Goal: Task Accomplishment & Management: Use online tool/utility

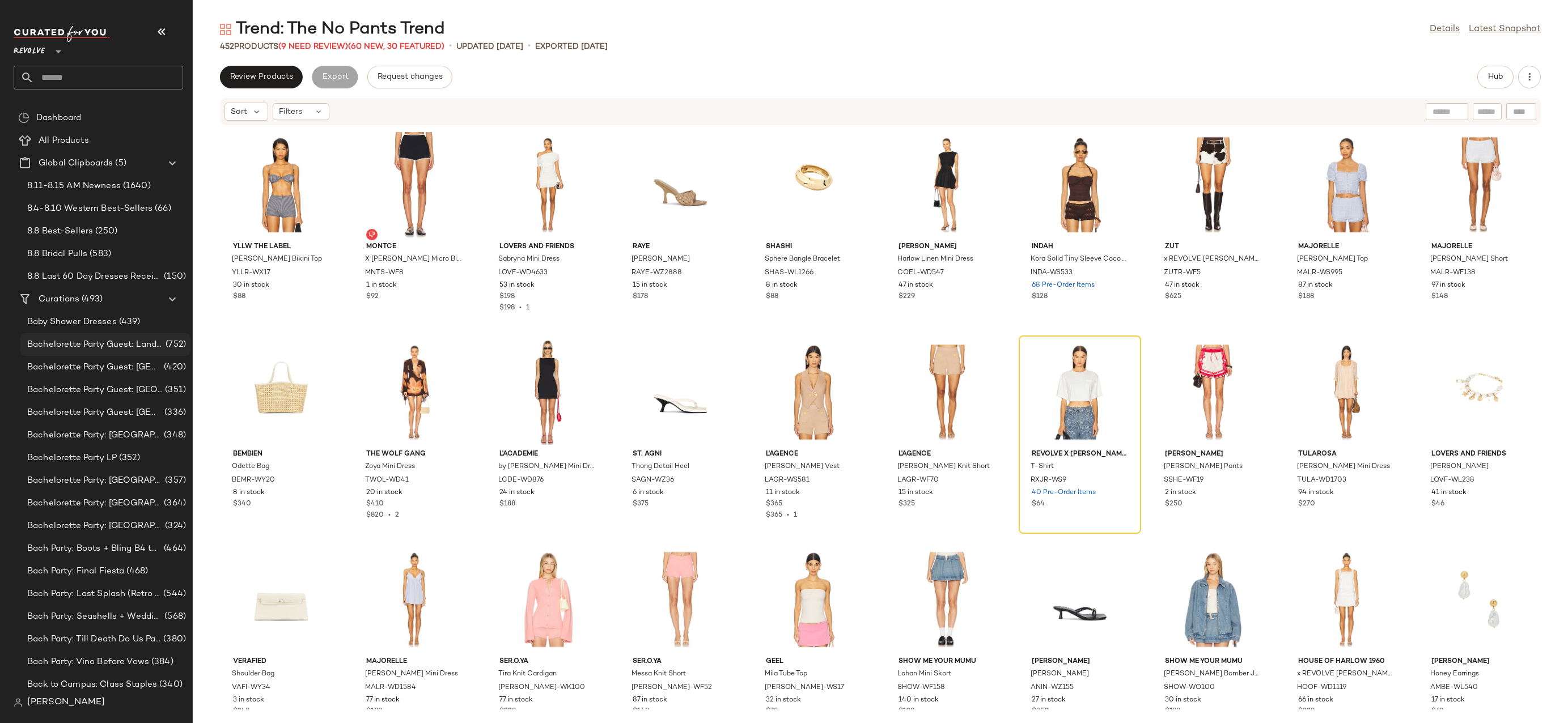
click at [86, 349] on span "Bachelorette Party Guest: Landing Page" at bounding box center [95, 345] width 136 height 13
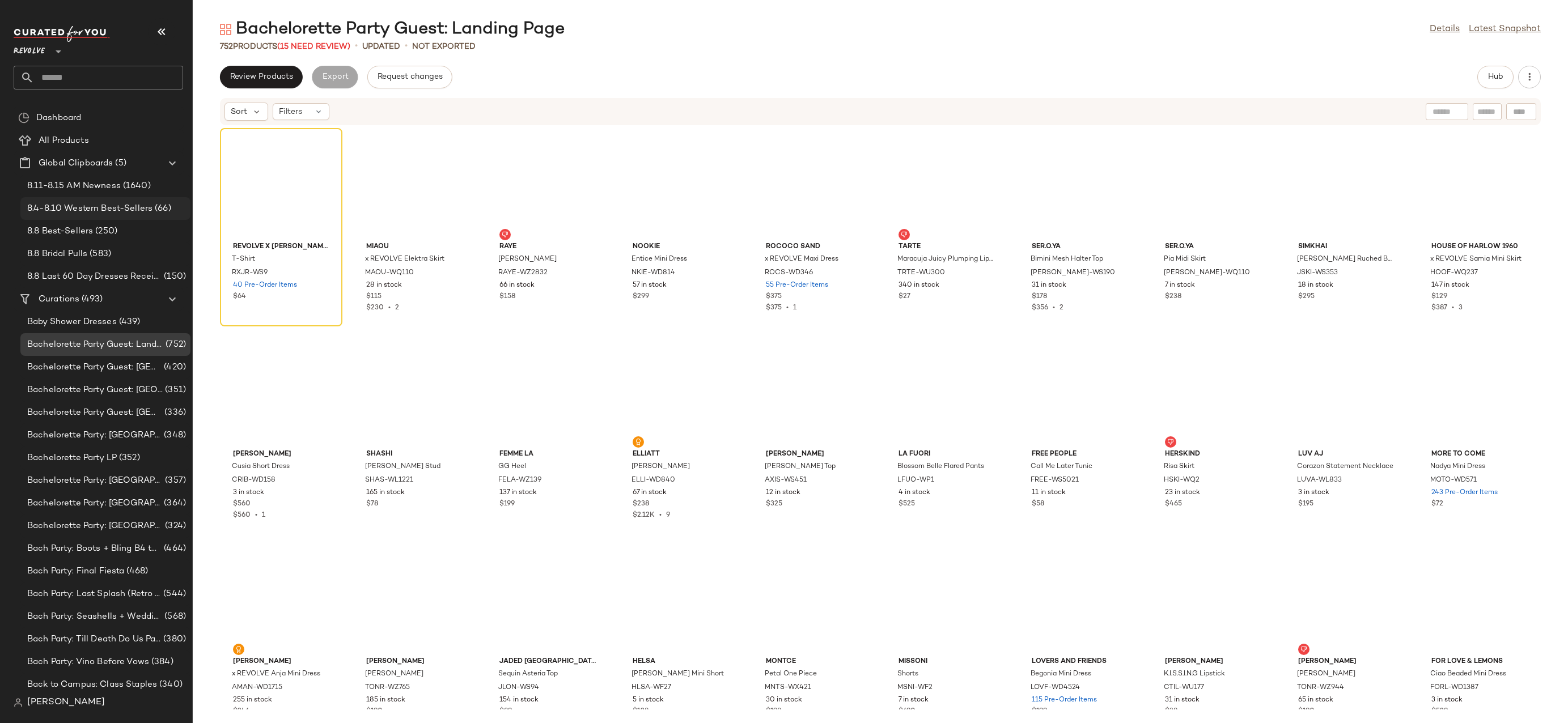
click at [91, 200] on div "8.4-8.10 Western Best-Sellers (66)" at bounding box center [106, 209] width 170 height 23
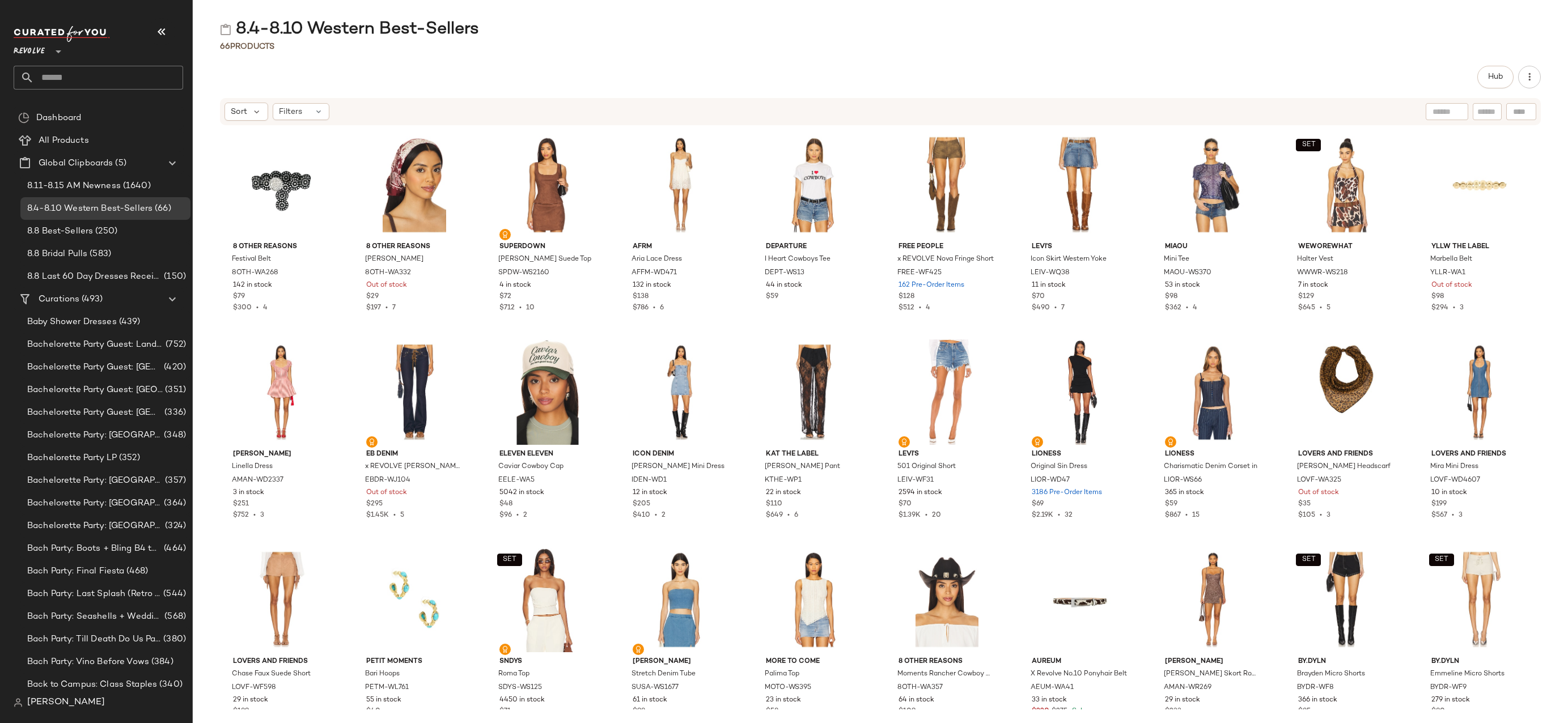
click at [412, 34] on div "8.4-8.10 Western Best-Sellers" at bounding box center [349, 29] width 259 height 23
click at [510, 35] on div "8.4-8.10 Western Best-Sellers" at bounding box center [881, 29] width 1376 height 23
drag, startPoint x: 496, startPoint y: 23, endPoint x: 390, endPoint y: 25, distance: 106.0
click at [390, 25] on div "8.4-8.10 Western Best-Sellers" at bounding box center [881, 29] width 1376 height 23
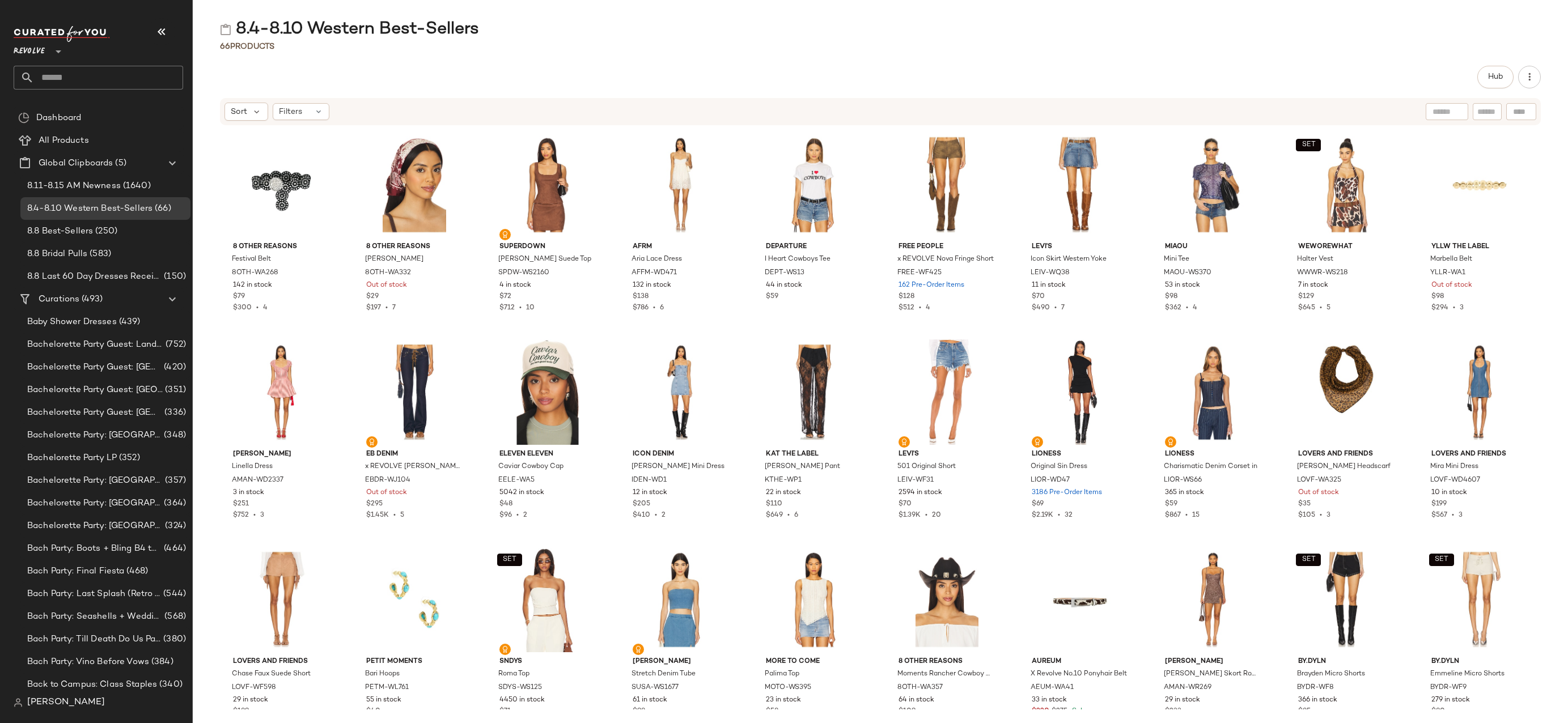
click at [459, 29] on div "8.4-8.10 Western Best-Sellers" at bounding box center [349, 29] width 259 height 23
click at [46, 226] on span "8.8 Best-Sellers" at bounding box center [60, 231] width 66 height 13
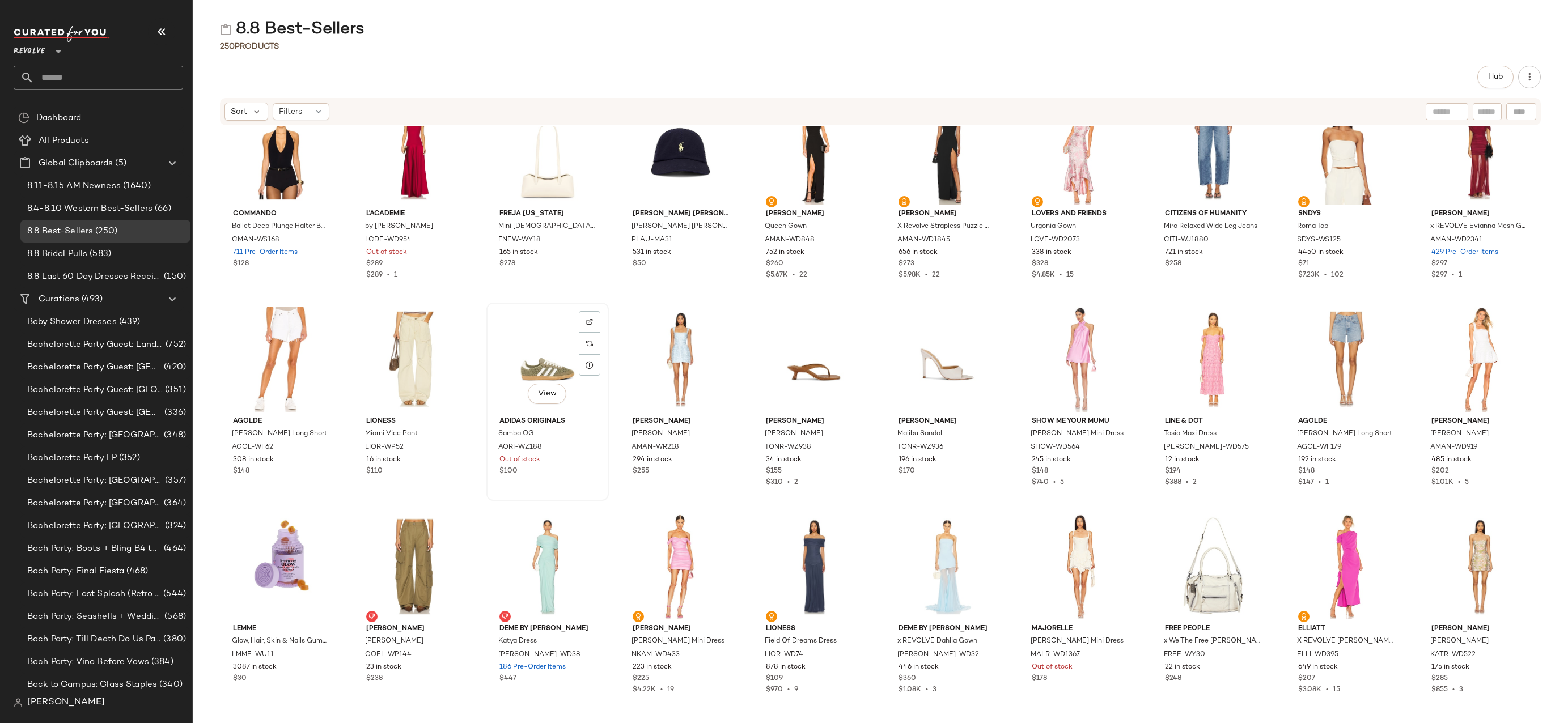
scroll to position [802, 0]
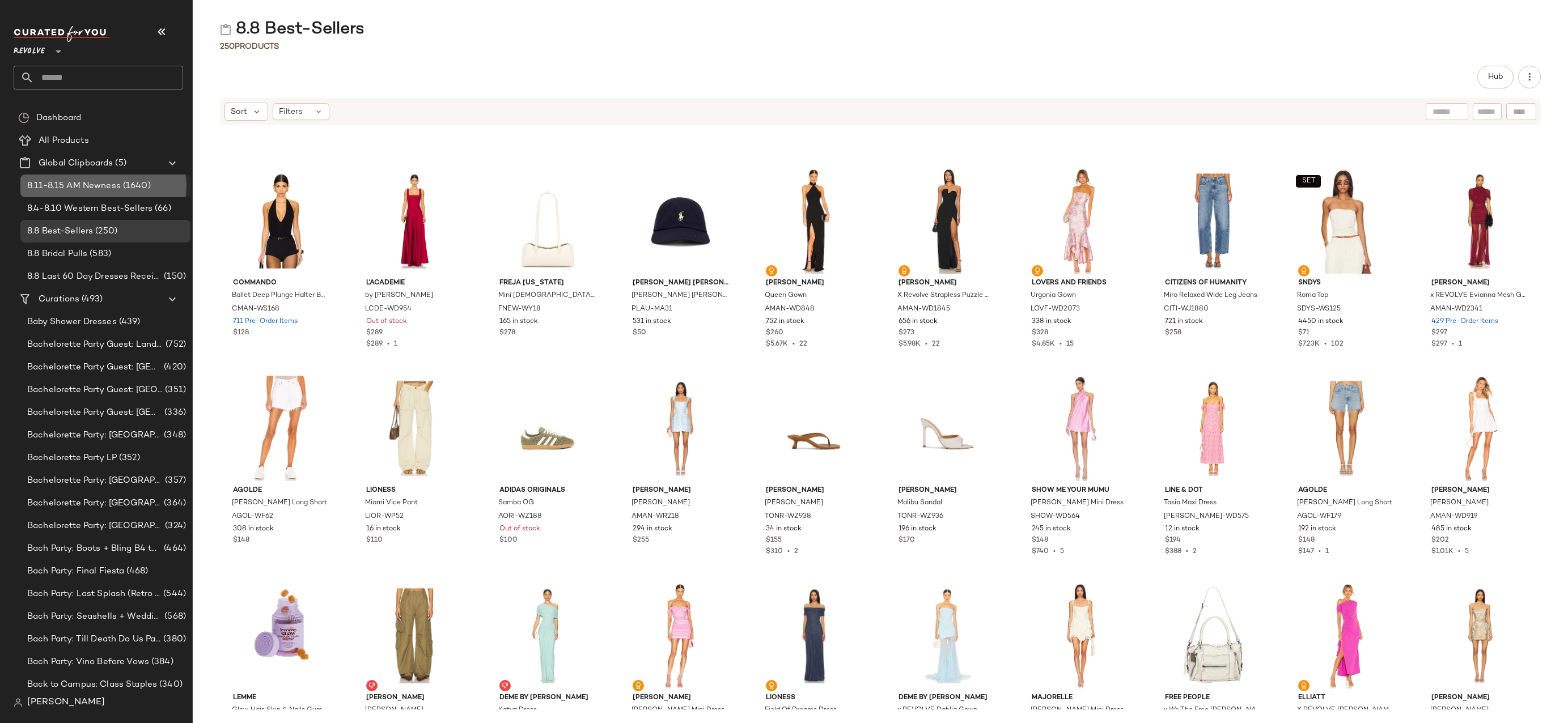
click at [118, 191] on span "8.11-8.15 AM Newness" at bounding box center [74, 186] width 94 height 13
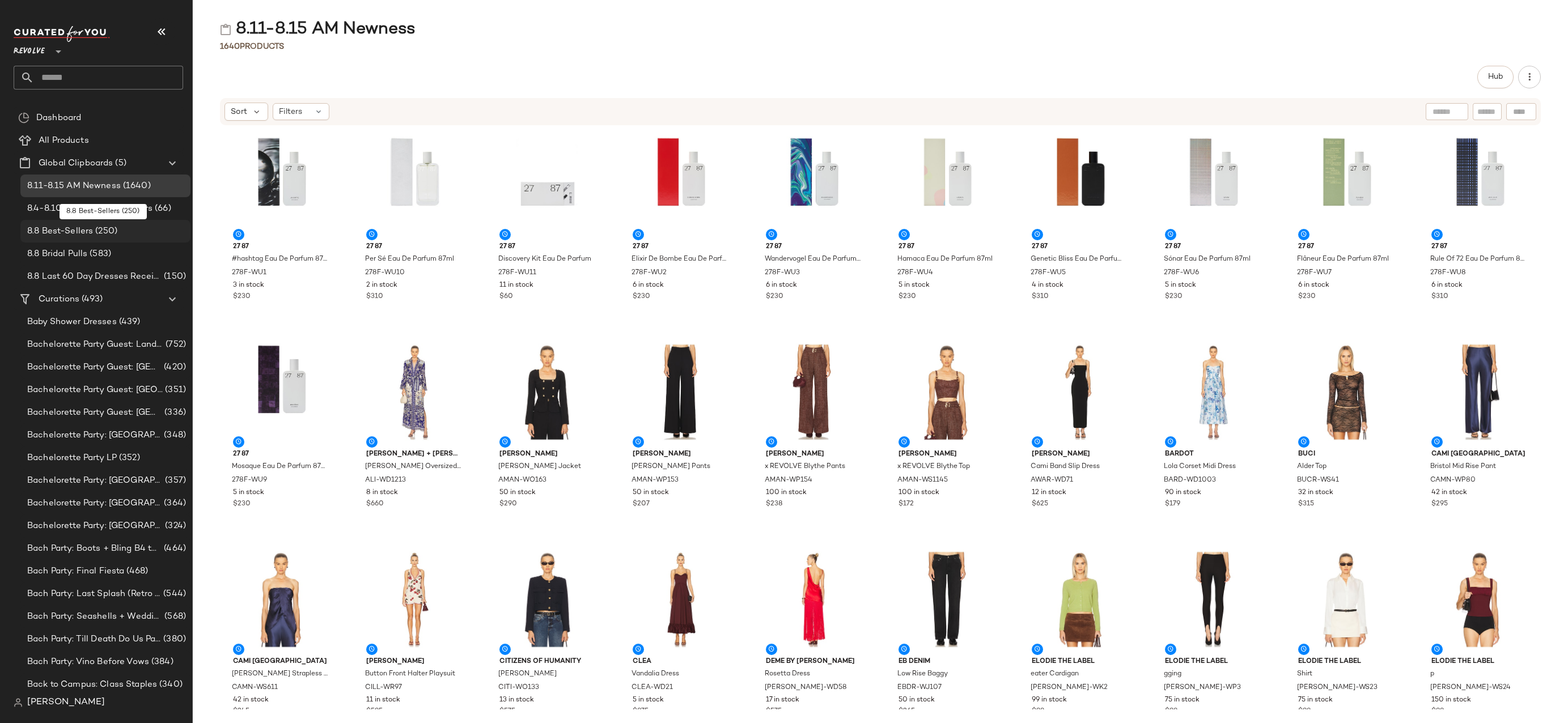
click at [92, 230] on span "8.8 Best-Sellers" at bounding box center [60, 231] width 66 height 13
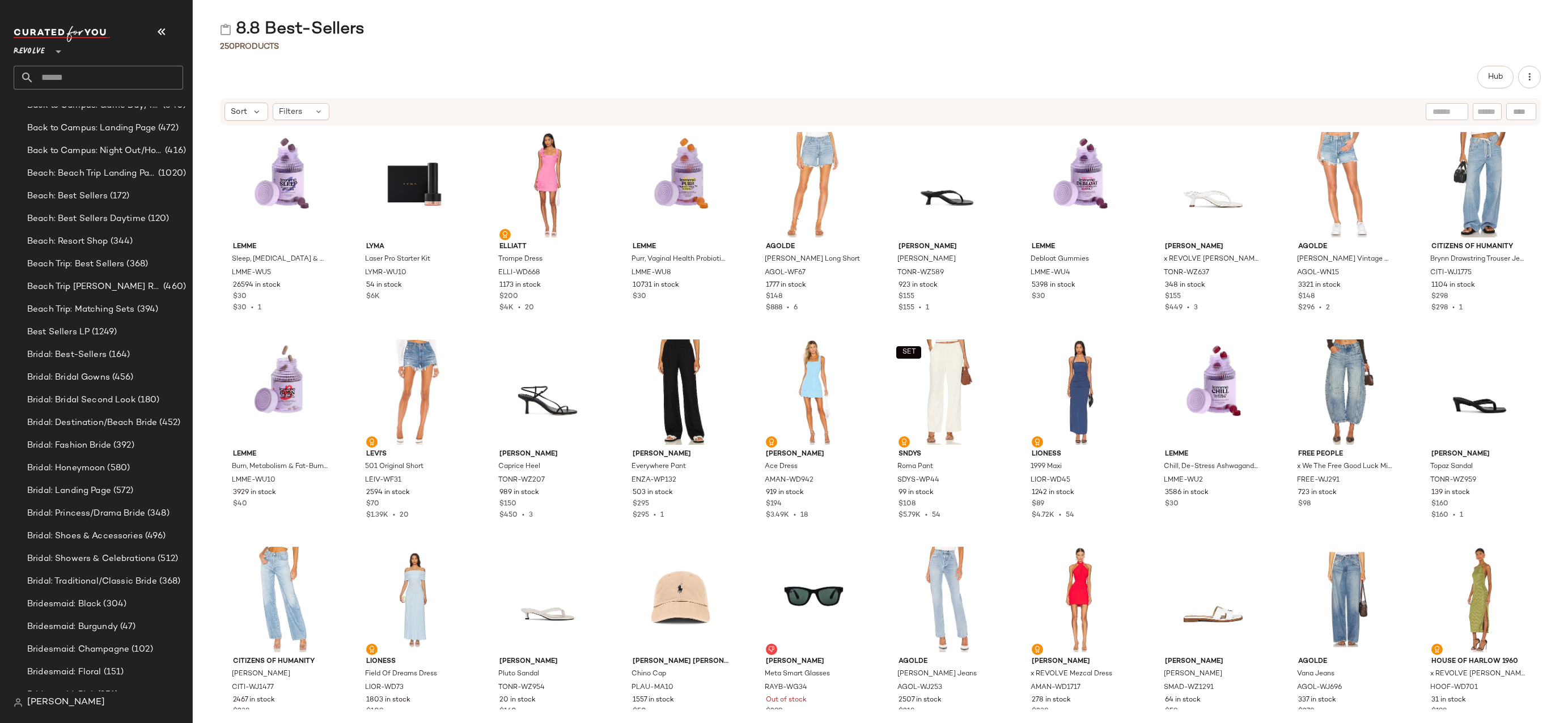
scroll to position [627, 0]
click at [107, 382] on div "Bridal: Bridal Gowns (456)" at bounding box center [106, 375] width 170 height 23
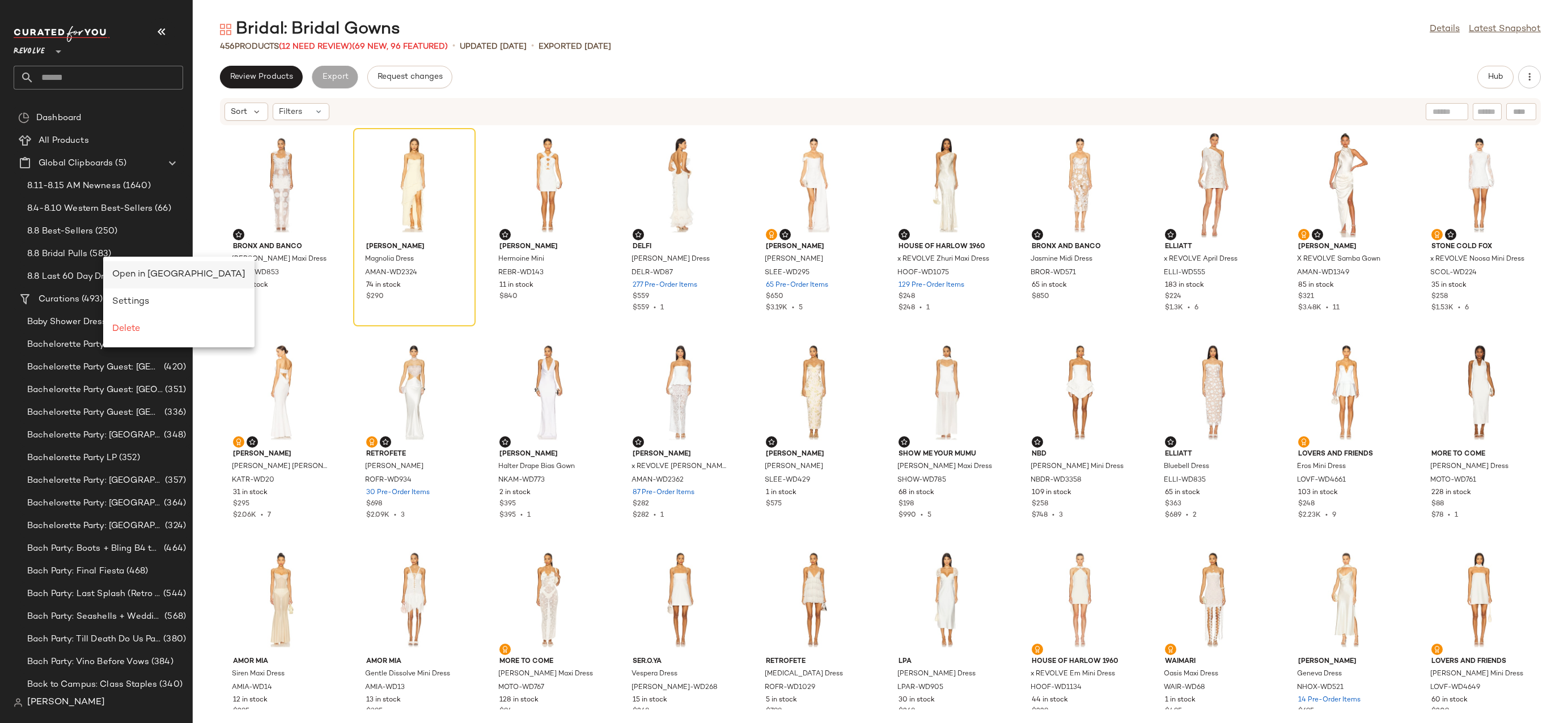
click at [129, 271] on span "Open in Split View" at bounding box center [179, 274] width 134 height 10
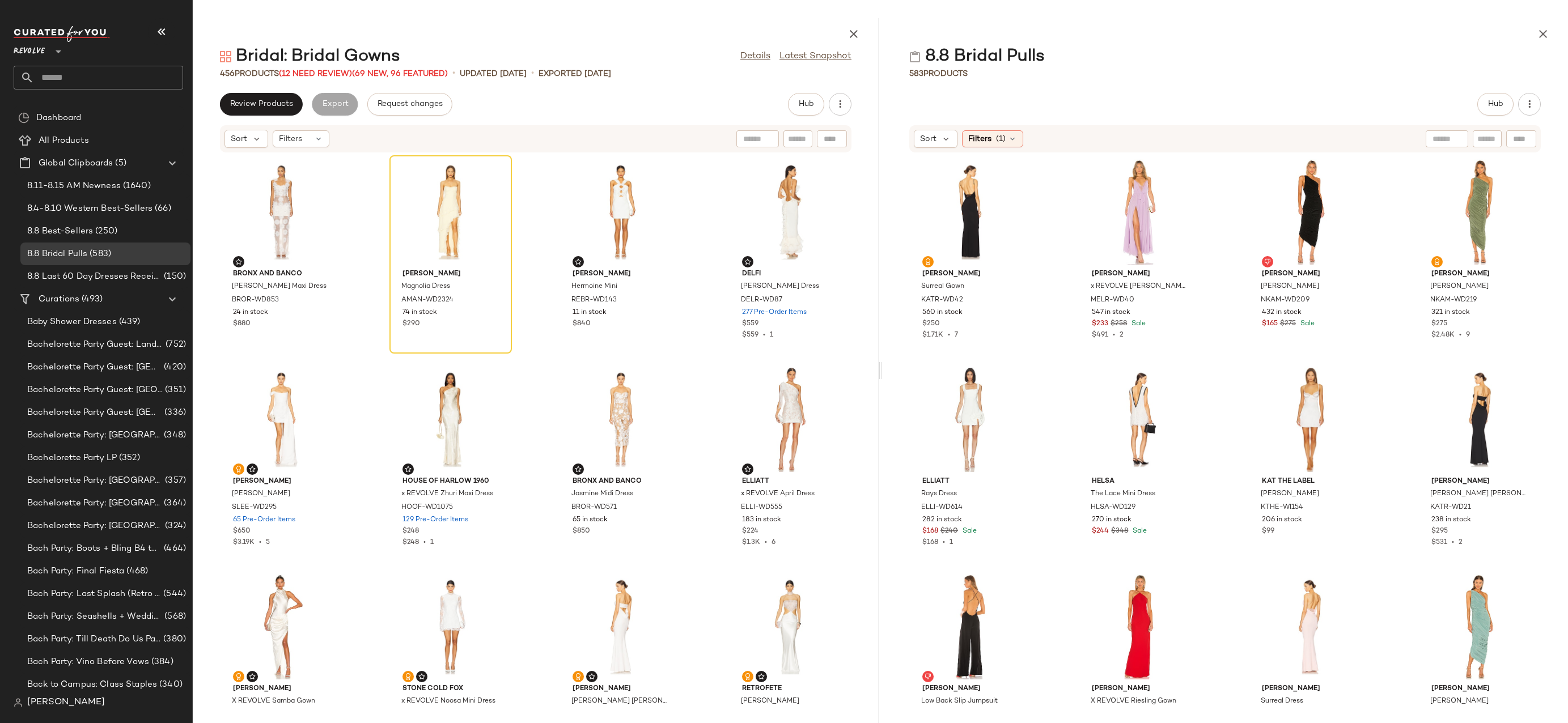
click at [1007, 50] on div "8.8 Bridal Pulls" at bounding box center [977, 56] width 135 height 23
click at [1283, 401] on div "View" at bounding box center [1310, 419] width 115 height 106
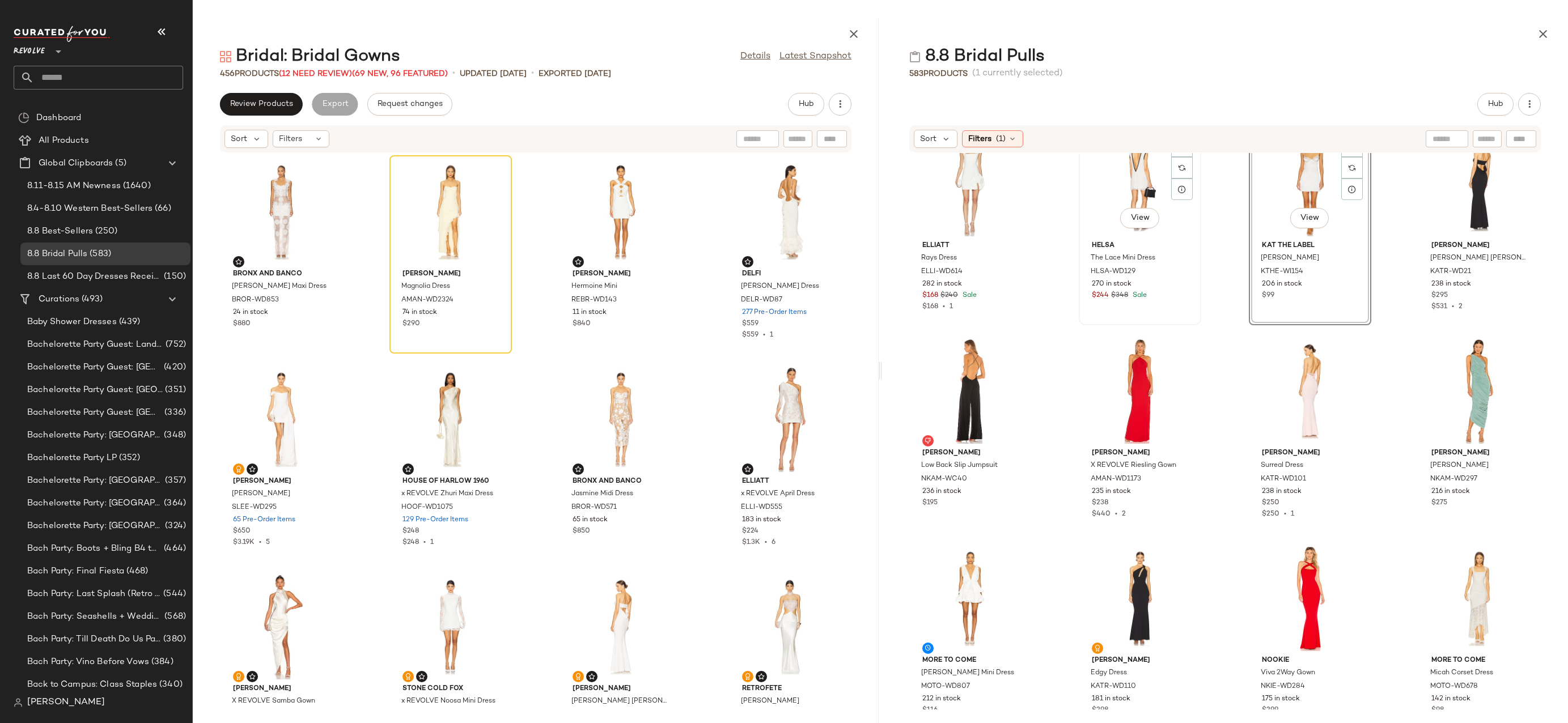
scroll to position [165, 0]
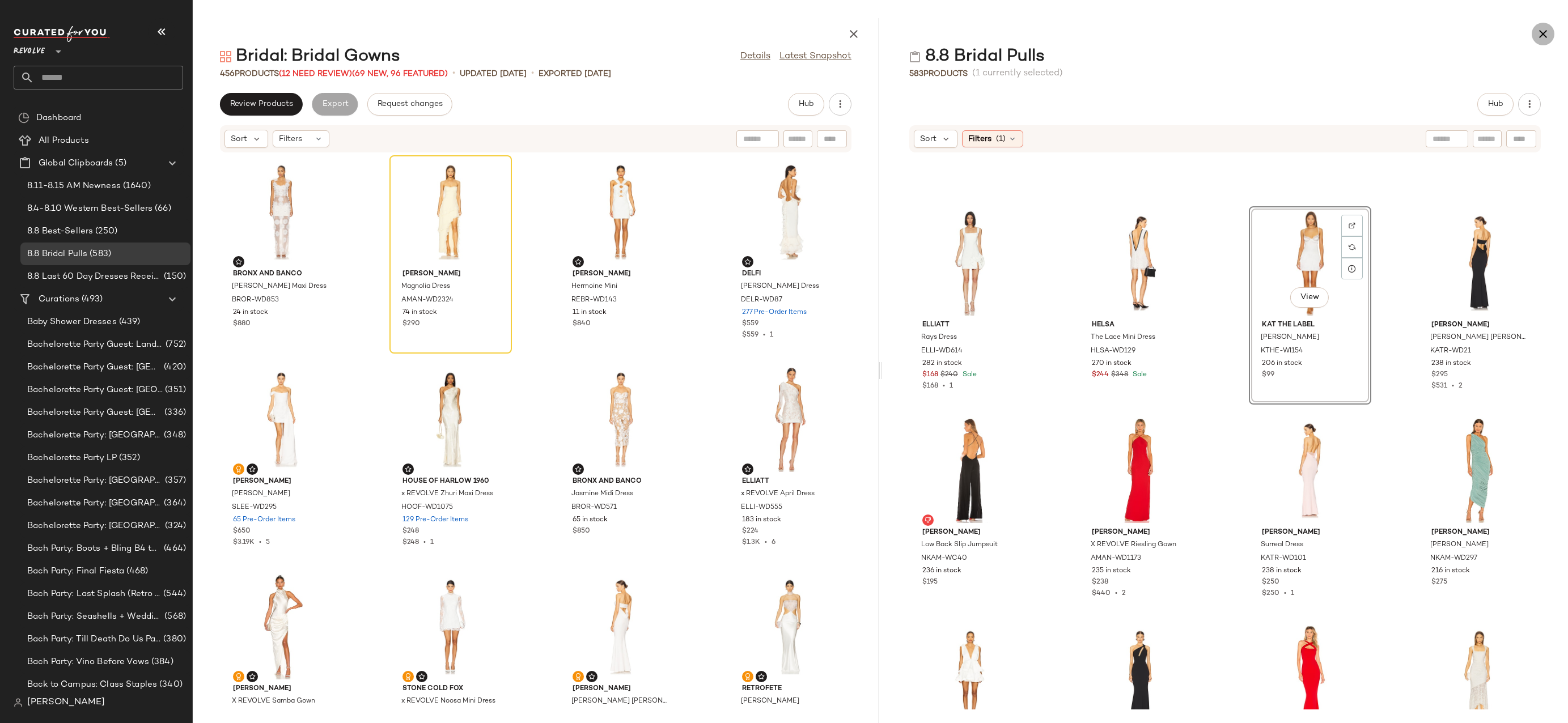
click at [1540, 31] on icon "button" at bounding box center [1543, 33] width 14 height 14
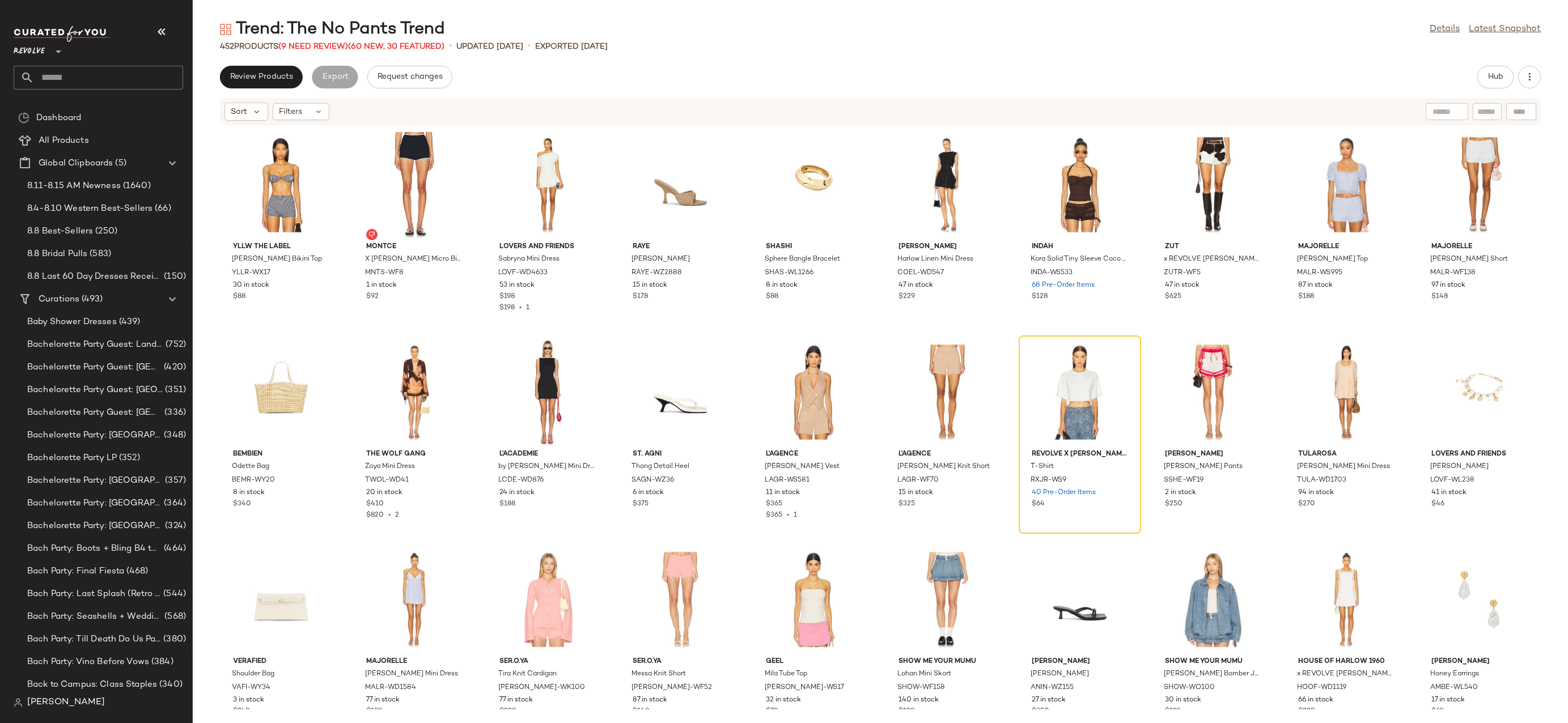
click at [97, 86] on input "text" at bounding box center [108, 78] width 149 height 23
type input "*"
type input "**********"
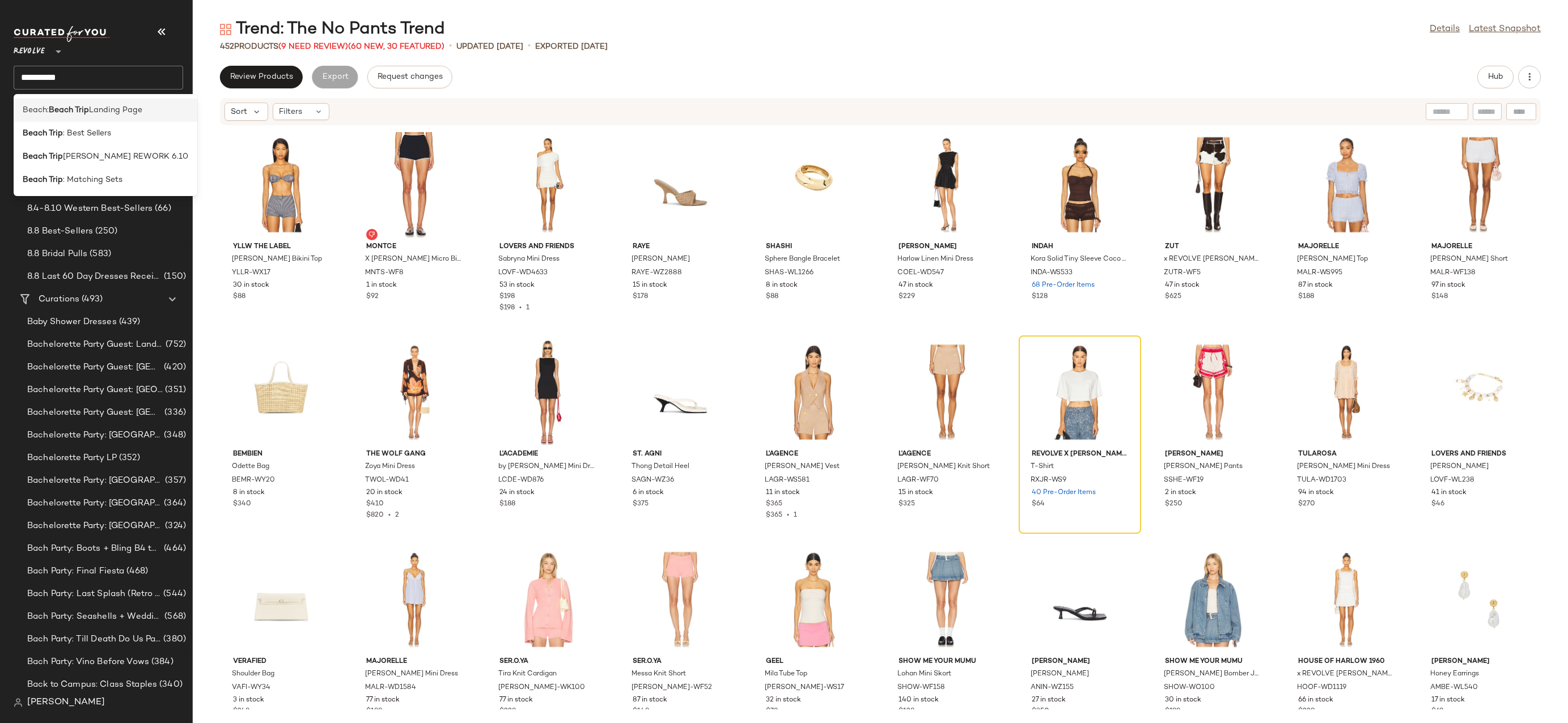
click at [135, 107] on span "Landing Page" at bounding box center [116, 110] width 53 height 12
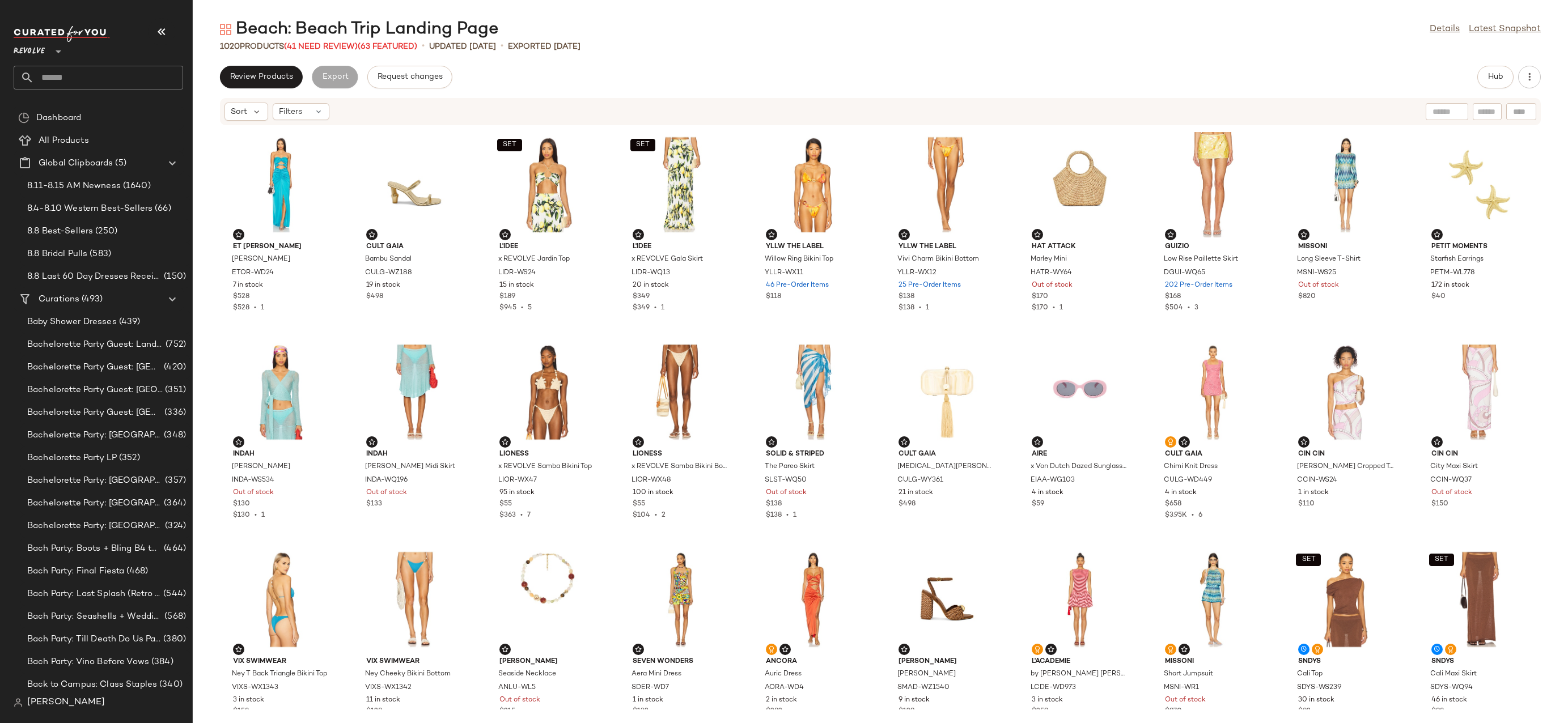
click at [229, 42] on span "1020" at bounding box center [230, 46] width 20 height 8
click at [255, 51] on div "1020 Products (41 Need Review) (63 Featured)" at bounding box center [319, 46] width 198 height 12
drag, startPoint x: 286, startPoint y: 47, endPoint x: 220, endPoint y: 47, distance: 66.0
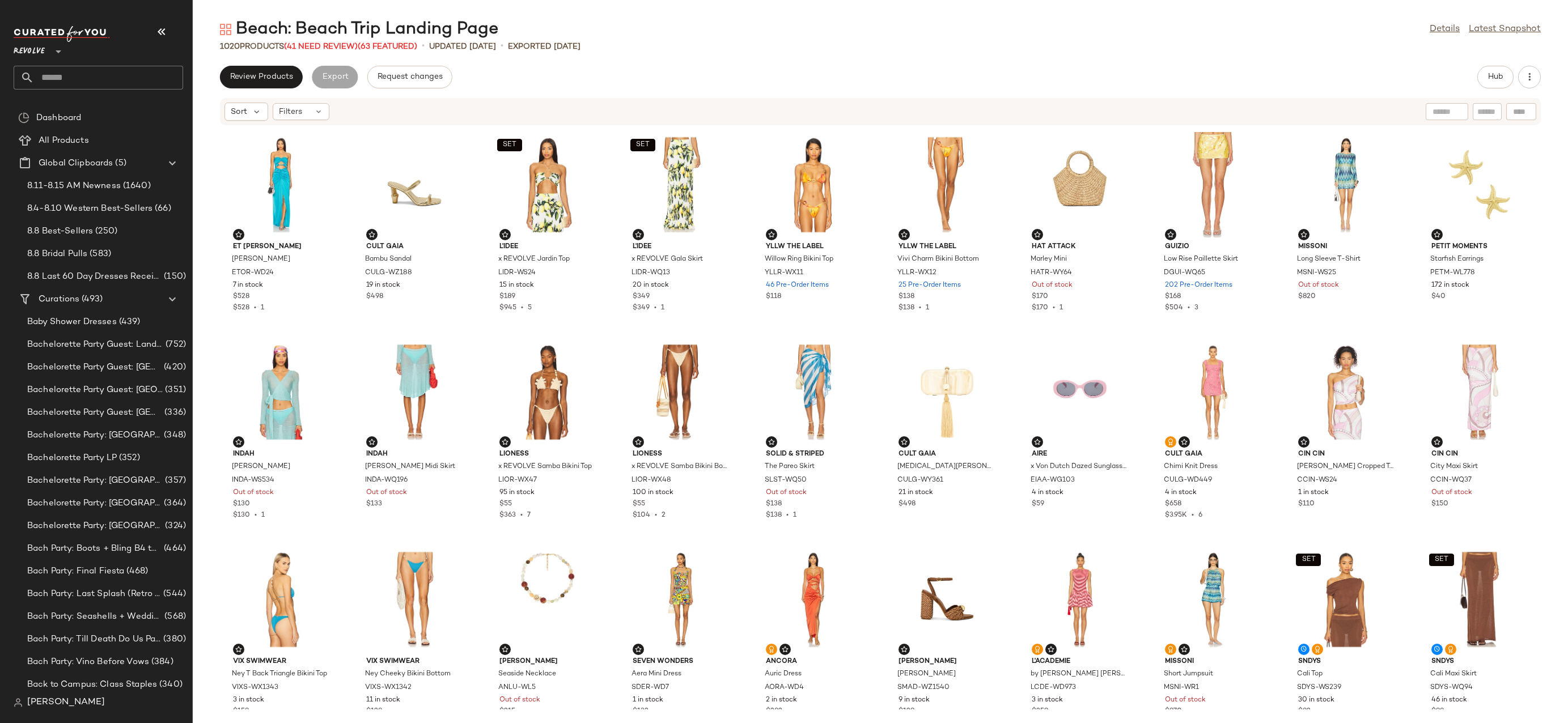
click at [220, 47] on div "1020 Products (41 Need Review) (63 Featured)" at bounding box center [319, 46] width 198 height 12
click at [1480, 79] on button "Hub" at bounding box center [1496, 77] width 36 height 23
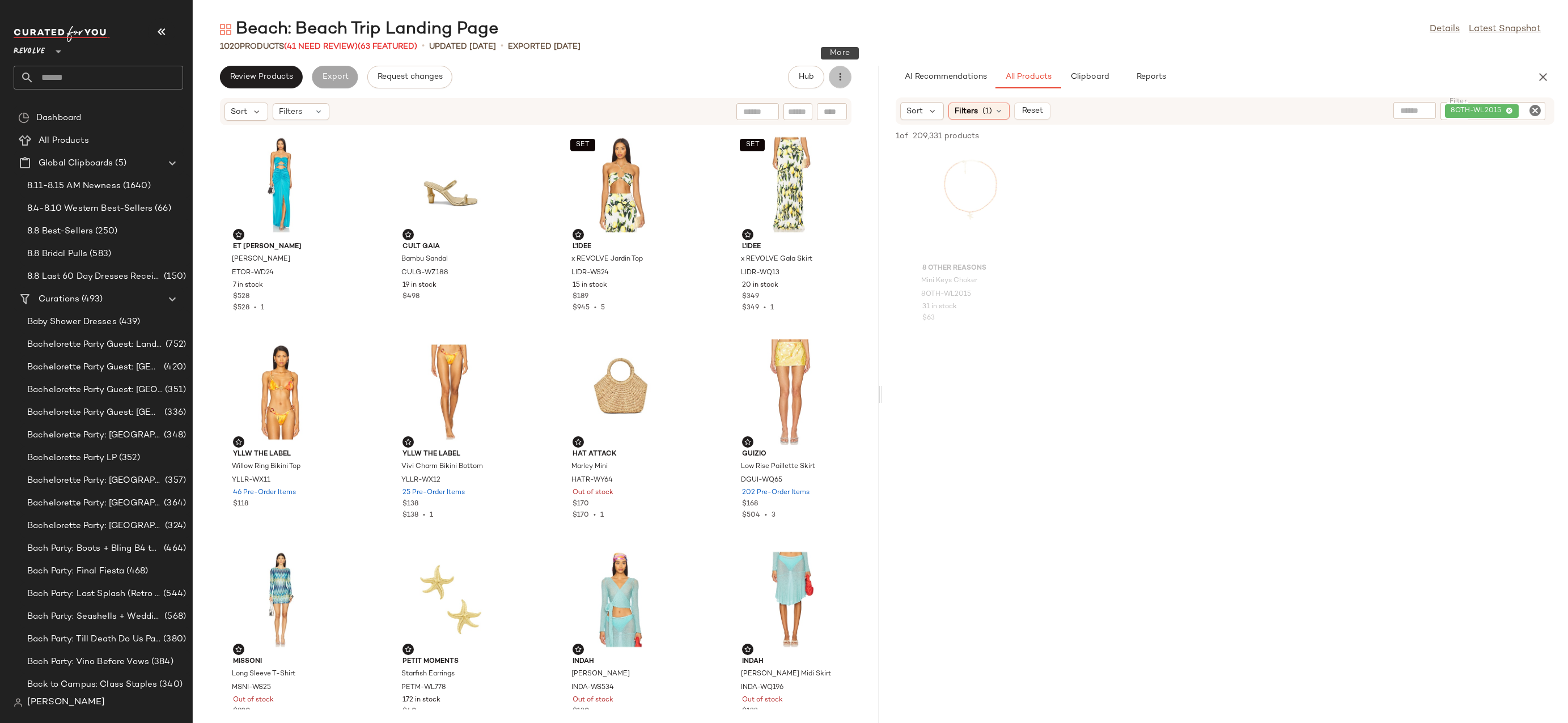
click at [843, 74] on icon "button" at bounding box center [840, 77] width 12 height 12
click at [900, 40] on div "Beach: Beach Trip Landing Page Details Latest Snapshot" at bounding box center [881, 29] width 1376 height 23
click at [839, 81] on icon "button" at bounding box center [840, 77] width 12 height 12
click at [840, 87] on button "button" at bounding box center [840, 77] width 23 height 23
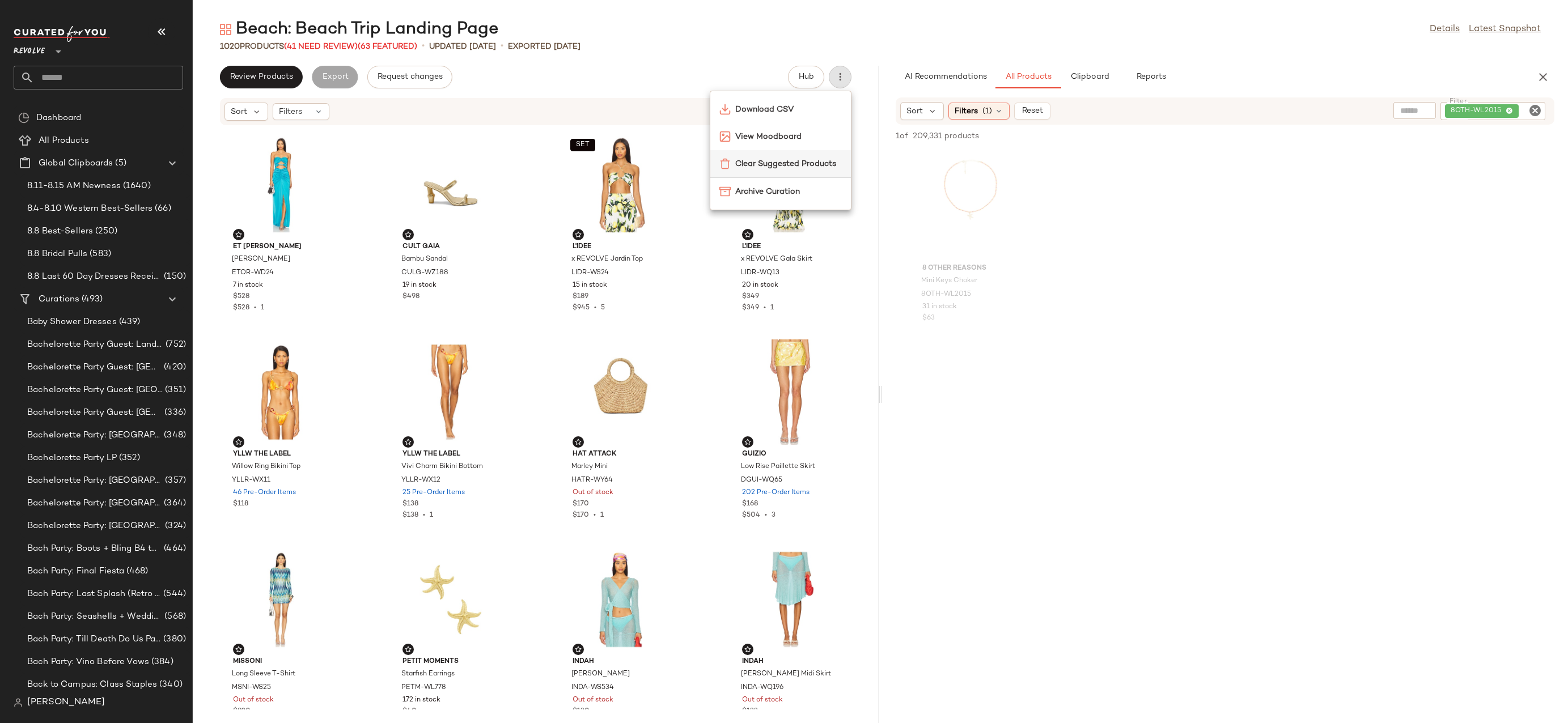
click at [780, 169] on span "Clear Suggested Products" at bounding box center [789, 163] width 107 height 12
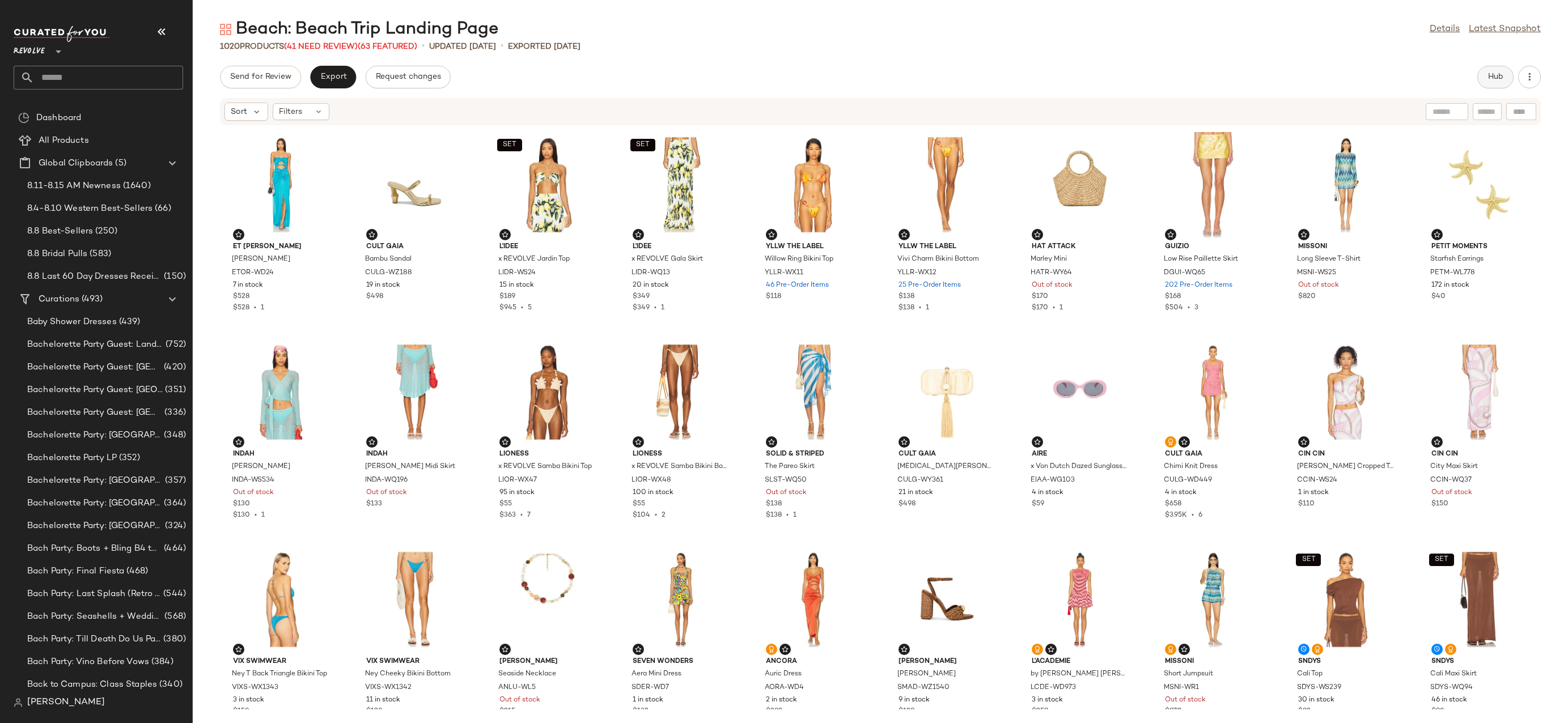
click at [1491, 88] on button "Hub" at bounding box center [1496, 77] width 36 height 23
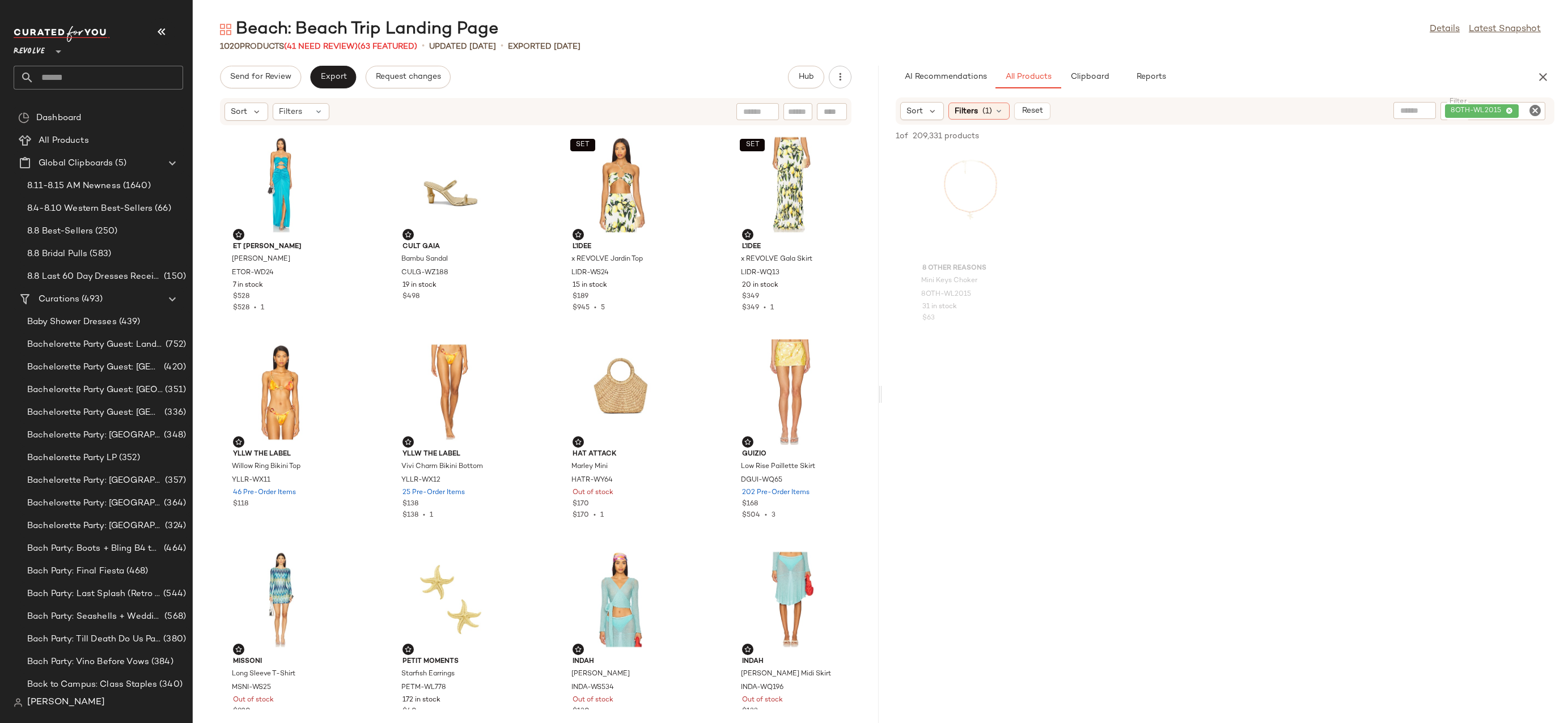
click at [1538, 107] on icon "Clear Filter" at bounding box center [1535, 110] width 14 height 14
click at [988, 118] on div "Filters (1)" at bounding box center [979, 111] width 61 height 17
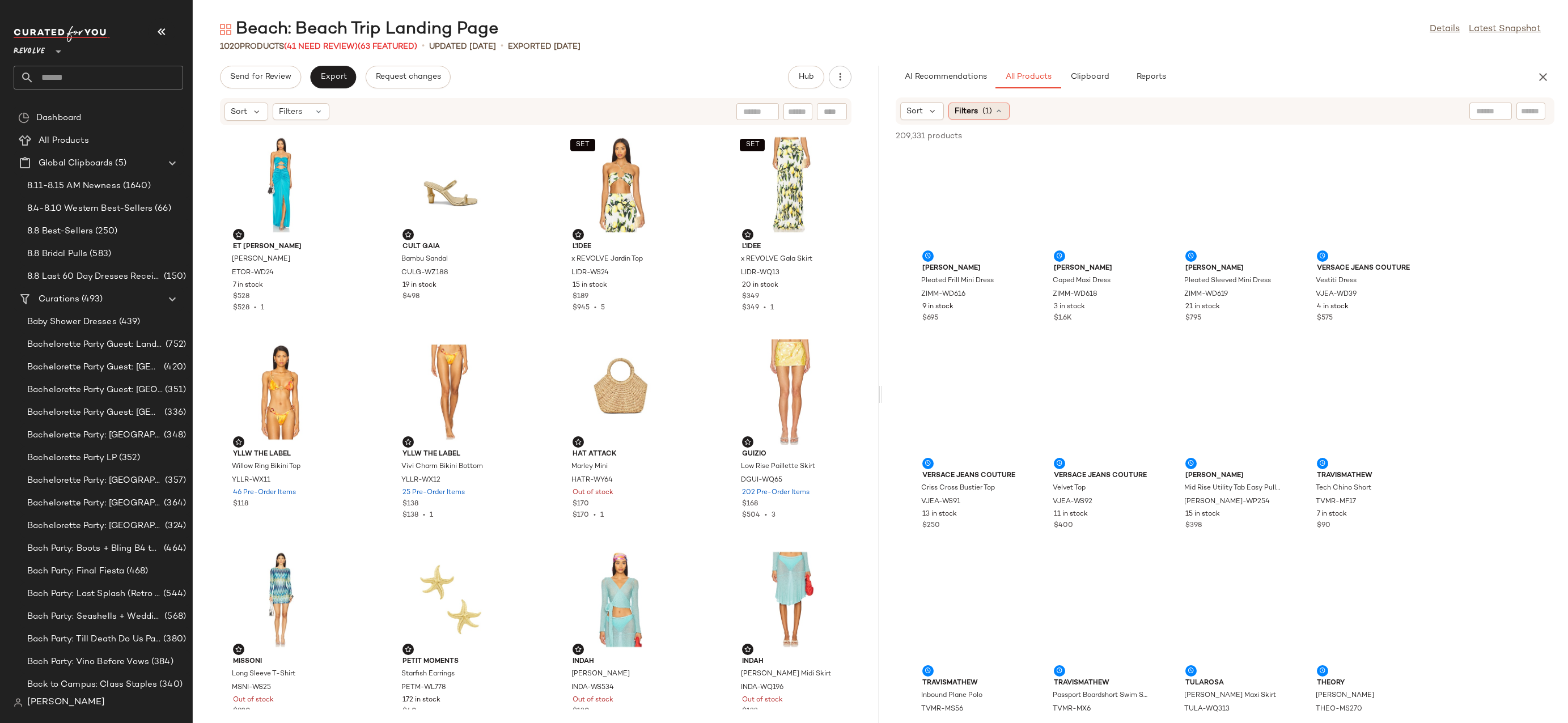
click at [1002, 107] on icon at bounding box center [999, 111] width 9 height 9
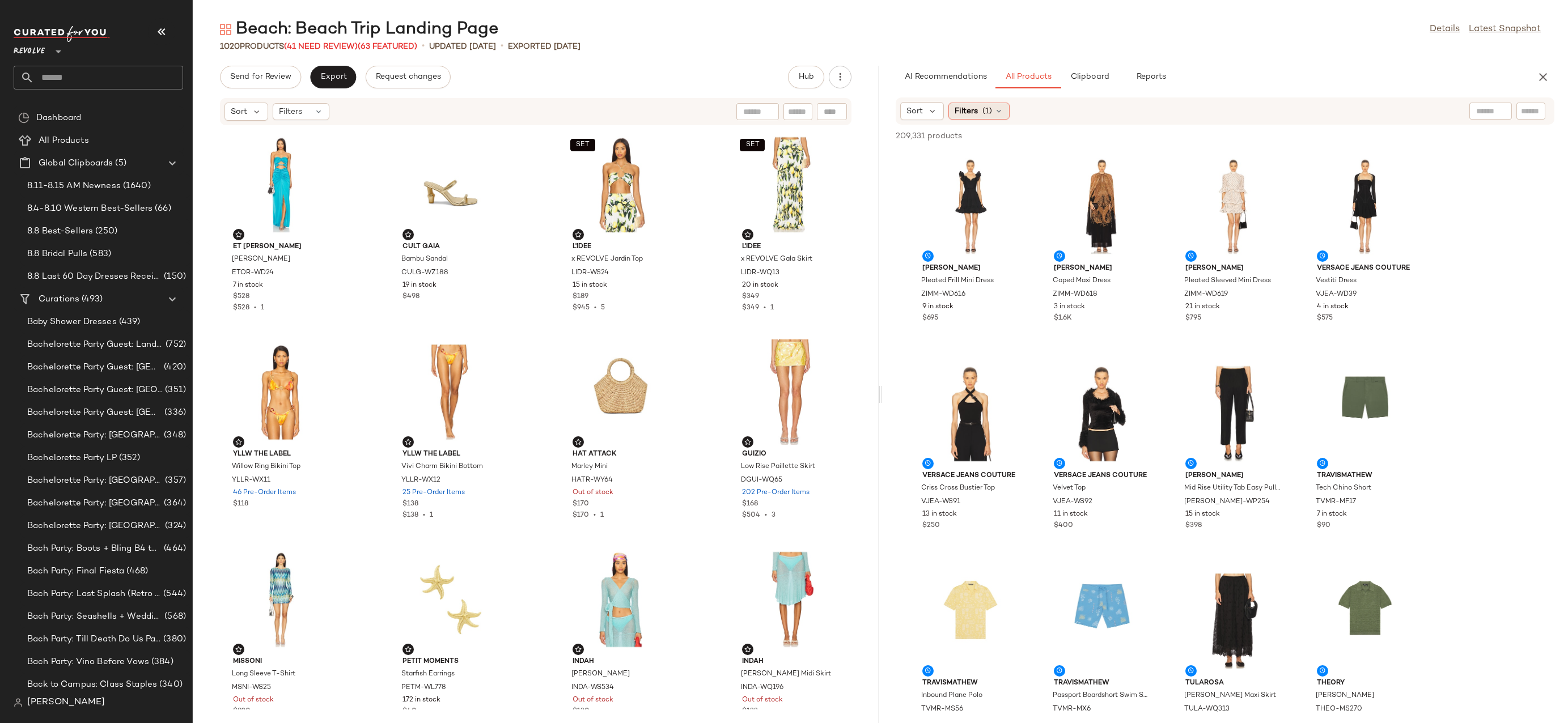
click at [1004, 110] on div "Filters (1)" at bounding box center [979, 111] width 61 height 17
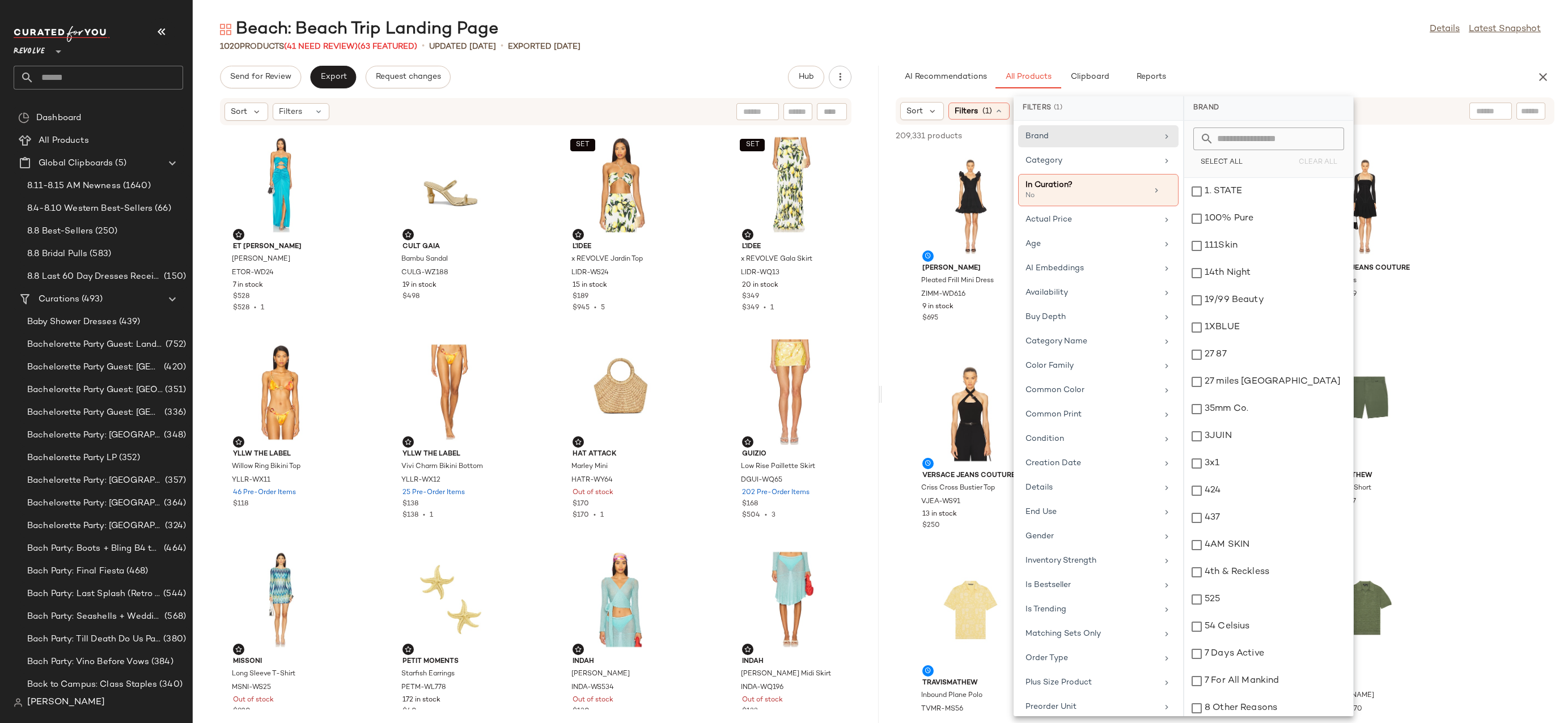
click at [1200, 33] on div "Beach: Beach Trip Landing Page Details Latest Snapshot" at bounding box center [881, 29] width 1376 height 23
click at [1120, 61] on div "Beach: Beach Trip Landing Page Details Latest Snapshot 1020 Products (41 Need R…" at bounding box center [881, 370] width 1376 height 705
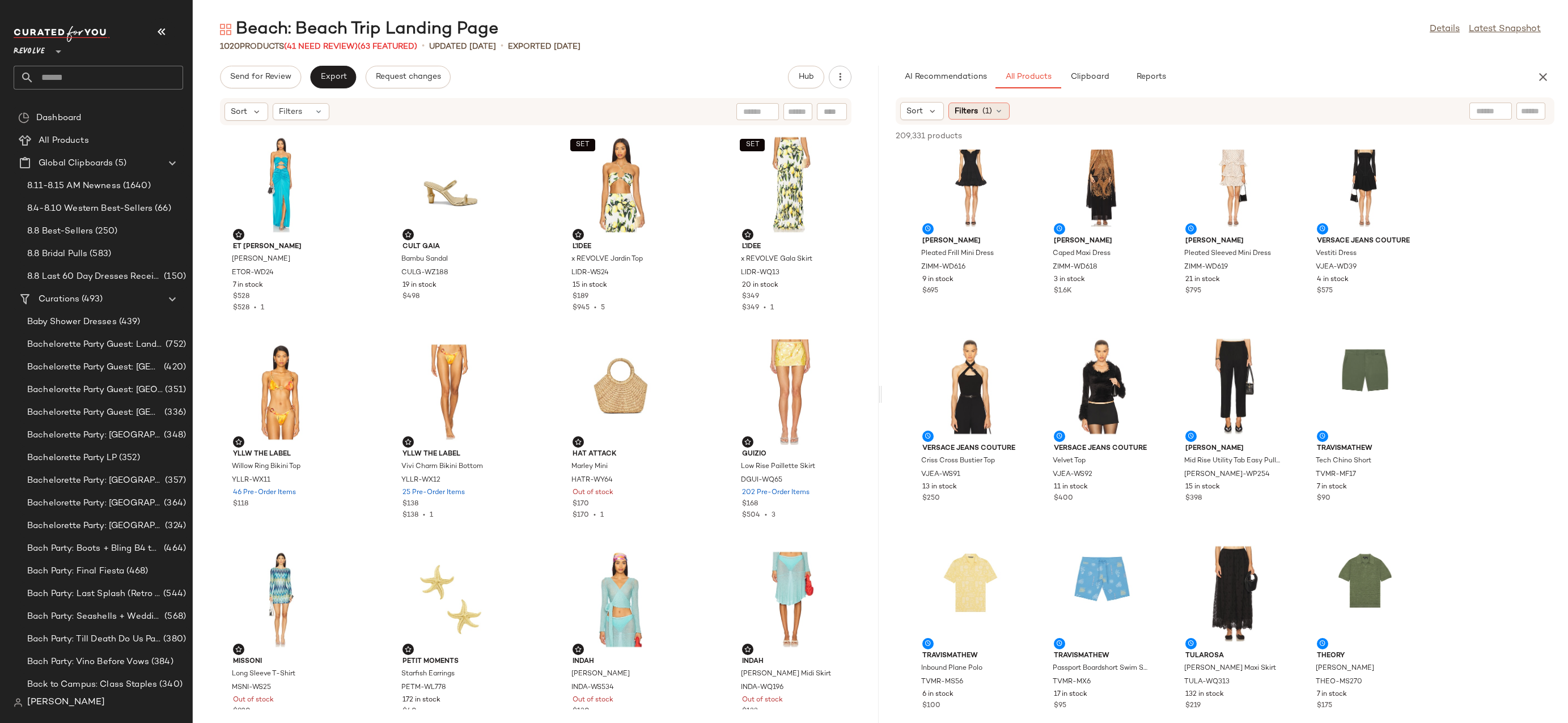
click at [999, 113] on icon at bounding box center [999, 111] width 9 height 9
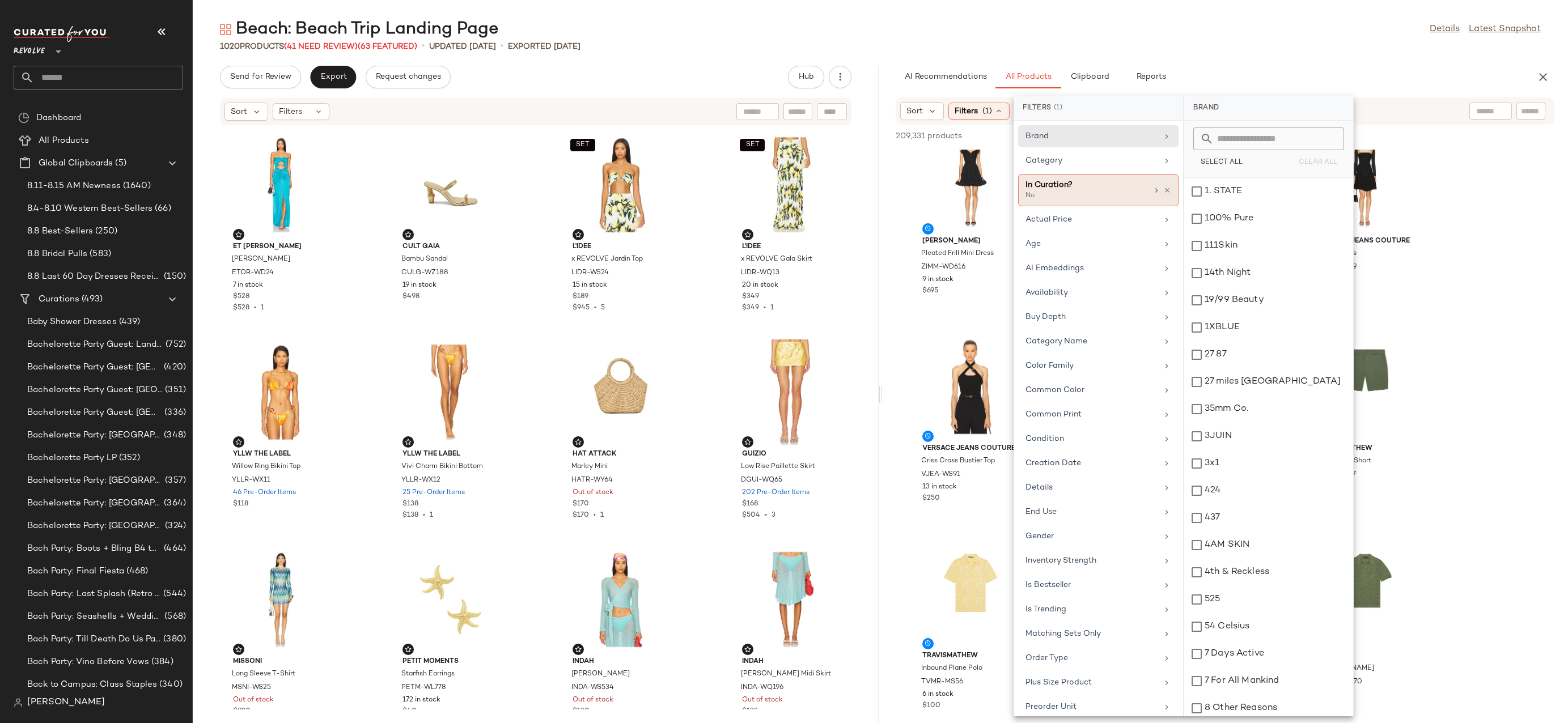
click at [1167, 190] on div "In Curation? No" at bounding box center [1099, 190] width 161 height 32
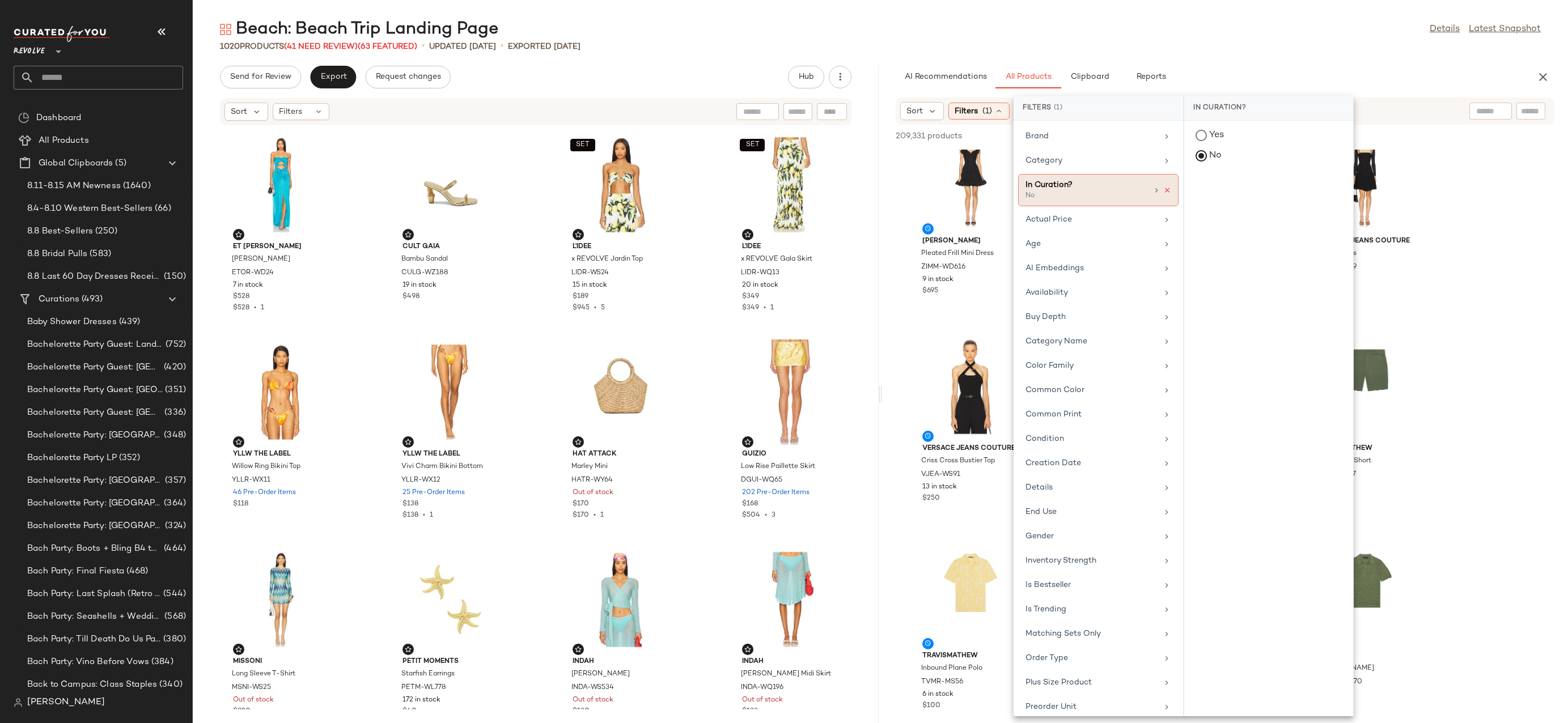
click at [1164, 190] on icon at bounding box center [1167, 190] width 8 height 8
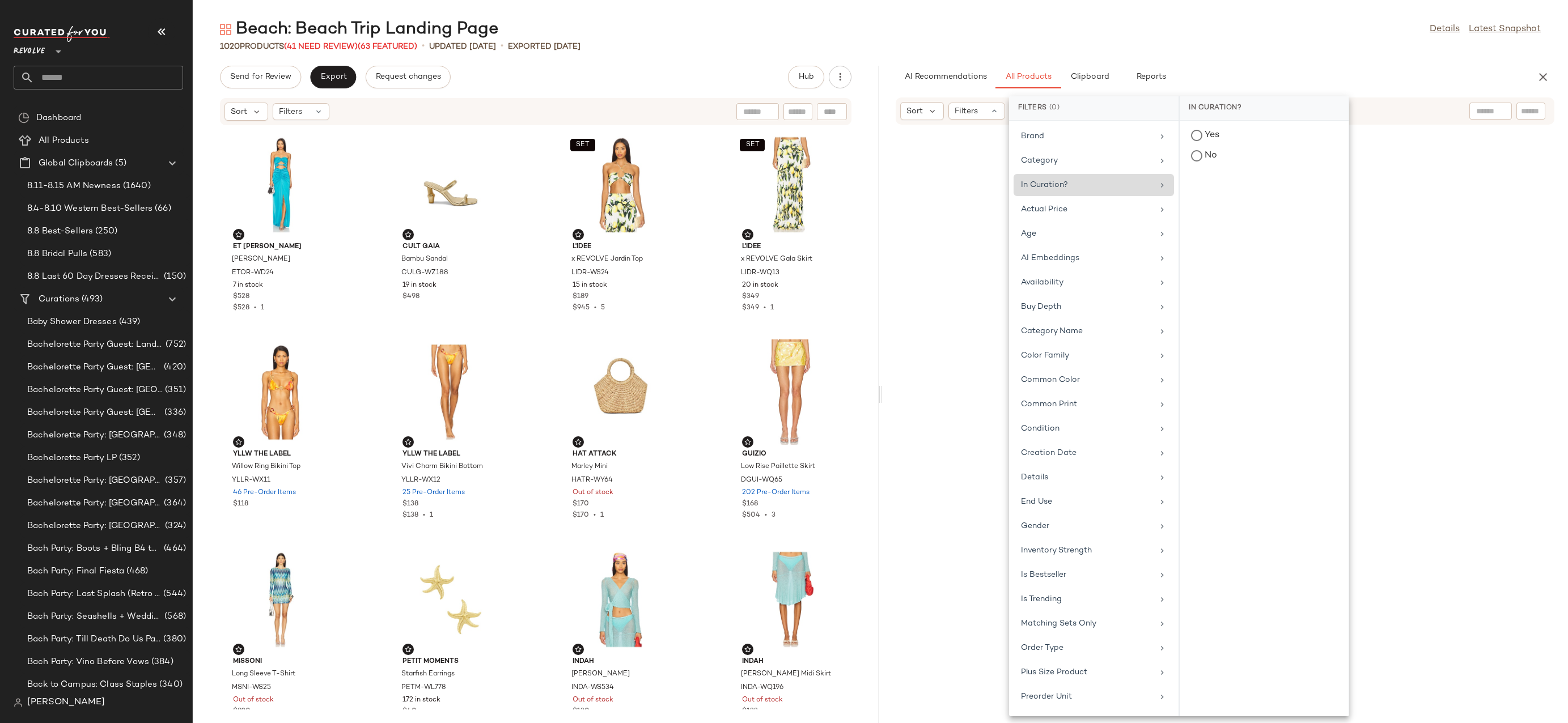
click at [1368, 12] on main "Beach: Beach Trip Landing Page Details Latest Snapshot 1020 Products (41 Need R…" at bounding box center [784, 361] width 1568 height 723
click at [1529, 106] on input "text" at bounding box center [1531, 111] width 20 height 12
click at [1536, 108] on input "text" at bounding box center [1531, 111] width 20 height 12
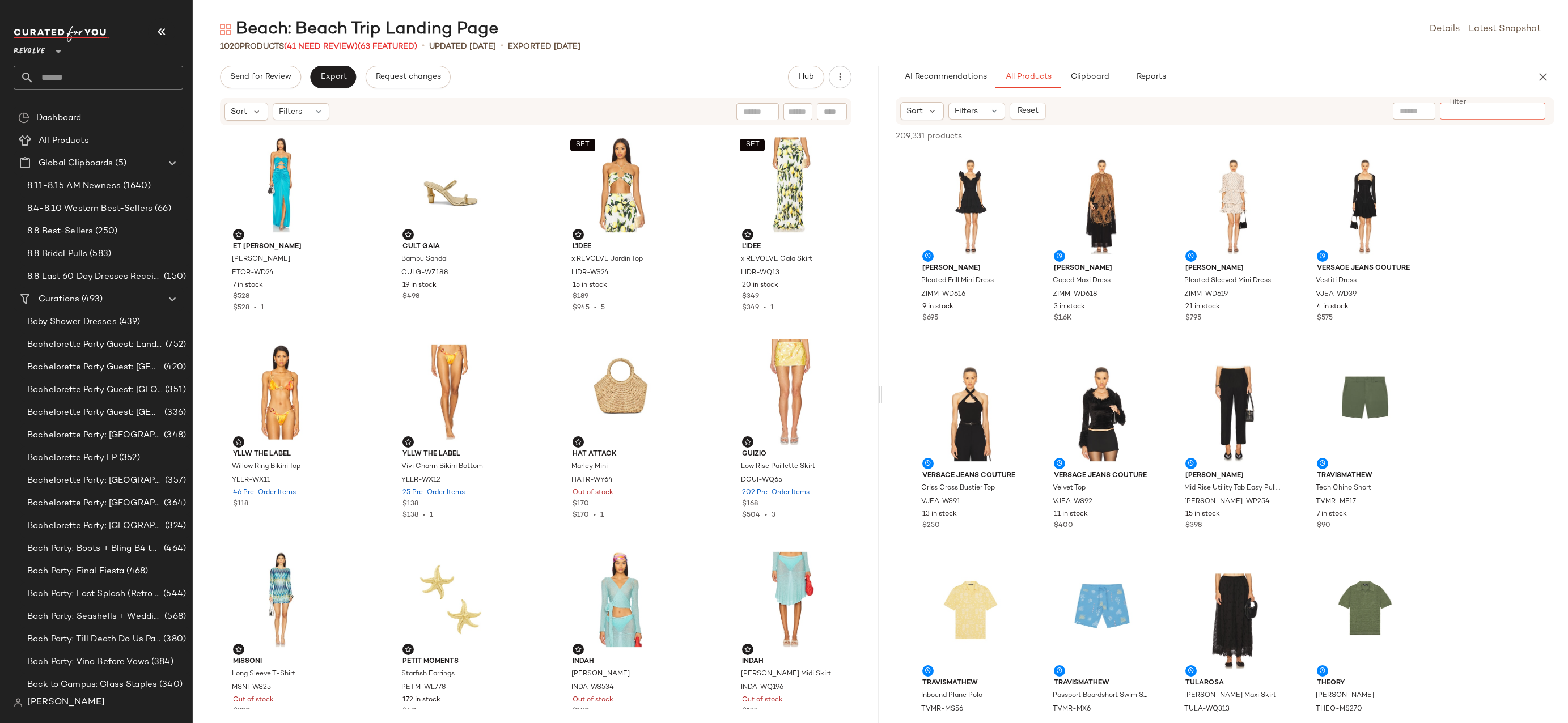
click at [1536, 106] on input "Filter" at bounding box center [1492, 111] width 97 height 12
paste input "**********"
type input "**********"
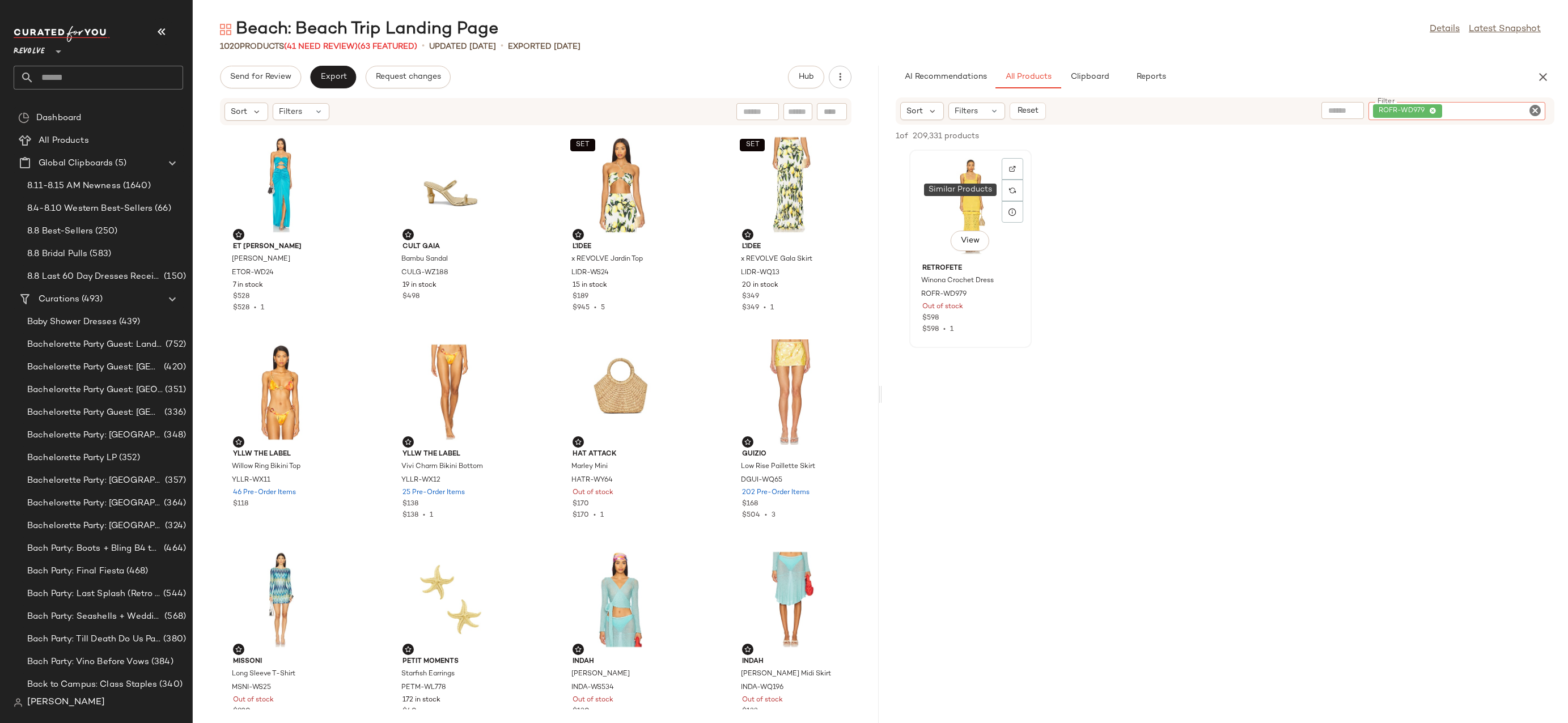
click at [972, 176] on div "View" at bounding box center [970, 206] width 115 height 106
click at [1017, 180] on div at bounding box center [1013, 190] width 22 height 22
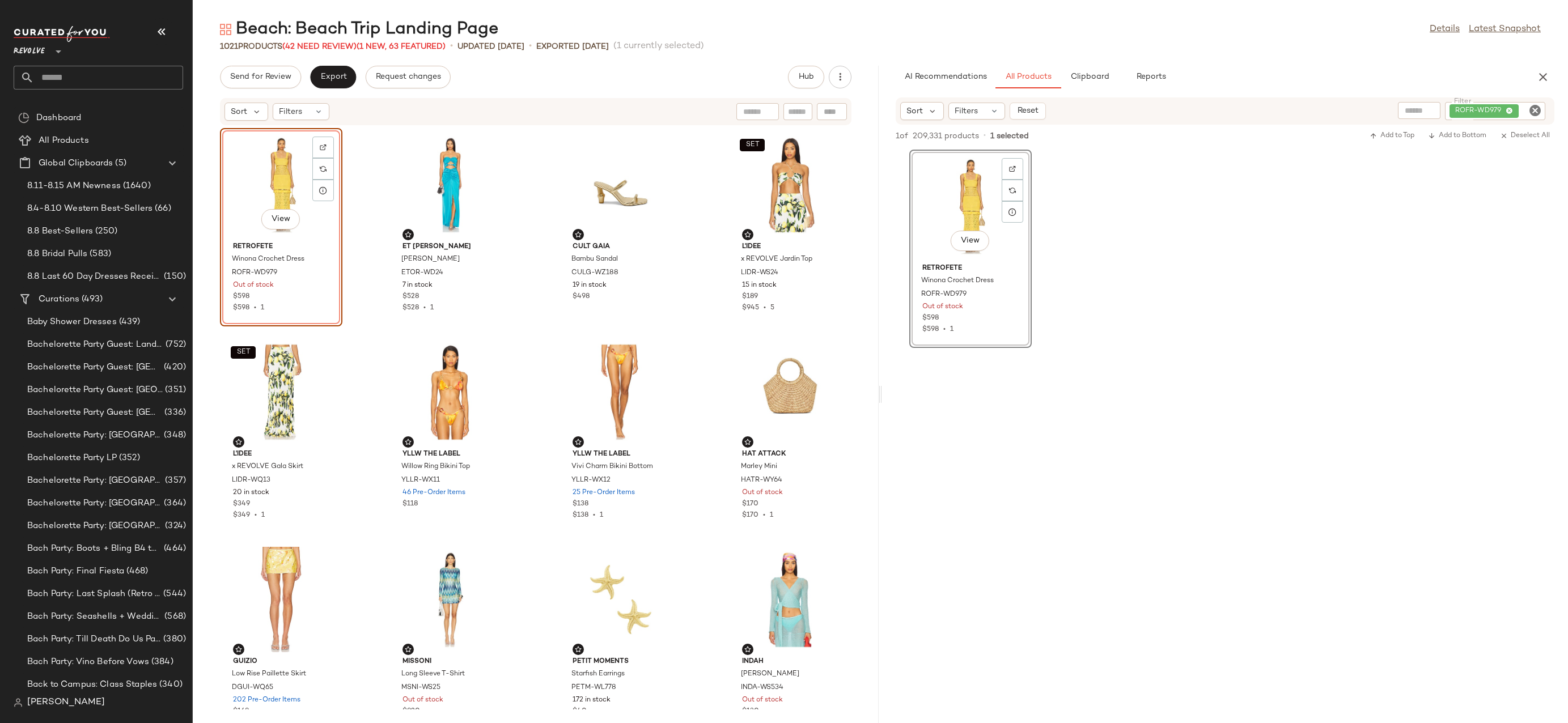
click at [251, 163] on div "View" at bounding box center [281, 184] width 115 height 106
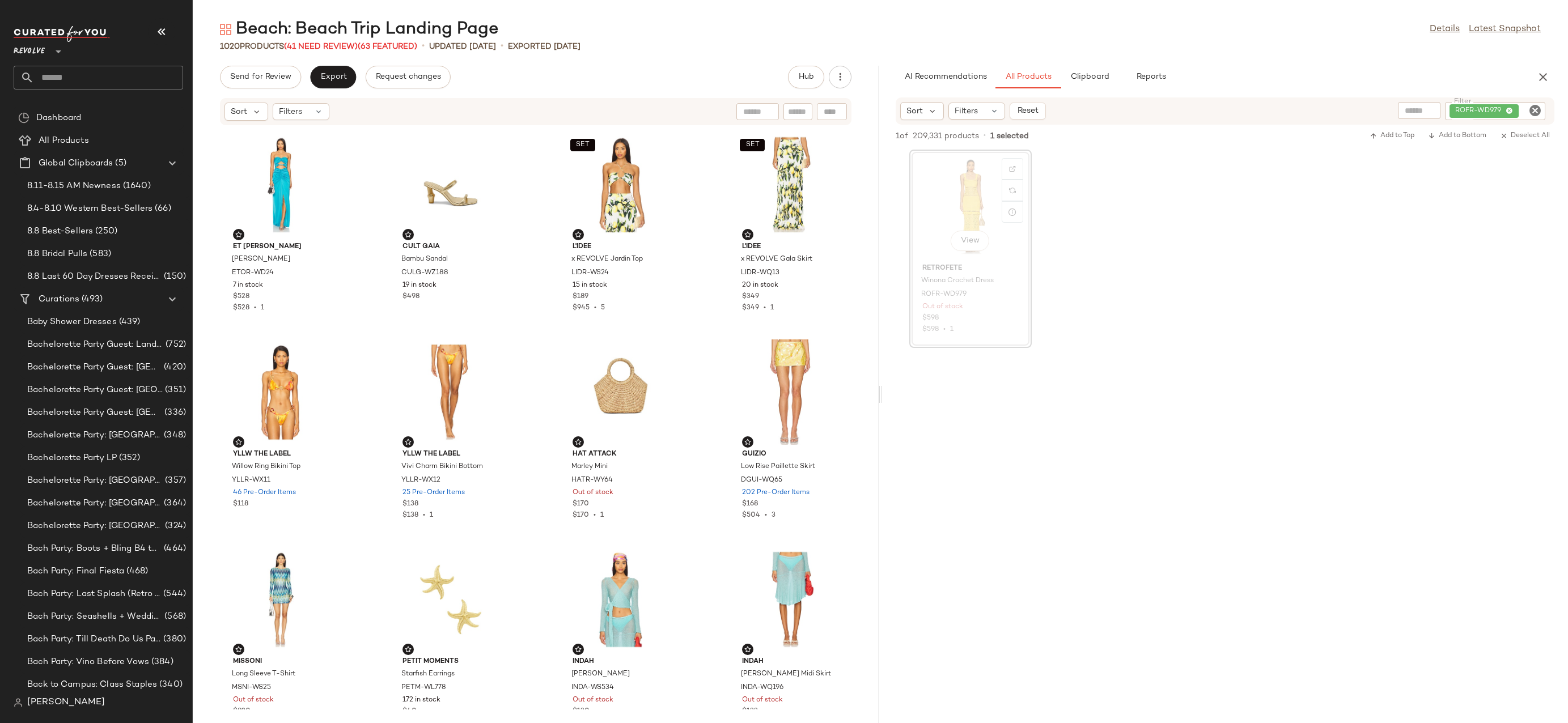
click at [1109, 237] on div "View retrofete Winona Crochet Dress ROFR-WD979 Out of stock $598 $598 • 1" at bounding box center [1225, 249] width 686 height 199
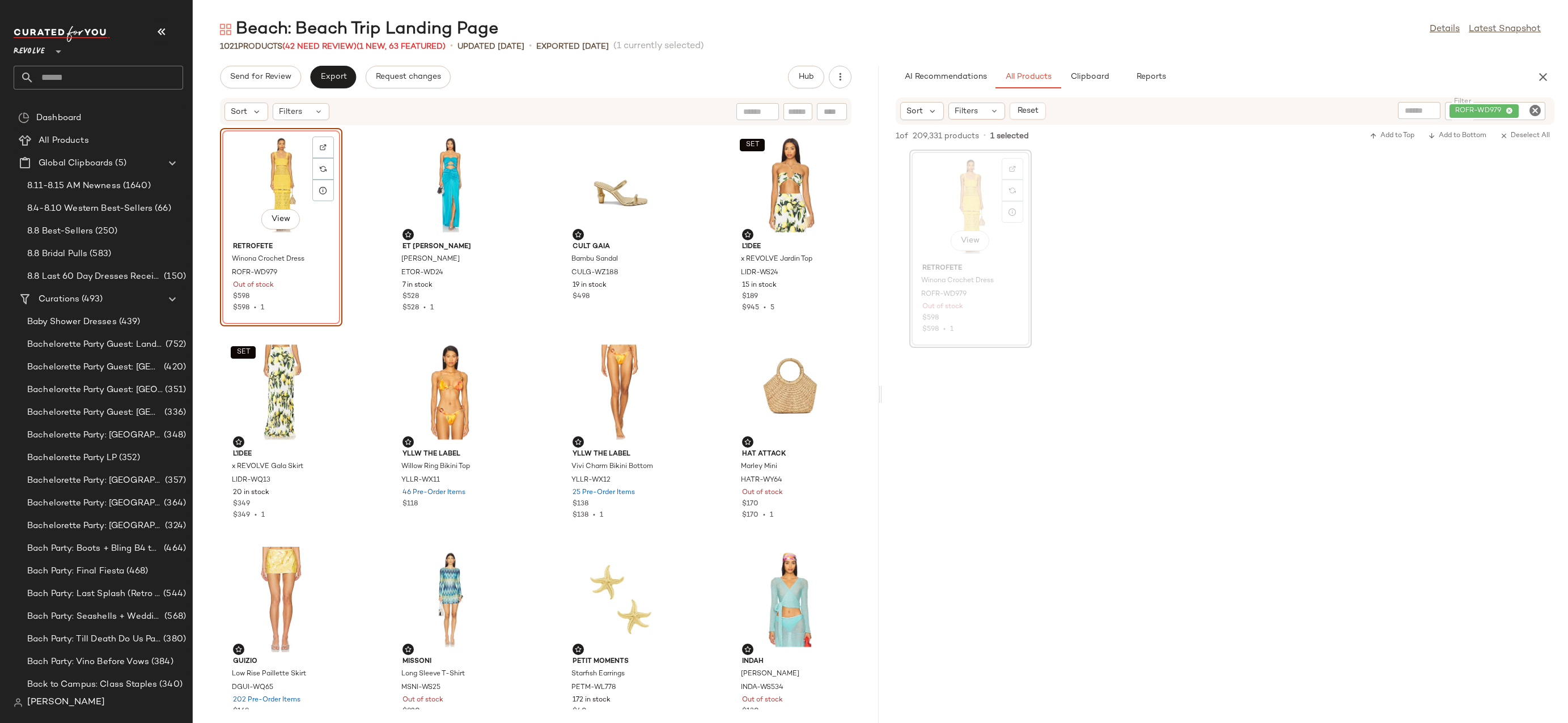
drag, startPoint x: 965, startPoint y: 202, endPoint x: 539, endPoint y: 5, distance: 469.3
click at [1534, 113] on icon "Clear Filter" at bounding box center [1535, 110] width 14 height 14
paste input "**********"
type input "**********"
drag, startPoint x: 961, startPoint y: 185, endPoint x: 388, endPoint y: 199, distance: 573.2
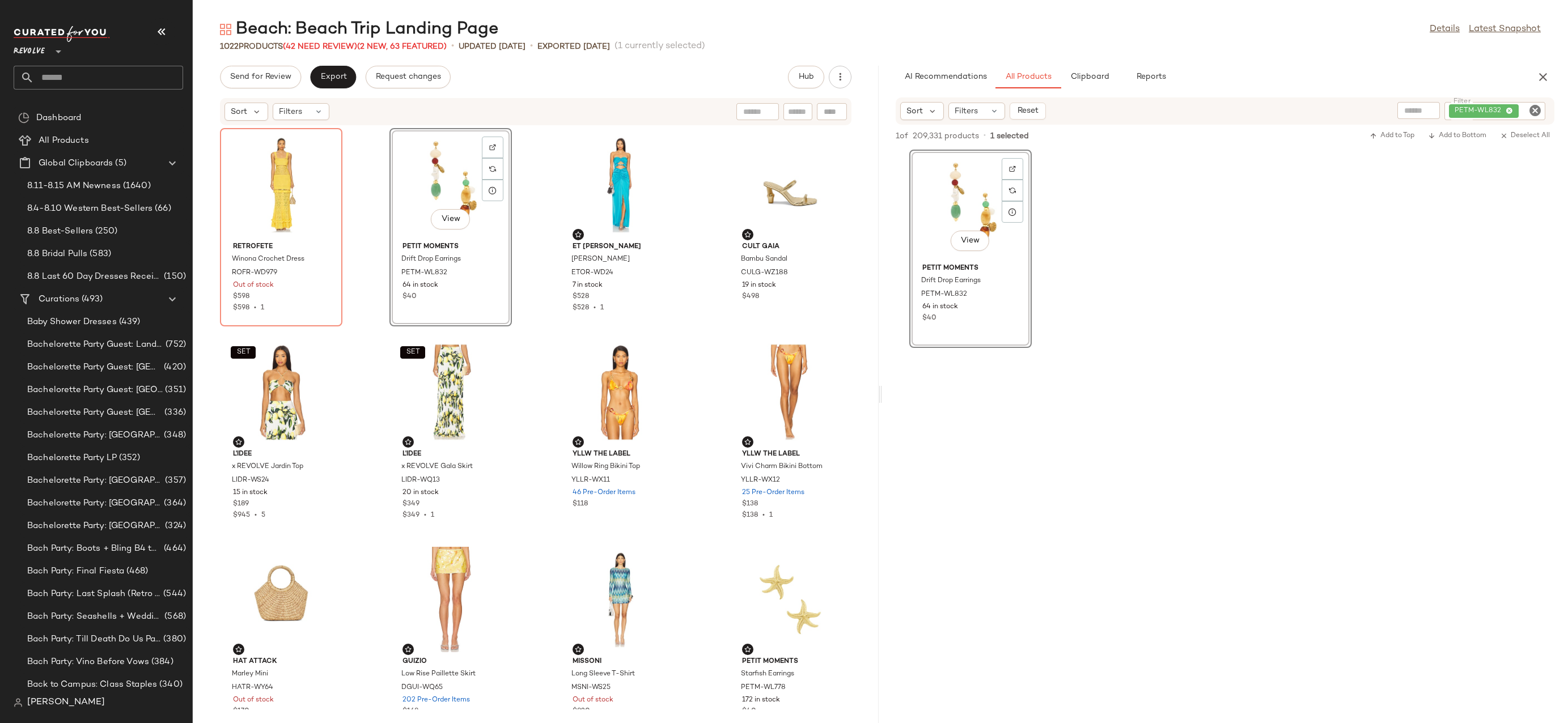
click at [1541, 109] on icon "Clear Filter" at bounding box center [1535, 110] width 14 height 14
paste input "**********"
type input "**********"
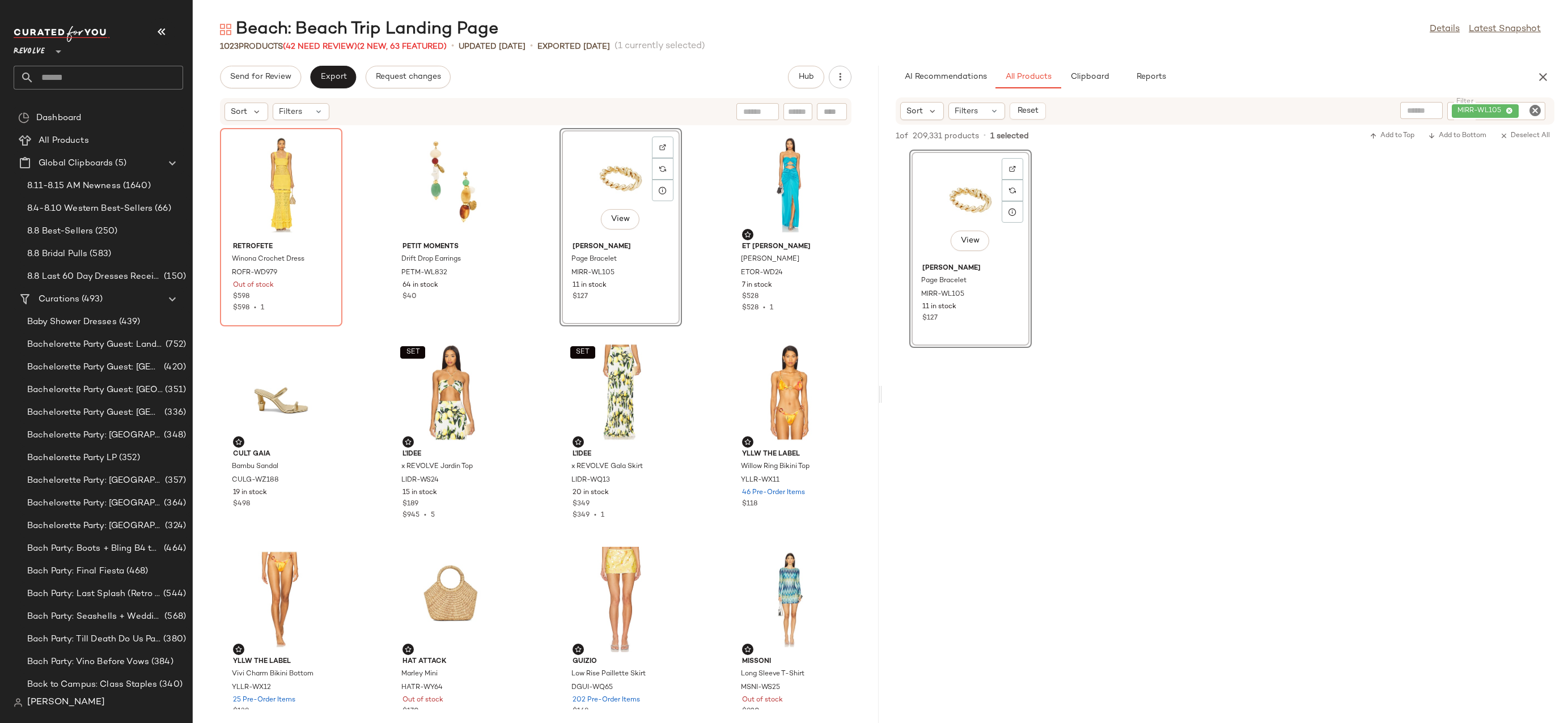
drag, startPoint x: 980, startPoint y: 204, endPoint x: 538, endPoint y: 25, distance: 476.9
click at [1539, 109] on icon "Clear Filter" at bounding box center [1535, 110] width 14 height 14
paste input "**********"
type input "**********"
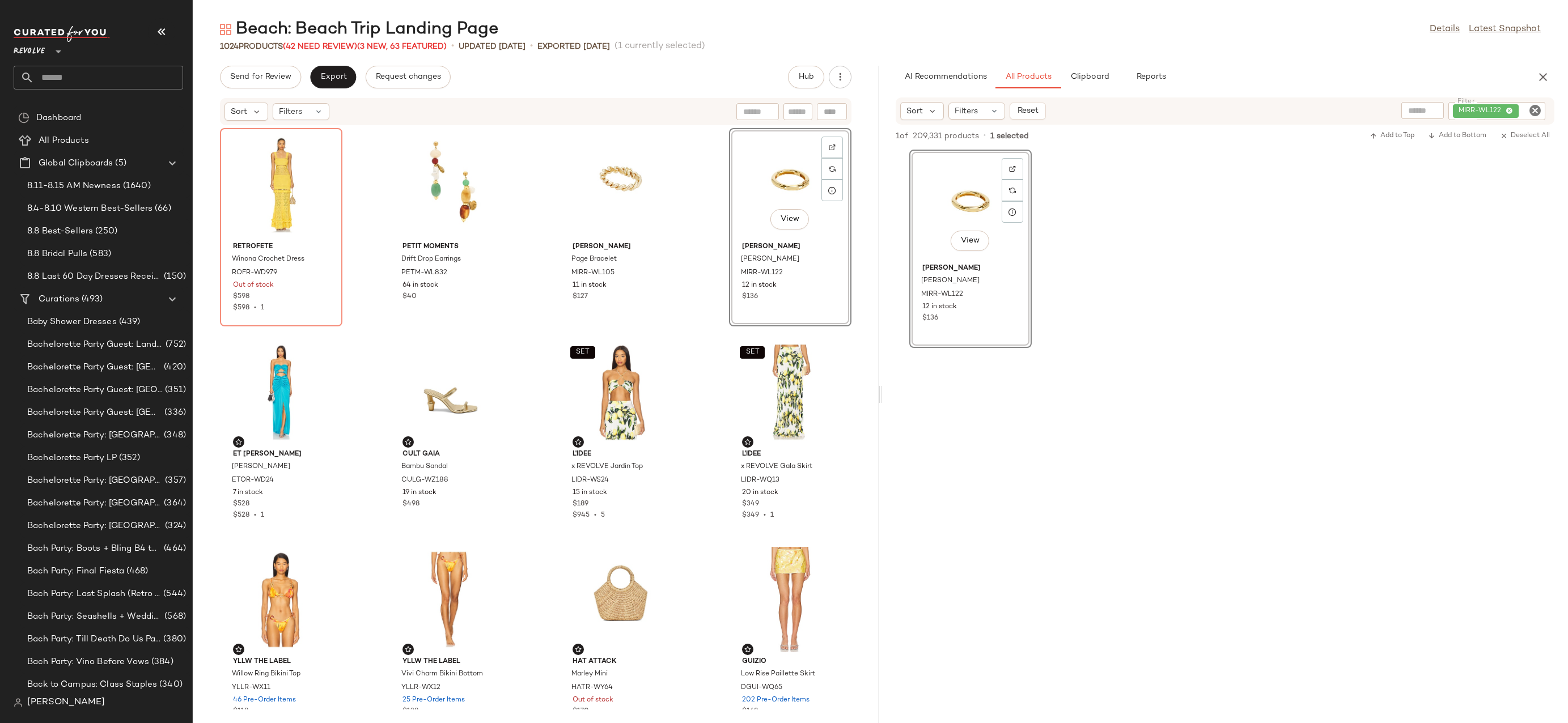
drag, startPoint x: 959, startPoint y: 185, endPoint x: 517, endPoint y: 14, distance: 473.9
click at [1131, 246] on div "View MIRANDA FRYE Cleo Cuff MIRR-WL122 12 in stock $136" at bounding box center [1225, 249] width 686 height 199
click at [272, 153] on div "View" at bounding box center [281, 184] width 115 height 106
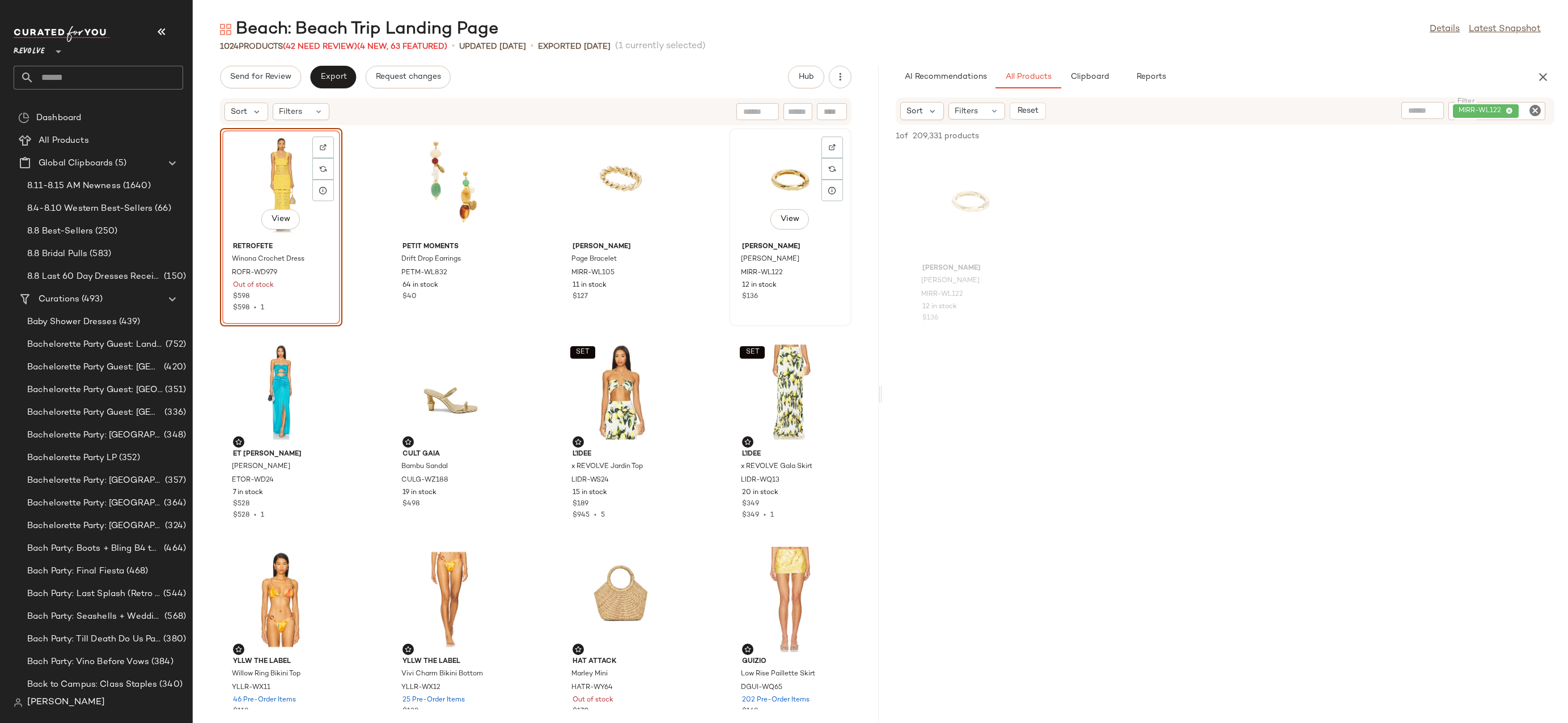
click at [754, 177] on div "View" at bounding box center [790, 184] width 115 height 106
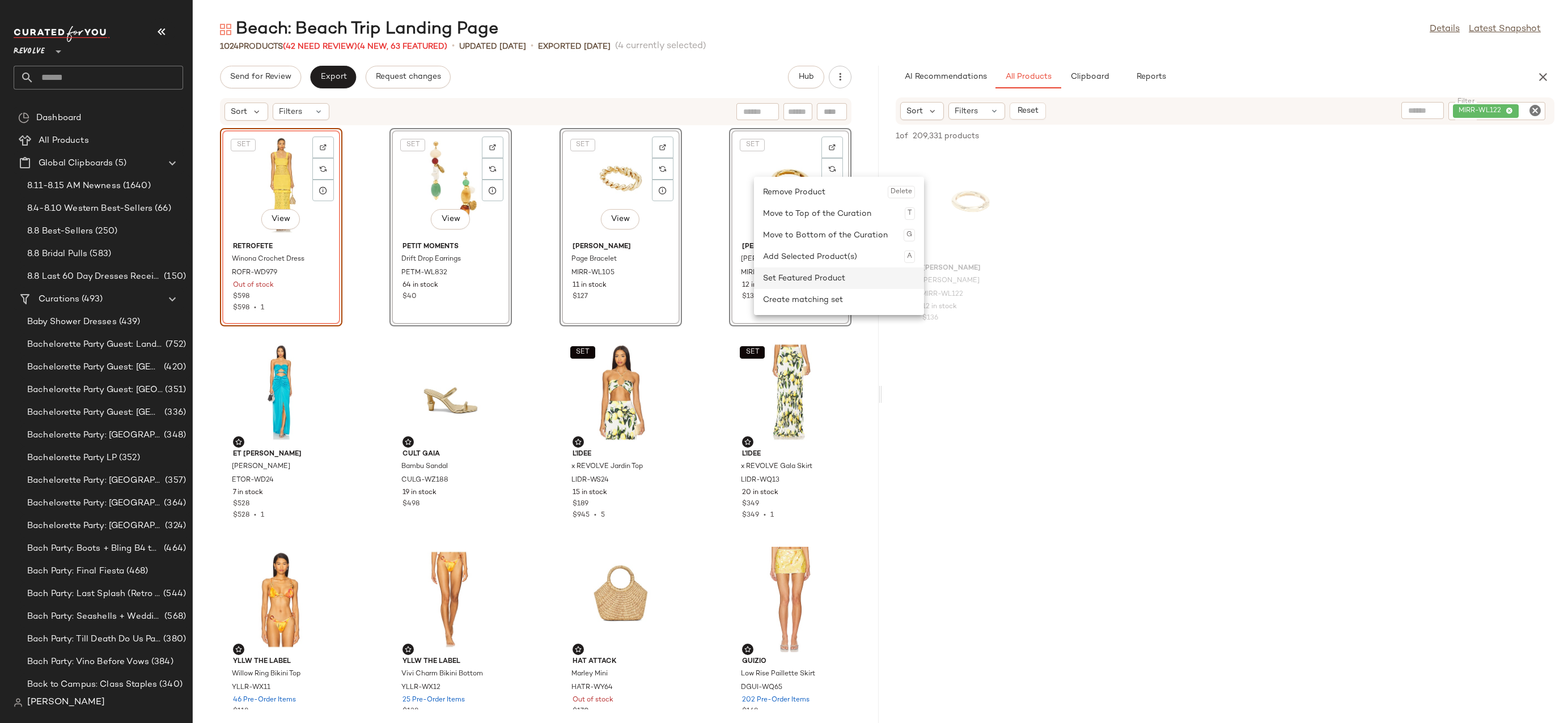
click at [780, 281] on div "Set Featured Product" at bounding box center [839, 278] width 152 height 22
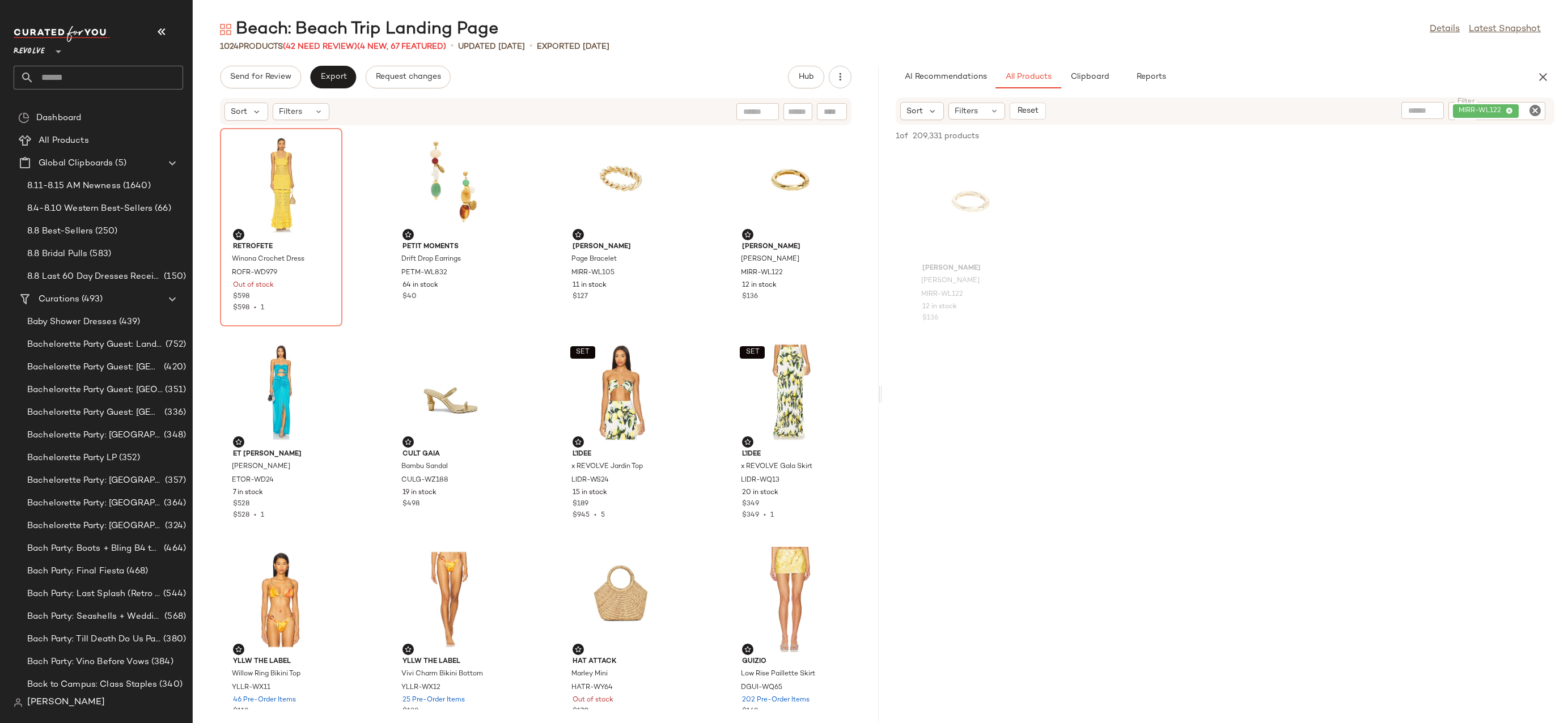
click at [1537, 115] on icon "Clear Filter" at bounding box center [1535, 110] width 14 height 14
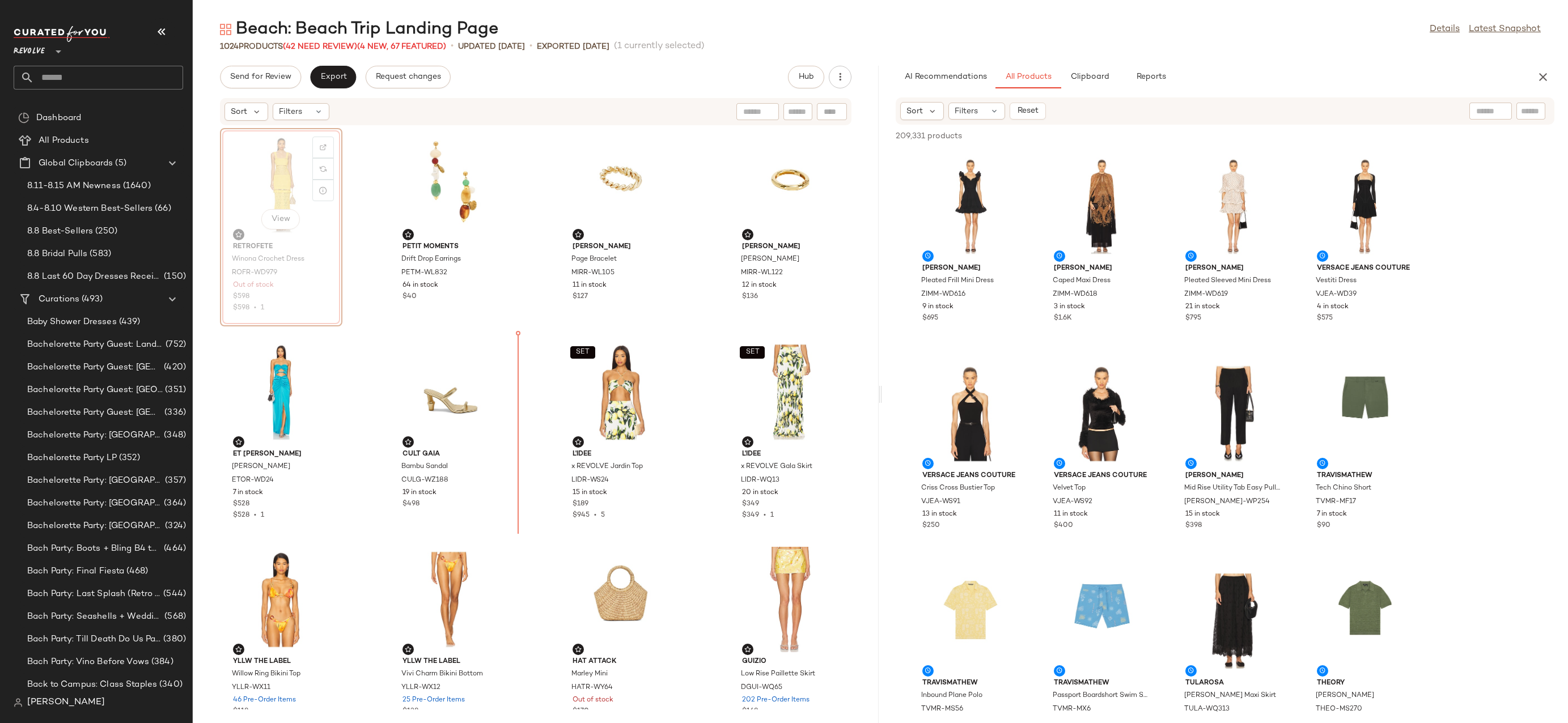
drag, startPoint x: 274, startPoint y: 164, endPoint x: 279, endPoint y: 171, distance: 8.6
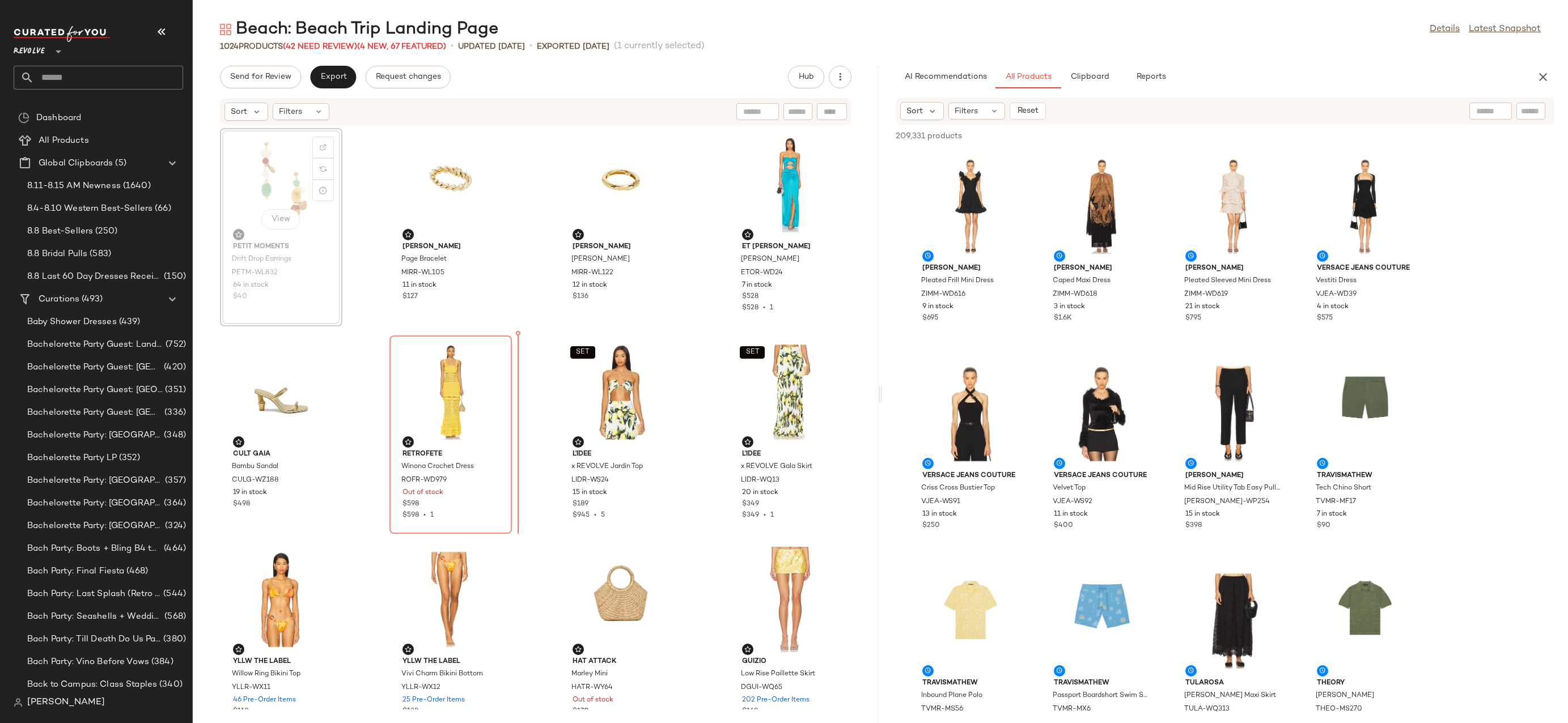
drag, startPoint x: 251, startPoint y: 178, endPoint x: 515, endPoint y: 431, distance: 365.7
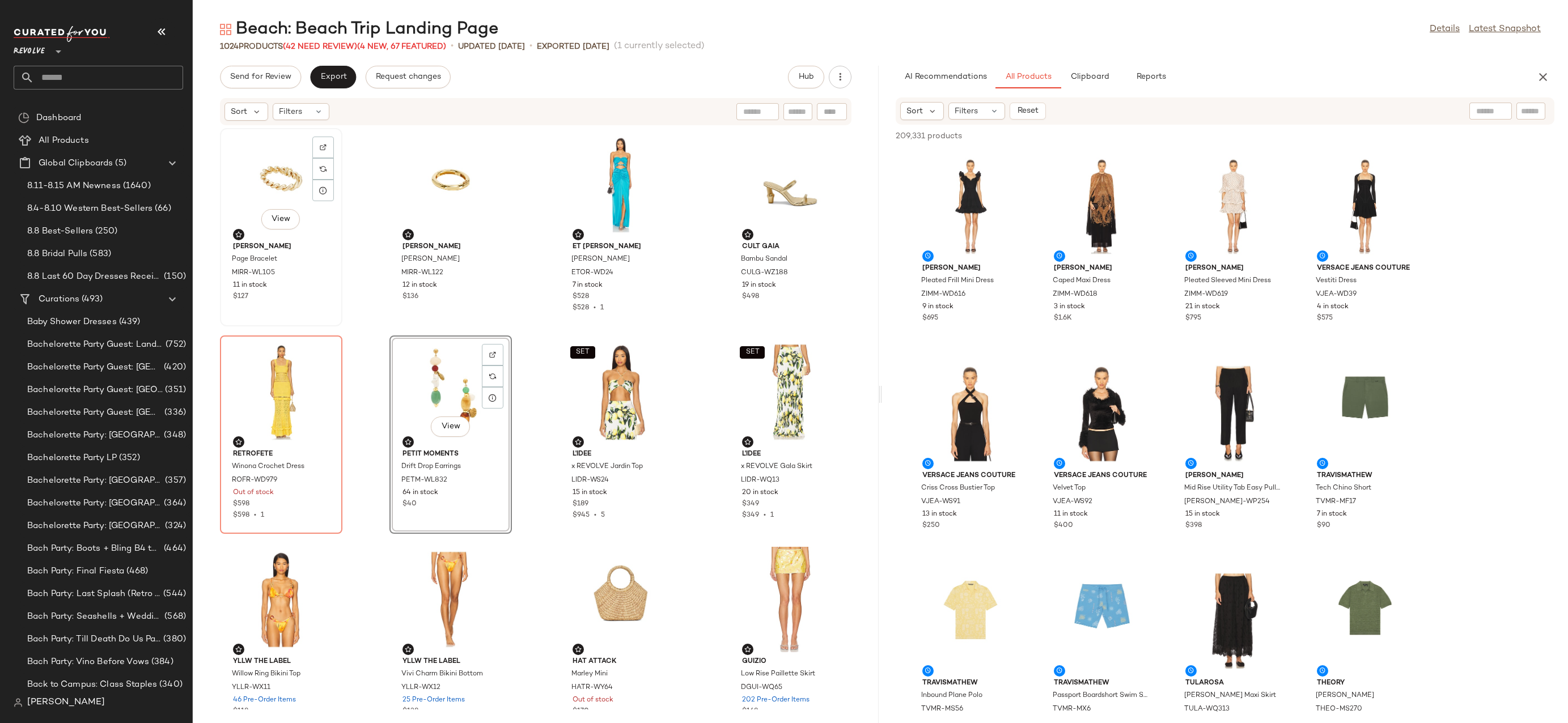
click at [249, 187] on div "View" at bounding box center [281, 184] width 115 height 106
click at [1549, 72] on icon "button" at bounding box center [1543, 77] width 14 height 14
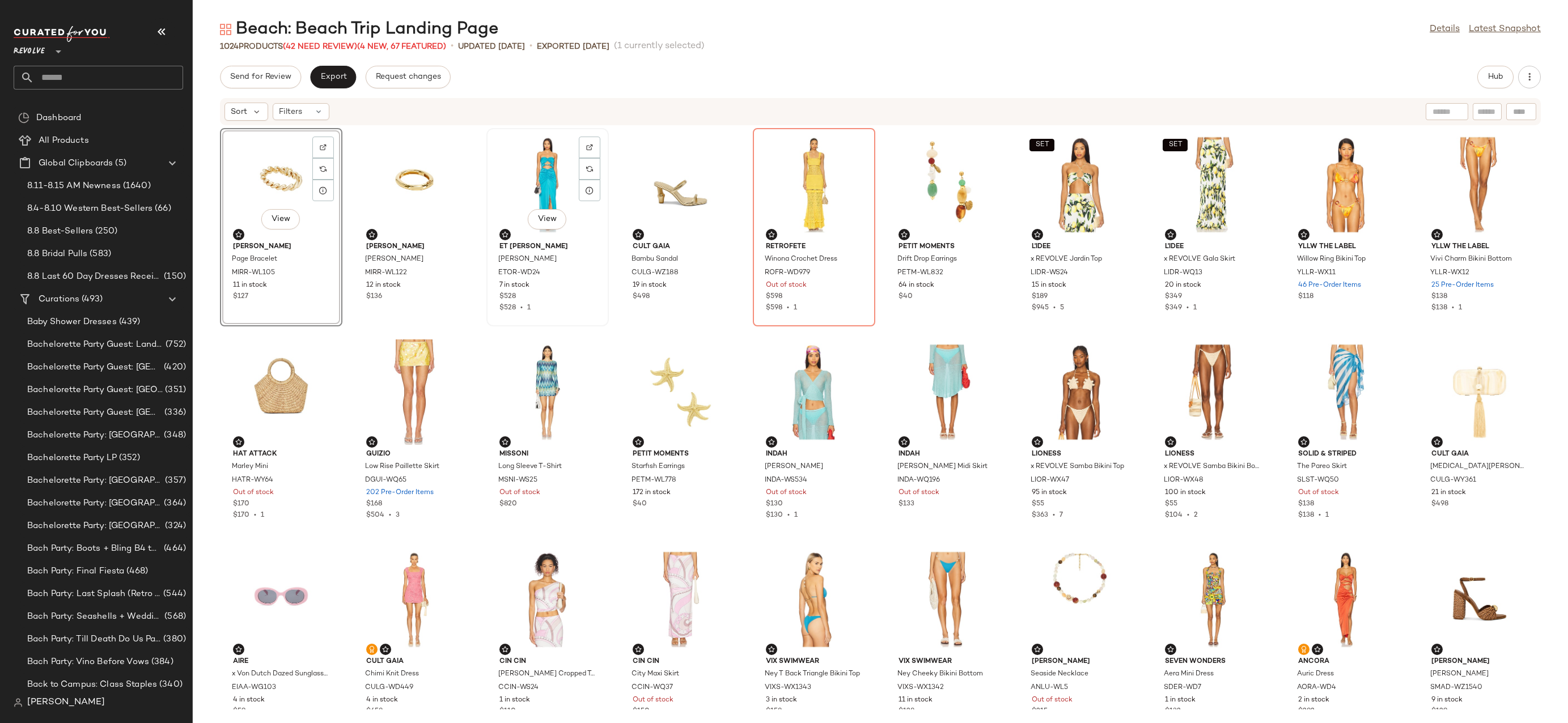
click at [538, 159] on div "View" at bounding box center [547, 184] width 115 height 106
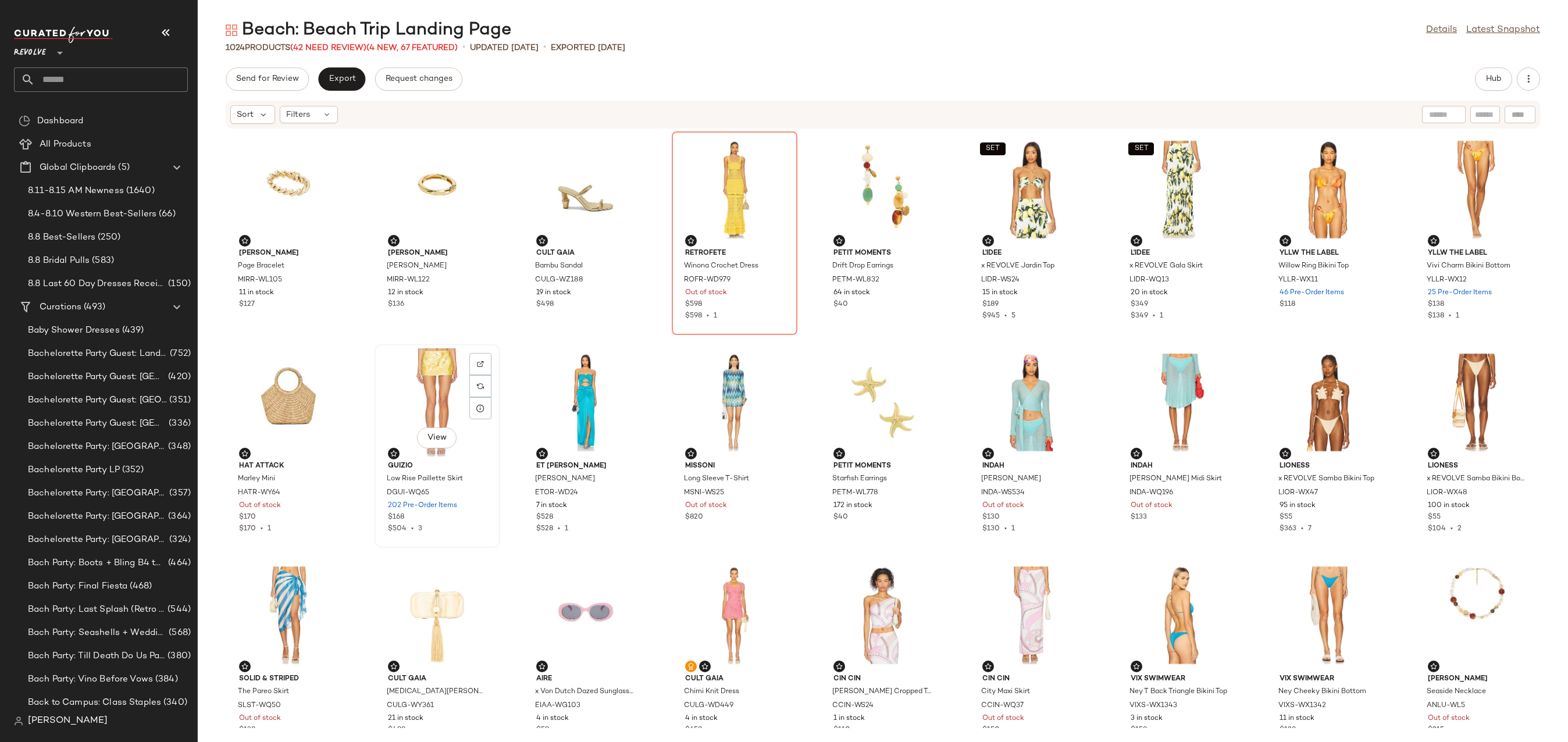
click at [420, 394] on div "View" at bounding box center [437, 402] width 118 height 108
click at [558, 389] on div "View" at bounding box center [585, 402] width 118 height 108
click at [721, 391] on div "View" at bounding box center [734, 402] width 118 height 108
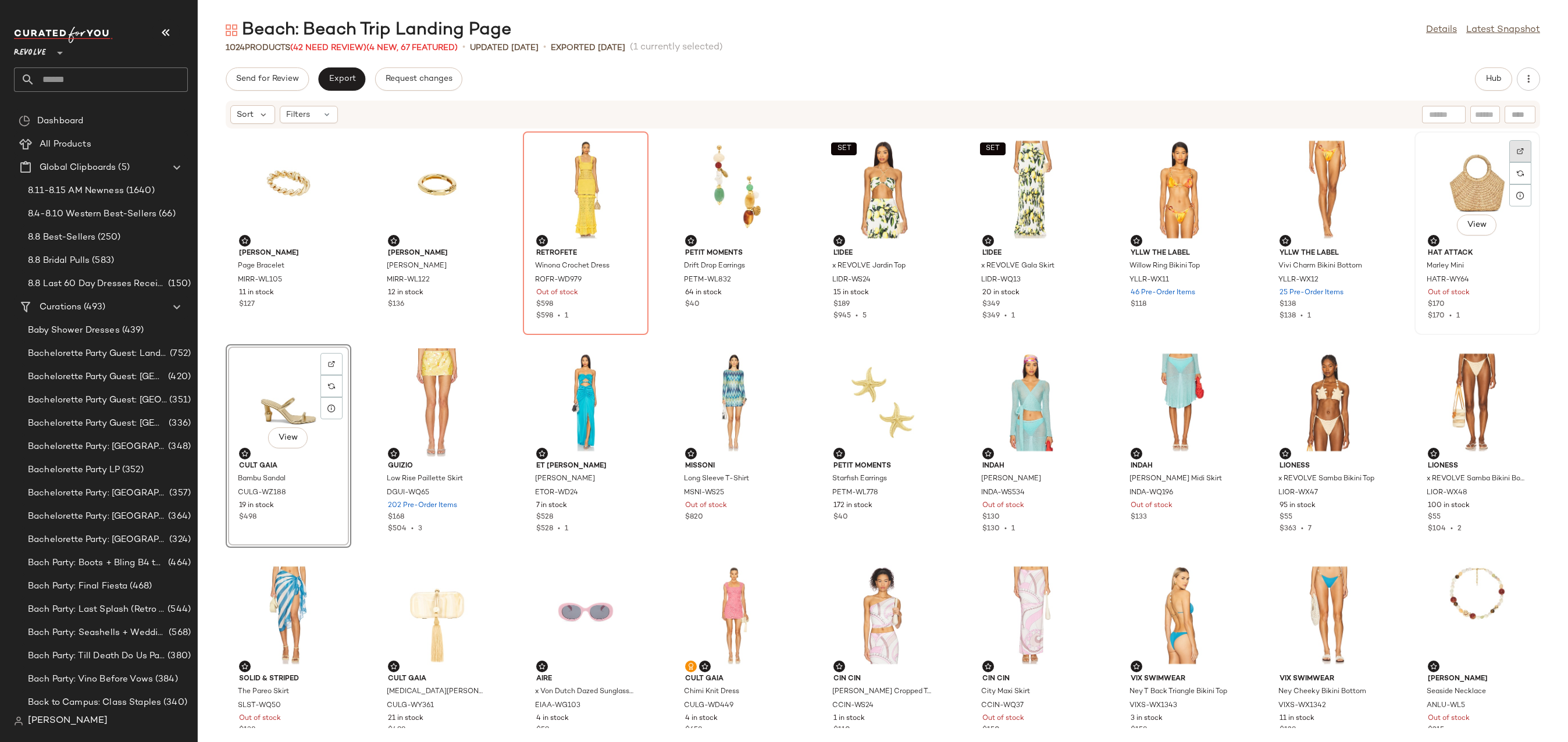
click at [1510, 162] on div at bounding box center [1521, 173] width 22 height 22
click at [271, 217] on button "View" at bounding box center [288, 225] width 40 height 21
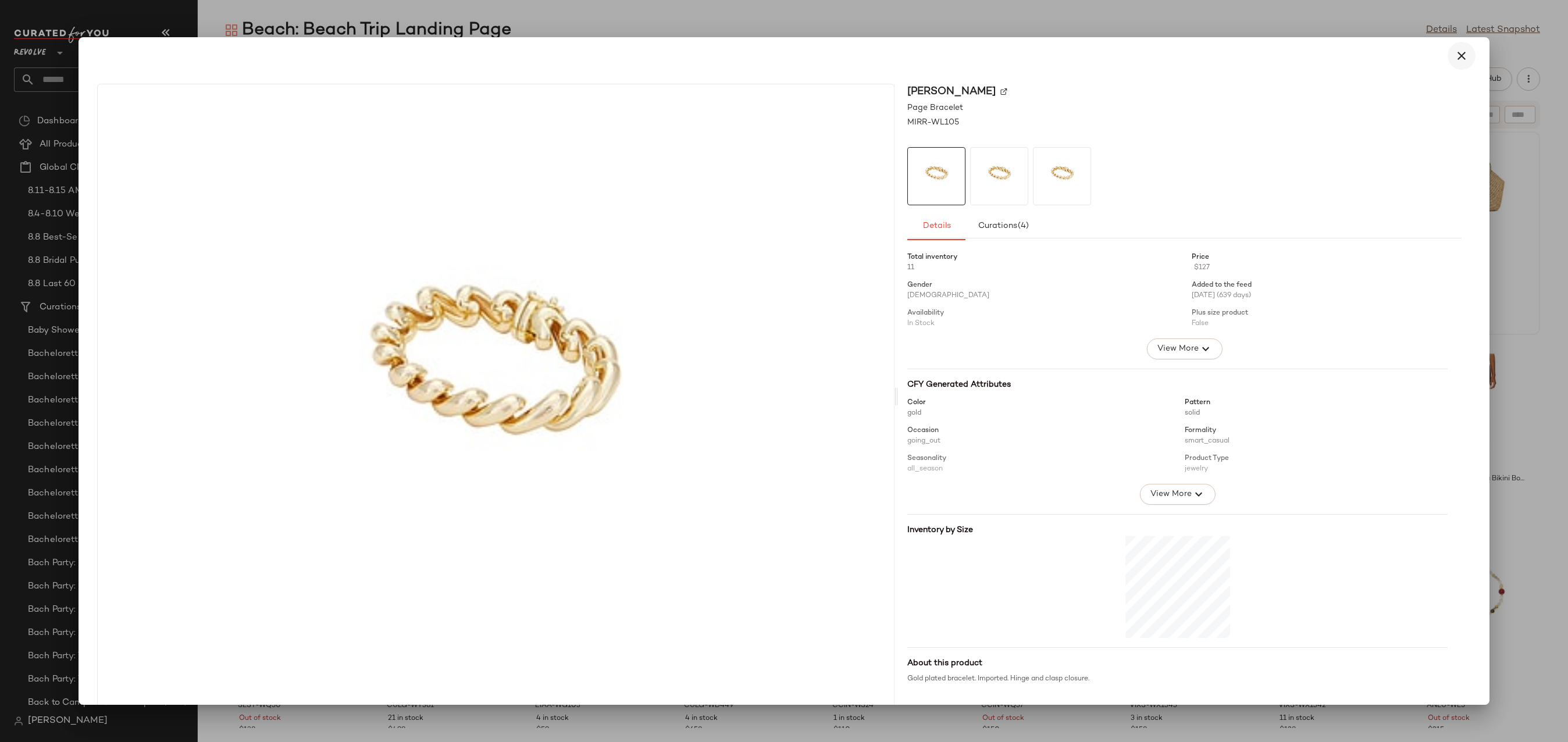
click at [1455, 60] on icon "button" at bounding box center [1461, 56] width 14 height 14
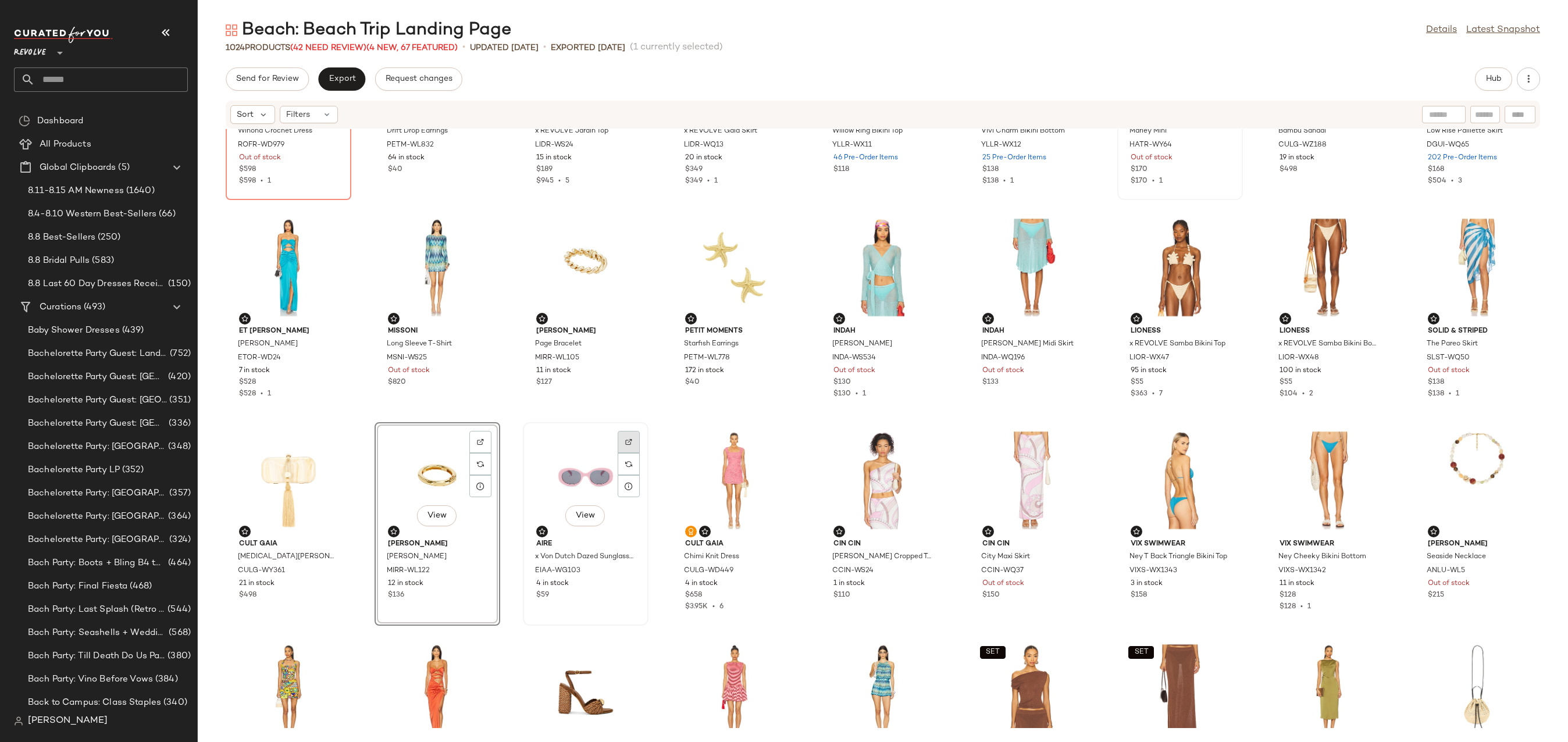
scroll to position [90, 0]
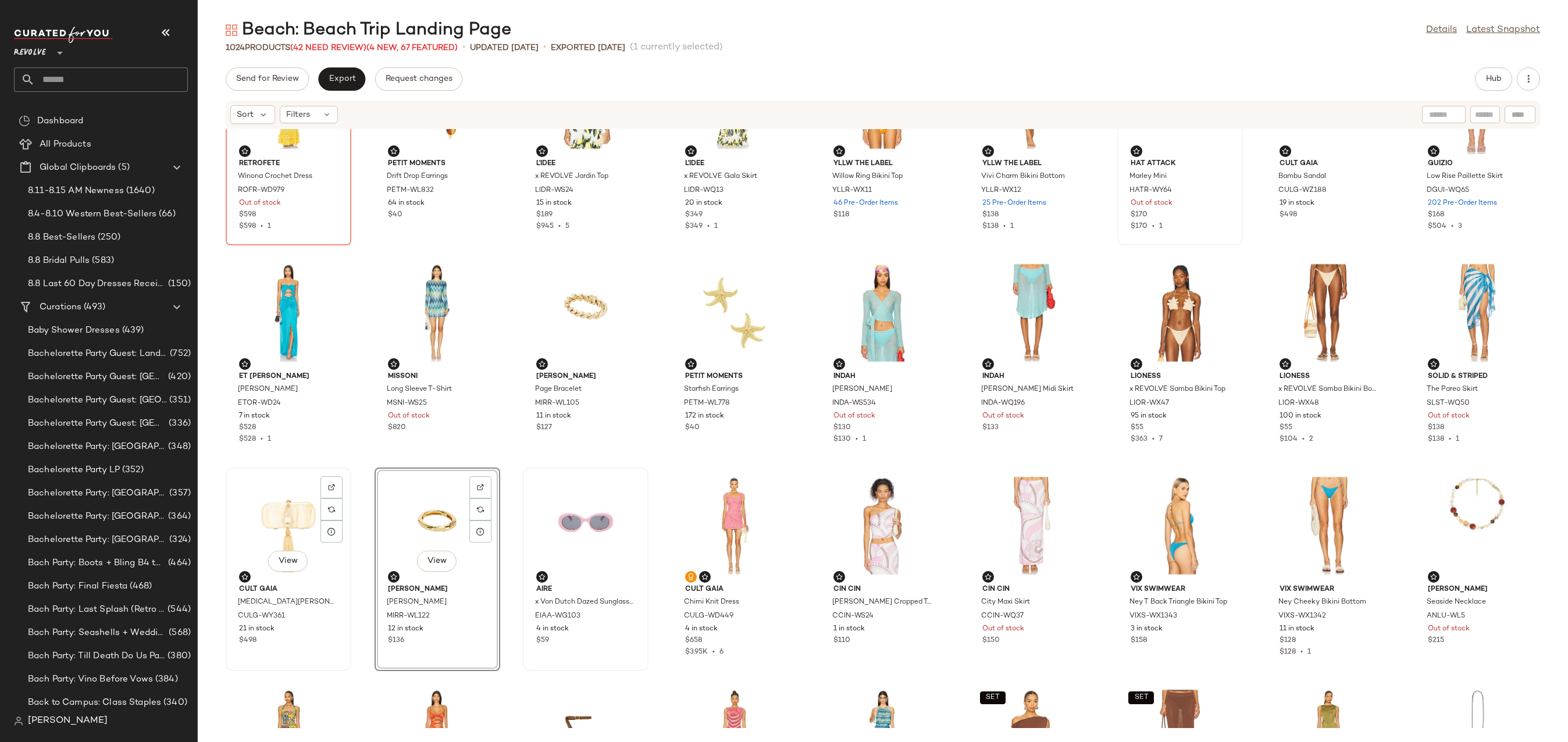
click at [260, 509] on div "View" at bounding box center [288, 525] width 118 height 108
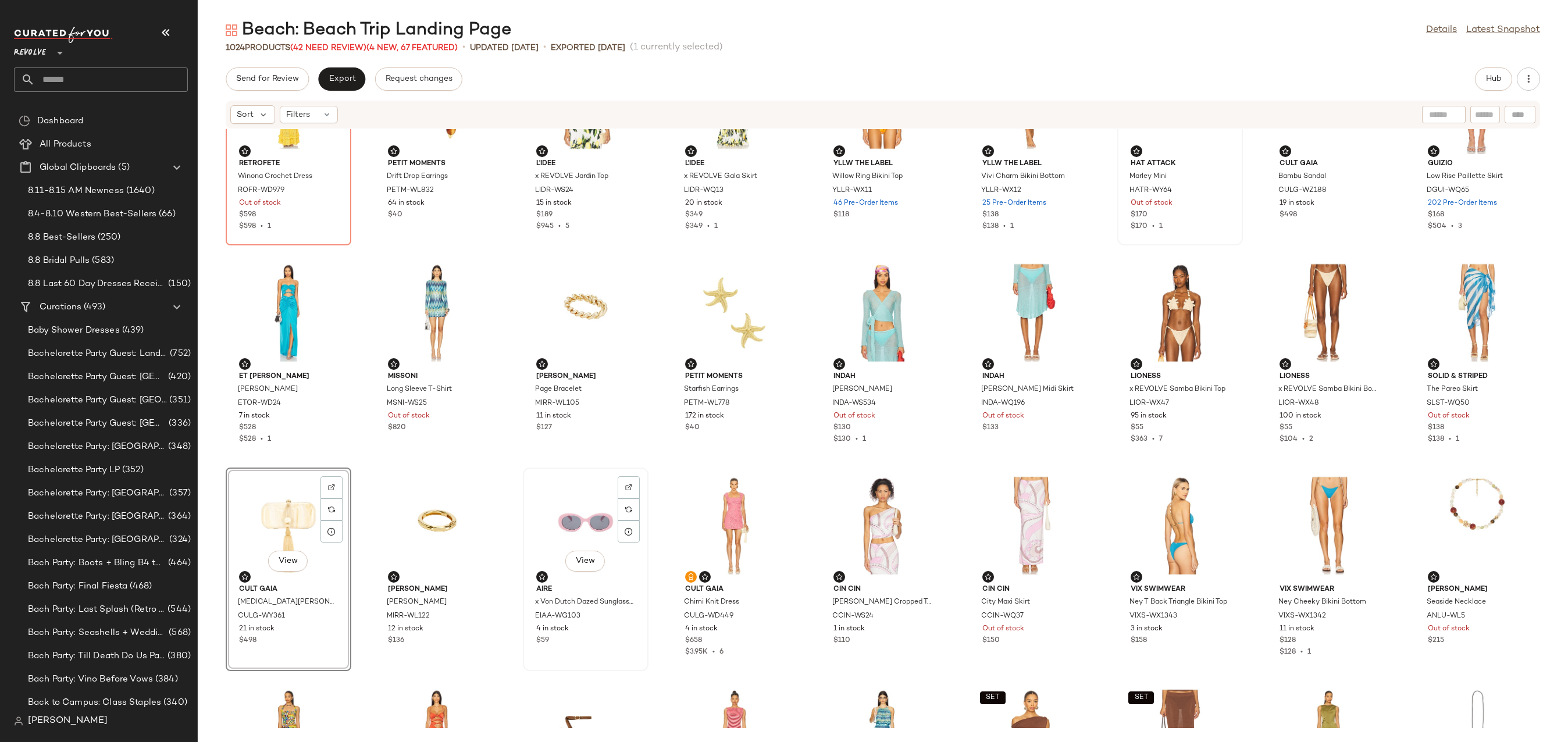
click at [554, 526] on div "View" at bounding box center [585, 525] width 118 height 108
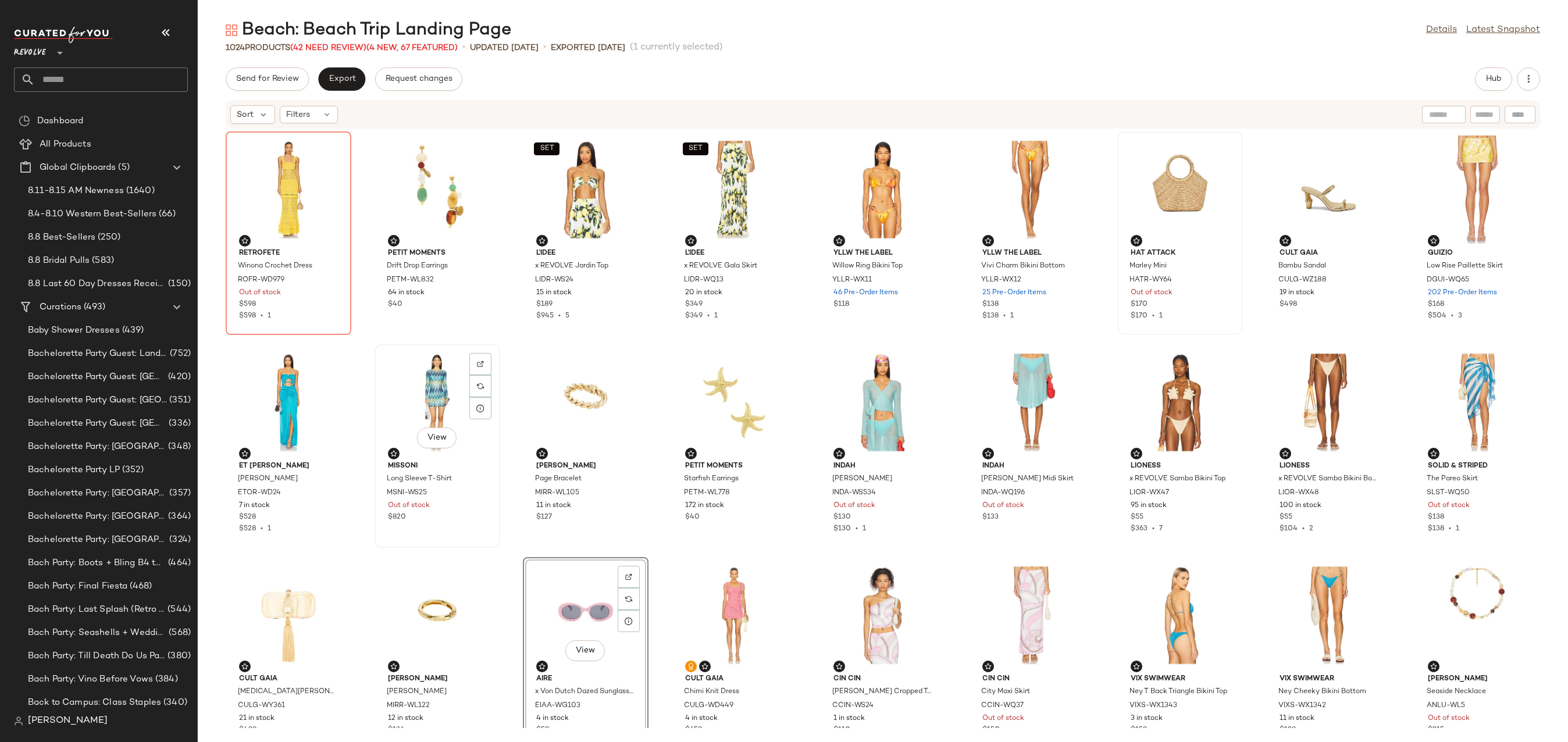
click at [448, 387] on div "View" at bounding box center [437, 402] width 118 height 108
click at [427, 376] on div "View" at bounding box center [437, 402] width 118 height 108
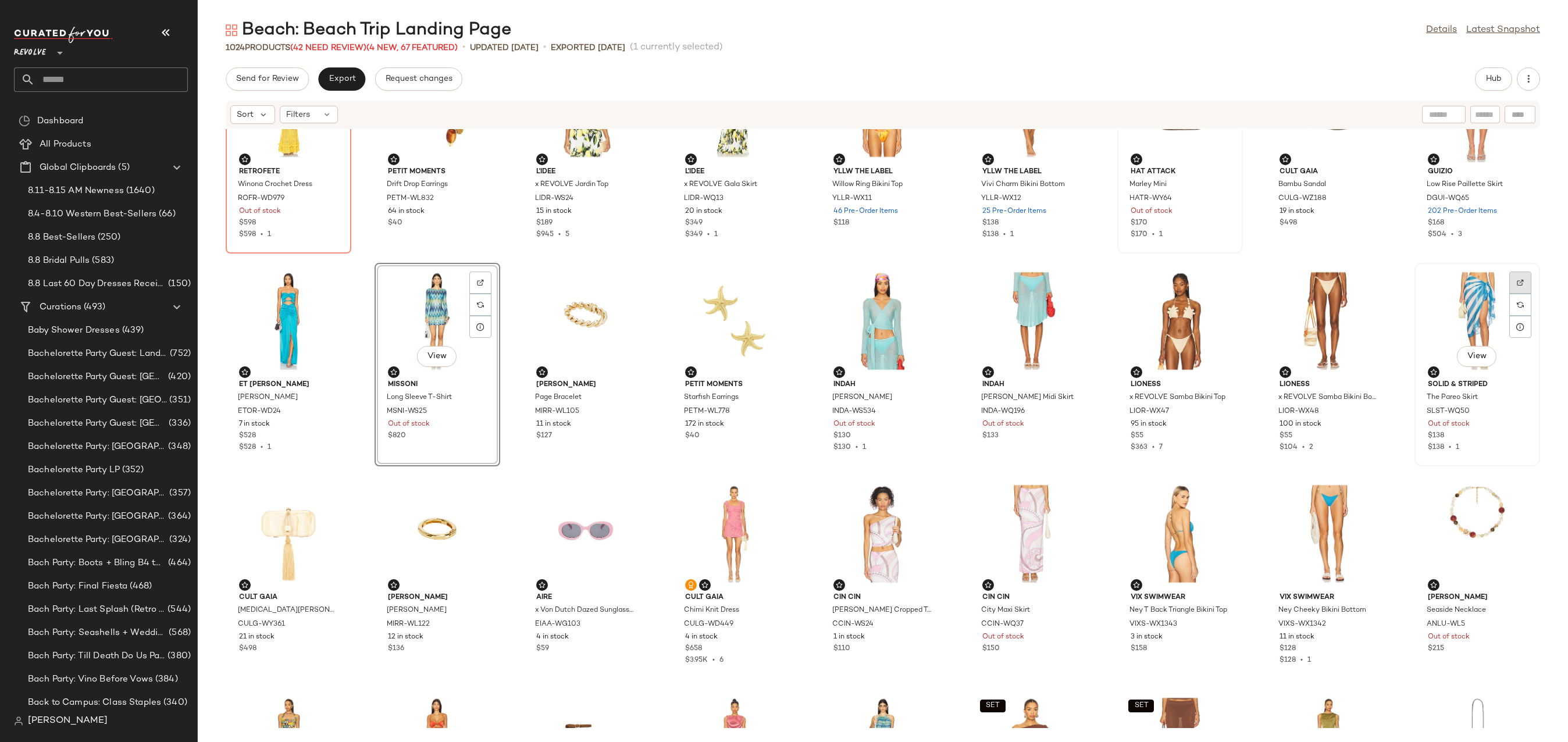
click at [1516, 294] on div at bounding box center [1521, 305] width 22 height 22
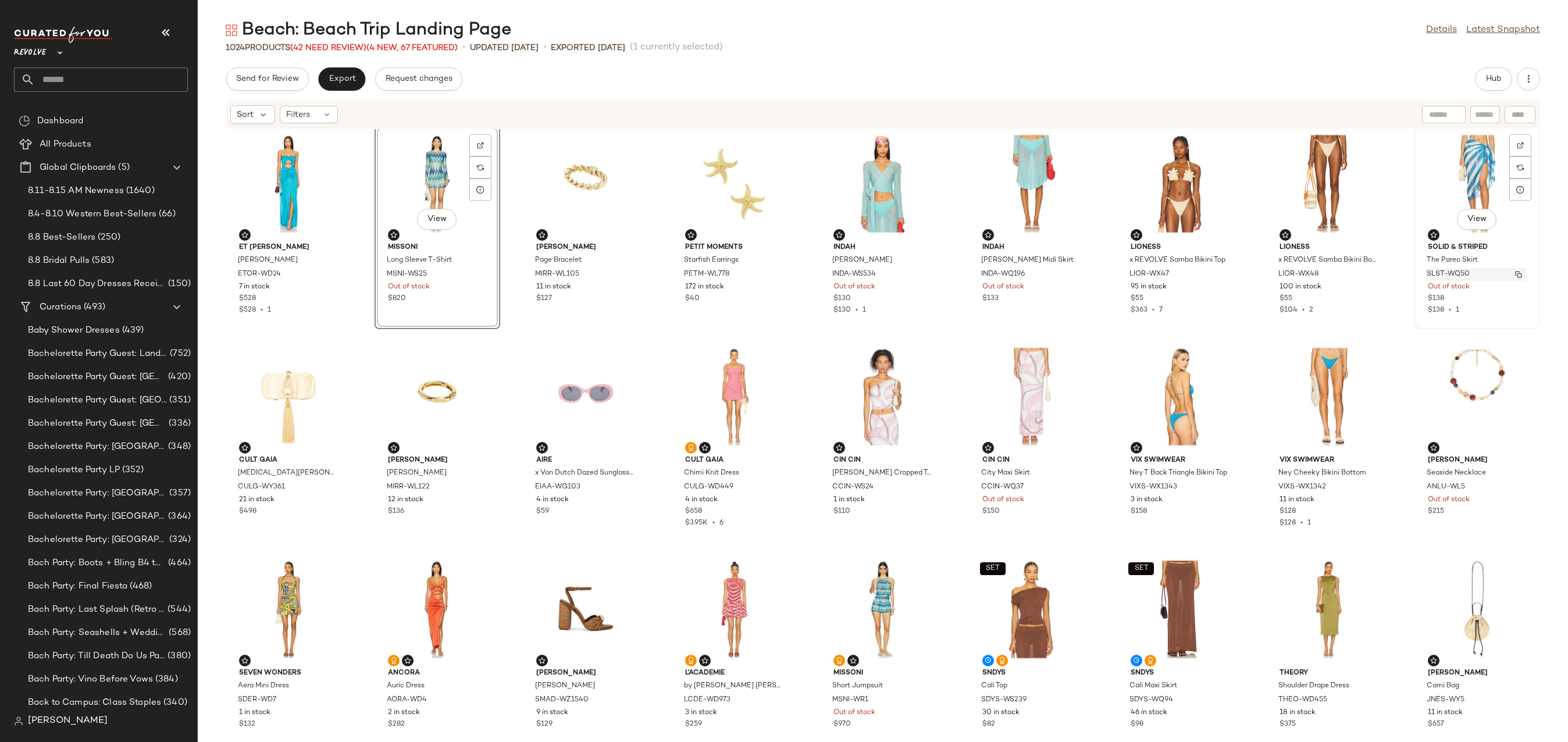
click at [1515, 276] on img "button" at bounding box center [1519, 275] width 7 height 7
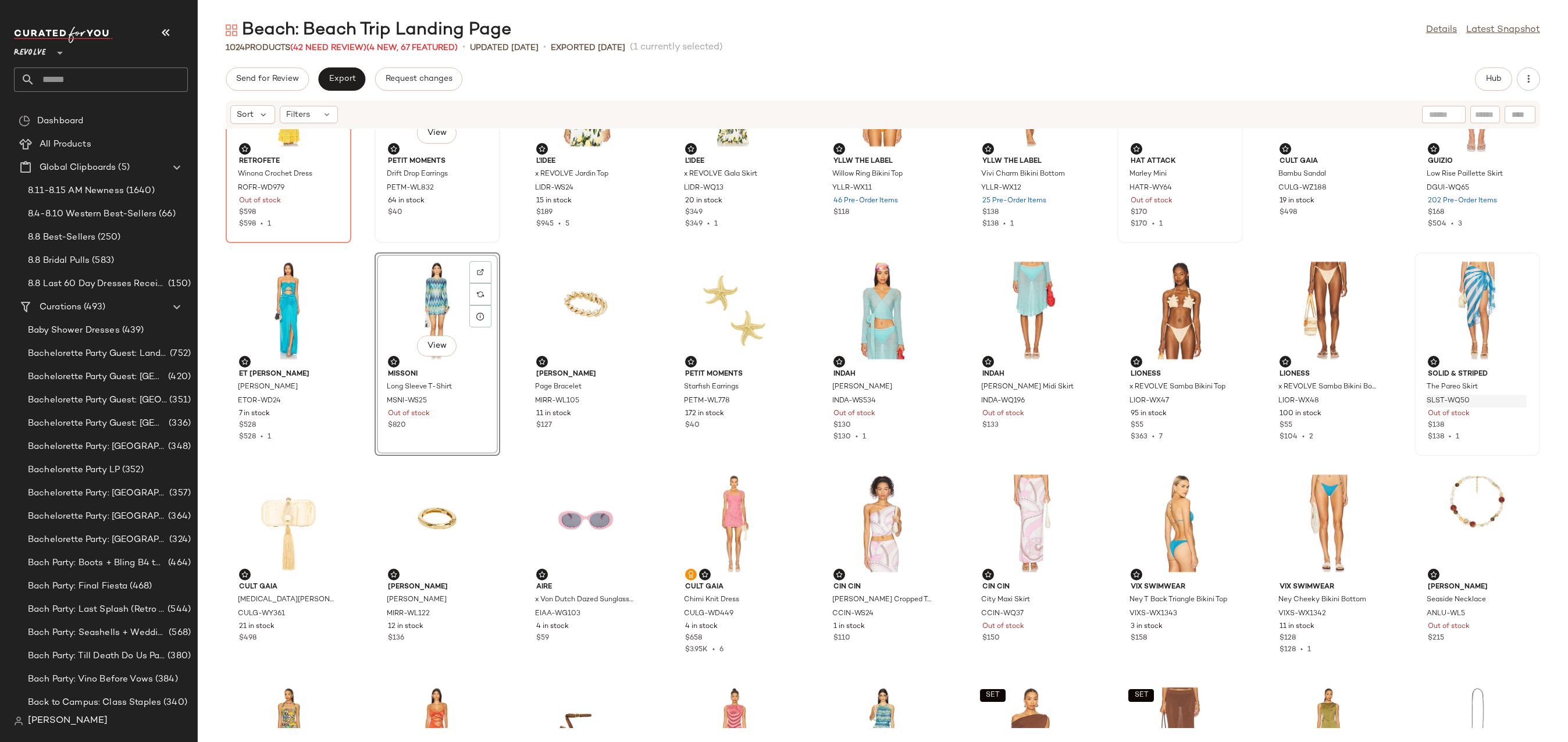
scroll to position [79, 0]
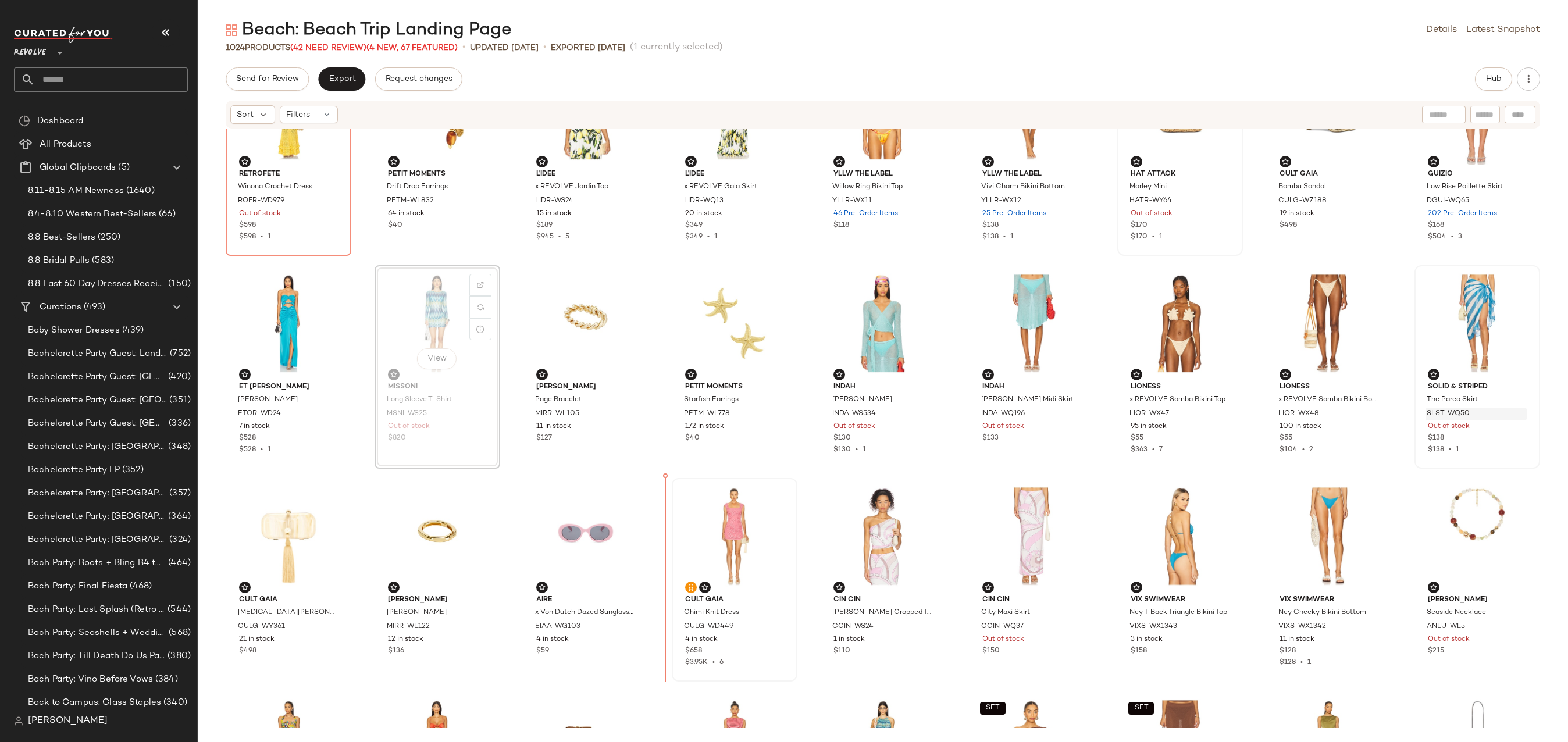
drag, startPoint x: 440, startPoint y: 303, endPoint x: 669, endPoint y: 553, distance: 339.0
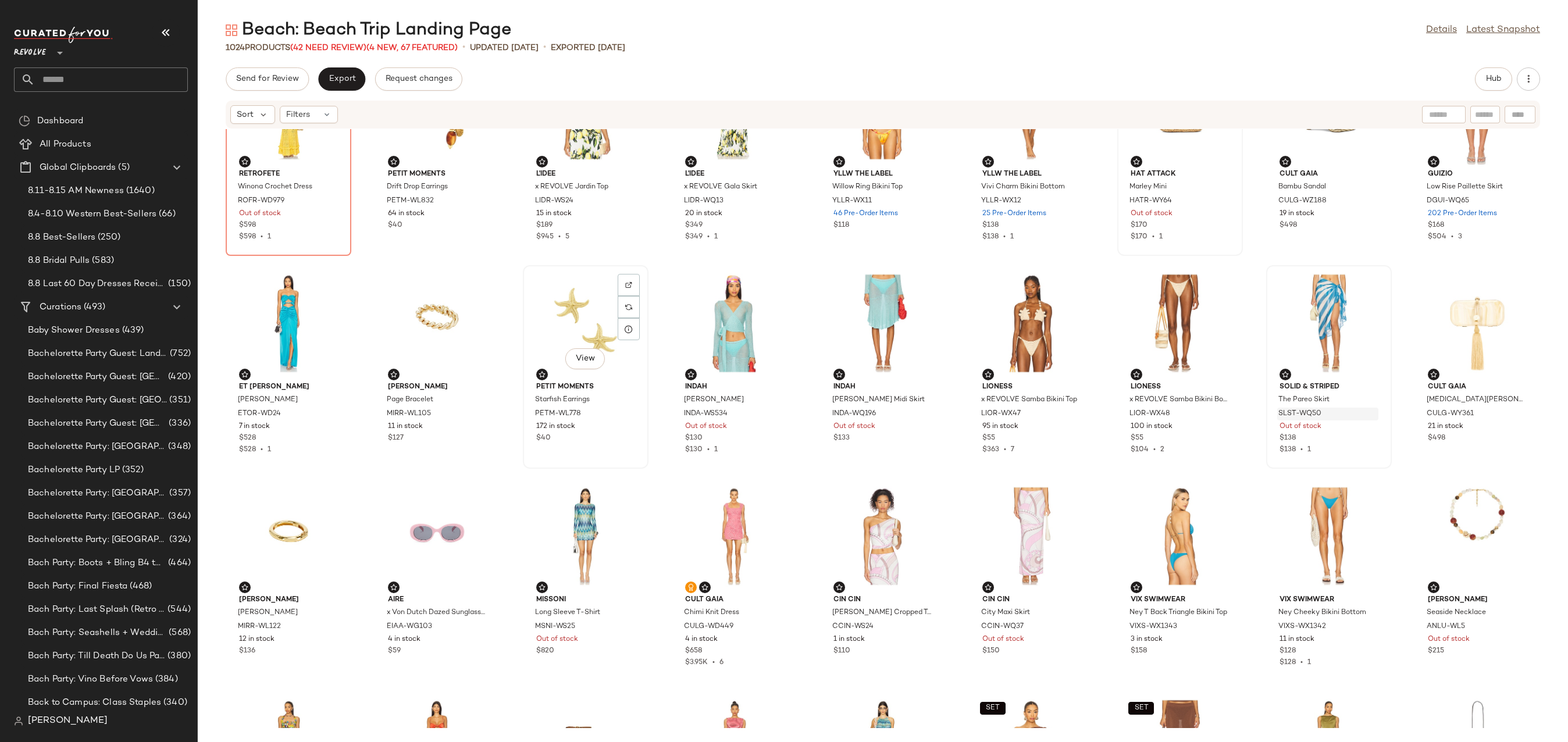
click at [599, 293] on div "View" at bounding box center [585, 323] width 118 height 108
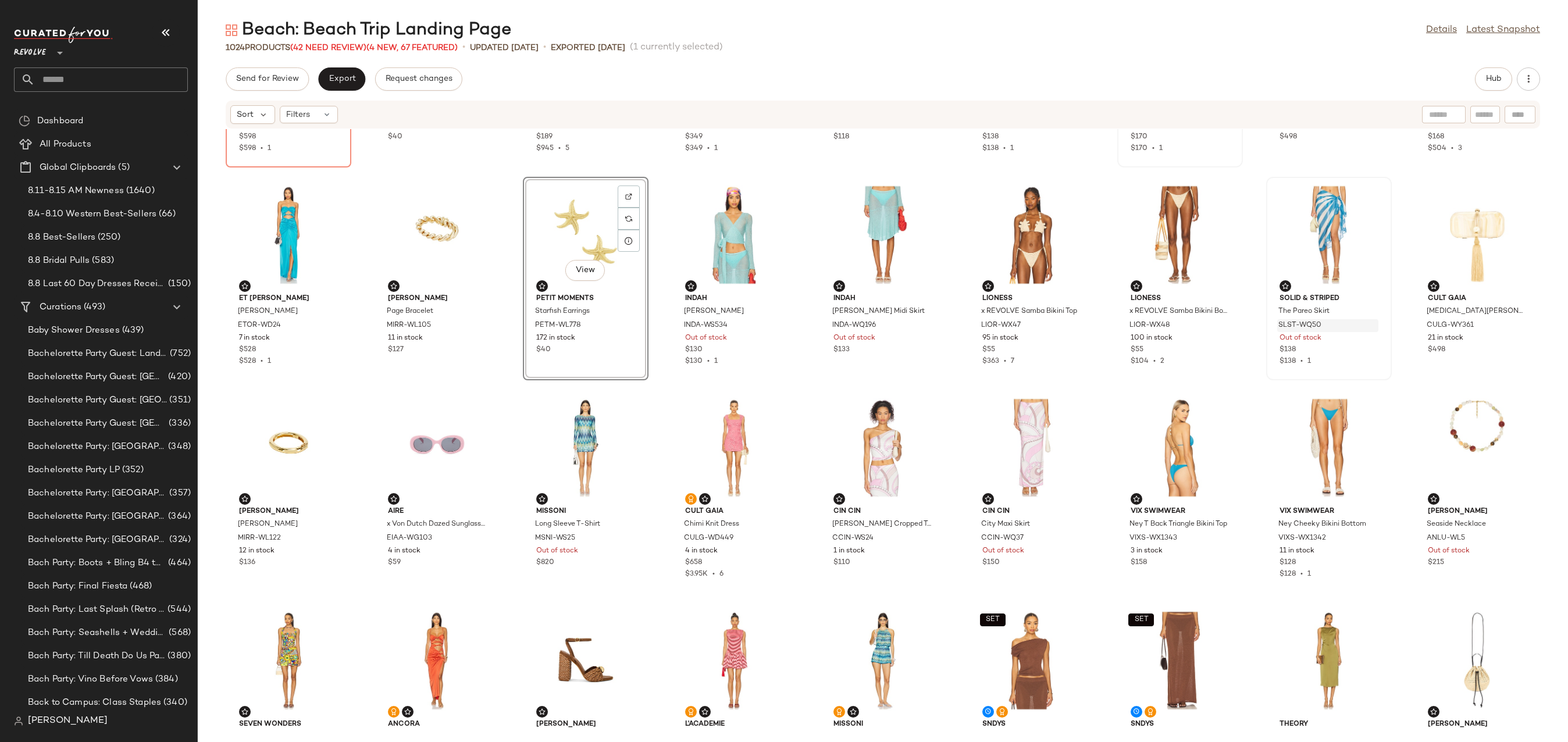
scroll to position [199, 0]
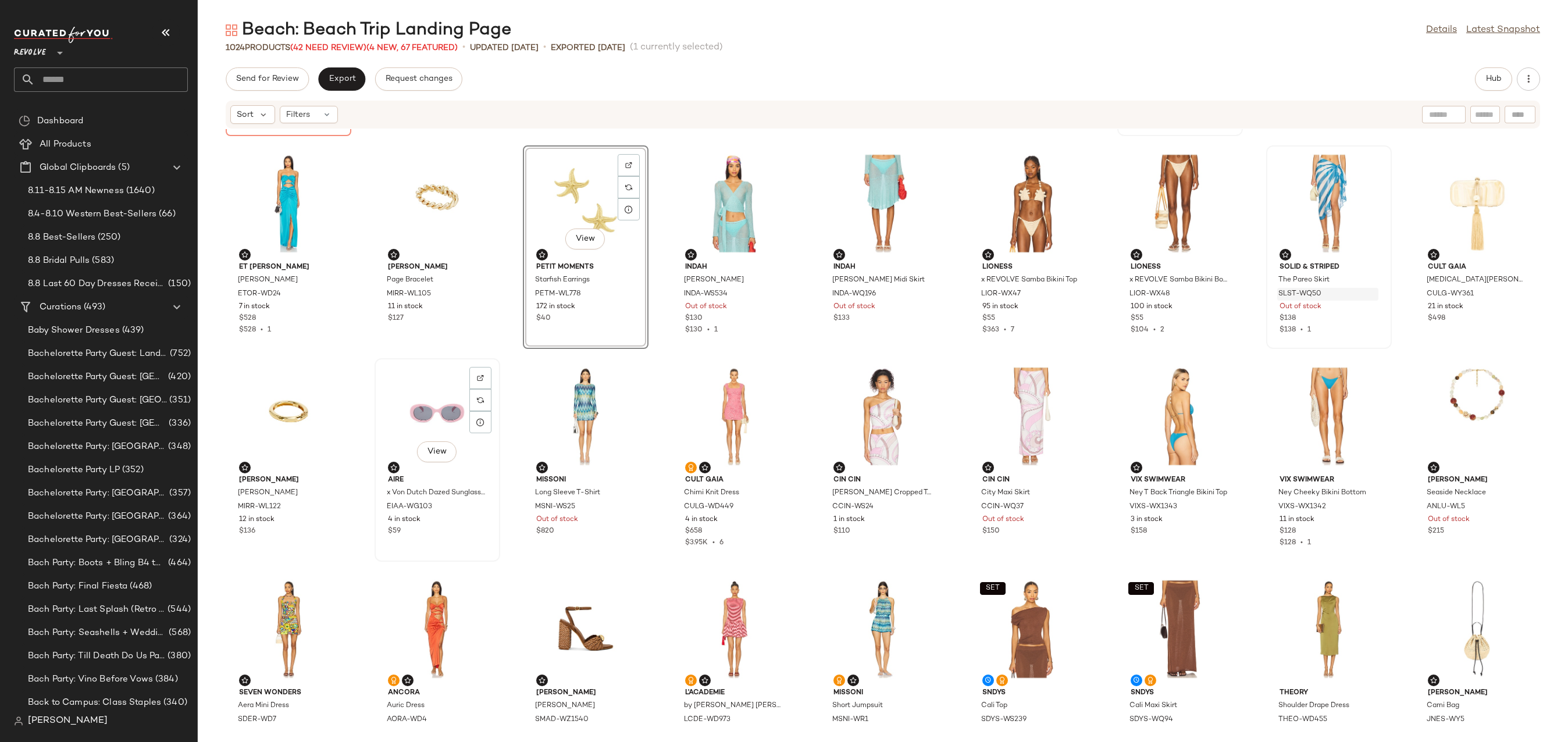
click at [407, 419] on div "View" at bounding box center [437, 416] width 118 height 108
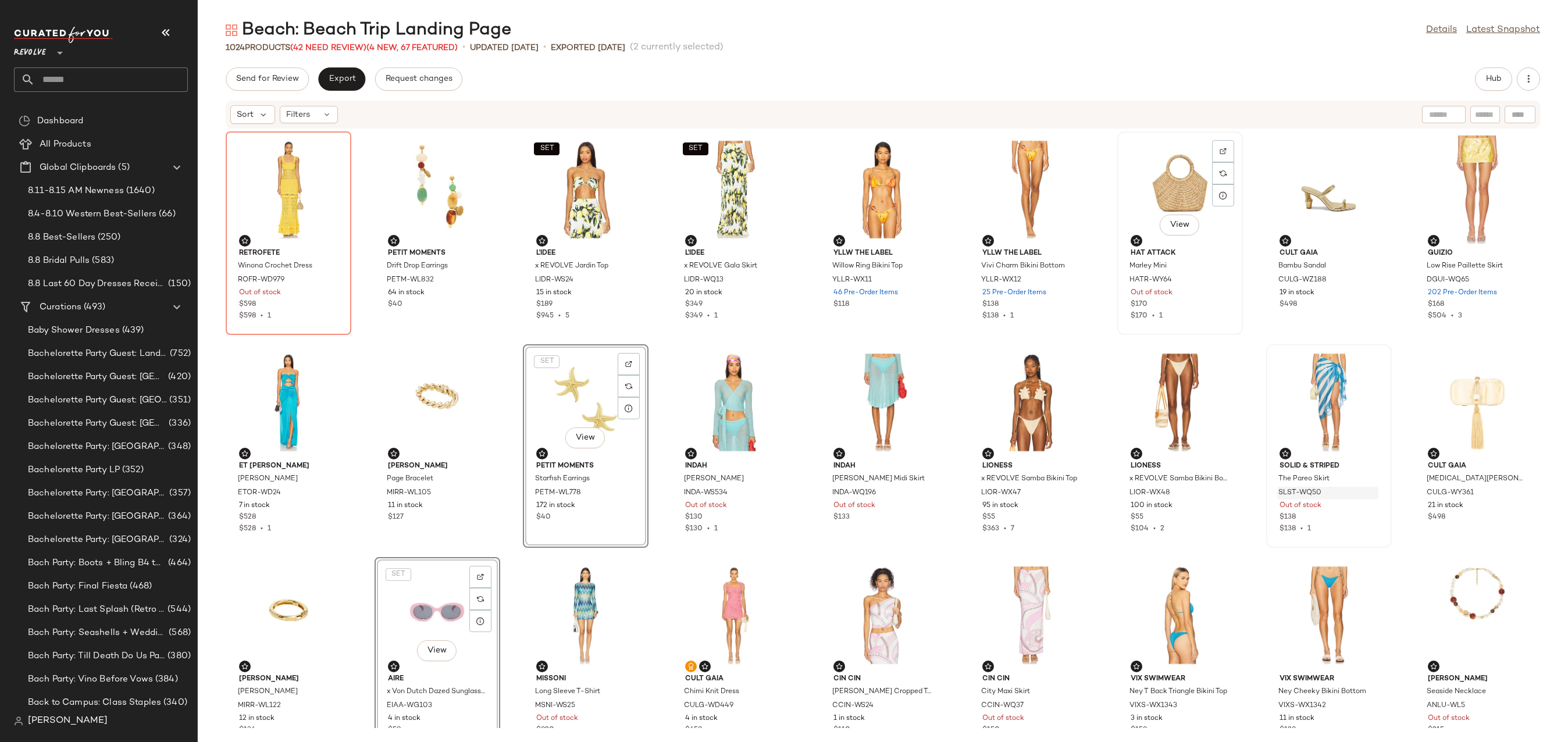
click at [1147, 168] on div "View" at bounding box center [1180, 189] width 118 height 108
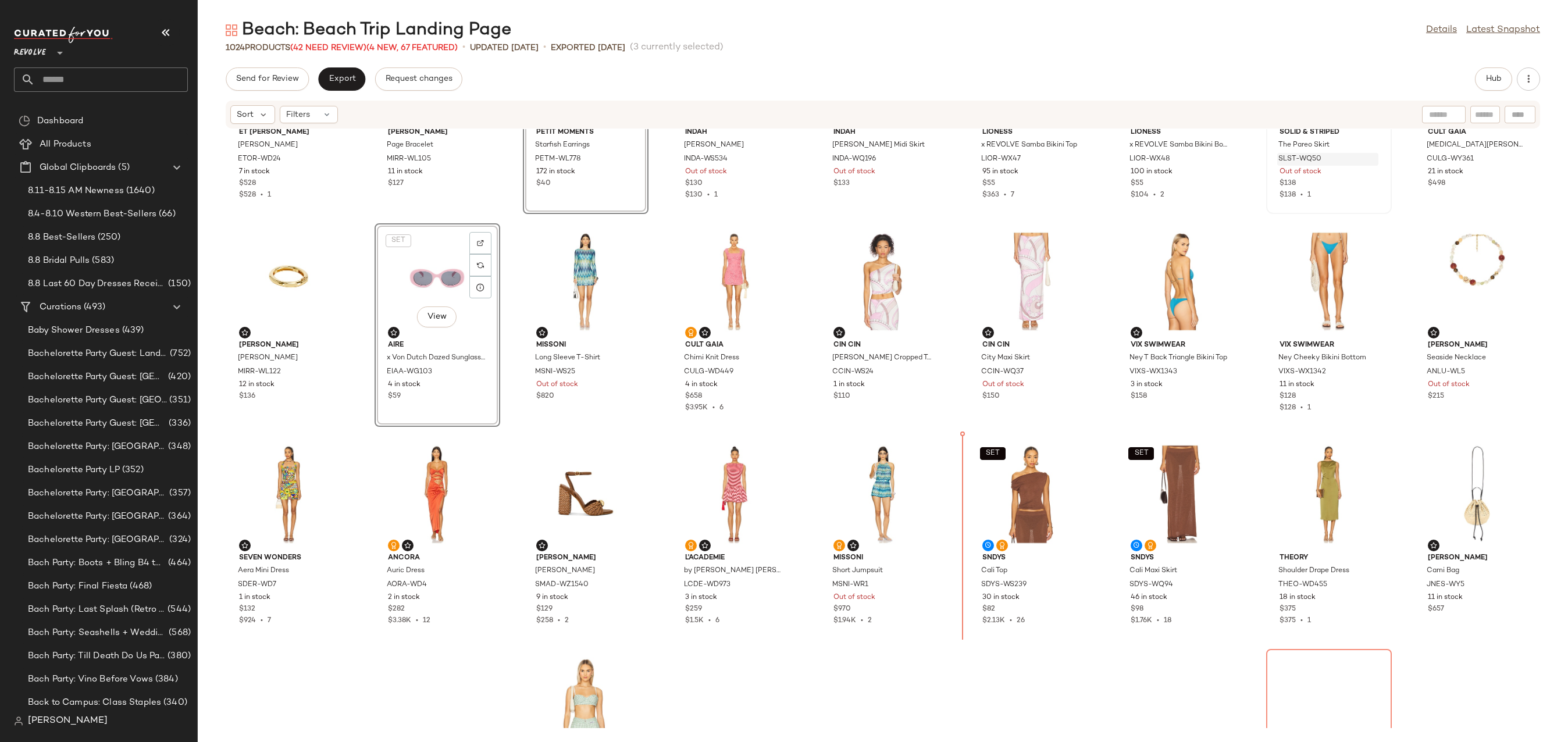
scroll to position [353, 0]
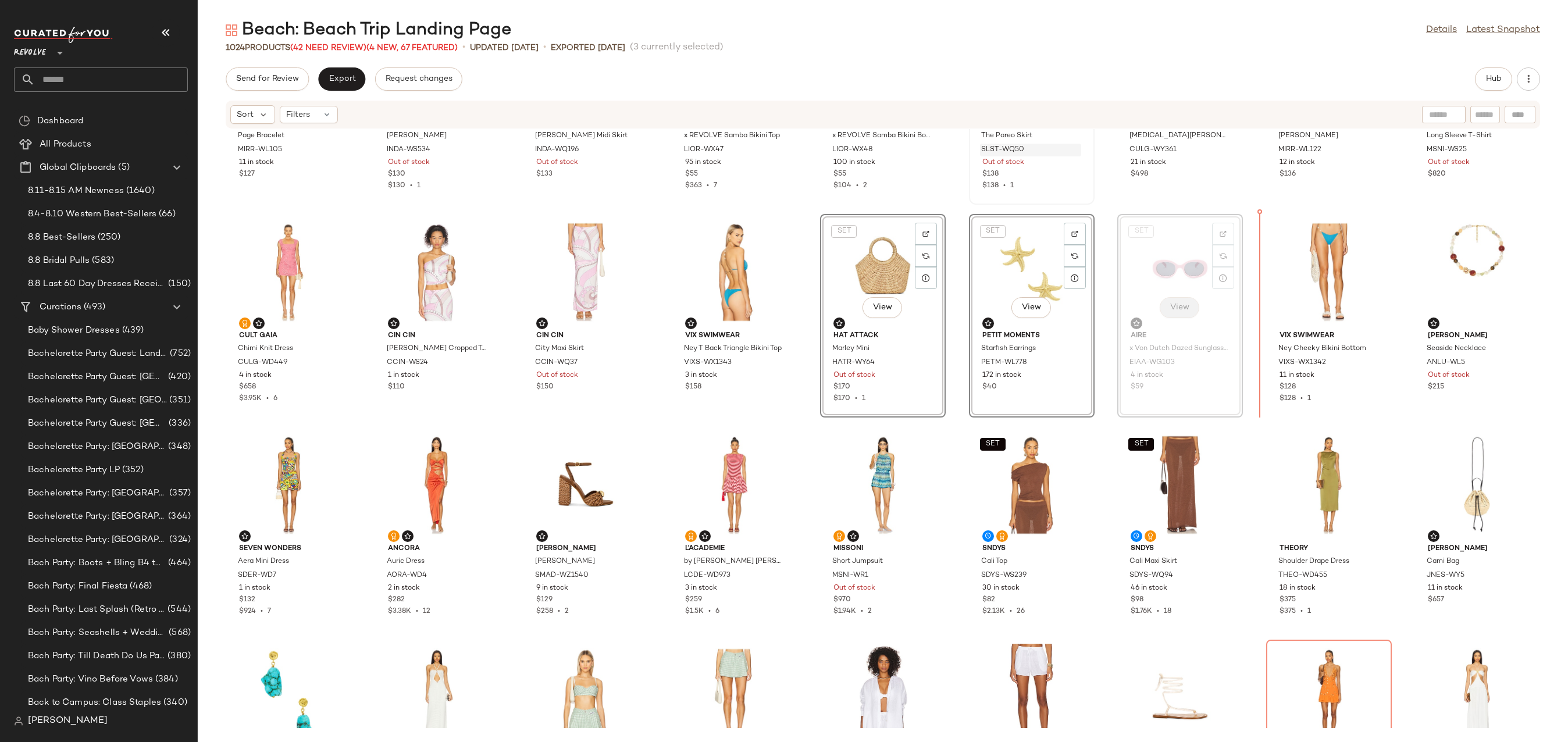
drag, startPoint x: 1175, startPoint y: 249, endPoint x: 1164, endPoint y: 305, distance: 57.1
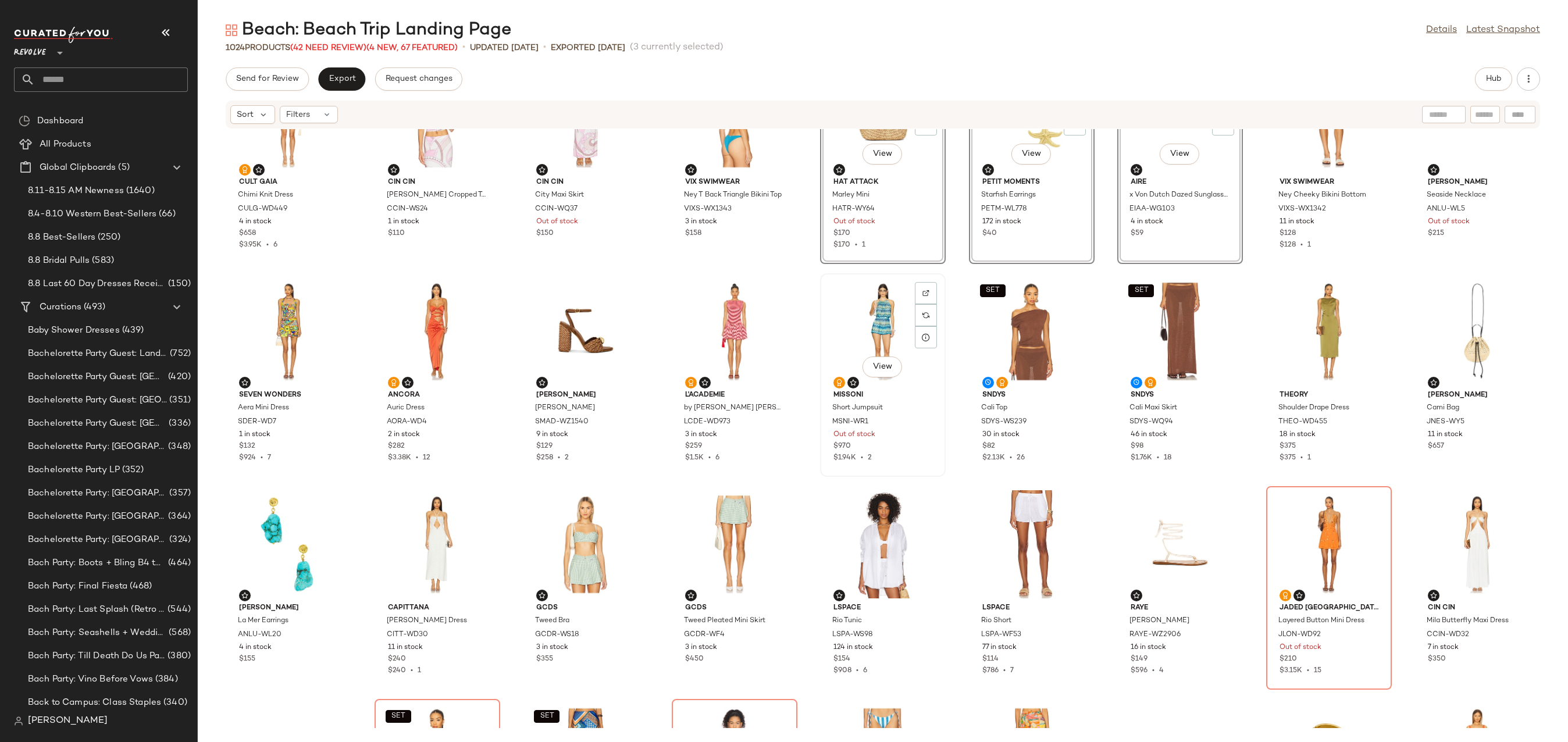
scroll to position [404, 0]
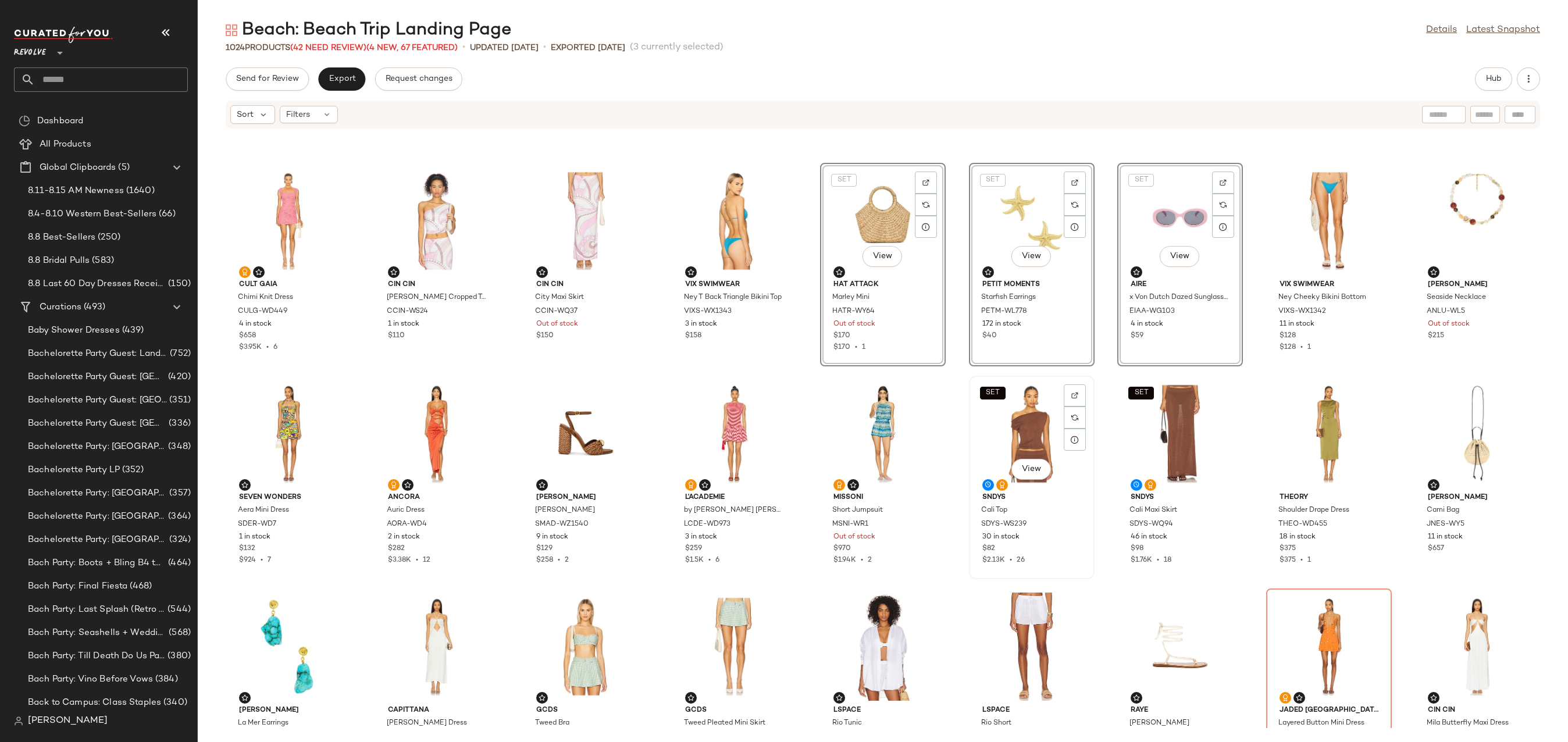
click at [1044, 418] on div "SET View" at bounding box center [1032, 434] width 118 height 108
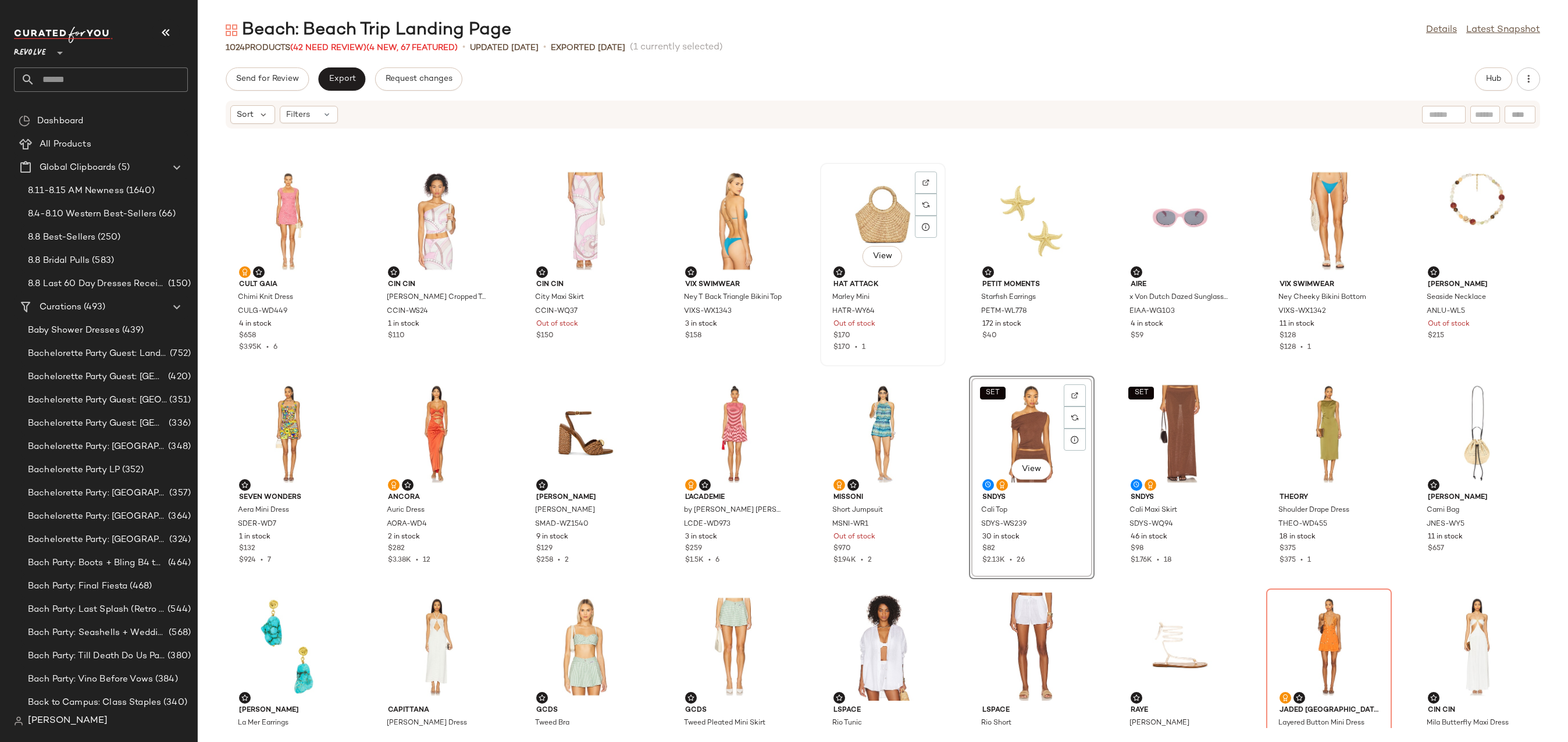
click at [876, 196] on div "View" at bounding box center [883, 220] width 118 height 108
click at [1173, 208] on div "View" at bounding box center [1180, 220] width 118 height 108
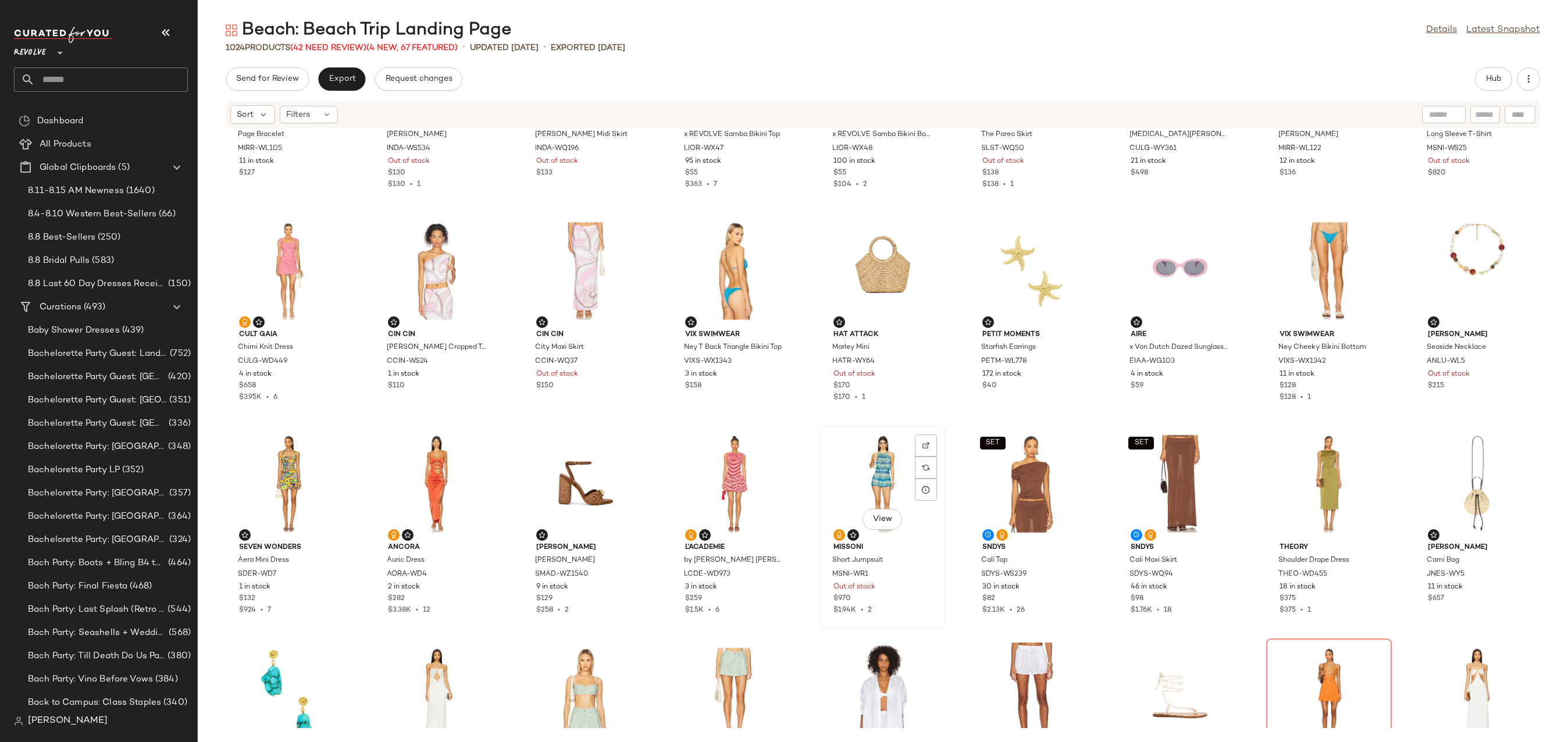
click at [884, 477] on div "View" at bounding box center [883, 484] width 118 height 108
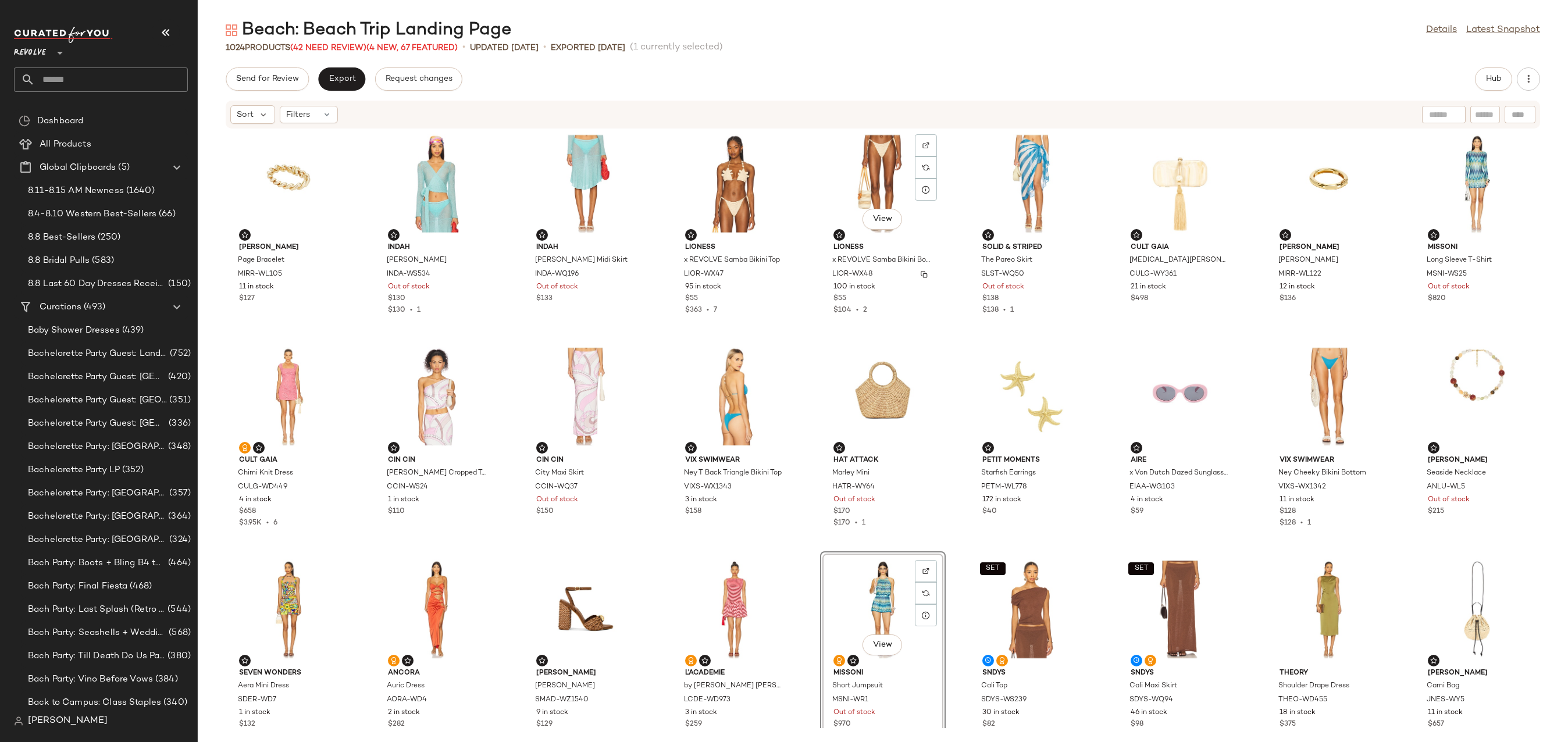
scroll to position [240, 0]
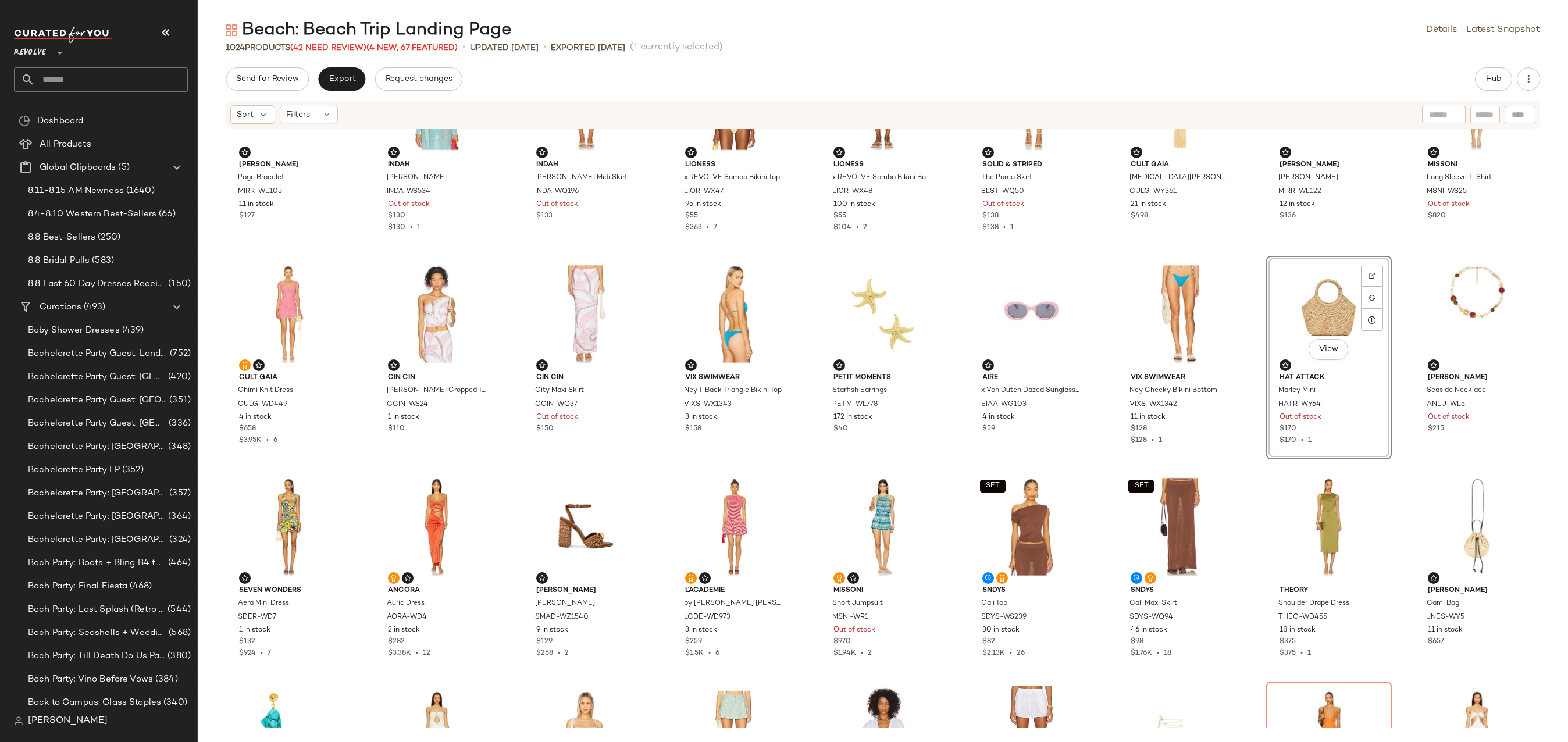
scroll to position [349, 0]
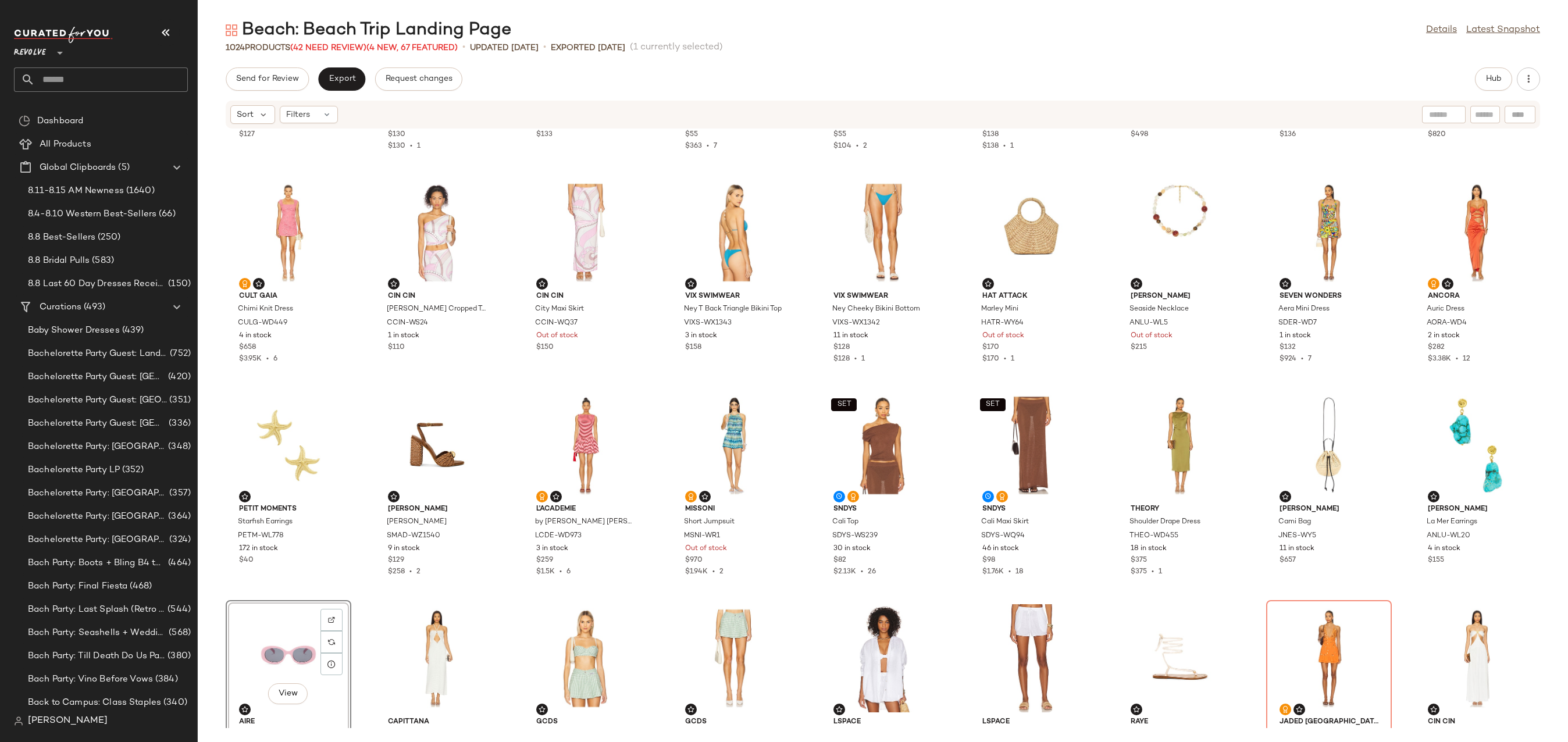
scroll to position [370, 0]
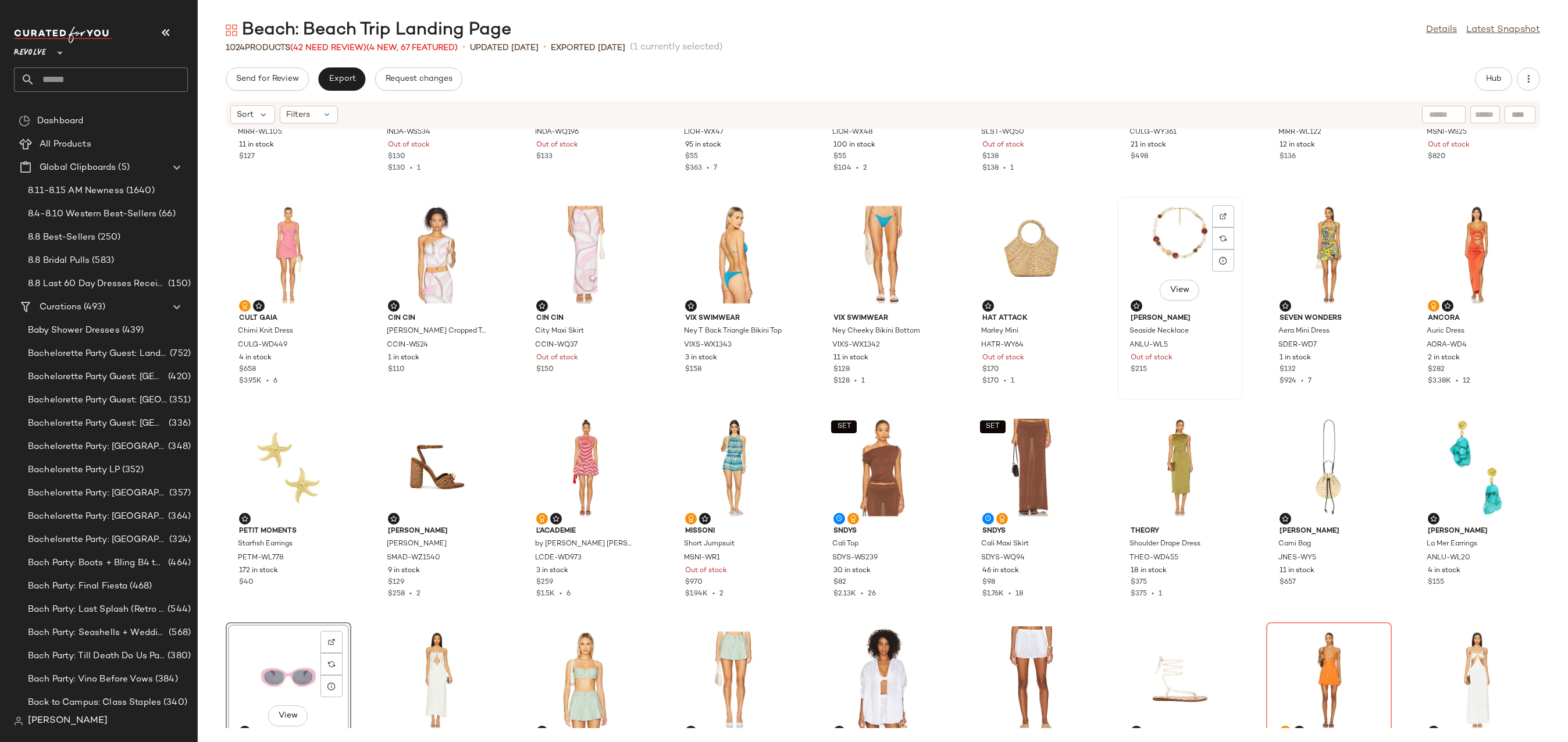
click at [1167, 218] on div "View" at bounding box center [1180, 255] width 118 height 108
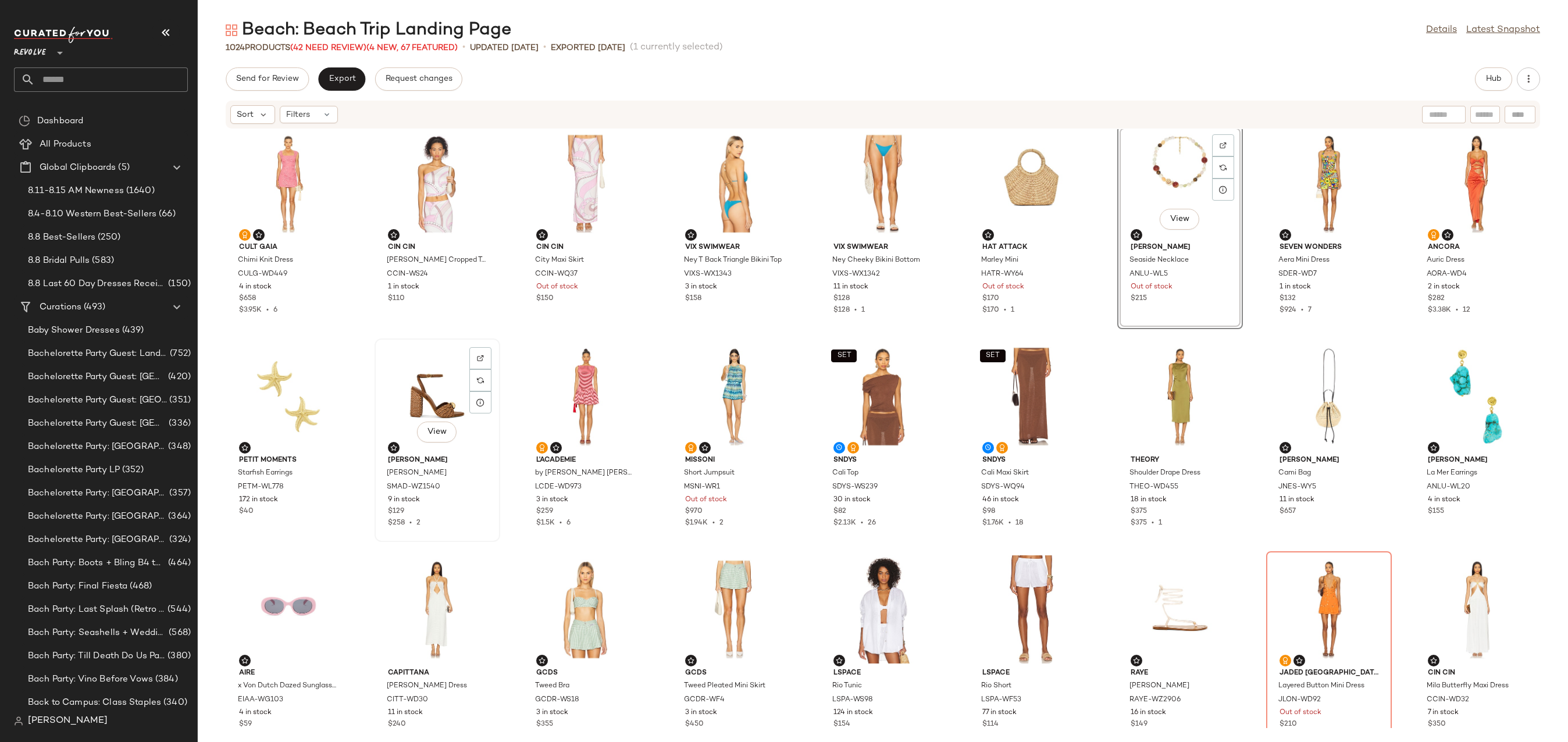
click at [443, 383] on div "View" at bounding box center [437, 396] width 118 height 108
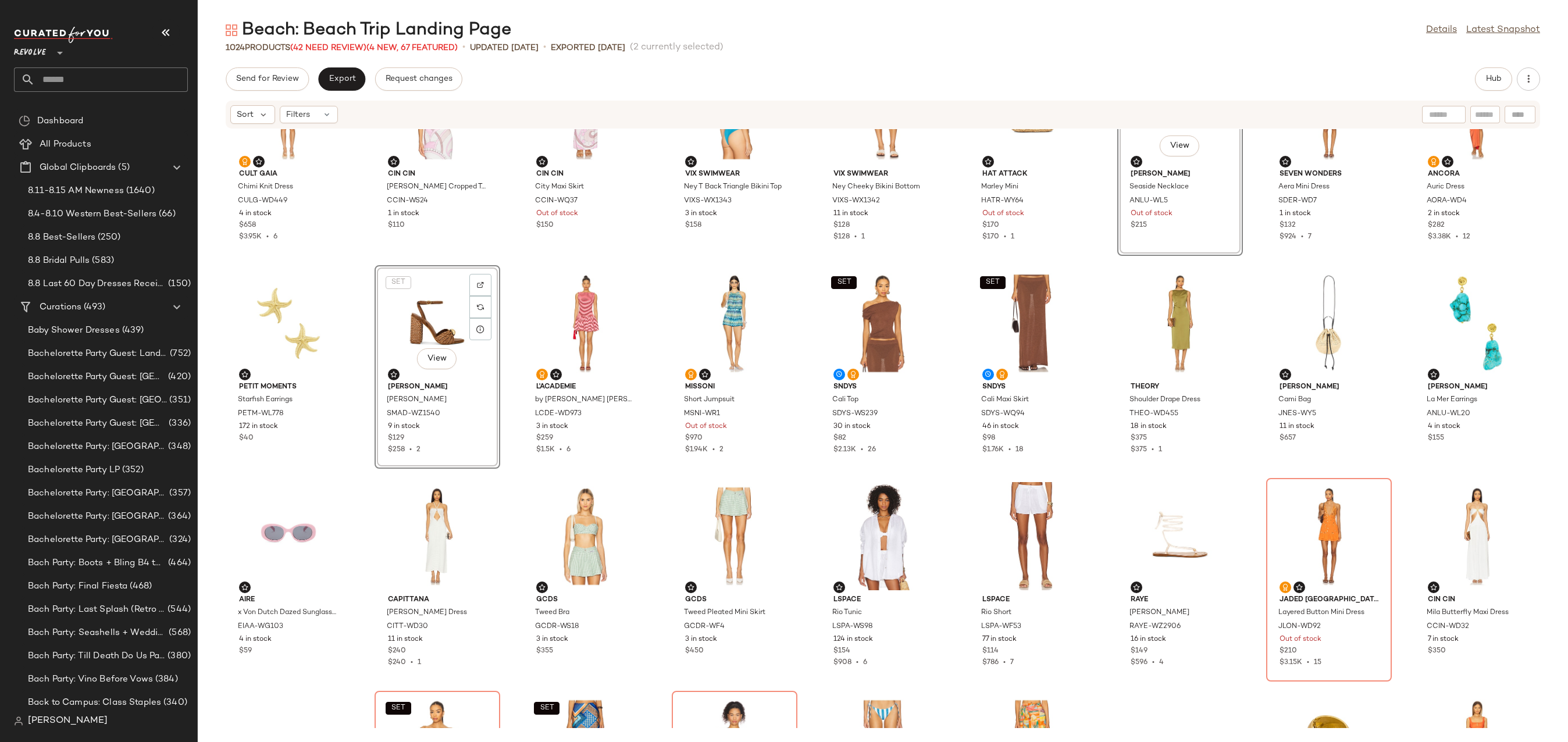
scroll to position [581, 0]
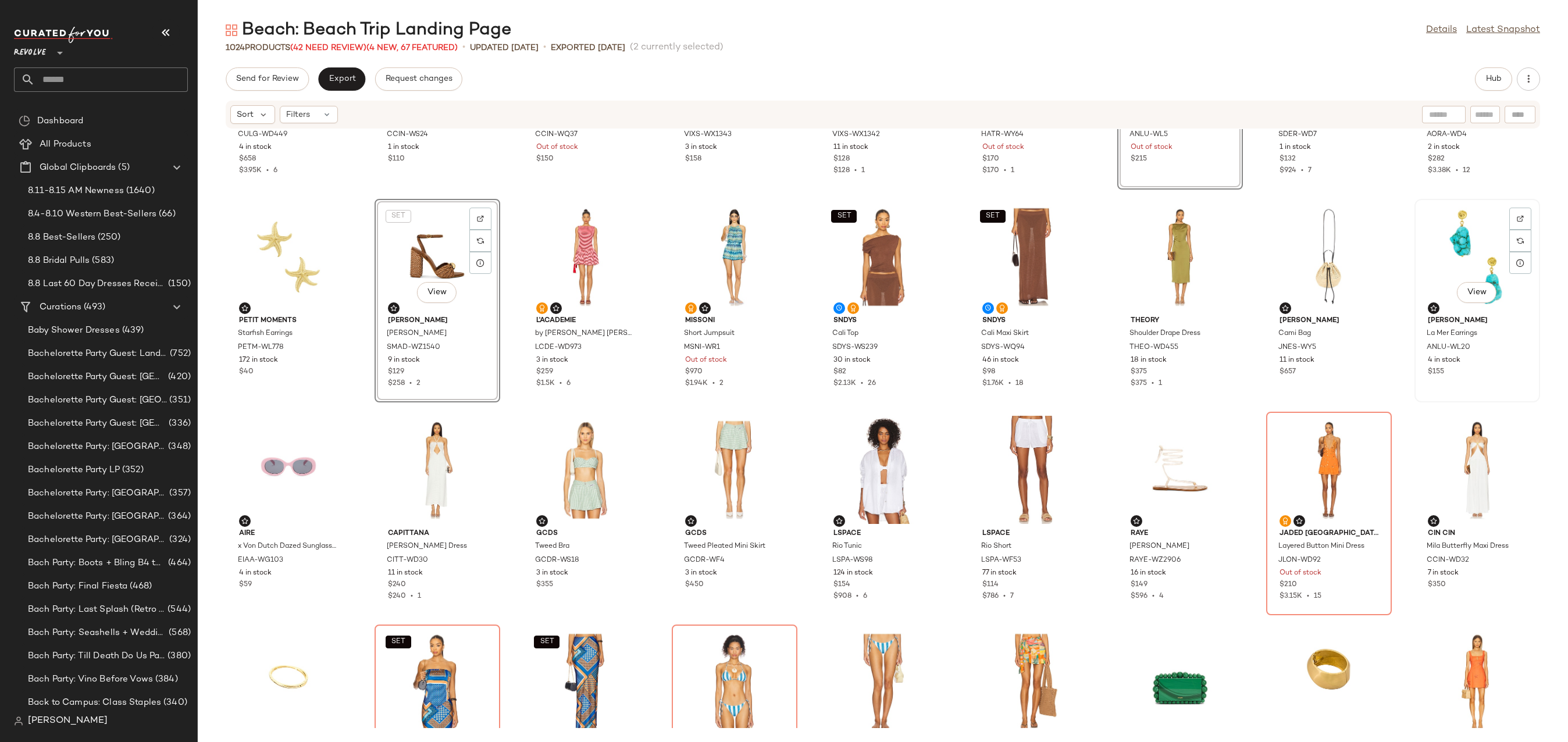
click at [1471, 243] on div "View" at bounding box center [1477, 257] width 118 height 108
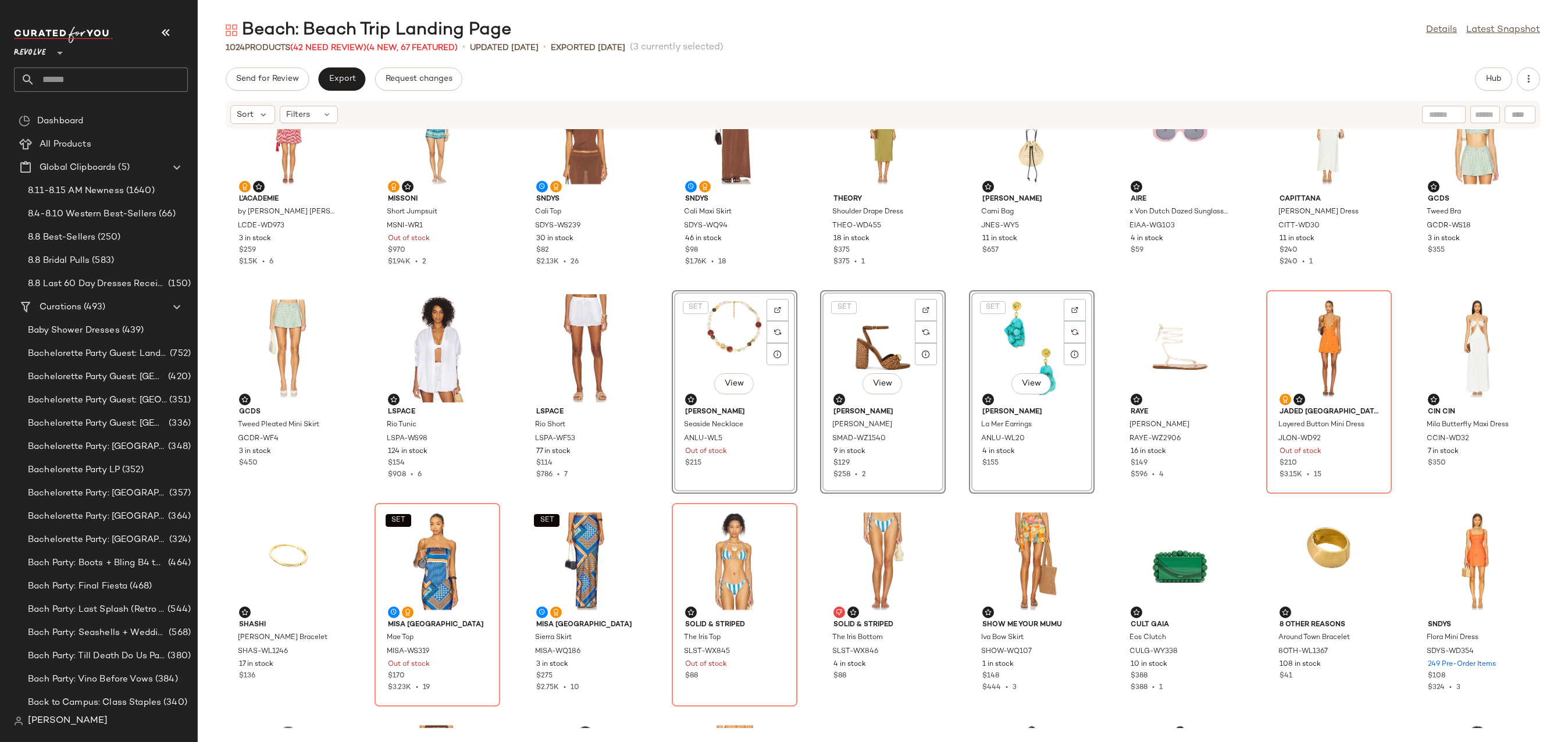
scroll to position [687, 0]
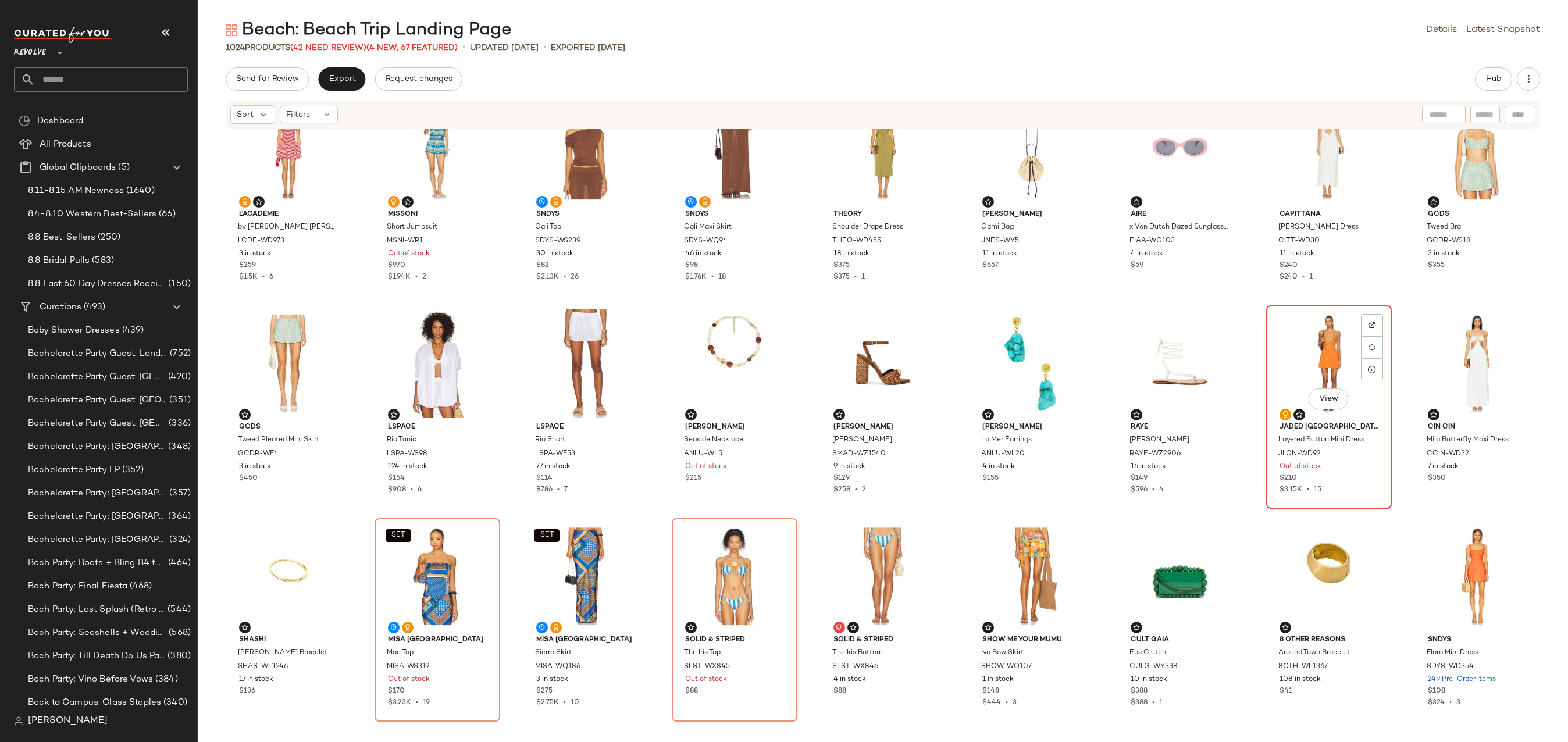
click at [1310, 337] on div "View" at bounding box center [1329, 363] width 118 height 108
click at [1153, 346] on div "View" at bounding box center [1180, 363] width 118 height 108
click at [866, 344] on div "View" at bounding box center [883, 363] width 118 height 108
click at [1173, 356] on div "View" at bounding box center [1180, 363] width 118 height 108
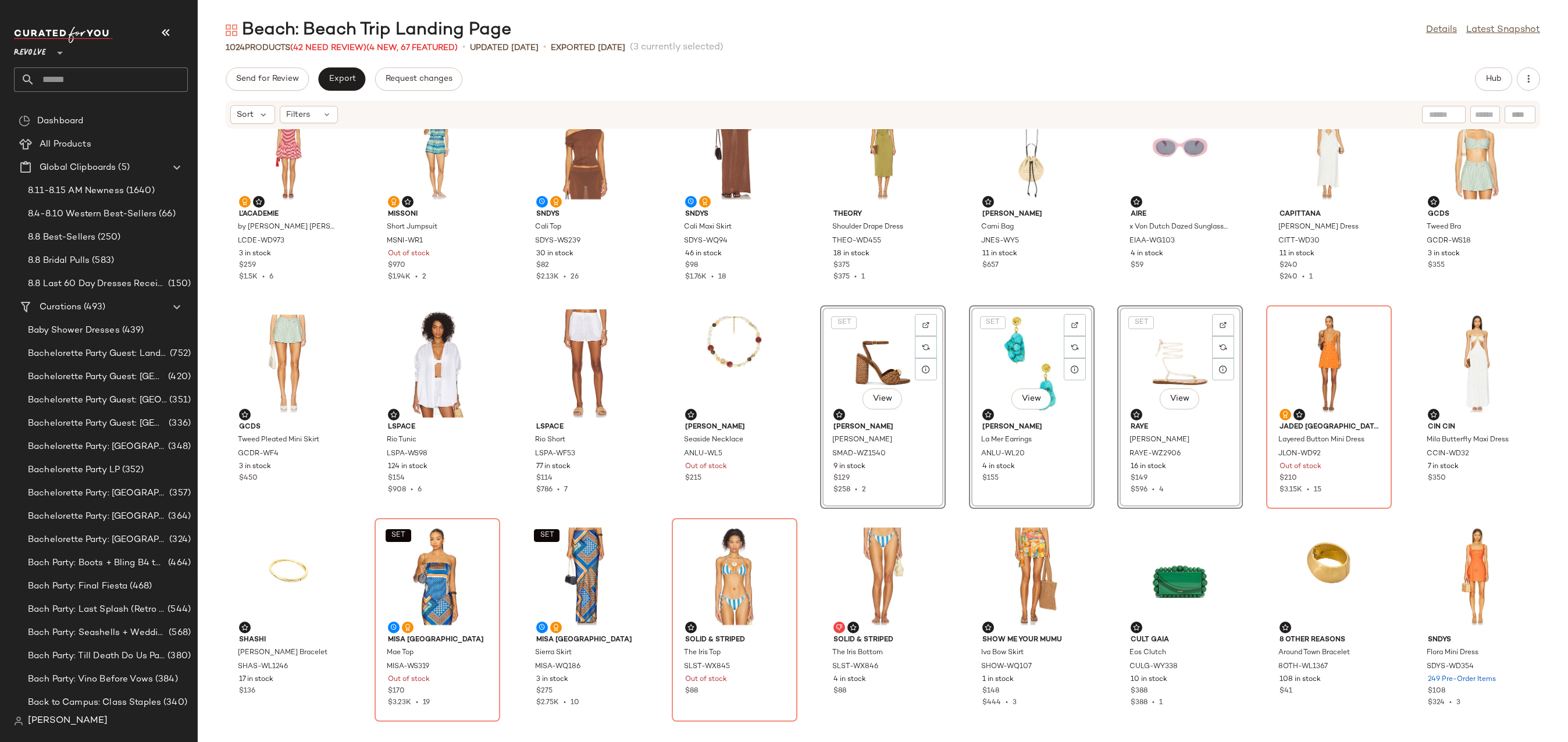
scroll to position [723, 0]
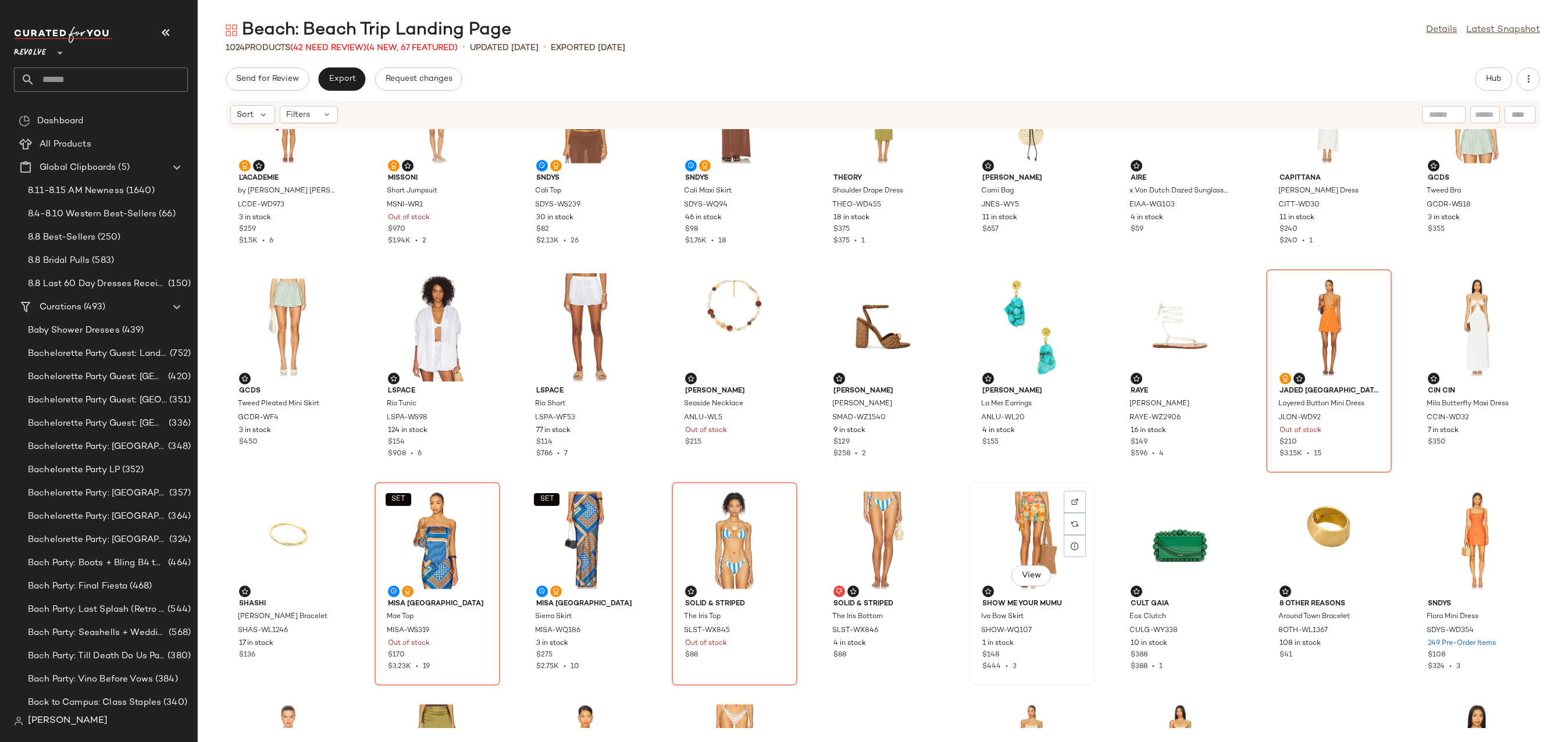
click at [1008, 537] on div "View" at bounding box center [1032, 540] width 118 height 108
click at [892, 317] on div "View" at bounding box center [883, 327] width 118 height 108
click at [1124, 332] on div "View" at bounding box center [1180, 327] width 118 height 108
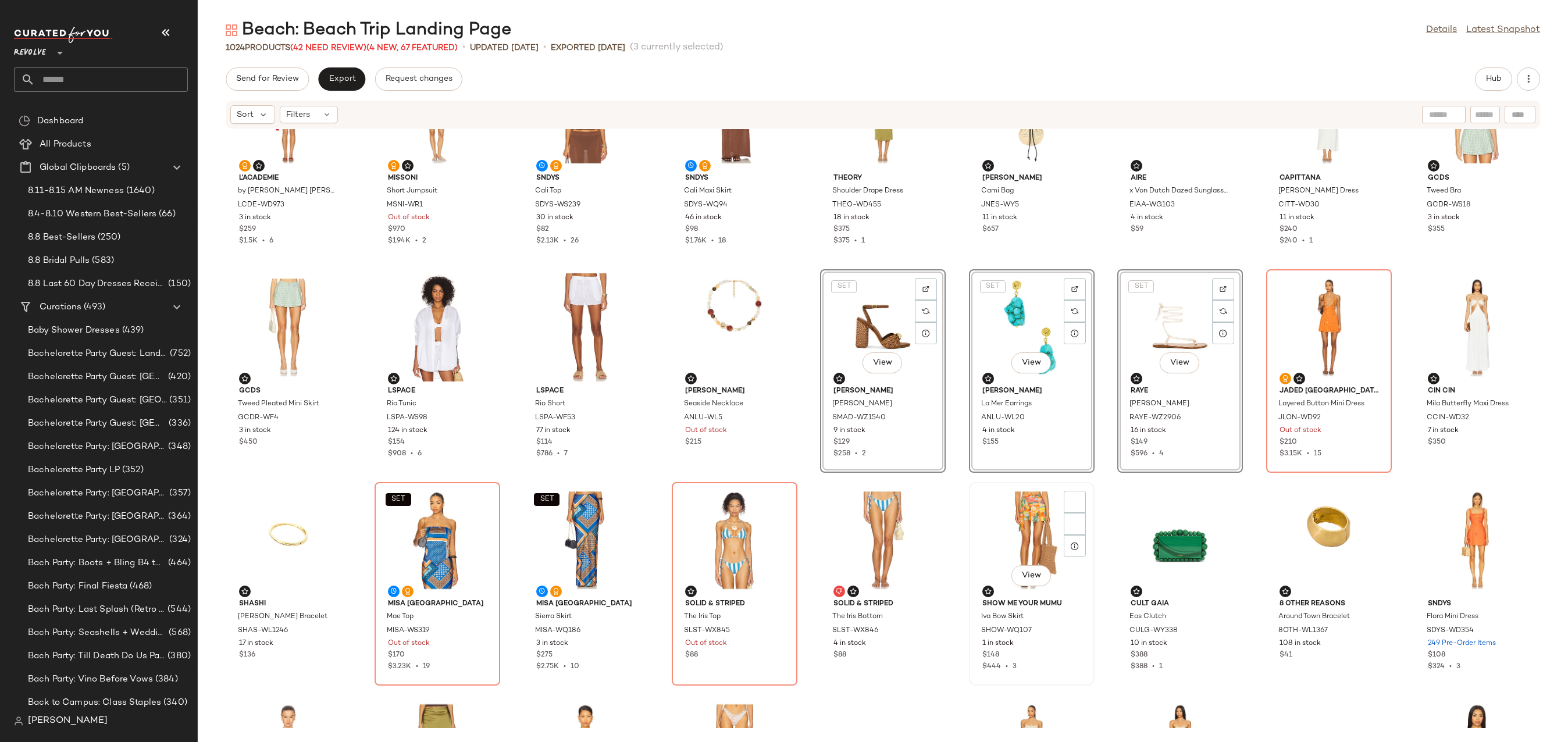
click at [1037, 500] on div "View" at bounding box center [1032, 540] width 118 height 108
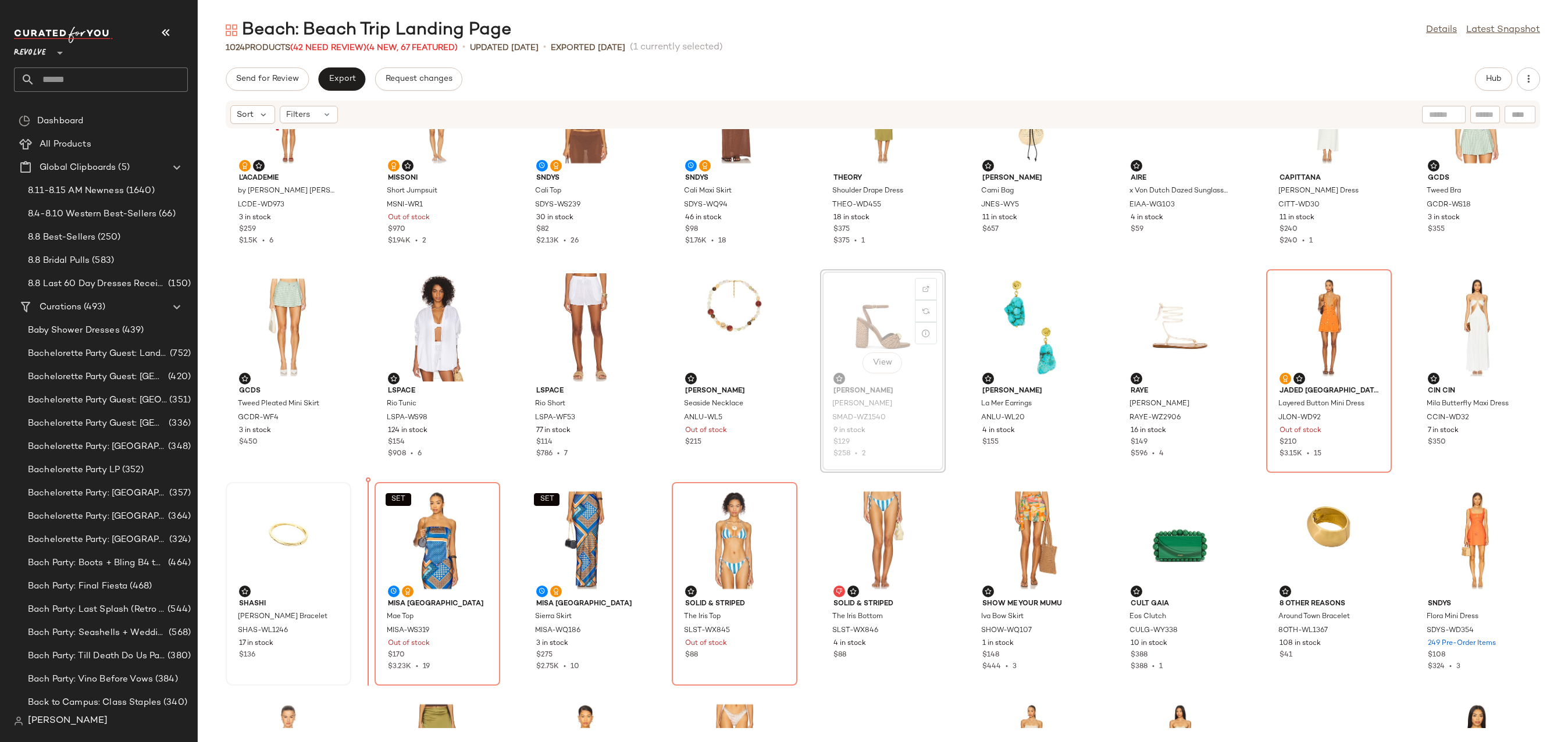
drag, startPoint x: 875, startPoint y: 342, endPoint x: 347, endPoint y: 565, distance: 573.2
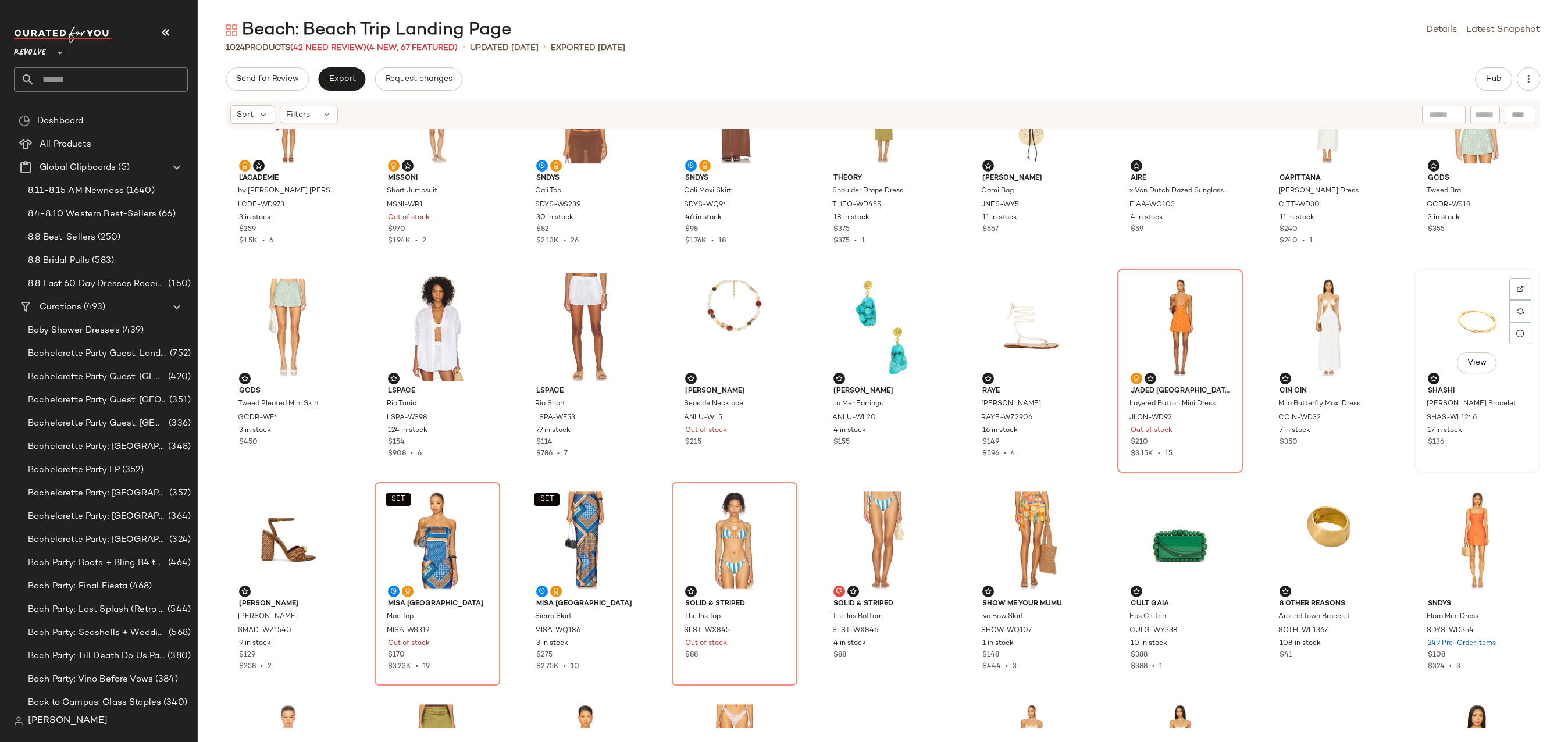
click at [1453, 312] on div "View" at bounding box center [1477, 327] width 118 height 108
click at [1464, 306] on div "View" at bounding box center [1477, 327] width 118 height 108
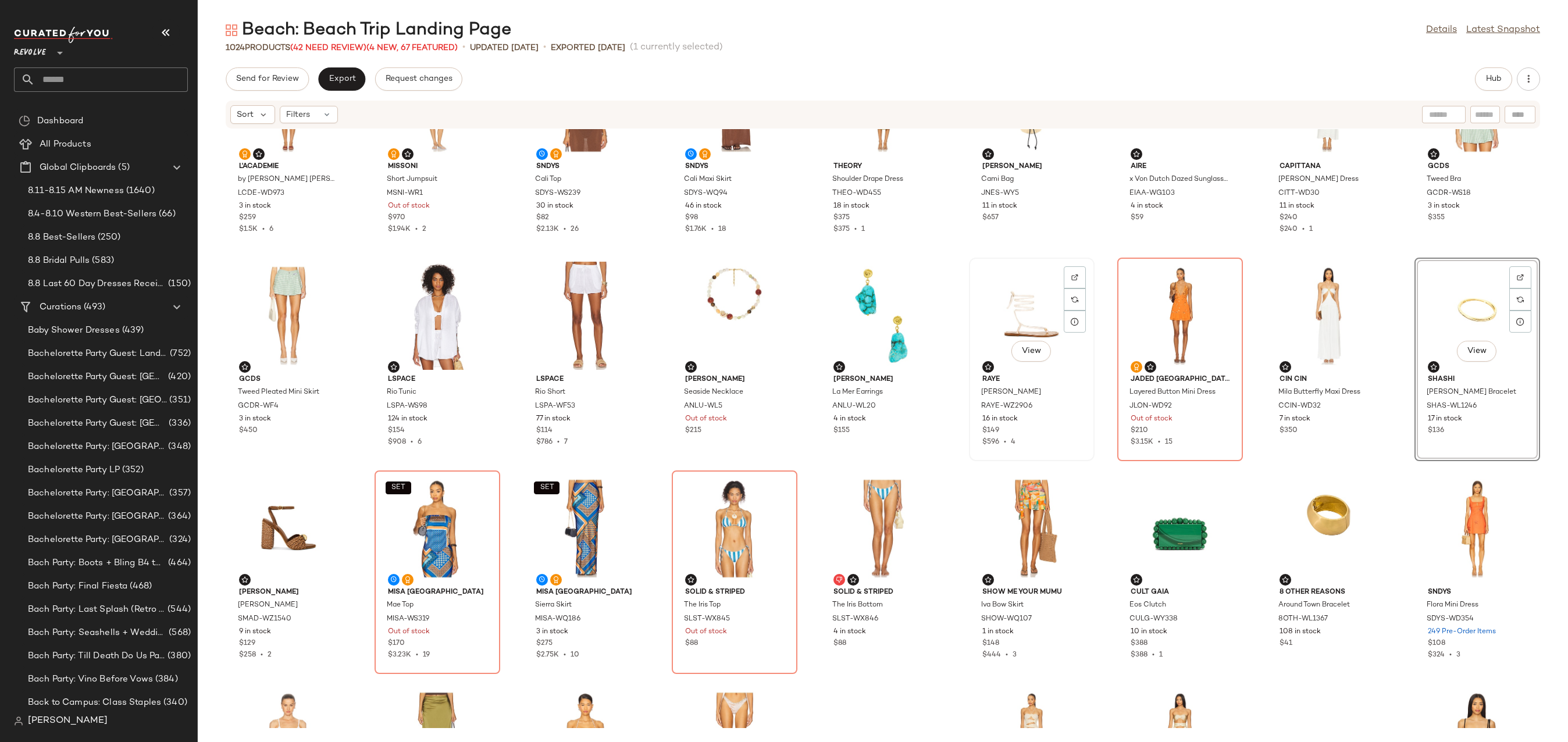
scroll to position [736, 0]
click at [841, 309] on div "View" at bounding box center [883, 314] width 118 height 108
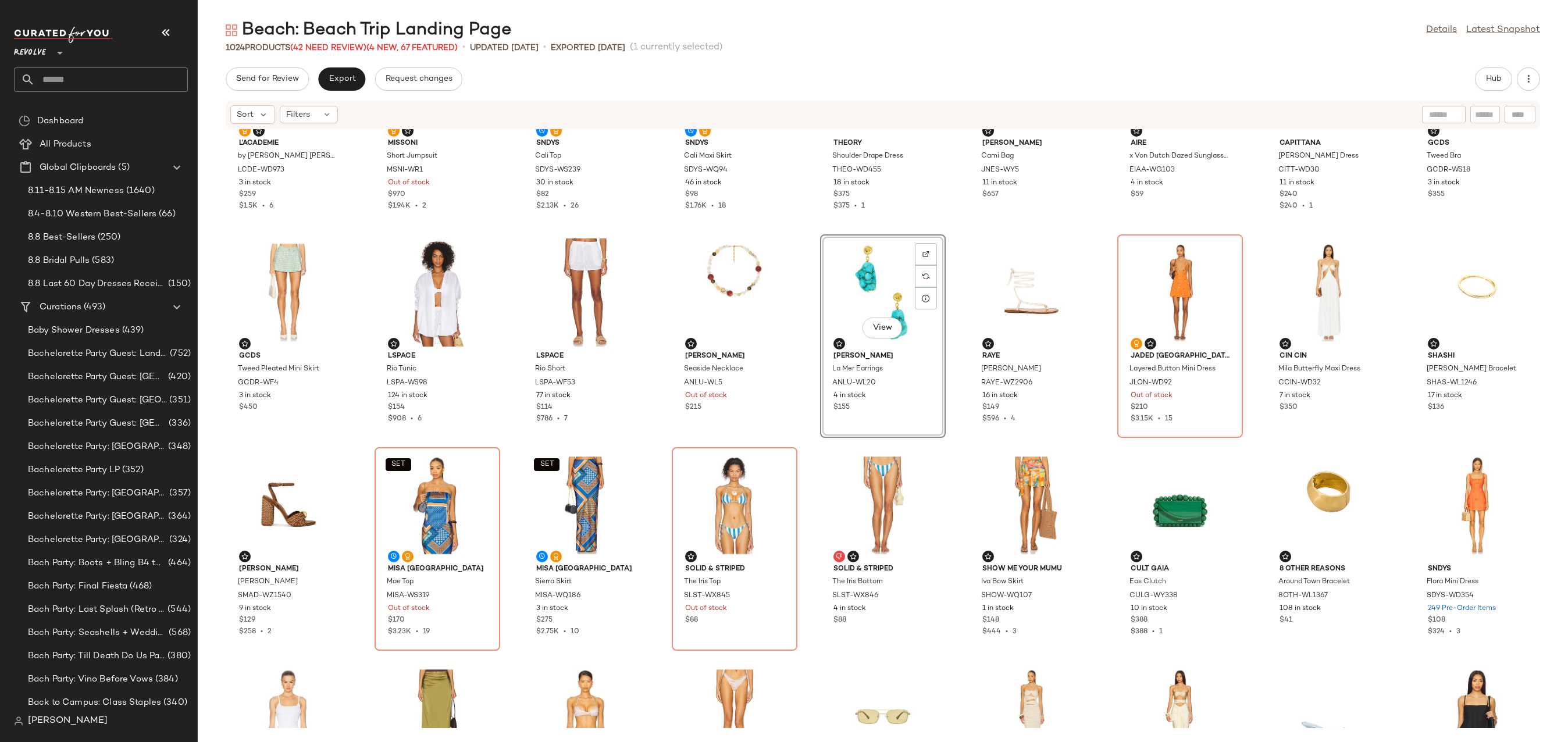
scroll to position [786, 0]
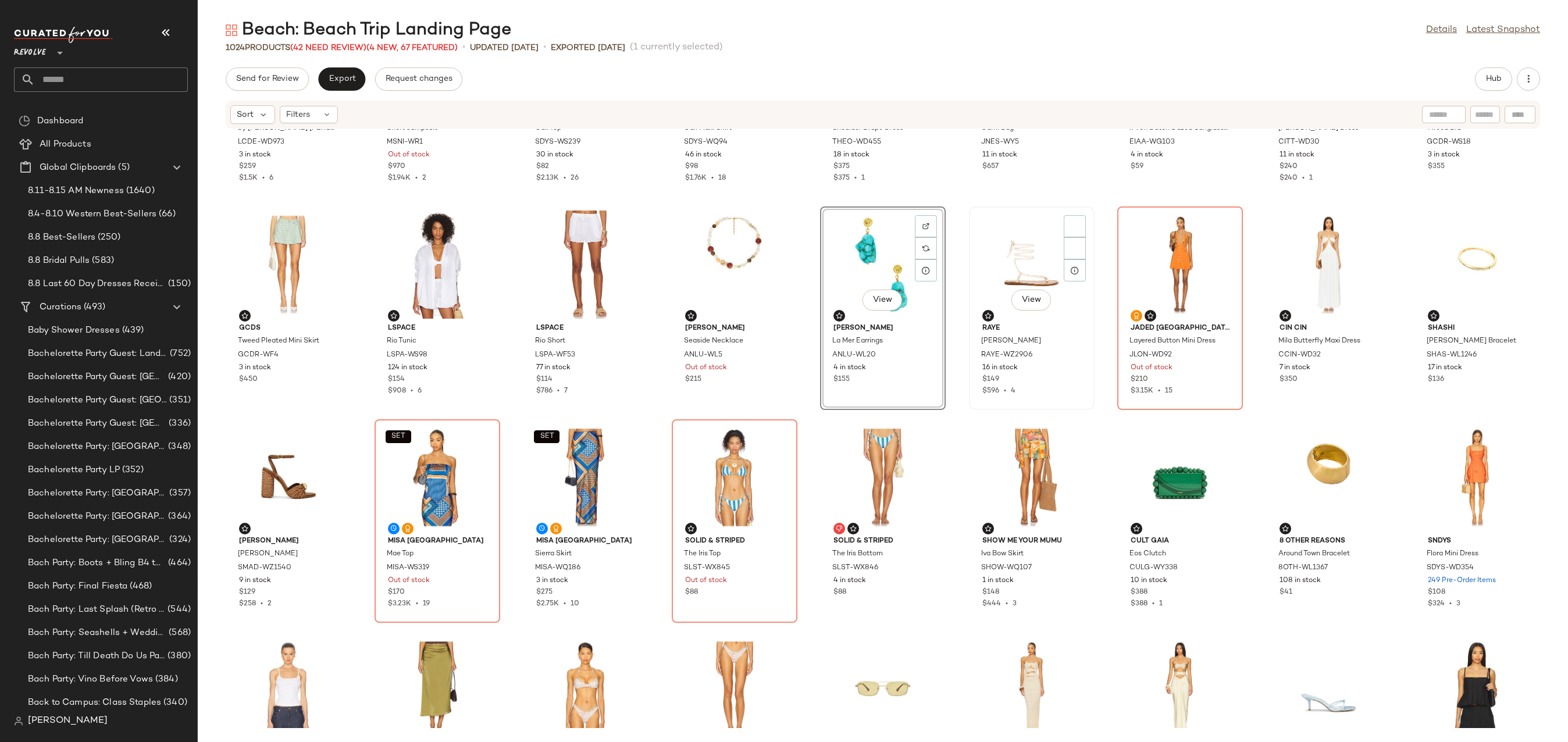
click at [990, 234] on div "View" at bounding box center [1032, 264] width 118 height 108
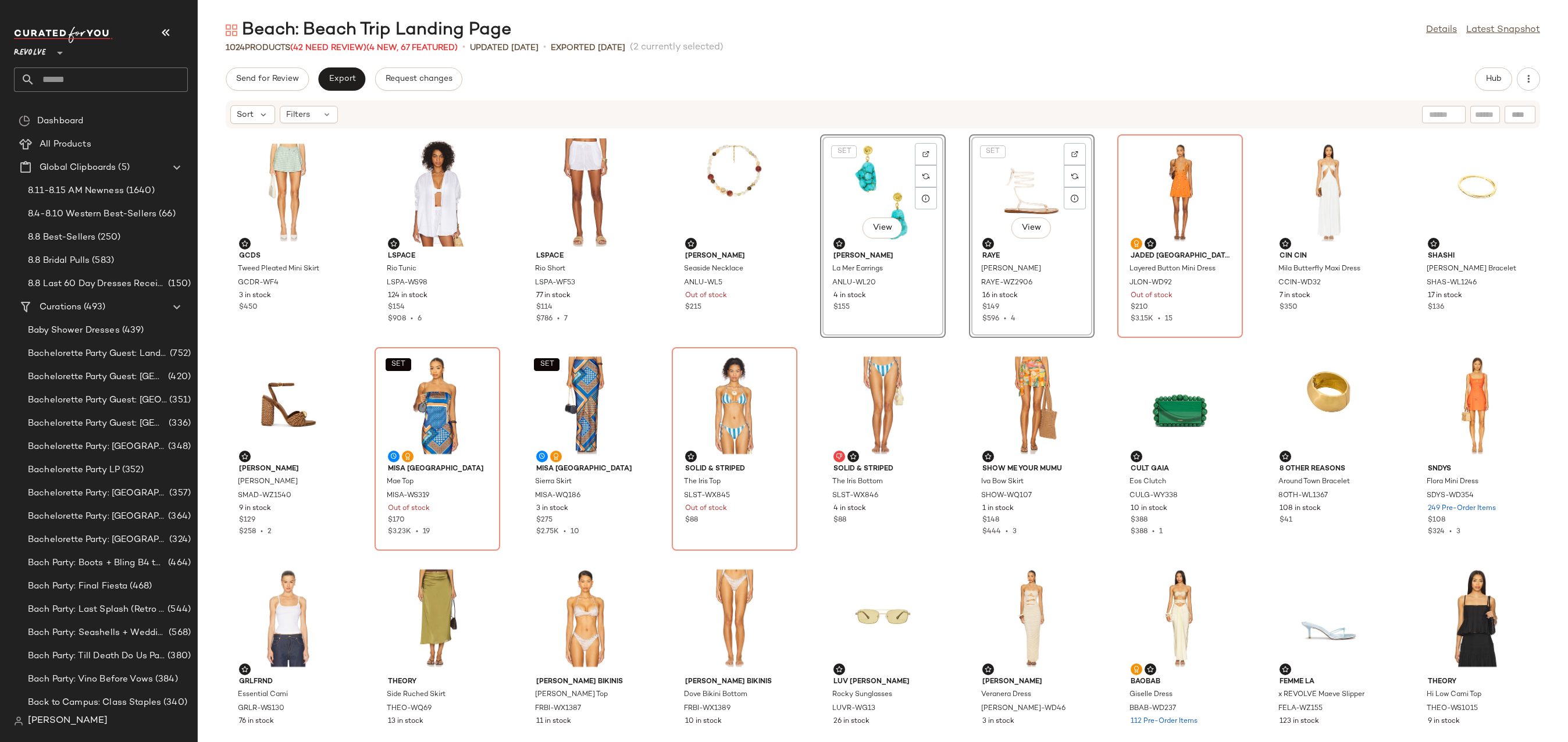
scroll to position [858, 0]
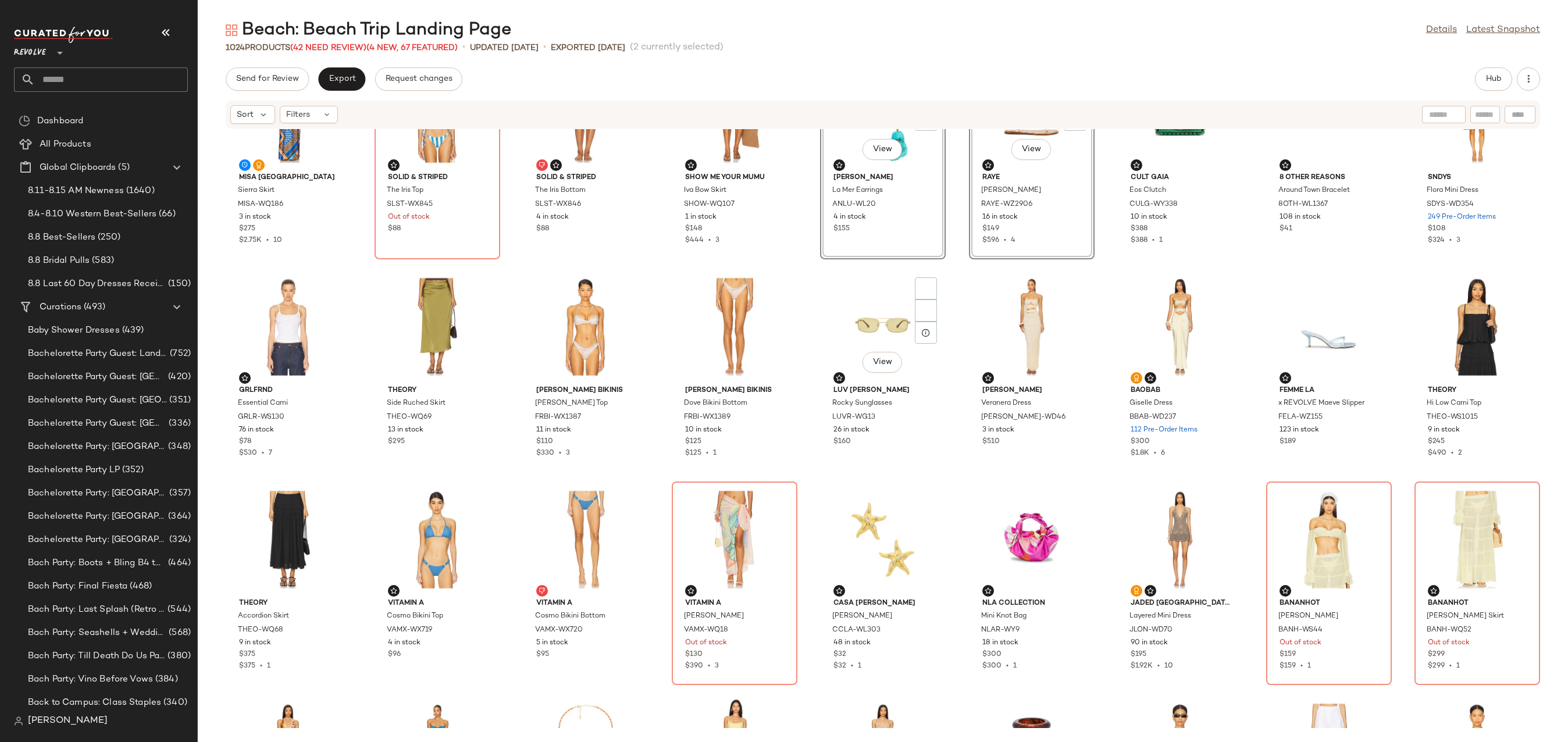
scroll to position [1138, 0]
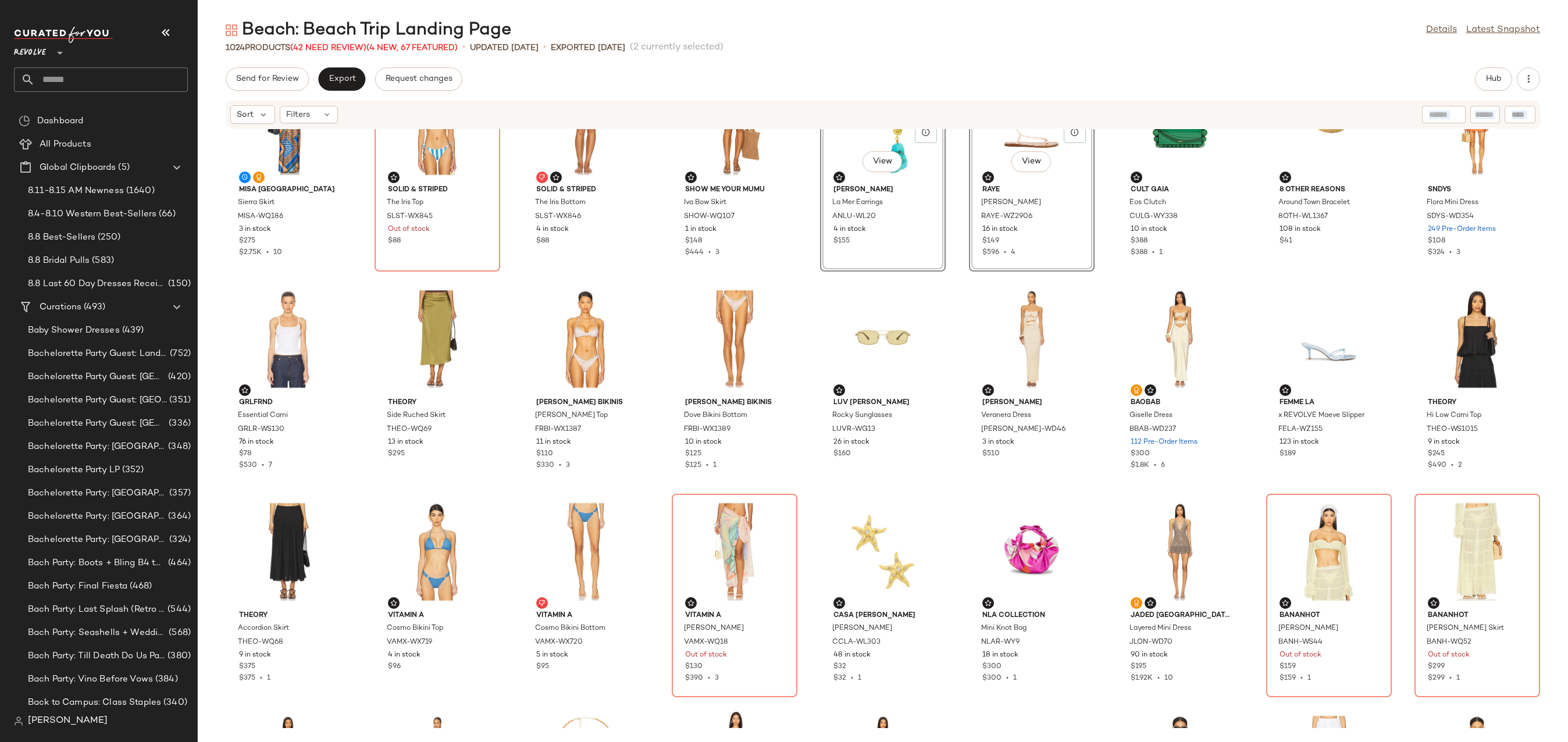
drag, startPoint x: 835, startPoint y: 370, endPoint x: 875, endPoint y: 187, distance: 187.3
click at [875, 187] on div "Sort Filters SET MISA Los Angeles Sierra Skirt MISA-WQ186 3 in stock $275 $2.75…" at bounding box center [884, 421] width 1371 height 642
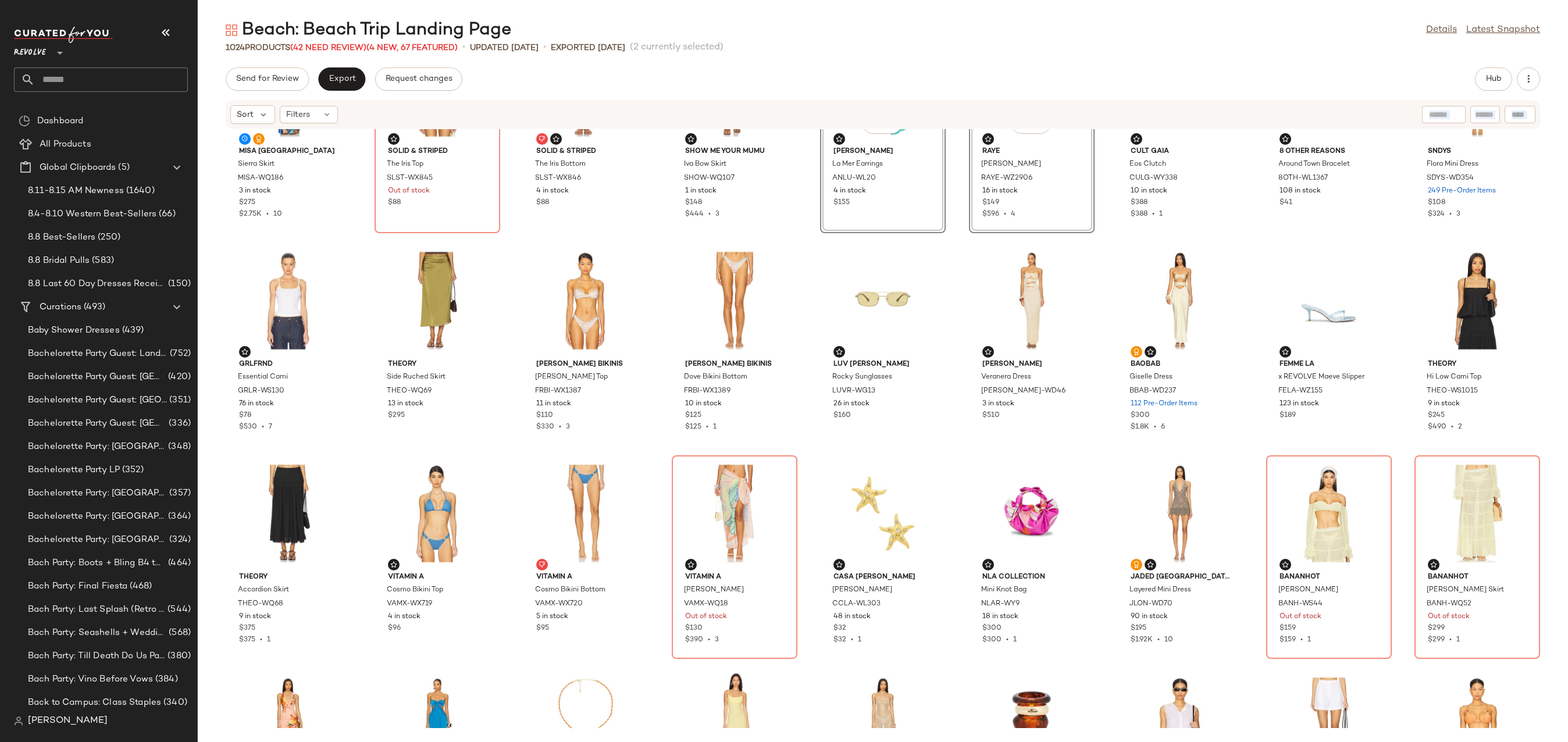
scroll to position [1216, 0]
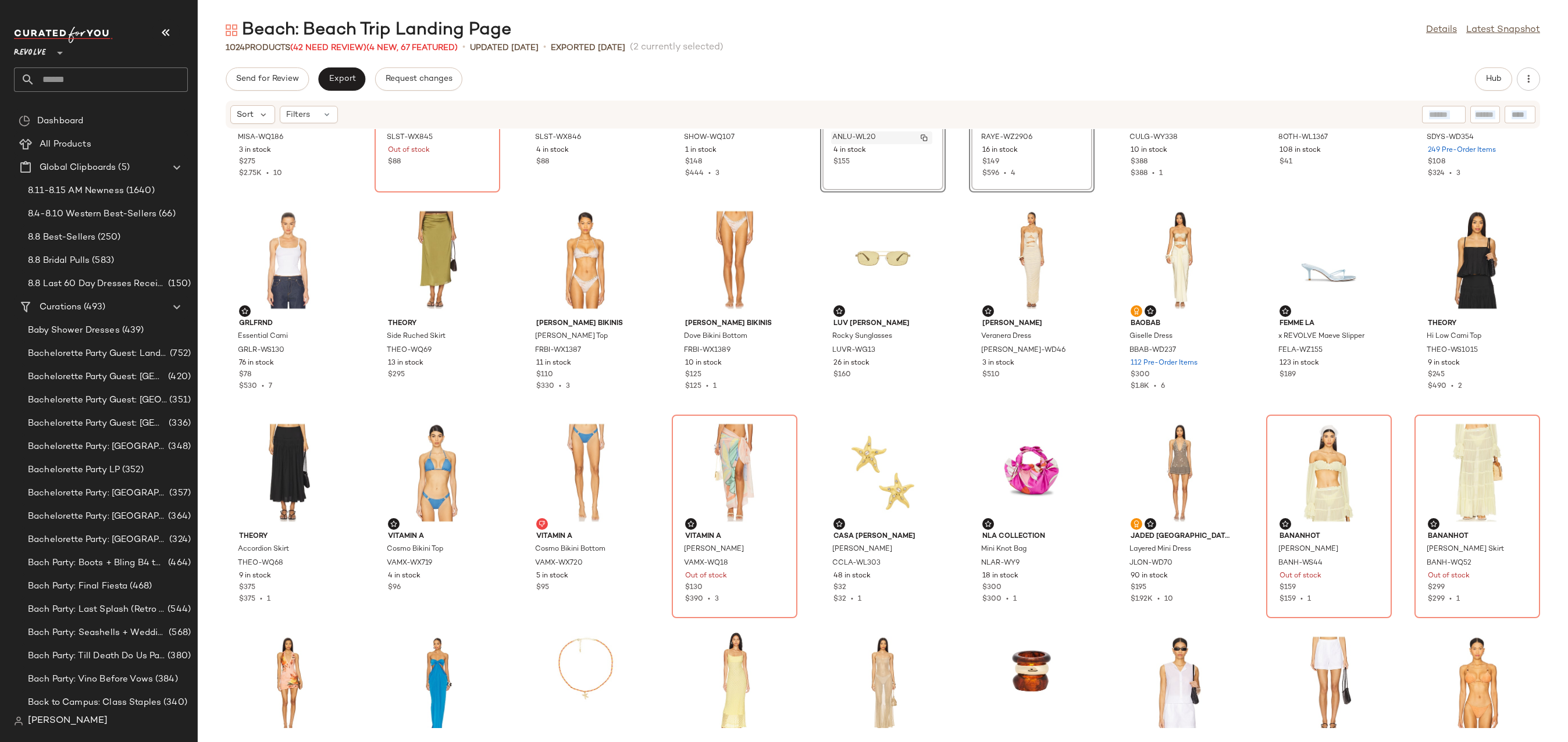
drag, startPoint x: 828, startPoint y: 131, endPoint x: 828, endPoint y: 137, distance: 6.0
click at [992, 31] on div "Beach: Beach Trip Landing Page Details Latest Snapshot" at bounding box center [884, 30] width 1371 height 23
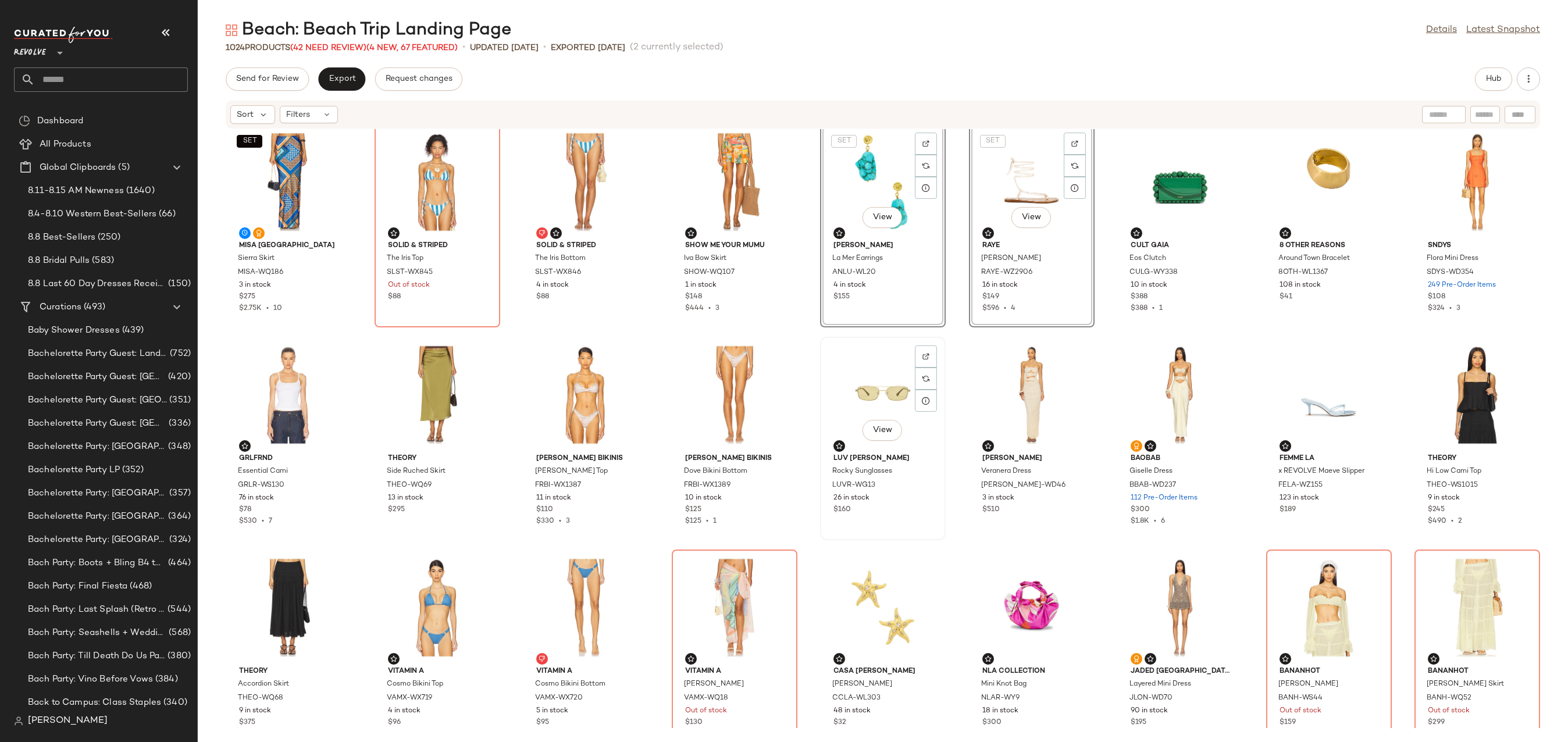
click at [876, 416] on div "View" at bounding box center [883, 395] width 118 height 108
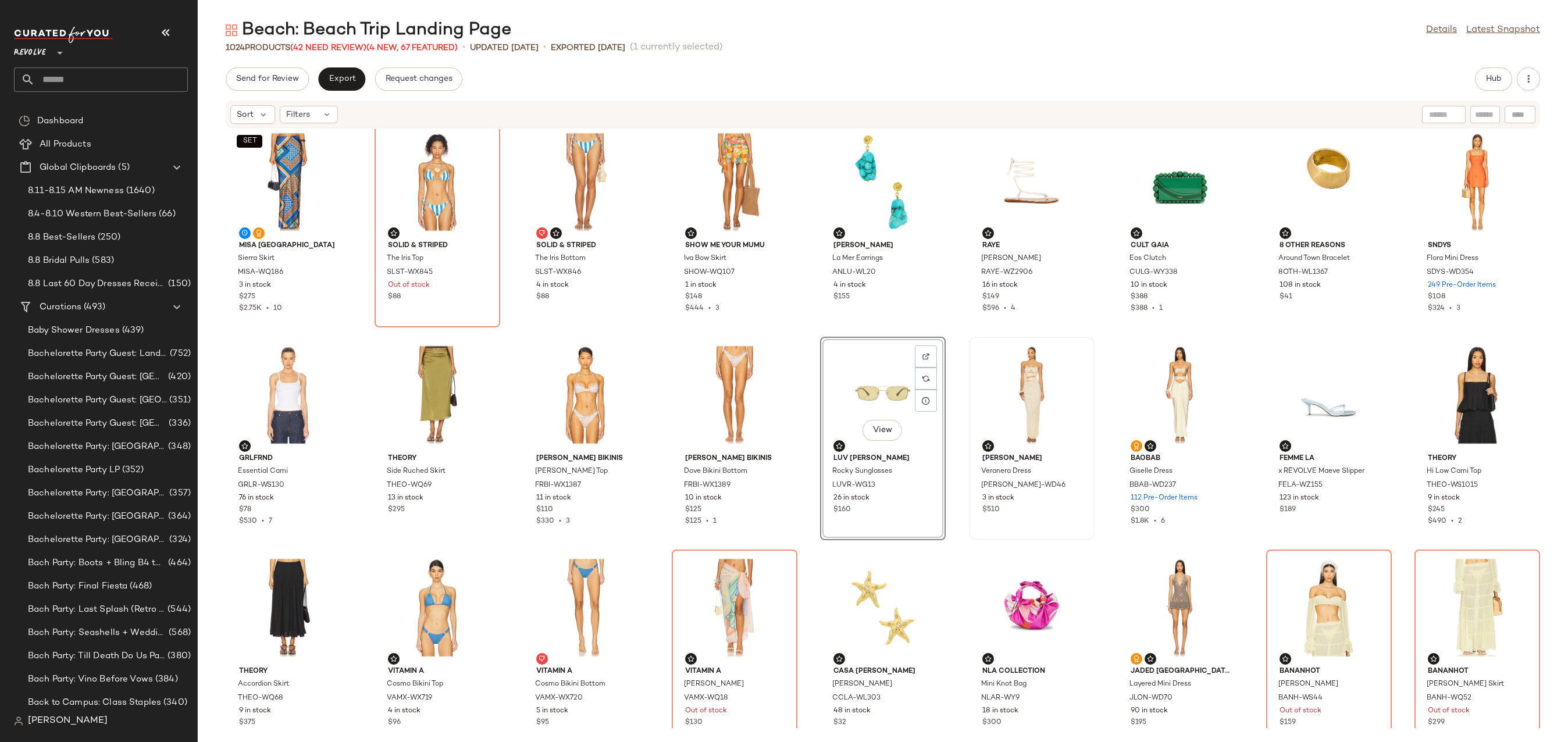
click at [1003, 408] on div at bounding box center [1032, 395] width 118 height 108
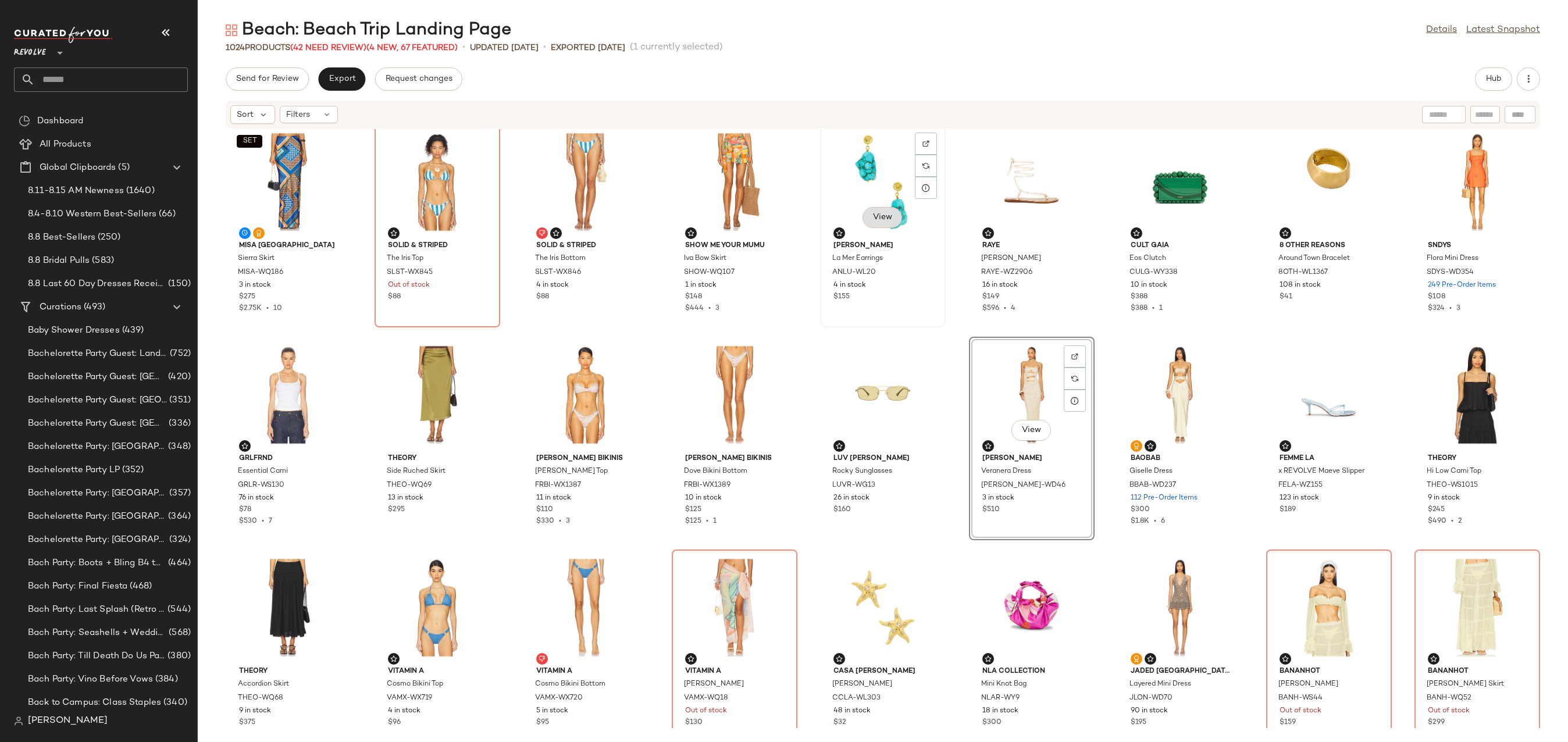
click at [878, 222] on button "View" at bounding box center [882, 218] width 40 height 21
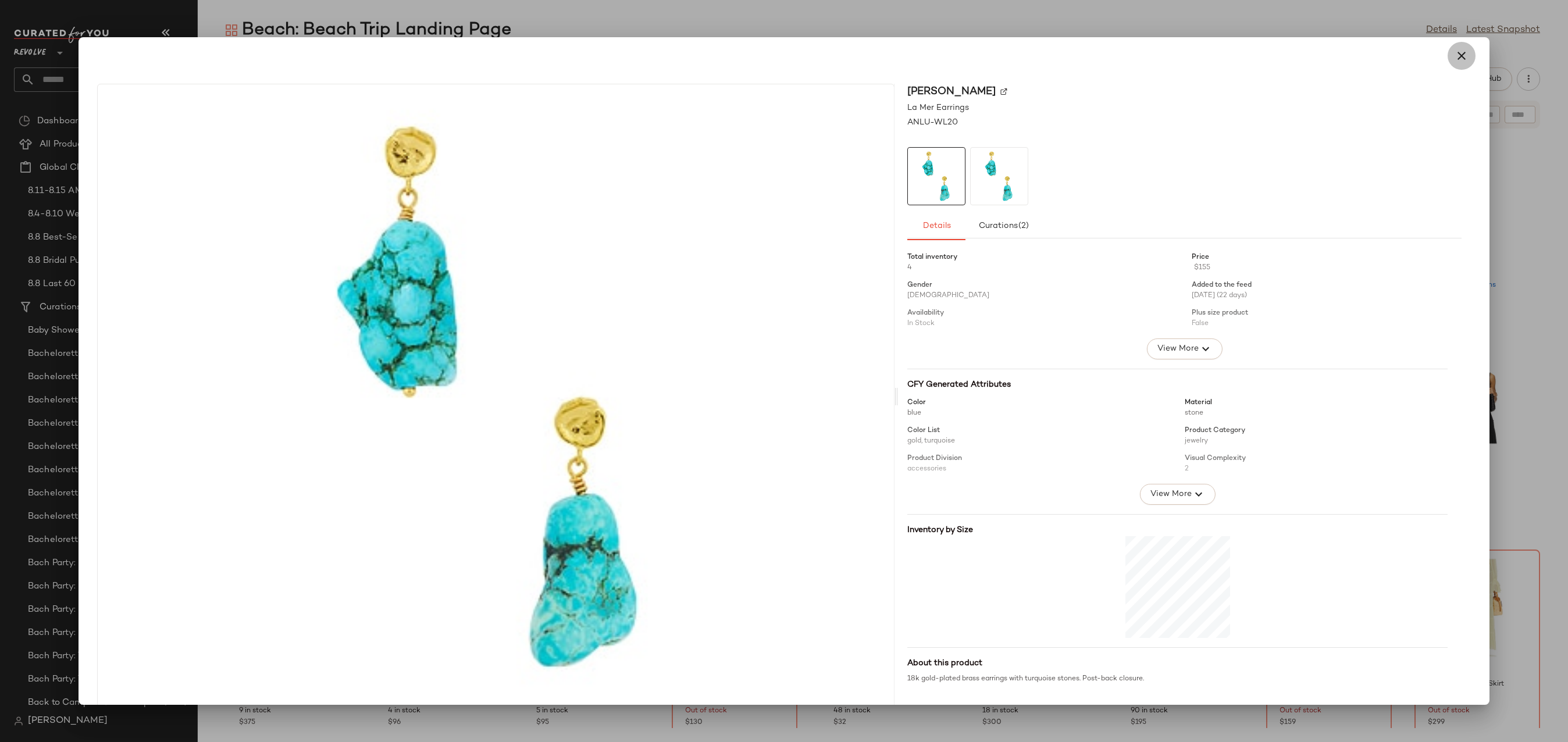
click at [1458, 51] on icon "button" at bounding box center [1461, 56] width 14 height 14
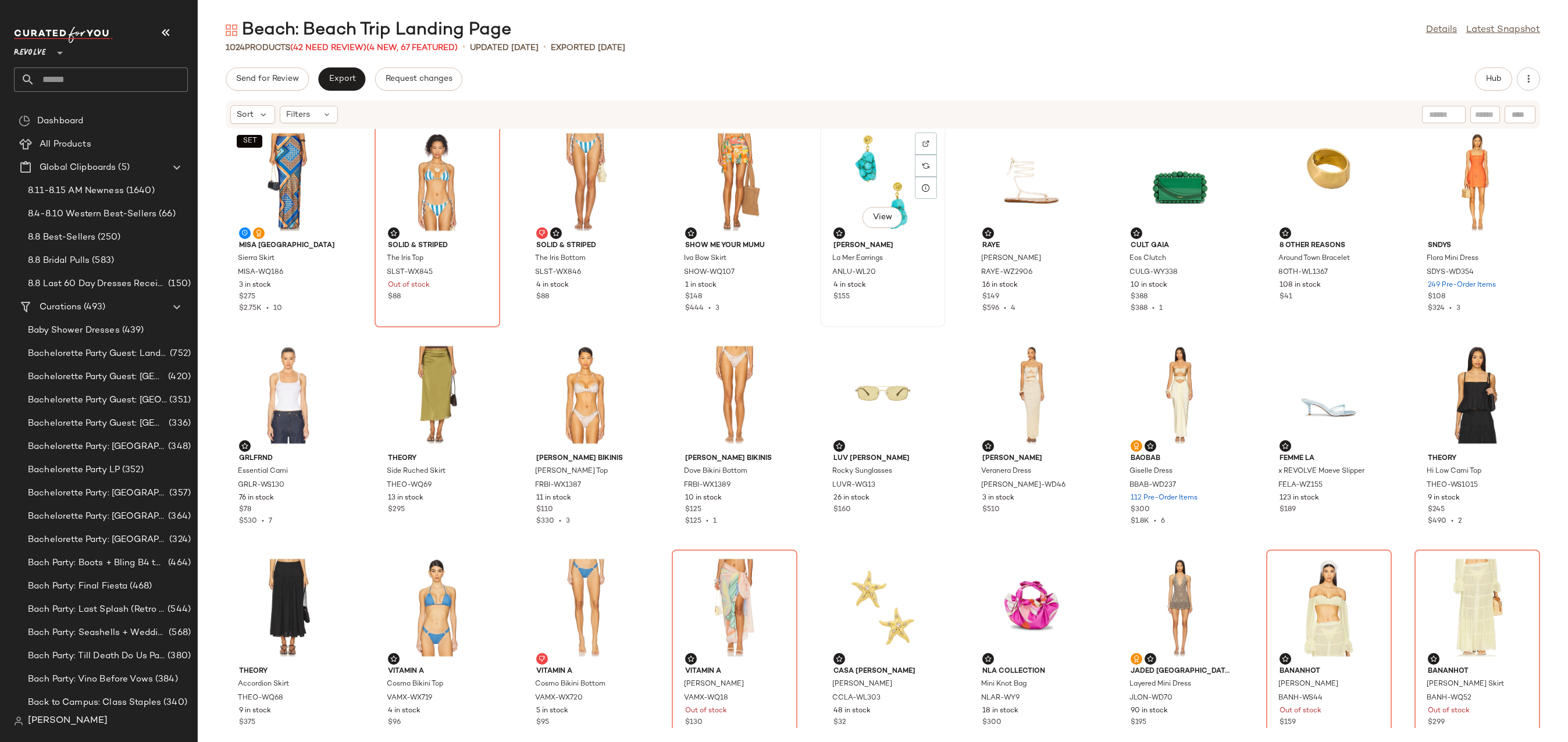
click at [862, 170] on div "View" at bounding box center [883, 182] width 118 height 108
click at [1021, 175] on div "View" at bounding box center [1032, 182] width 118 height 108
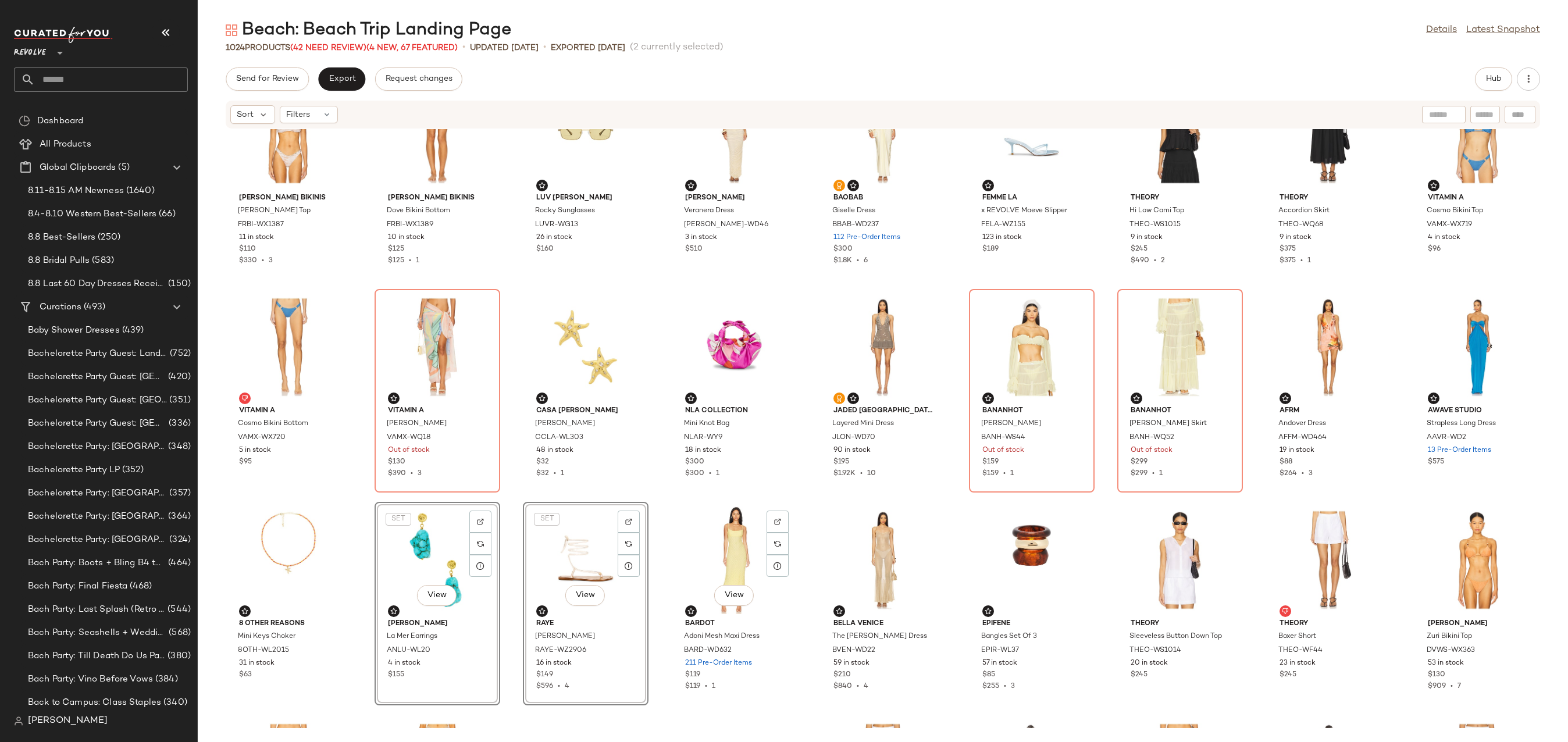
scroll to position [1415, 0]
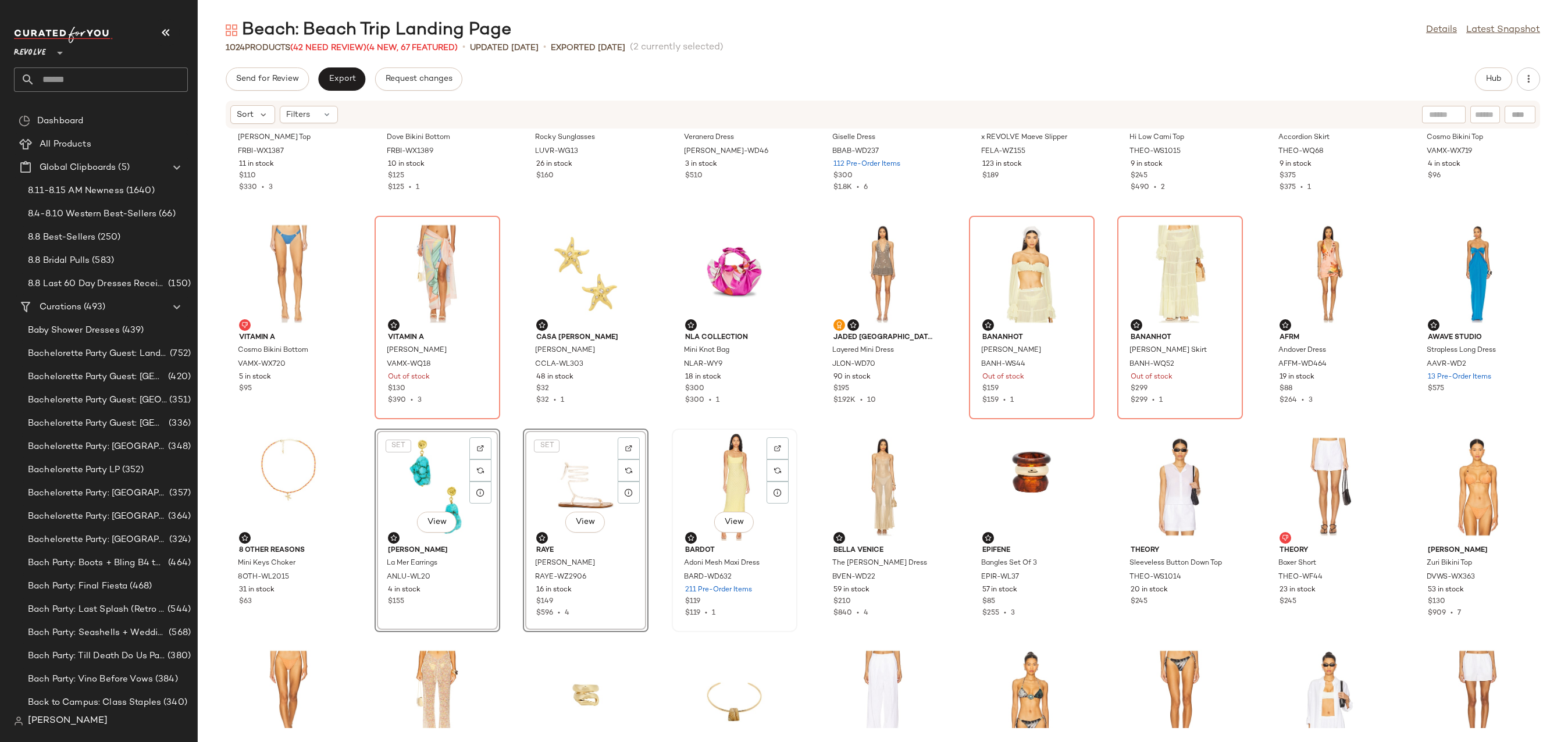
click at [713, 481] on div "View" at bounding box center [734, 486] width 118 height 108
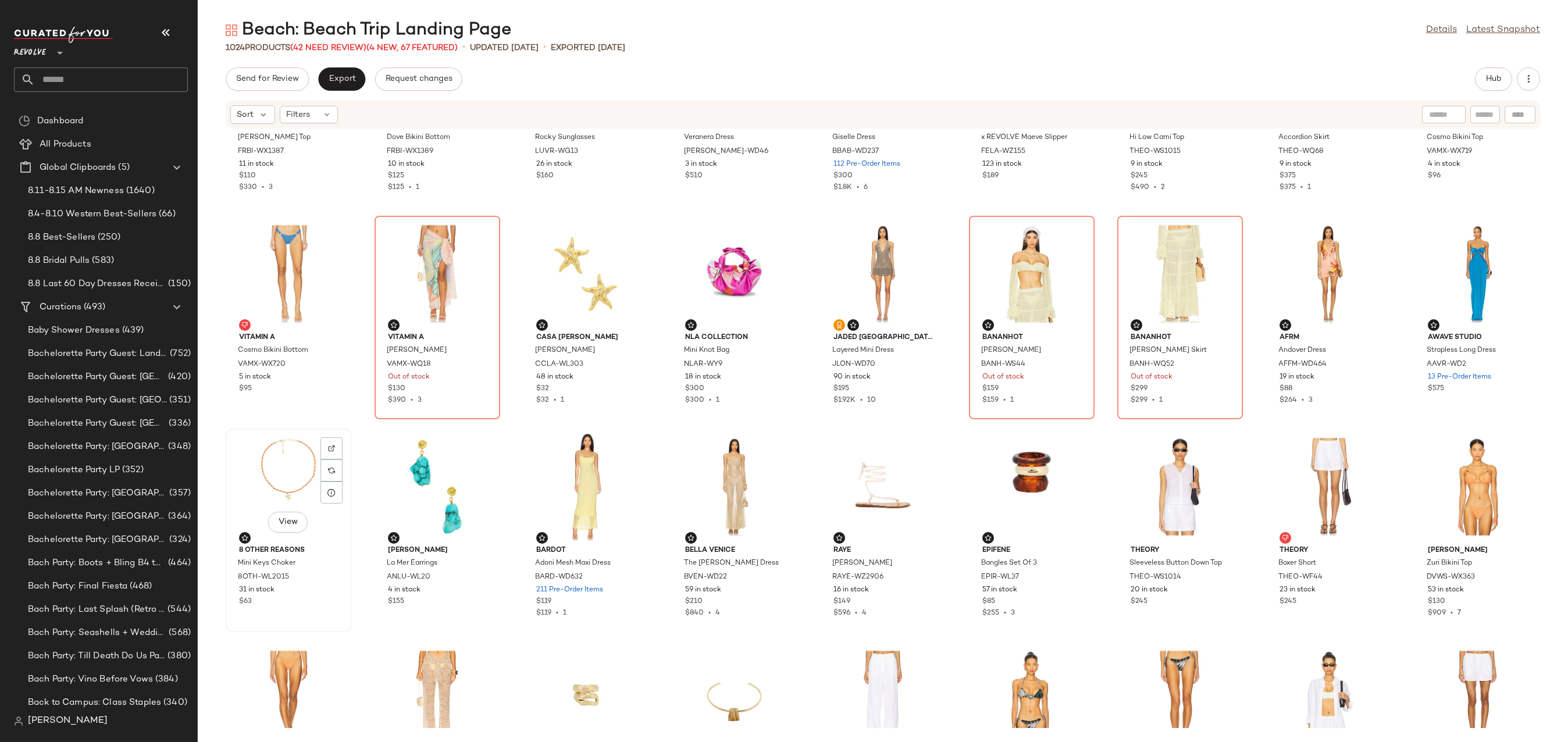
click at [256, 463] on div "View" at bounding box center [288, 486] width 118 height 108
click at [272, 469] on div "View" at bounding box center [288, 486] width 118 height 108
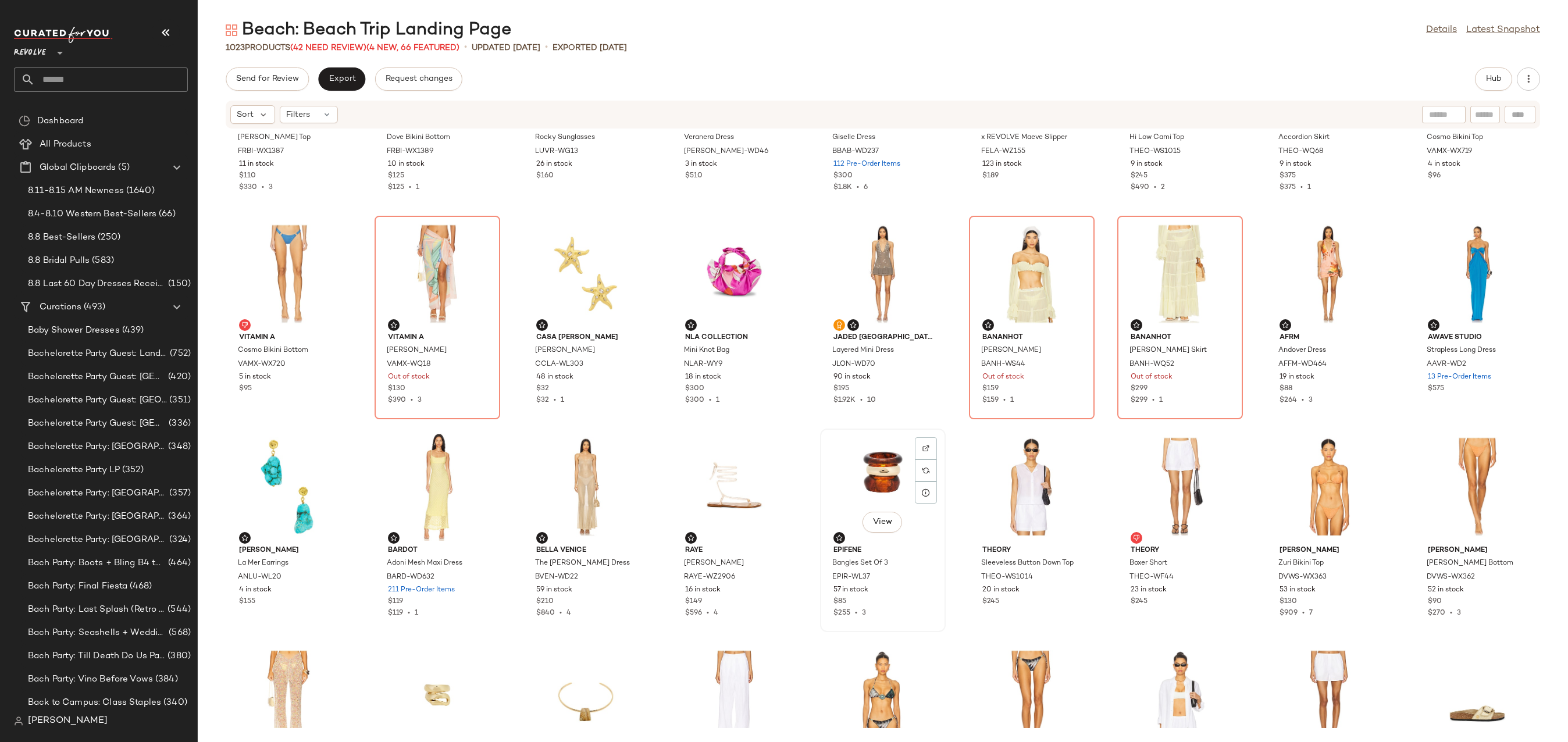
click at [900, 460] on div "View" at bounding box center [883, 486] width 118 height 108
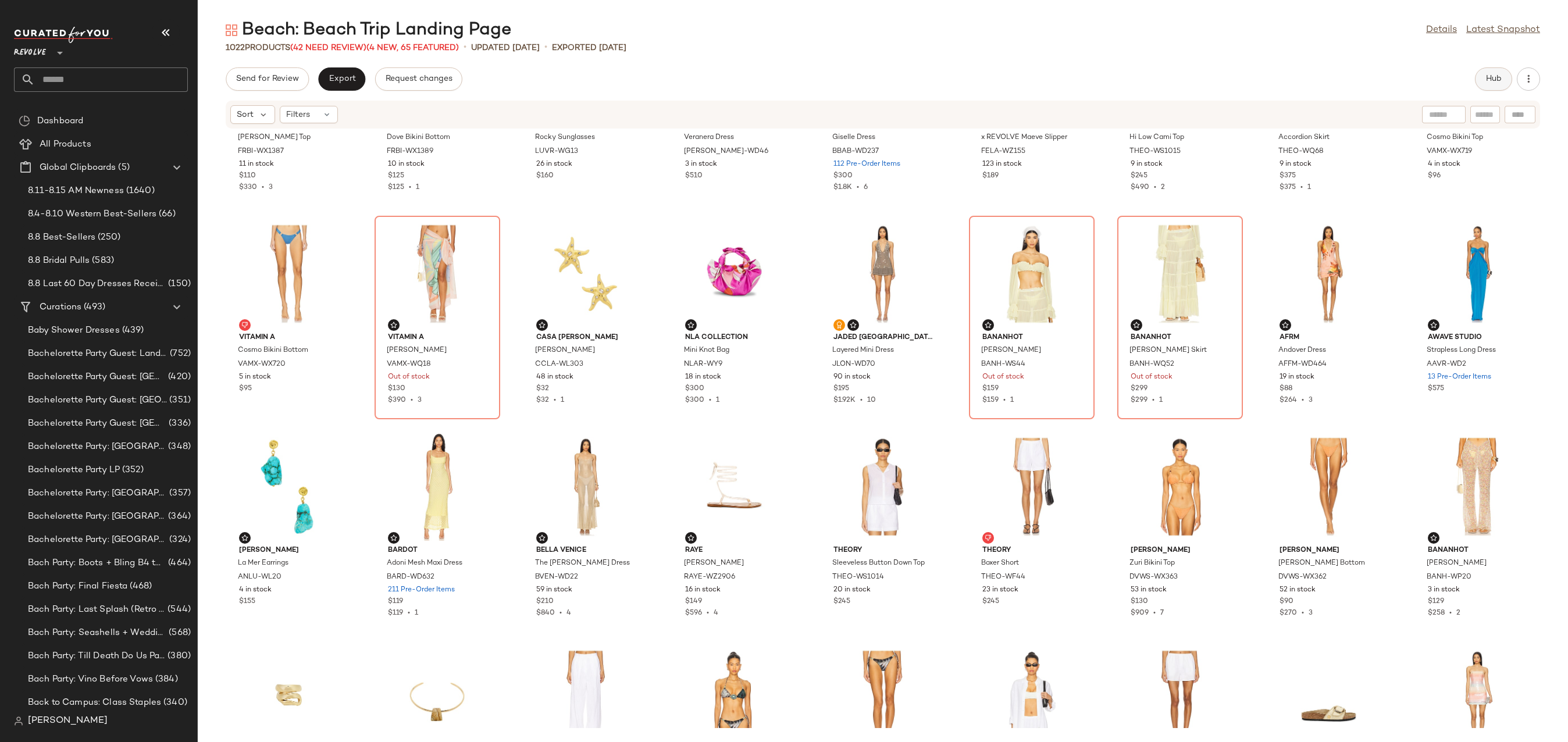
click at [1487, 78] on span "Hub" at bounding box center [1494, 79] width 17 height 9
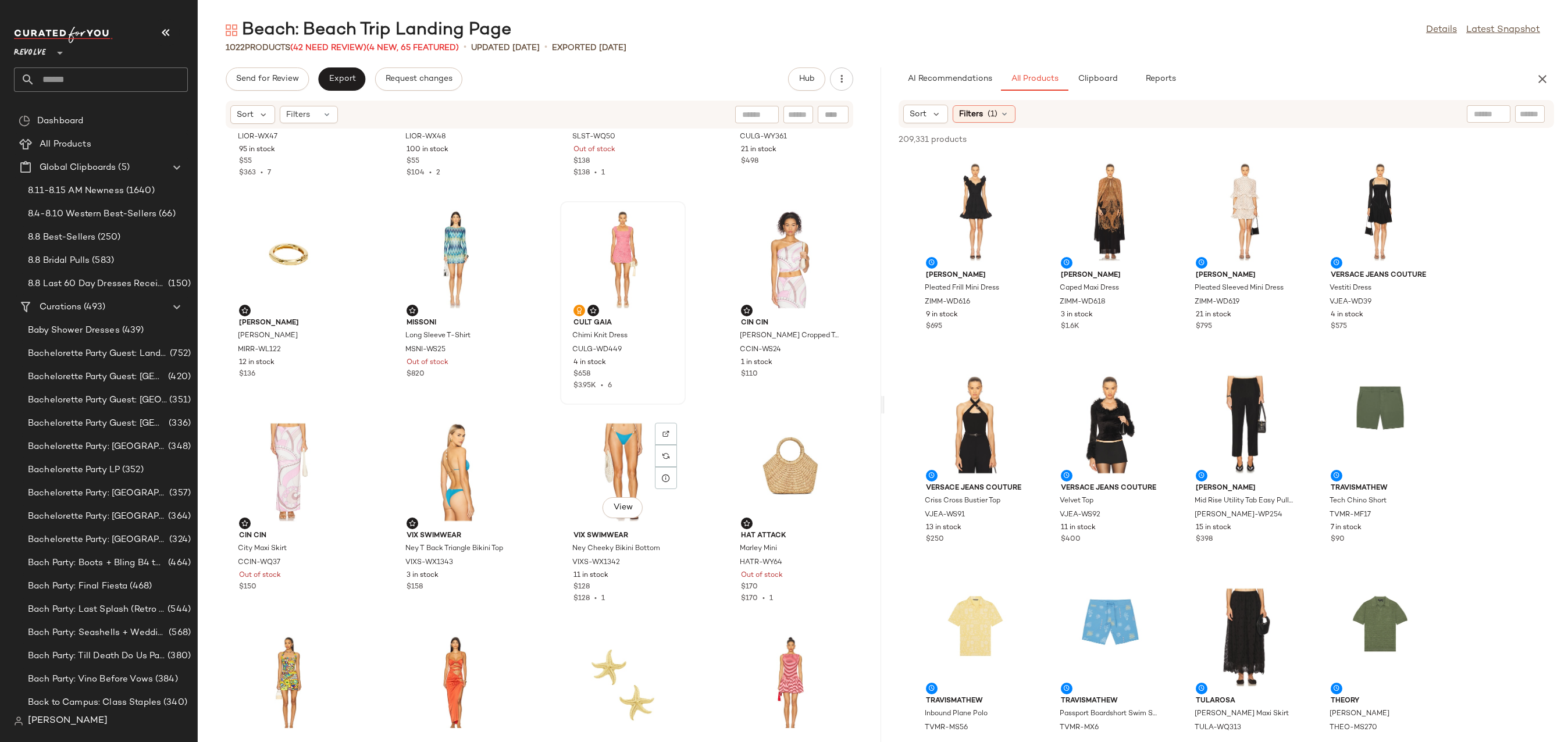
scroll to position [823, 0]
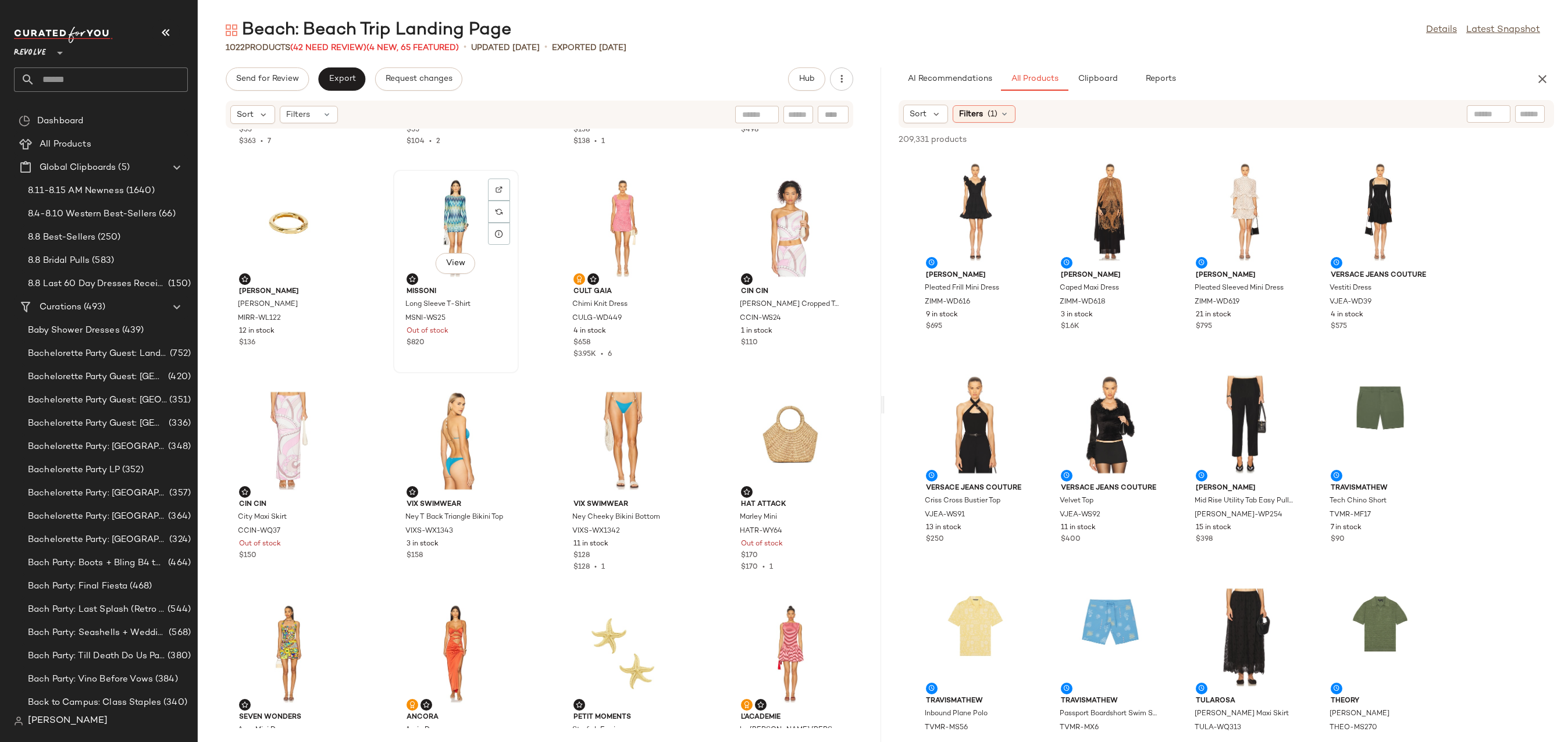
click at [429, 209] on div "View" at bounding box center [456, 228] width 118 height 108
click at [608, 217] on div "View" at bounding box center [622, 228] width 118 height 108
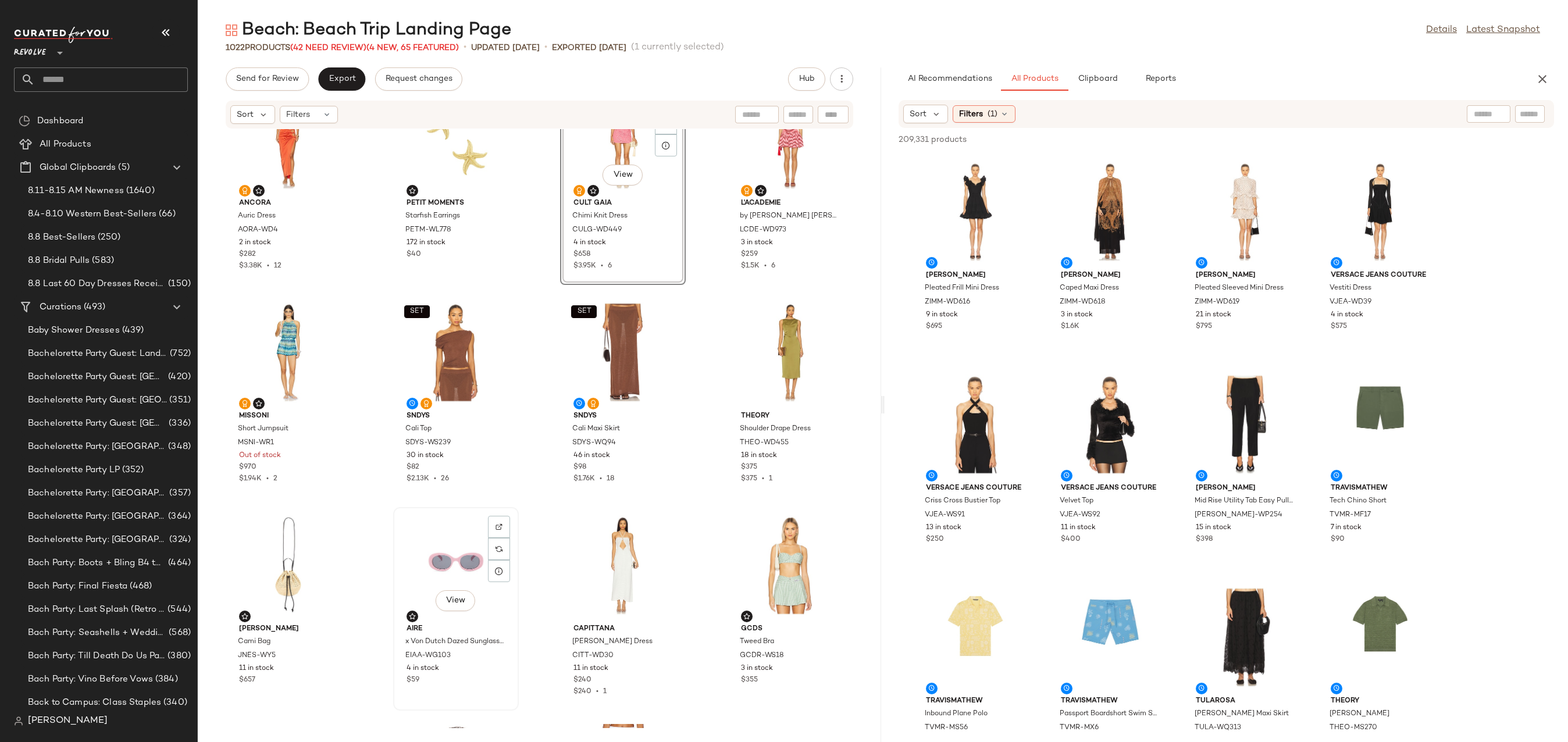
scroll to position [1299, 0]
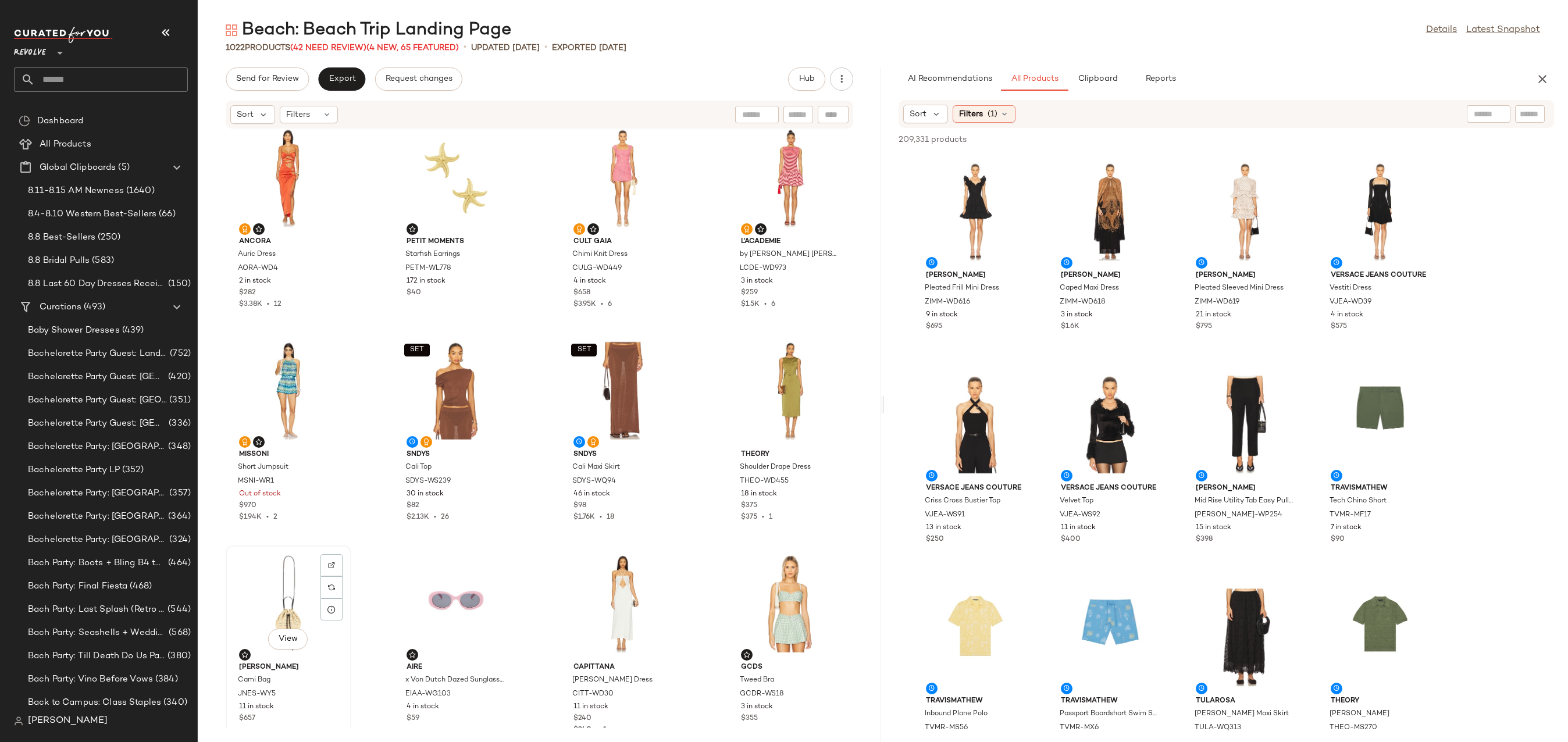
click at [298, 585] on div "View" at bounding box center [288, 603] width 118 height 108
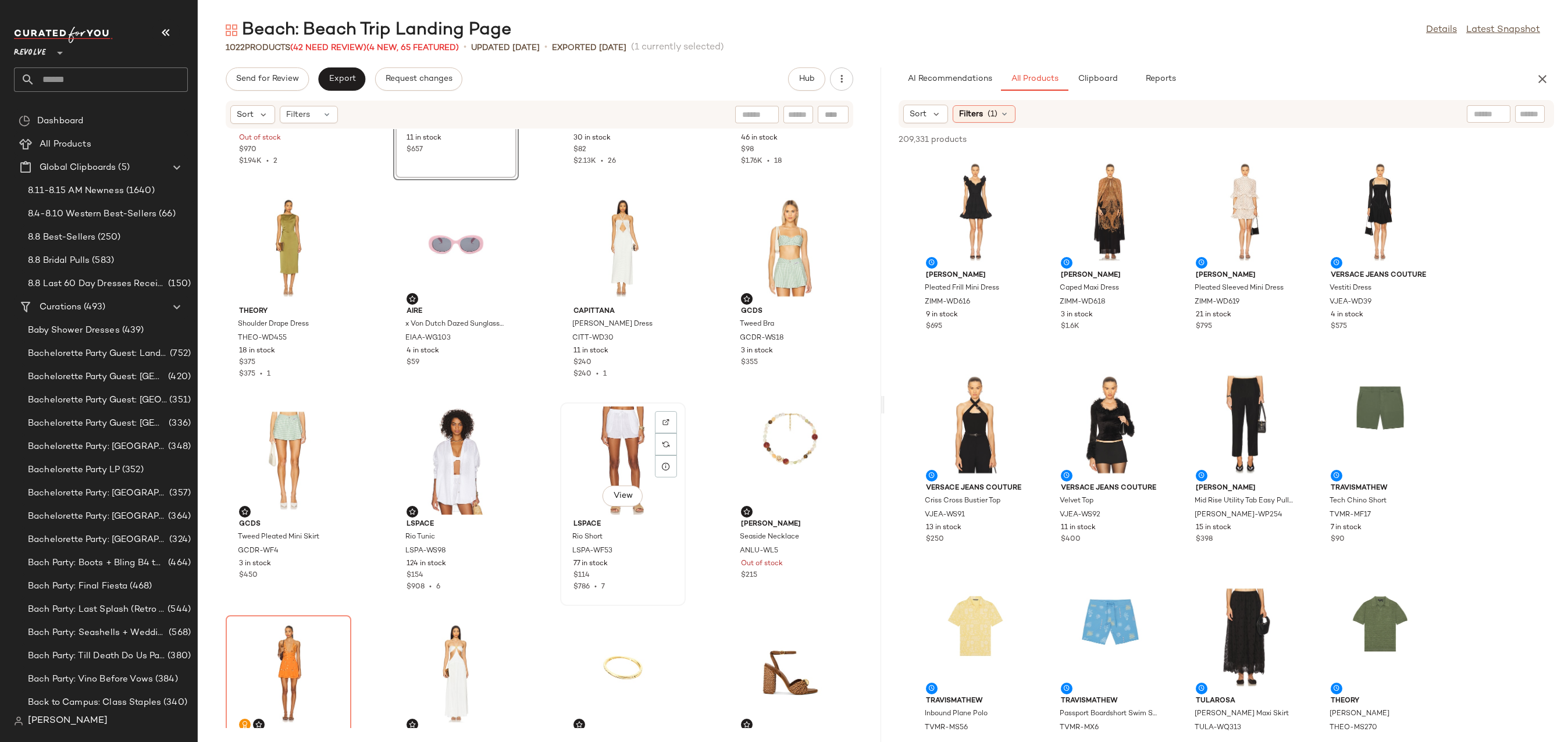
scroll to position [1710, 0]
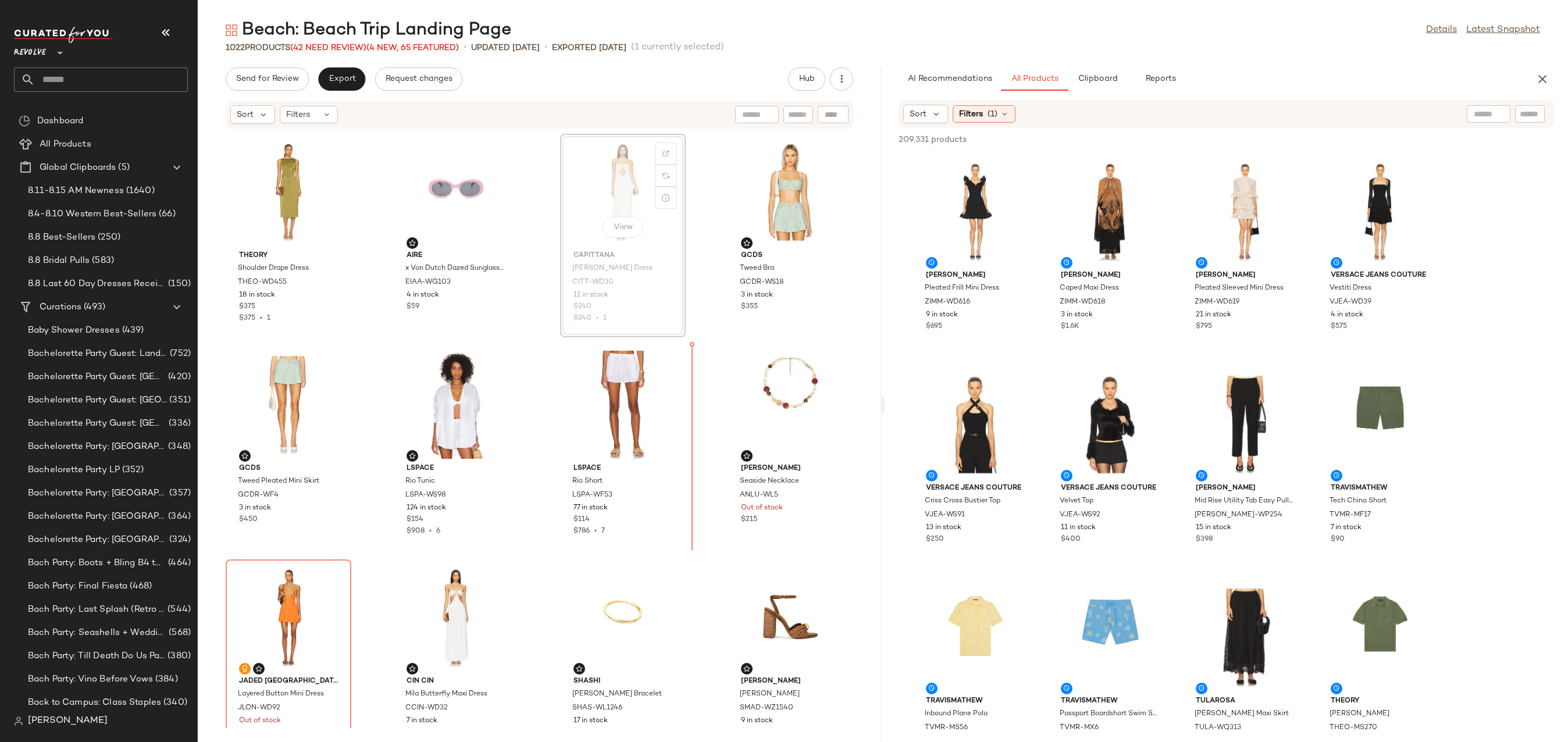
scroll to position [1708, 0]
drag, startPoint x: 626, startPoint y: 202, endPoint x: 812, endPoint y: 424, distance: 289.6
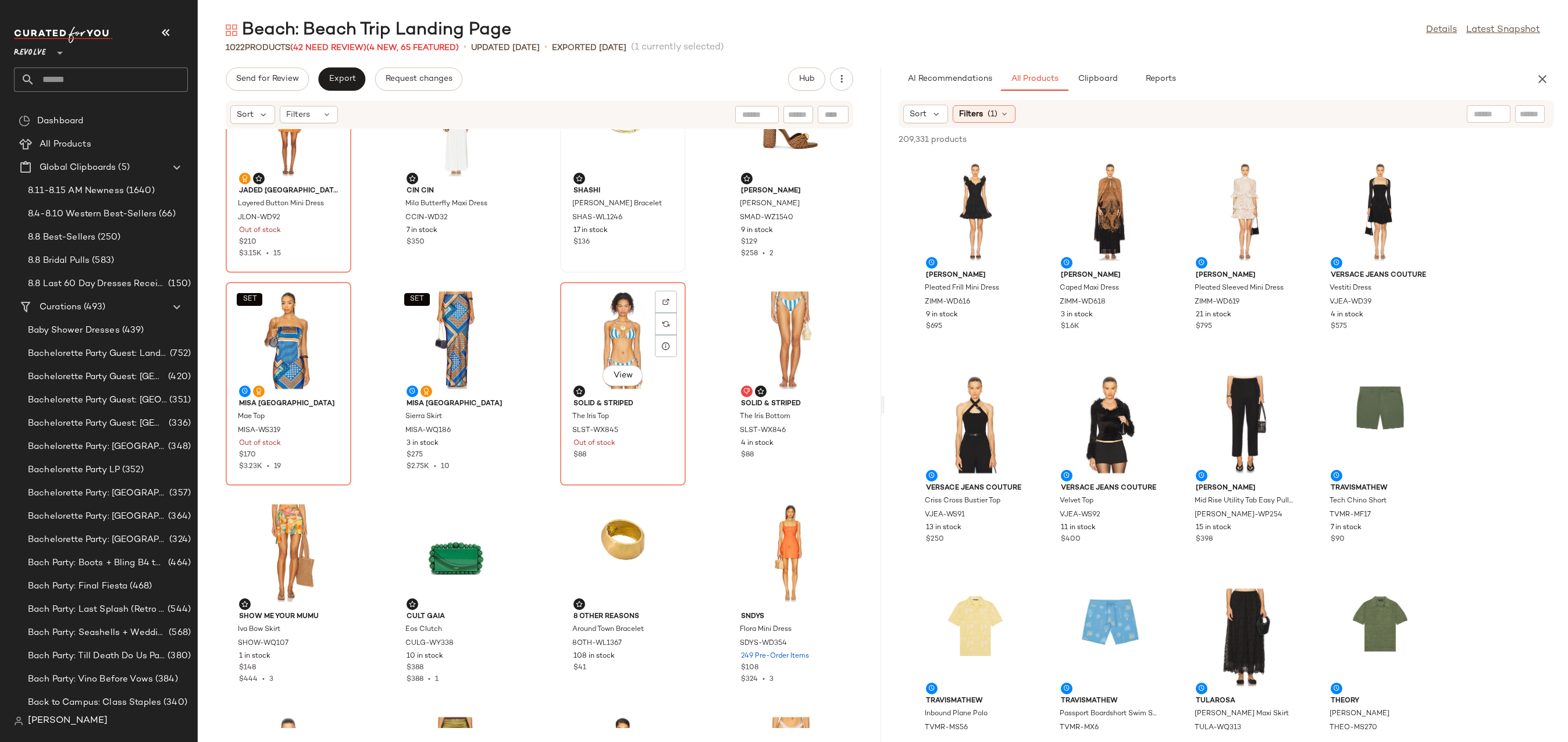
scroll to position [2106, 0]
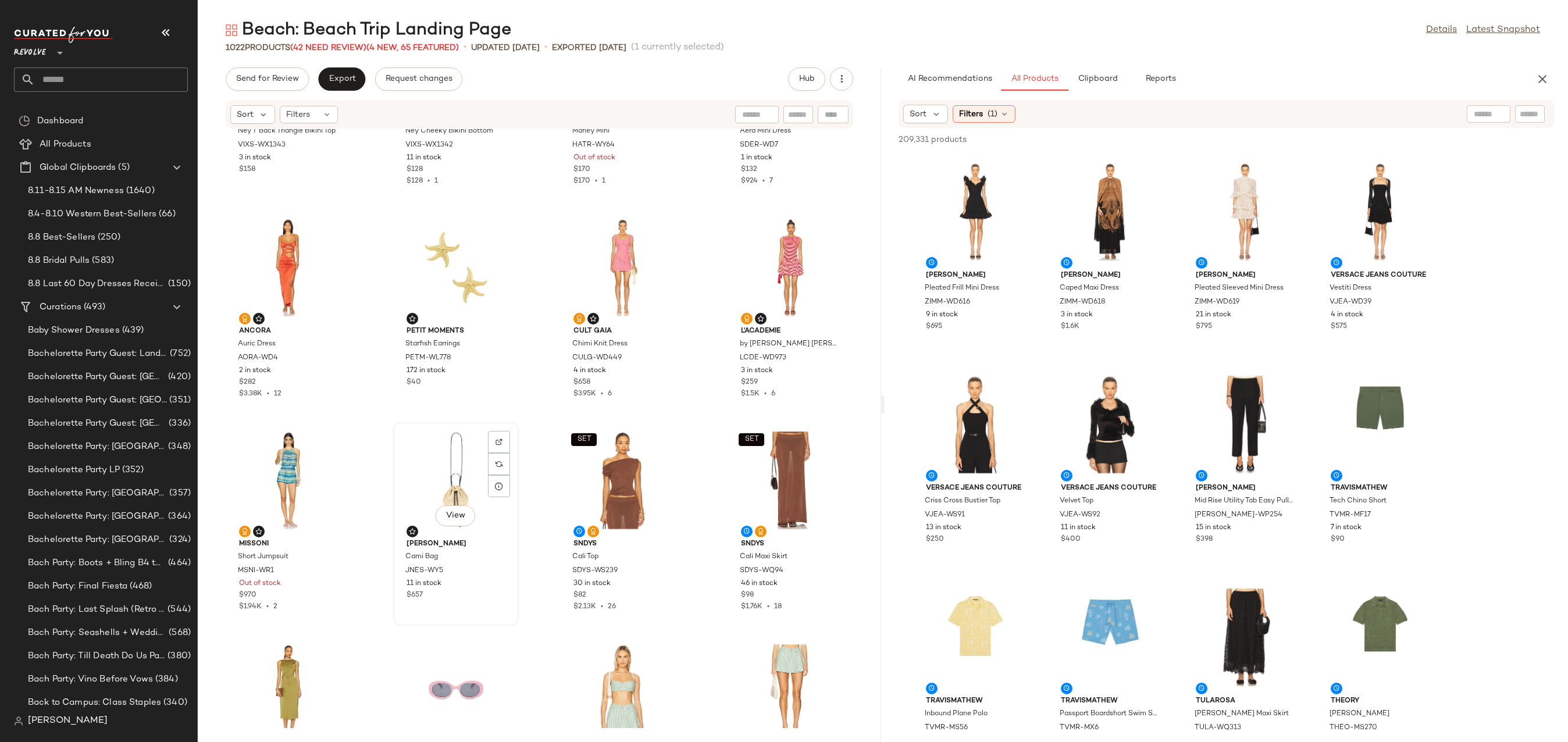
scroll to position [1226, 0]
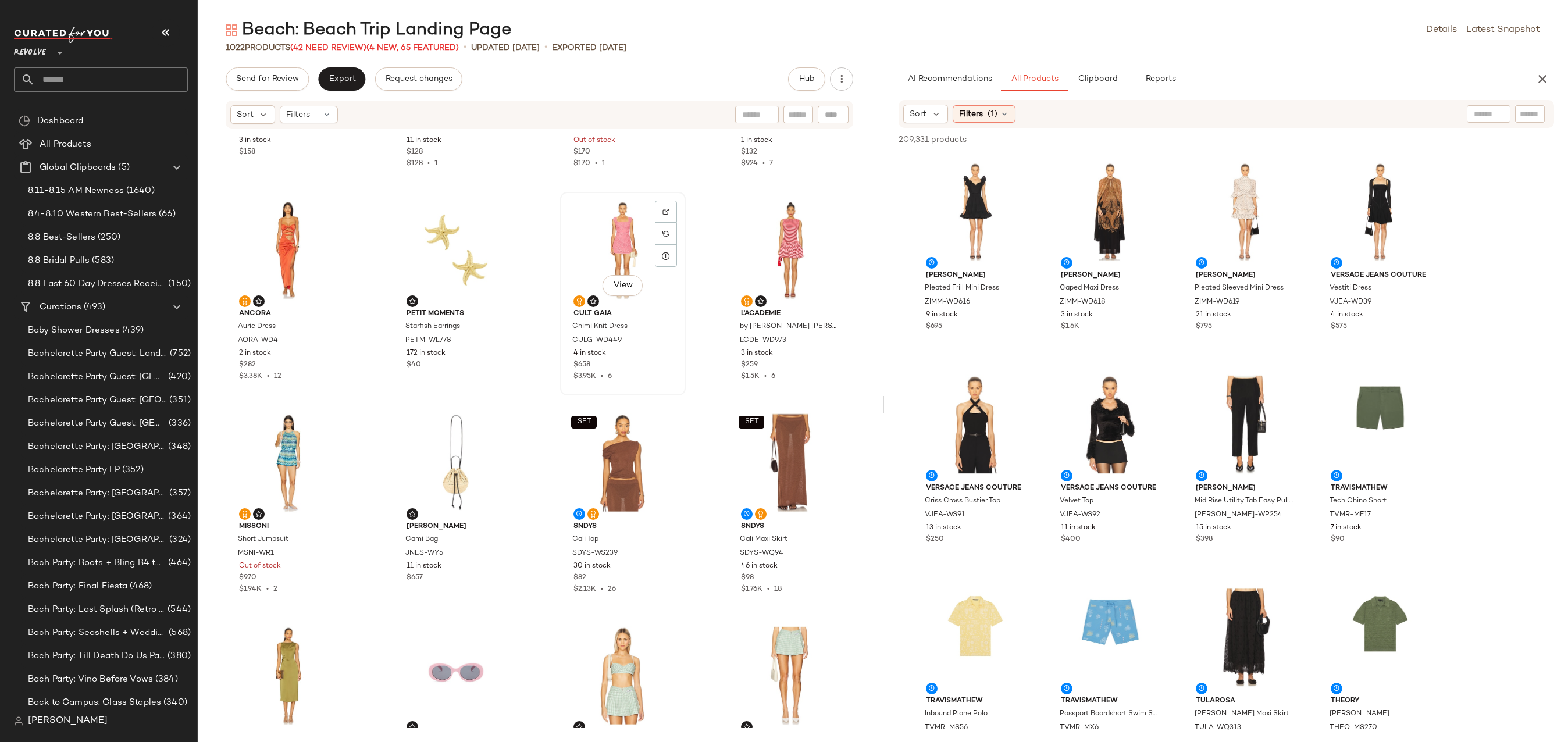
click at [606, 249] on div "View" at bounding box center [622, 250] width 118 height 108
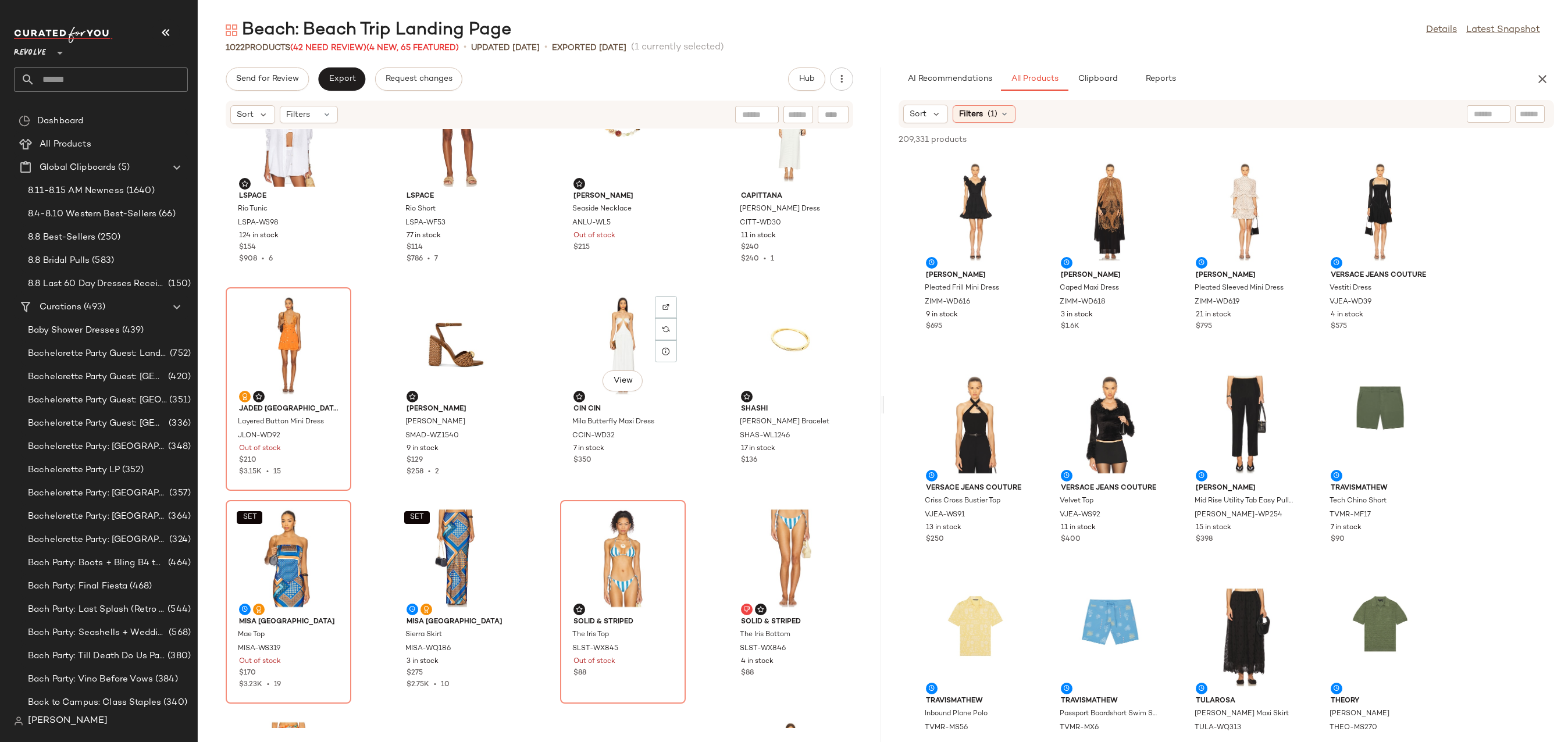
scroll to position [1976, 0]
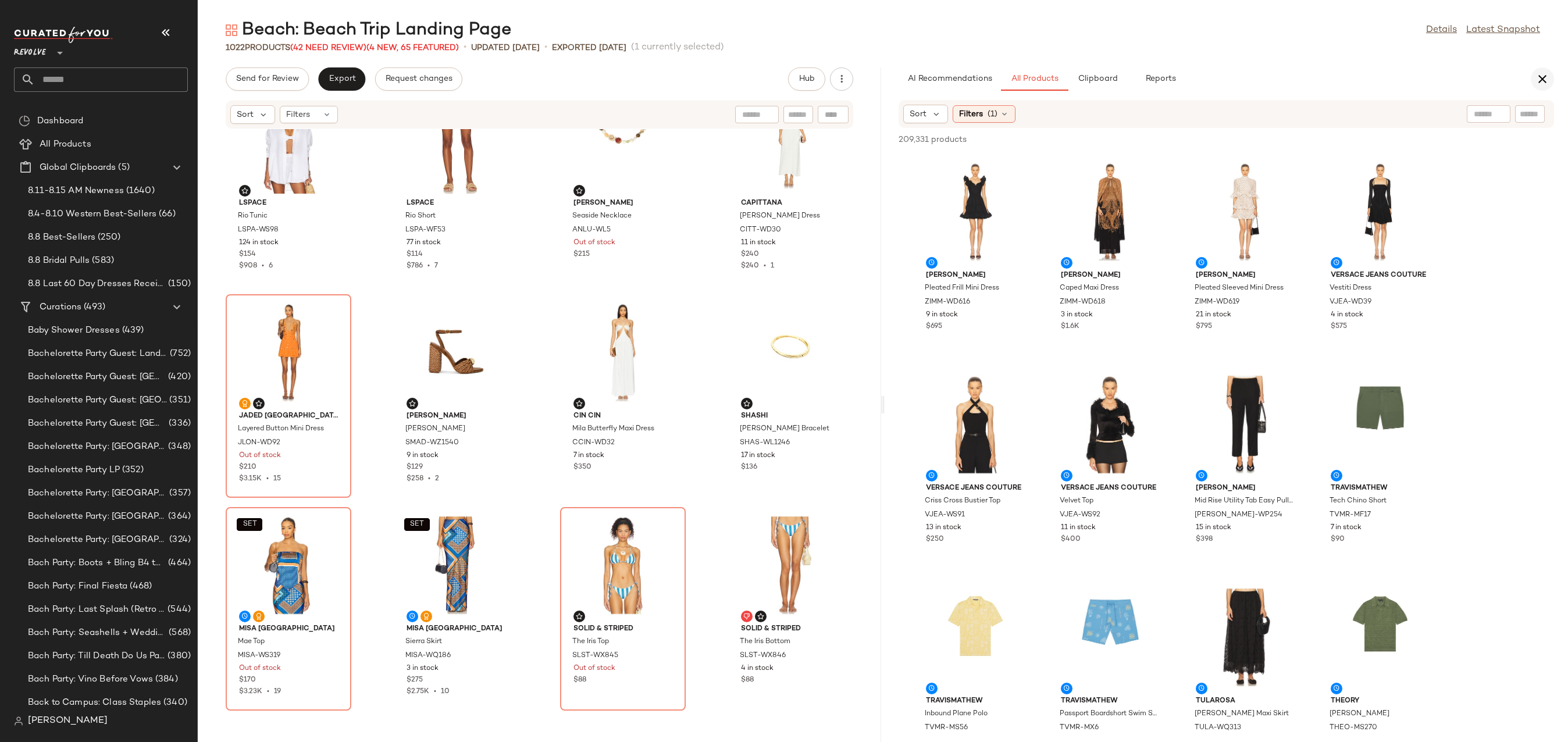
click at [1538, 71] on button "button" at bounding box center [1542, 79] width 23 height 23
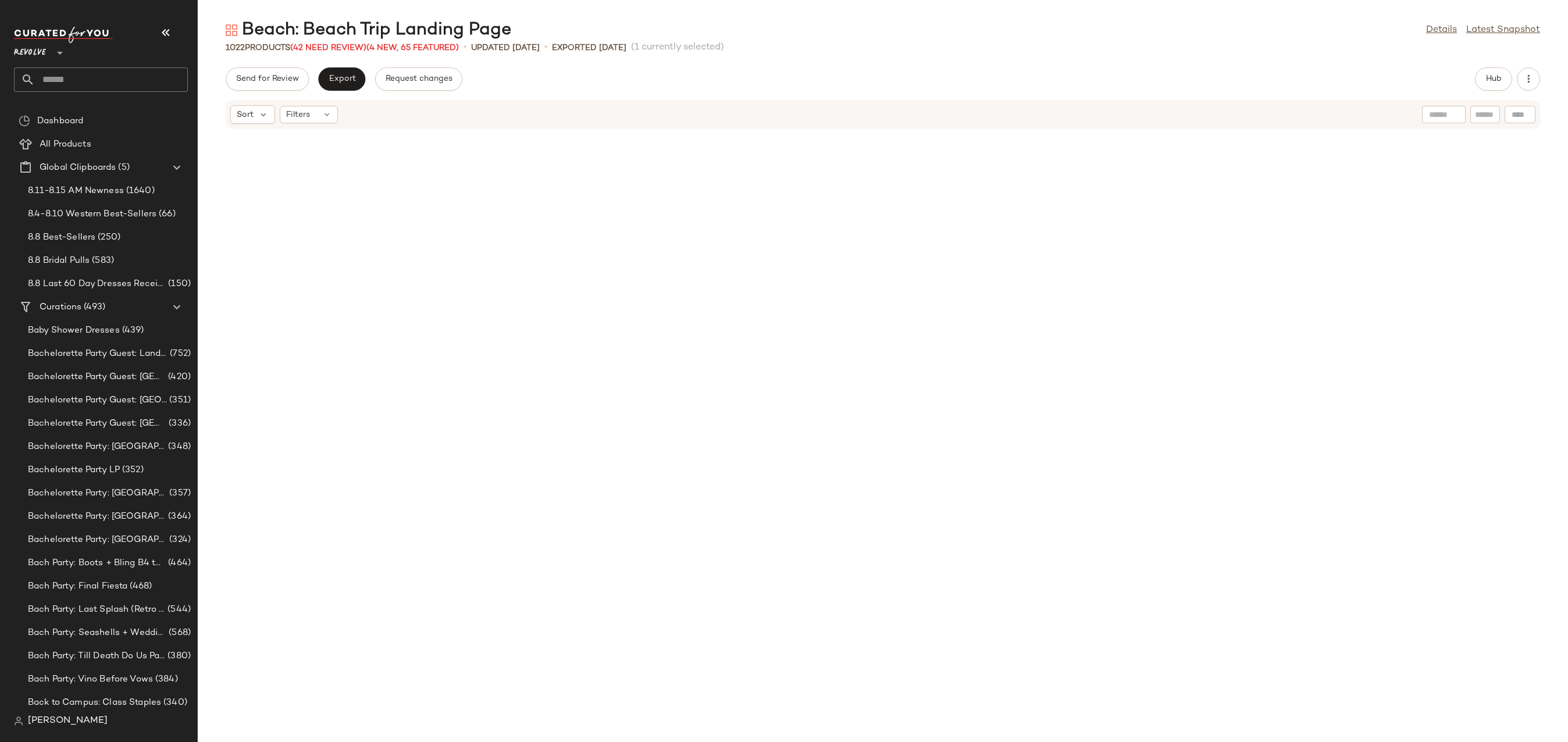
scroll to position [222, 0]
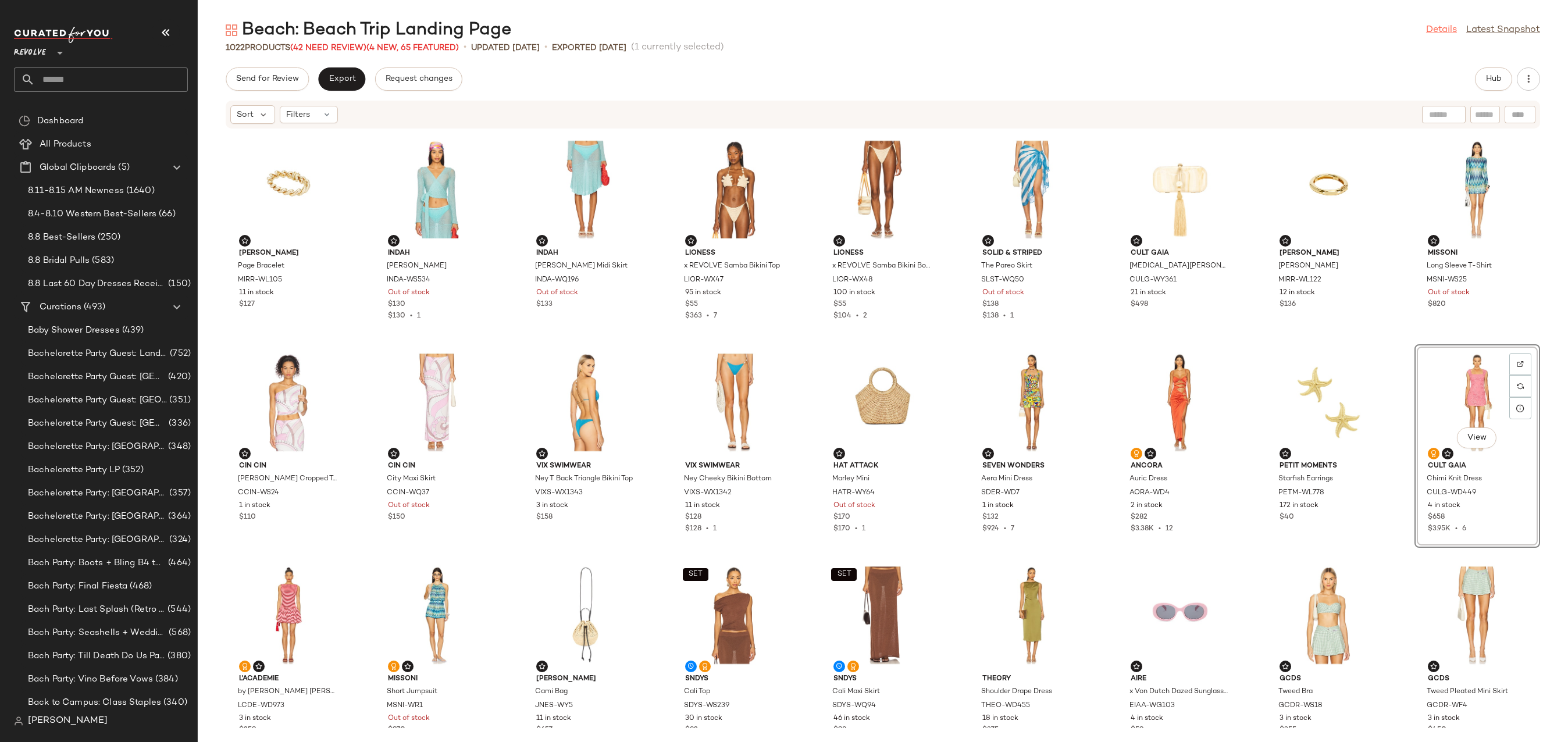
click at [1435, 23] on link "Details" at bounding box center [1441, 30] width 31 height 14
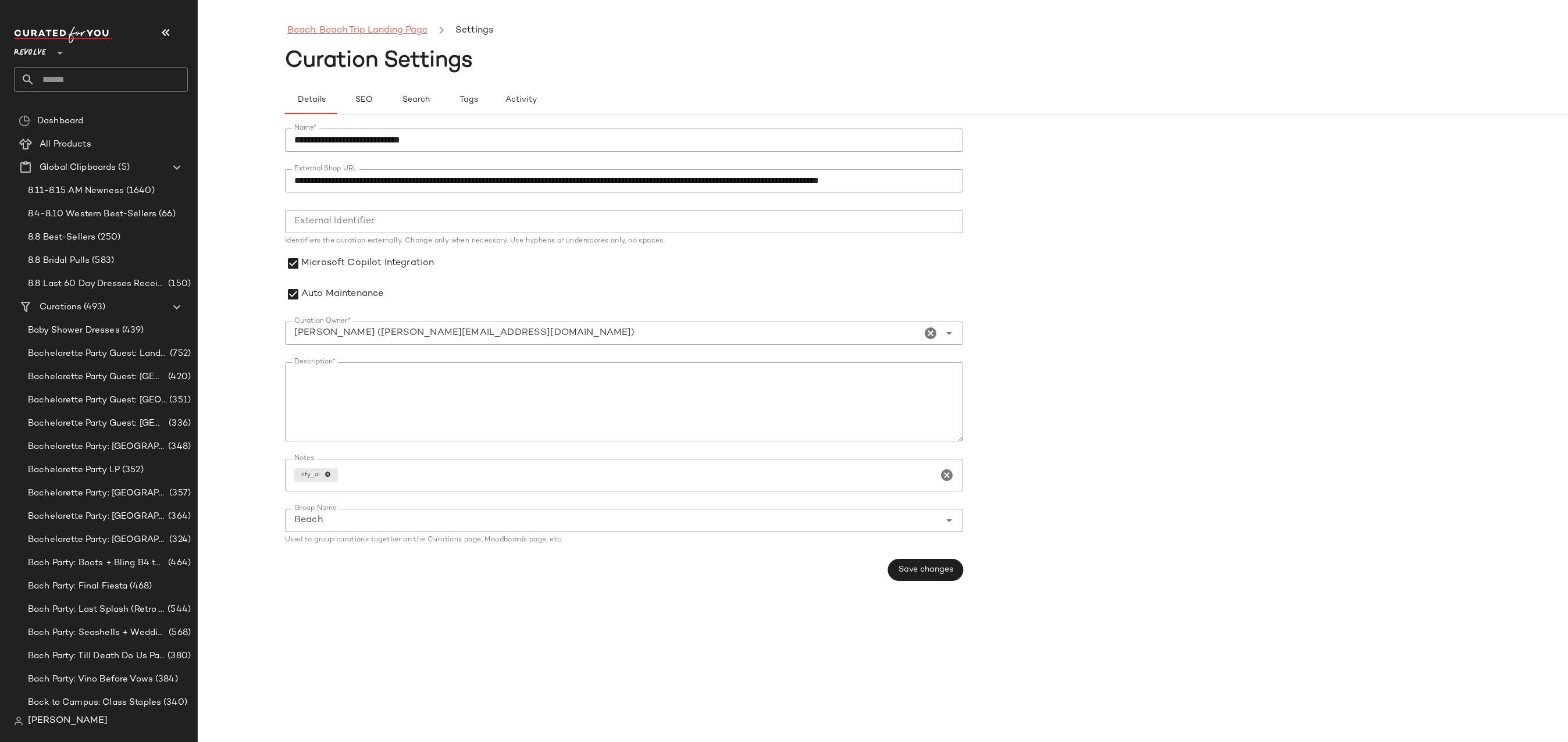
click at [394, 26] on link "Beach: Beach Trip Landing Page" at bounding box center [357, 31] width 140 height 15
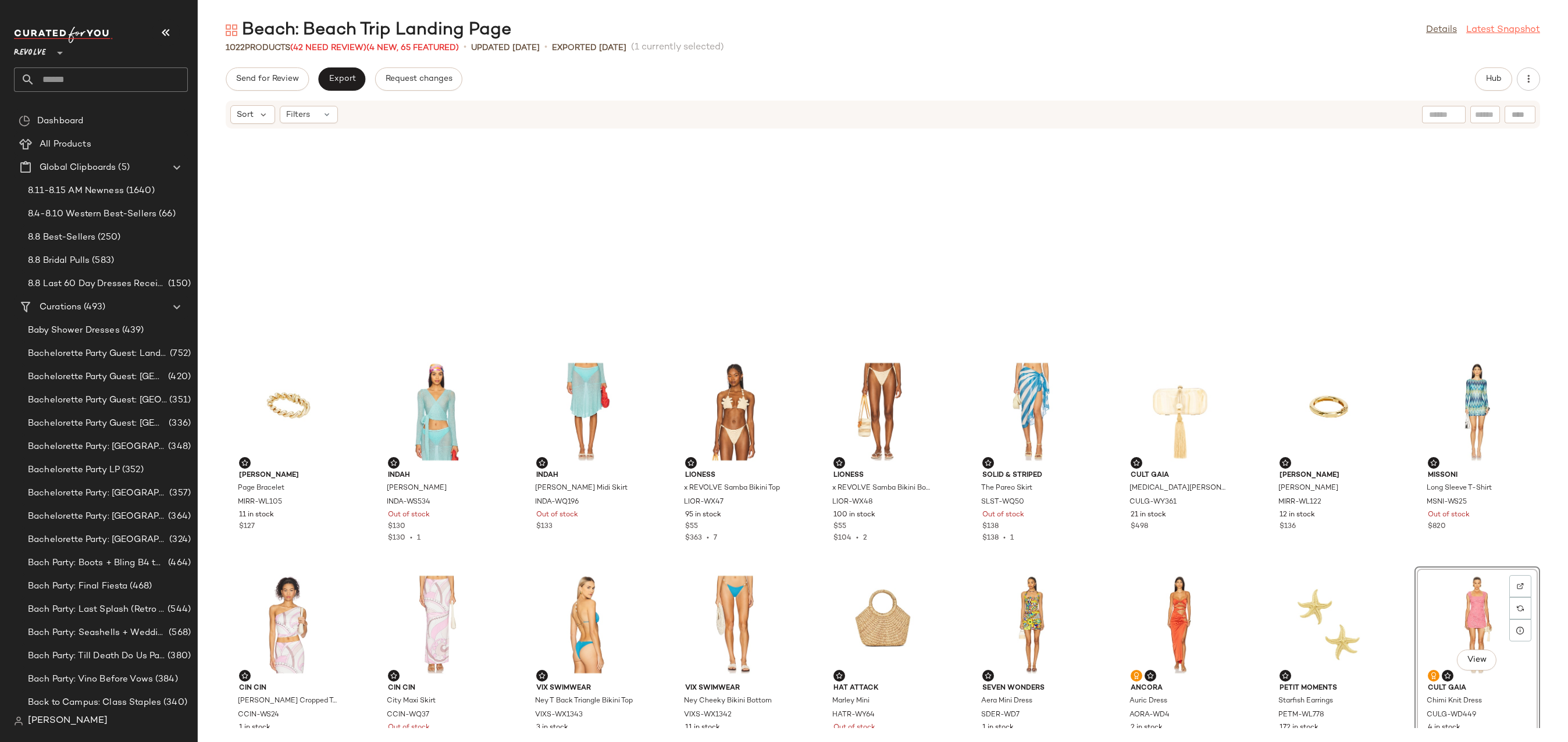
scroll to position [222, 0]
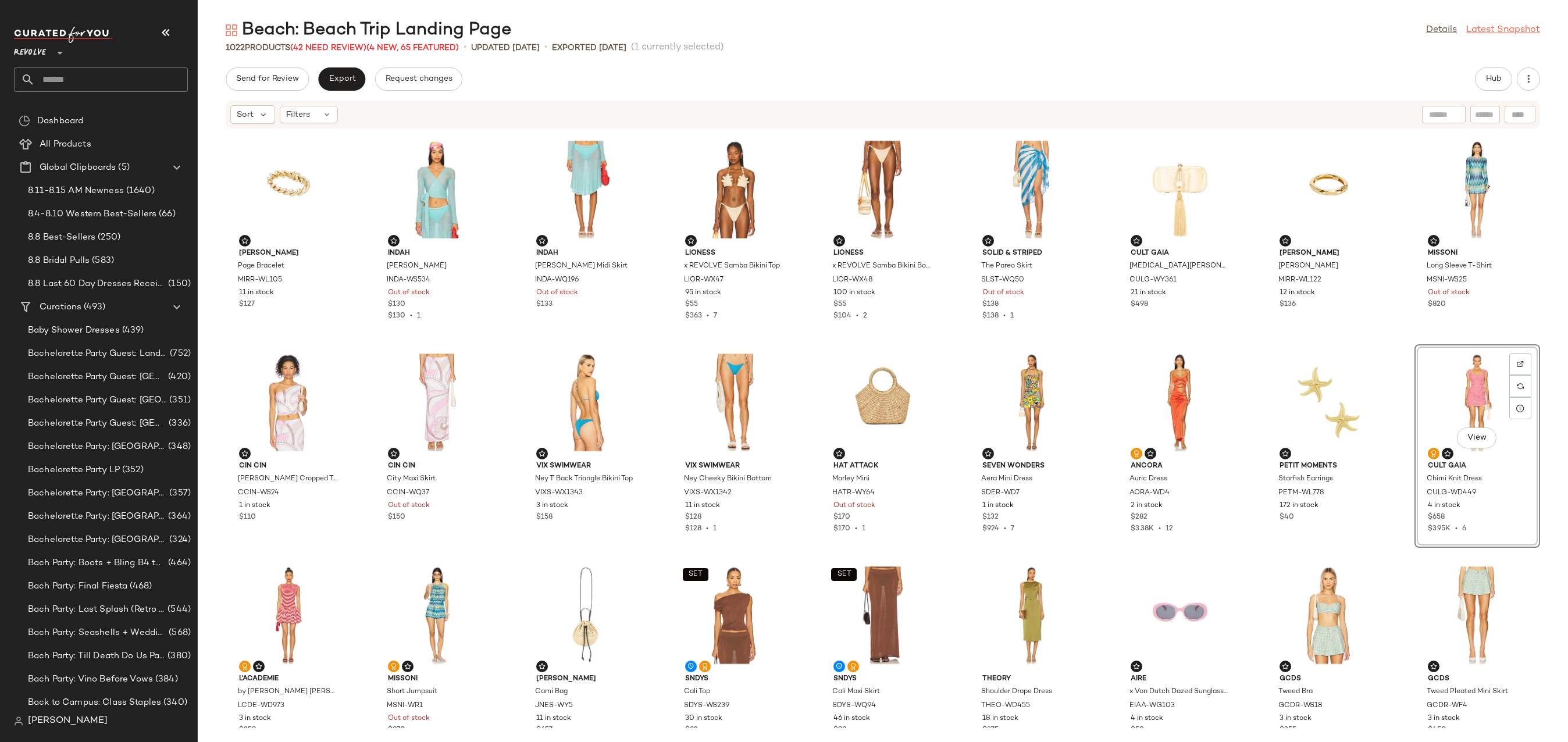
click at [1497, 32] on link "Latest Snapshot" at bounding box center [1503, 30] width 74 height 14
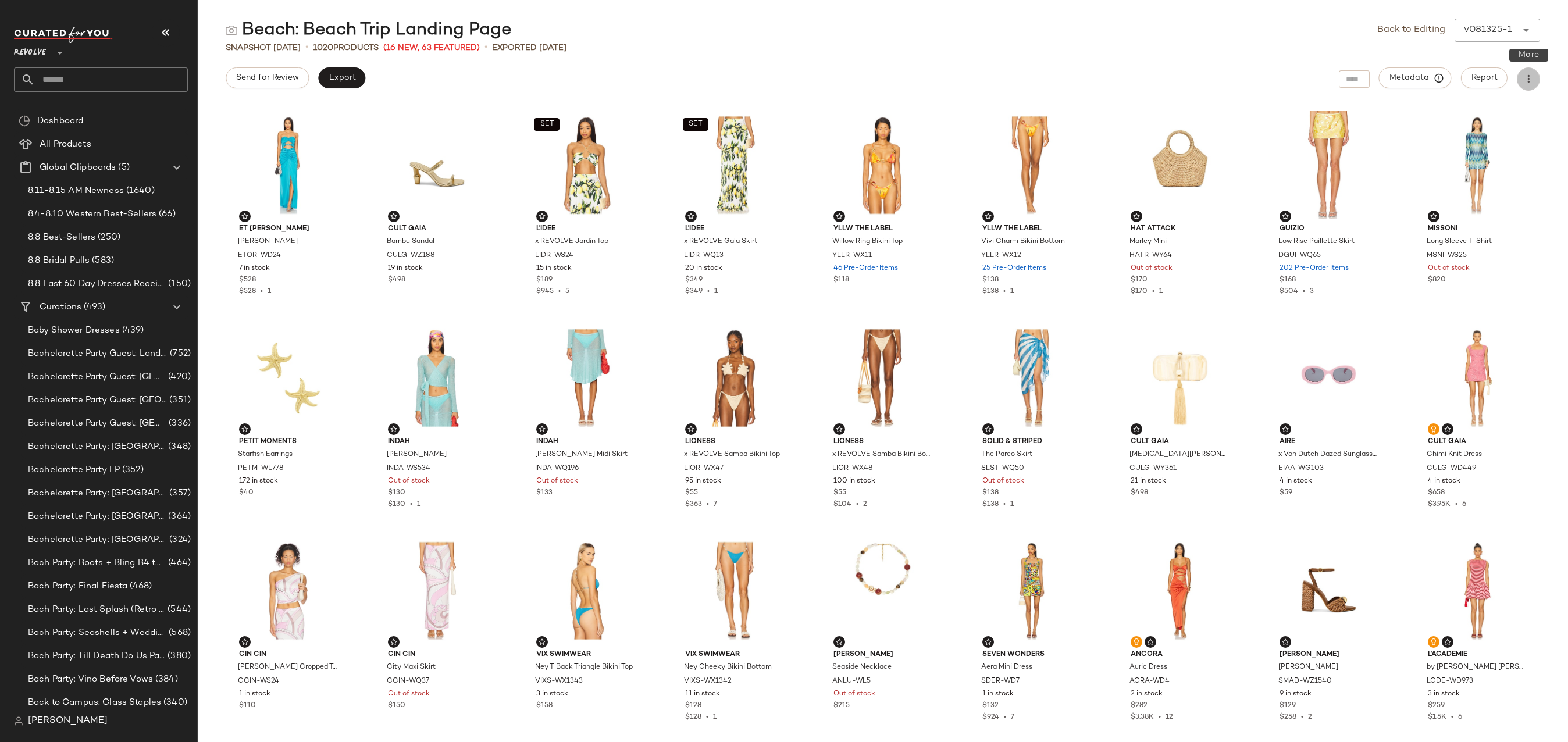
click at [1524, 78] on icon "button" at bounding box center [1528, 79] width 12 height 12
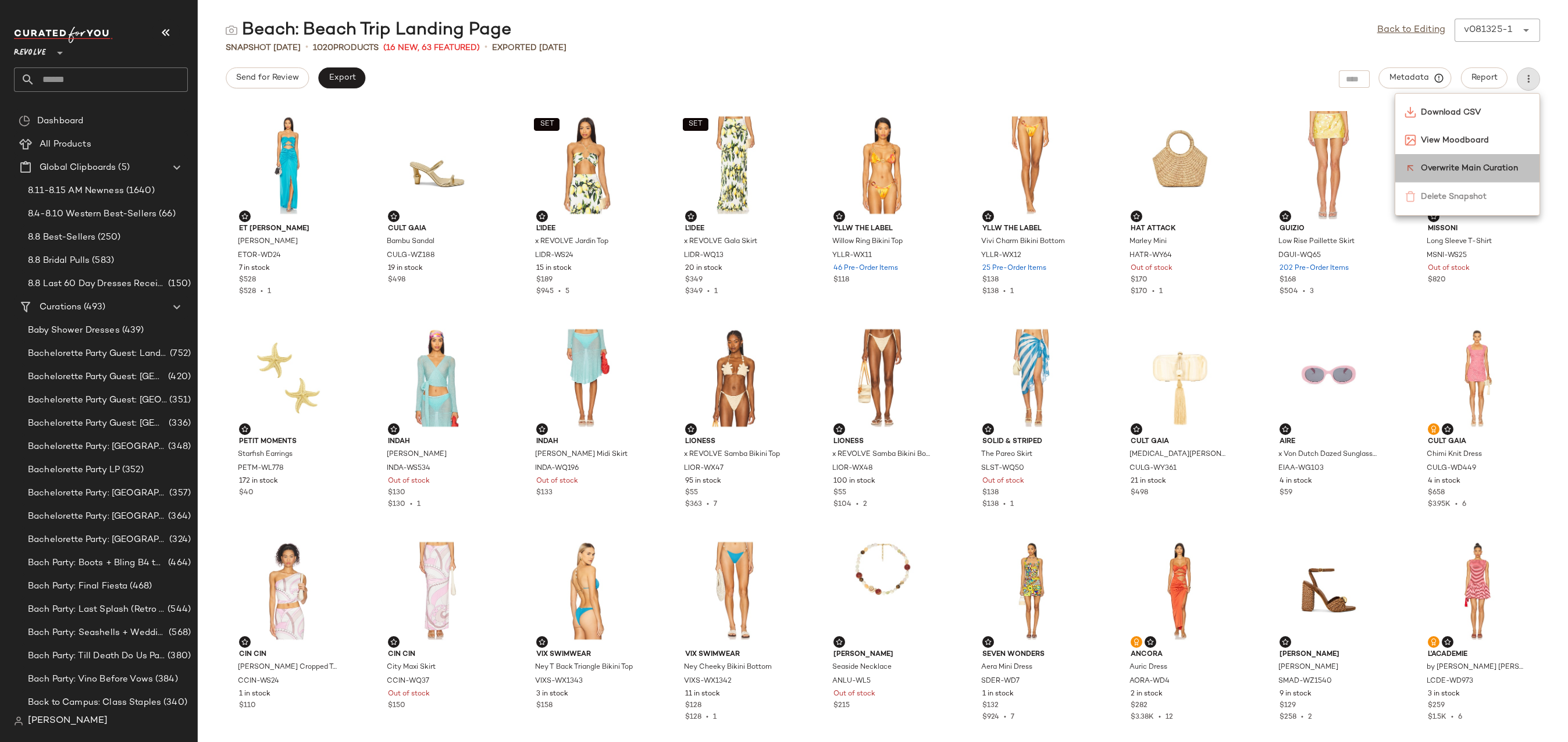
click at [1500, 168] on span "Overwrite Main Curation" at bounding box center [1475, 168] width 109 height 12
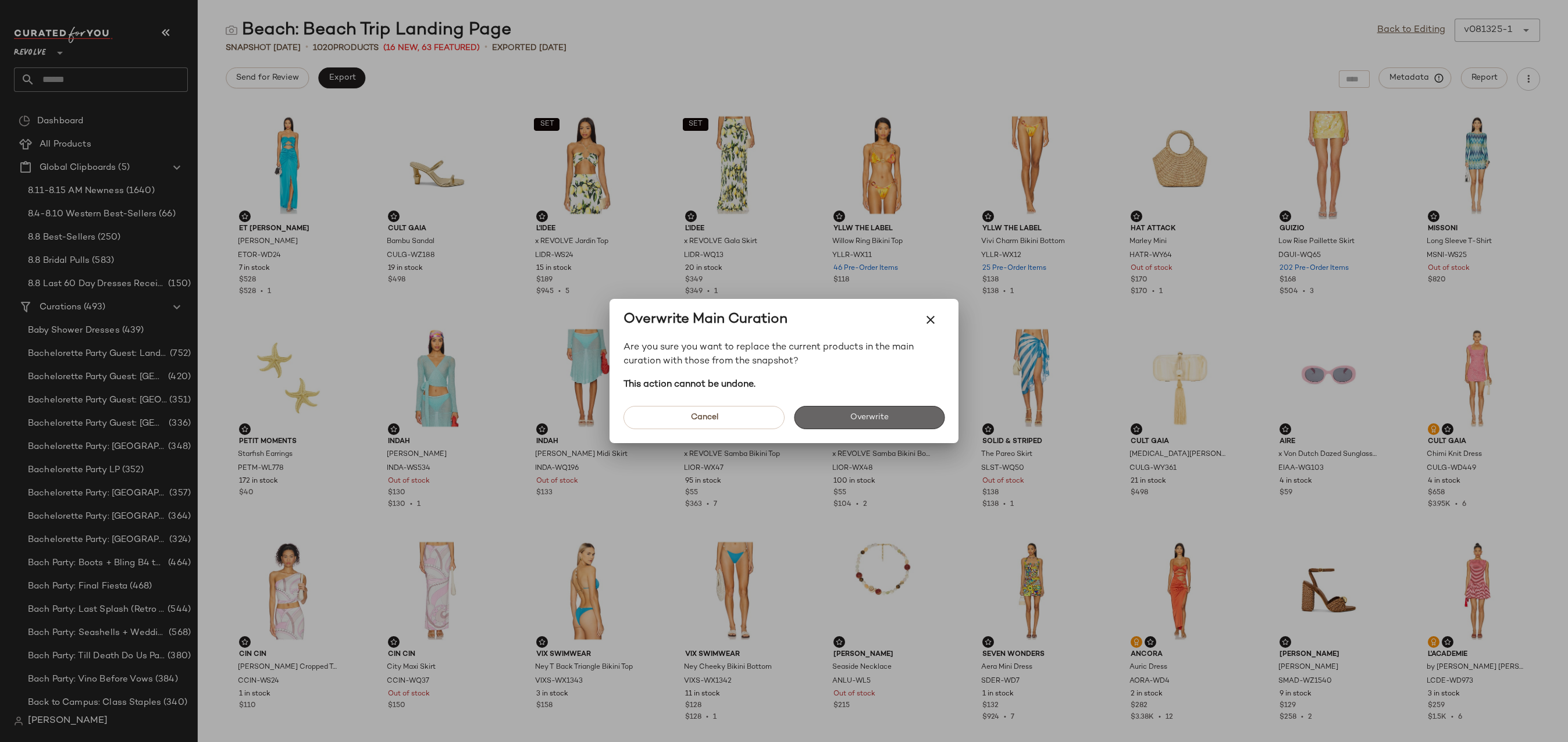
click at [868, 406] on button "Overwrite" at bounding box center [869, 417] width 151 height 23
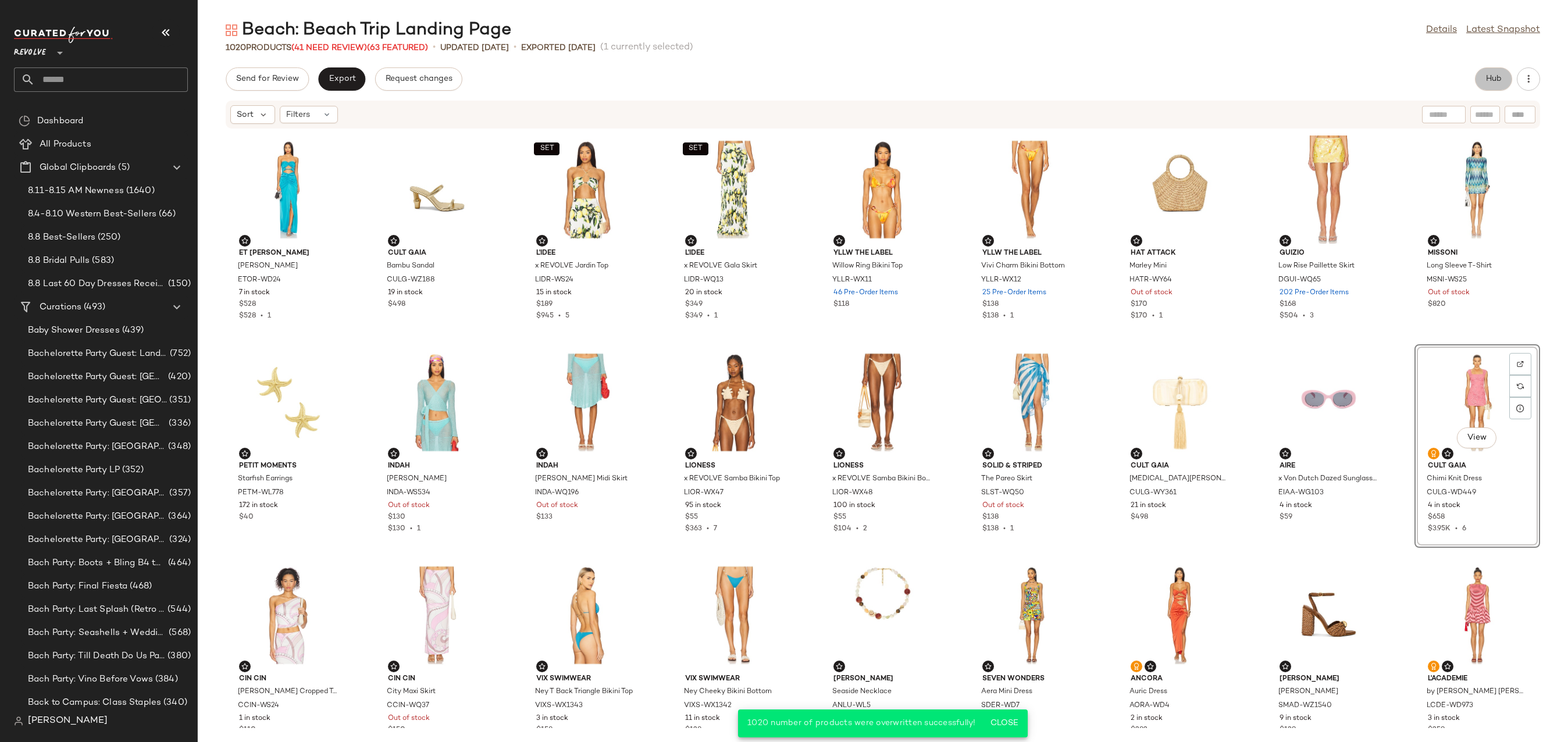
click at [1486, 81] on span "Hub" at bounding box center [1494, 79] width 17 height 9
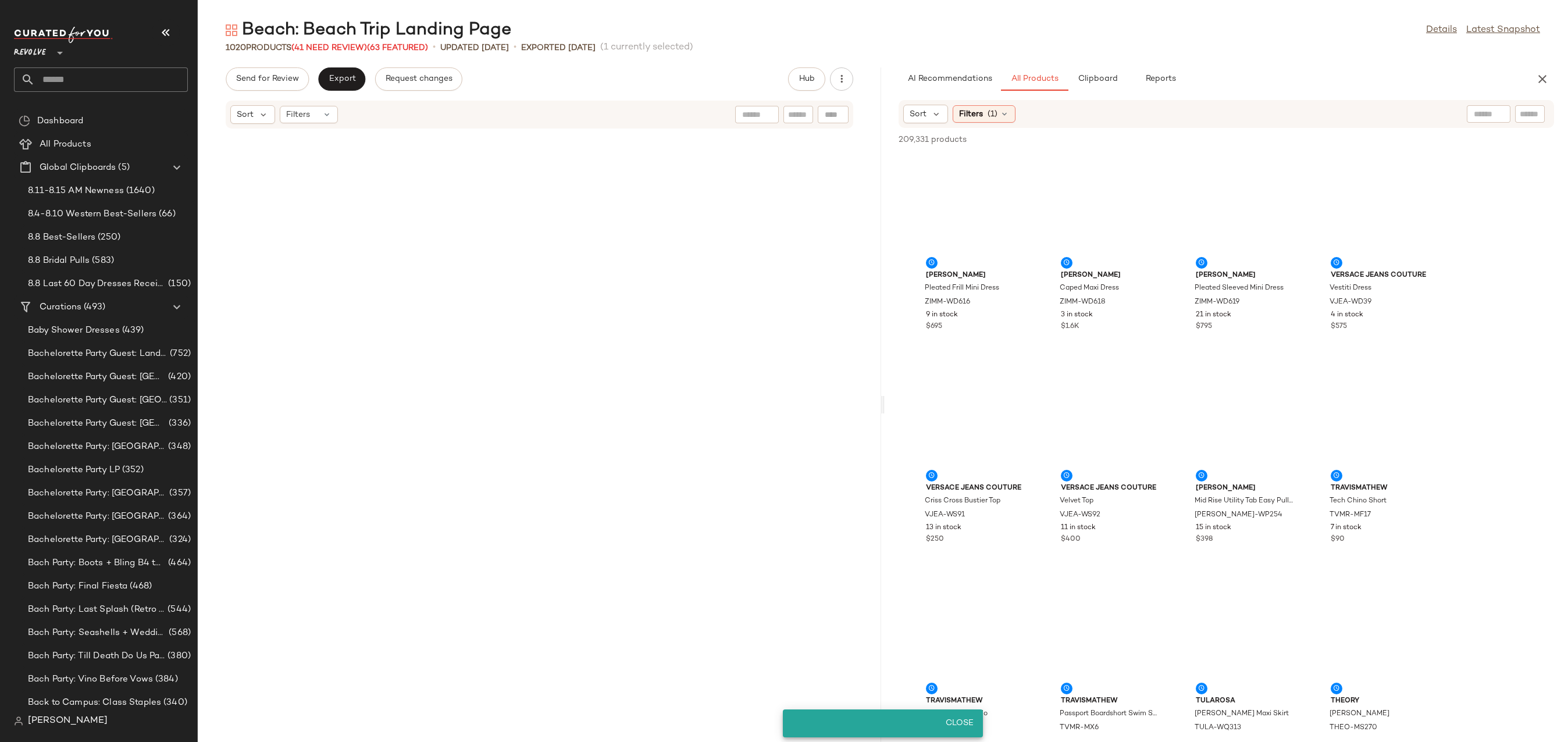
scroll to position [648, 0]
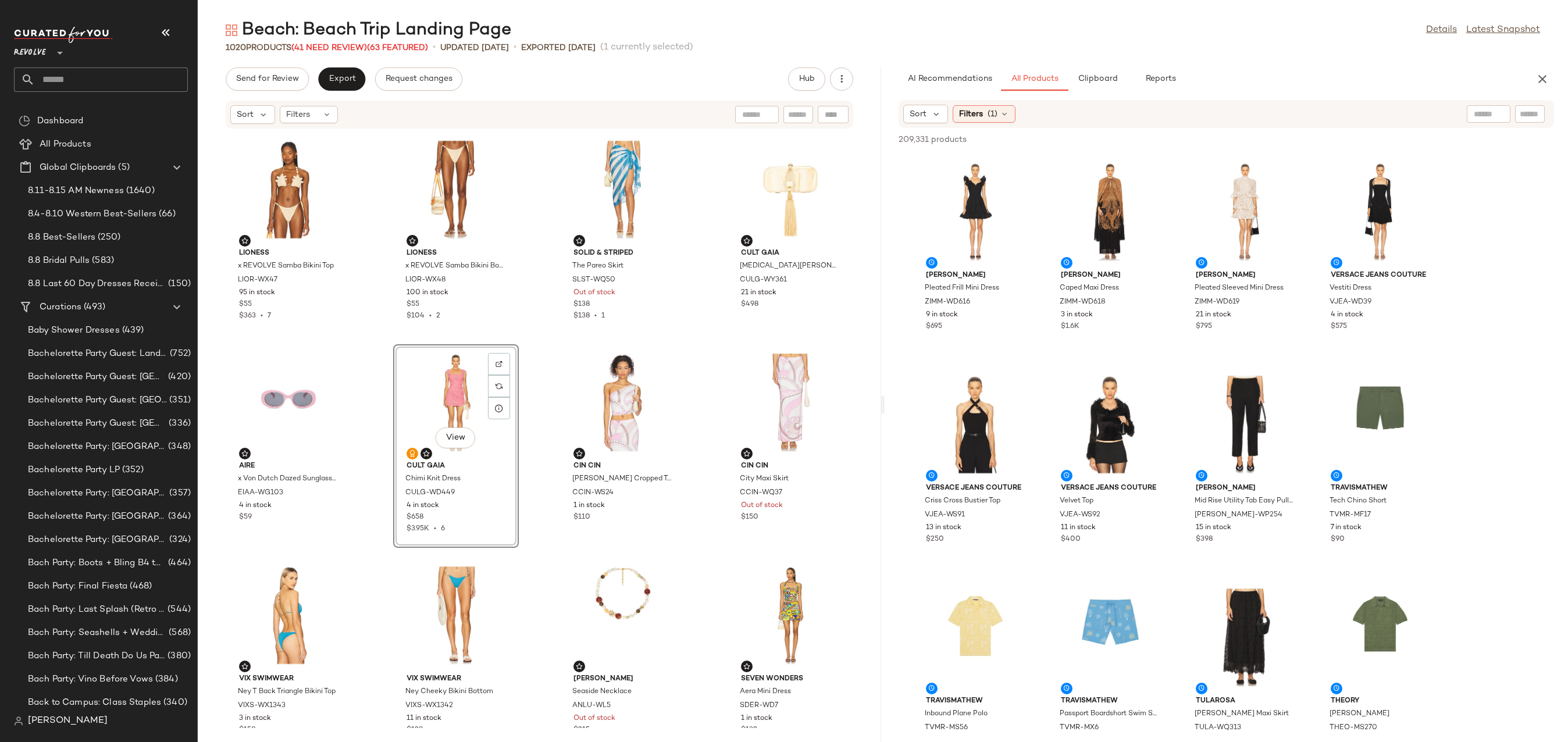
click at [1543, 113] on div at bounding box center [1530, 114] width 30 height 18
paste input "**********"
type input "**********"
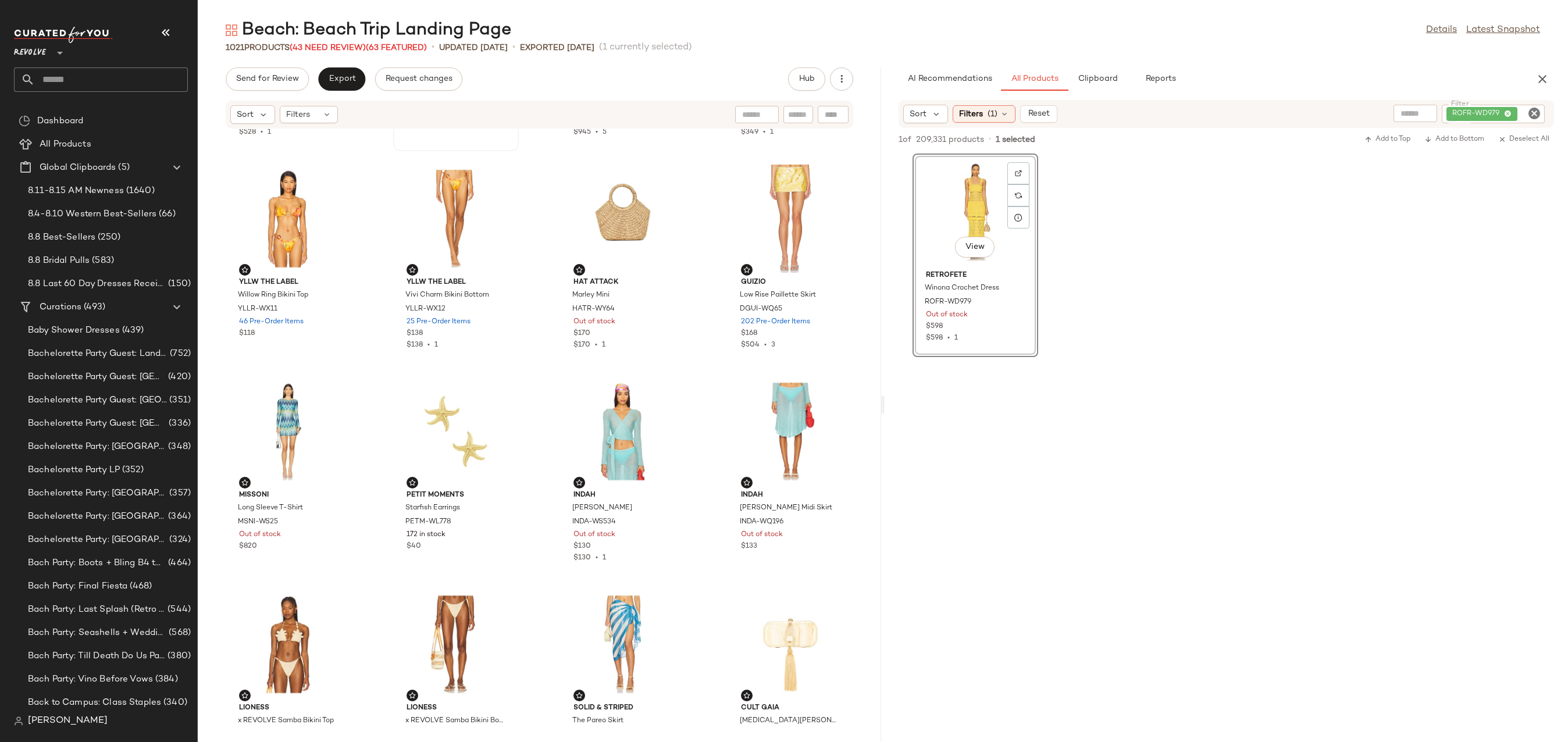
scroll to position [484, 0]
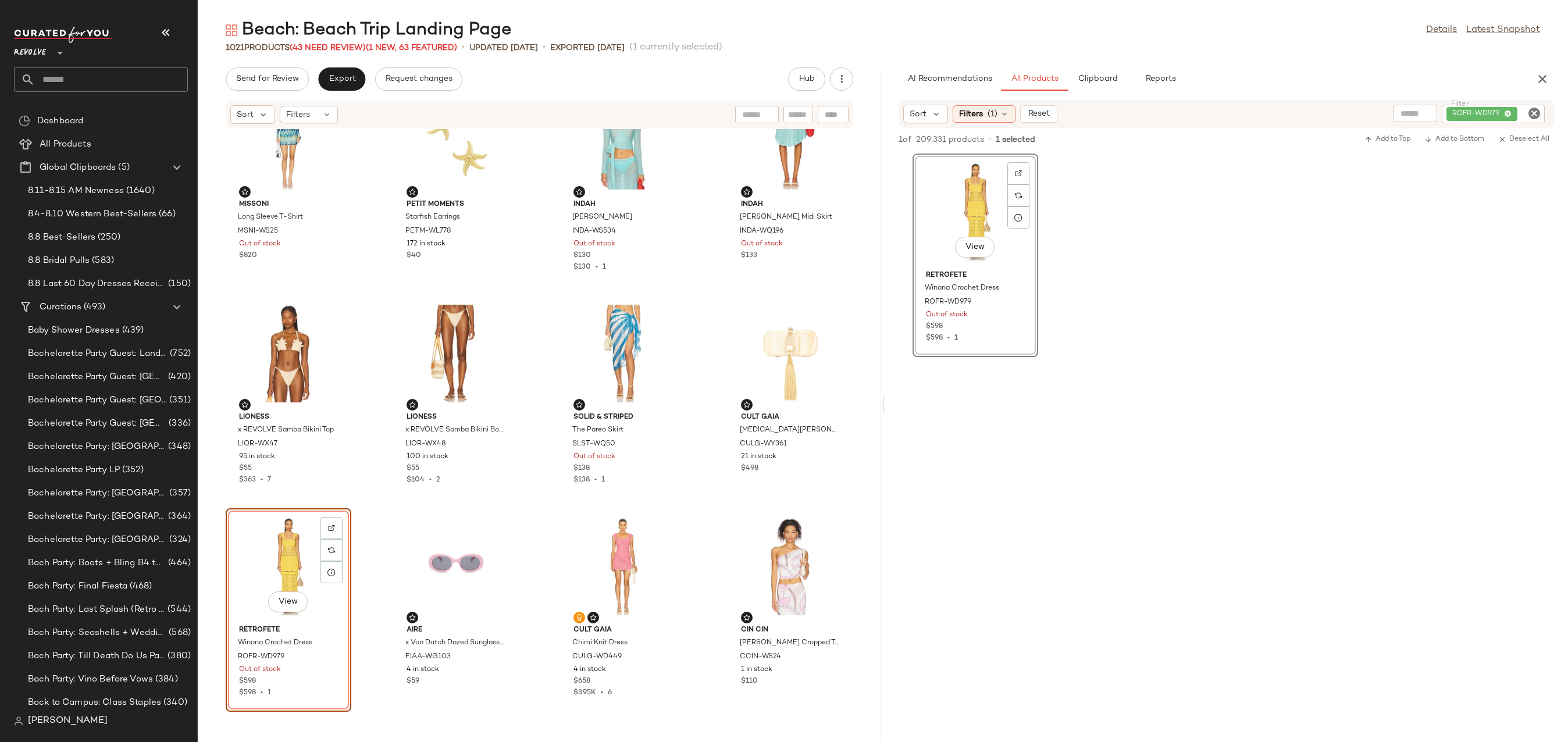
click at [282, 556] on div "View" at bounding box center [288, 566] width 118 height 108
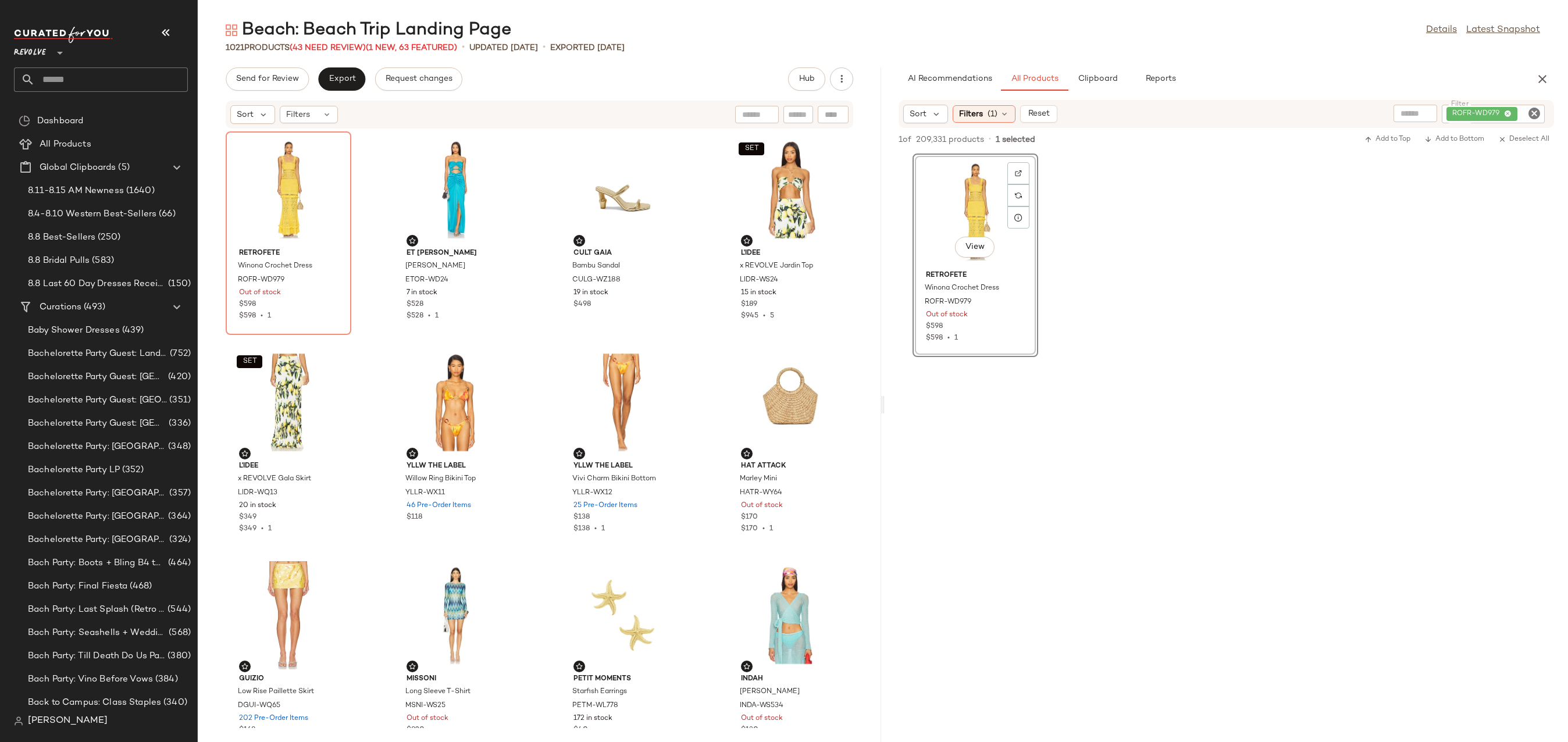
click at [1530, 112] on icon "Clear Filter" at bounding box center [1534, 113] width 14 height 14
paste input "**********"
type input "**********"
drag, startPoint x: 945, startPoint y: 195, endPoint x: 382, endPoint y: 197, distance: 563.0
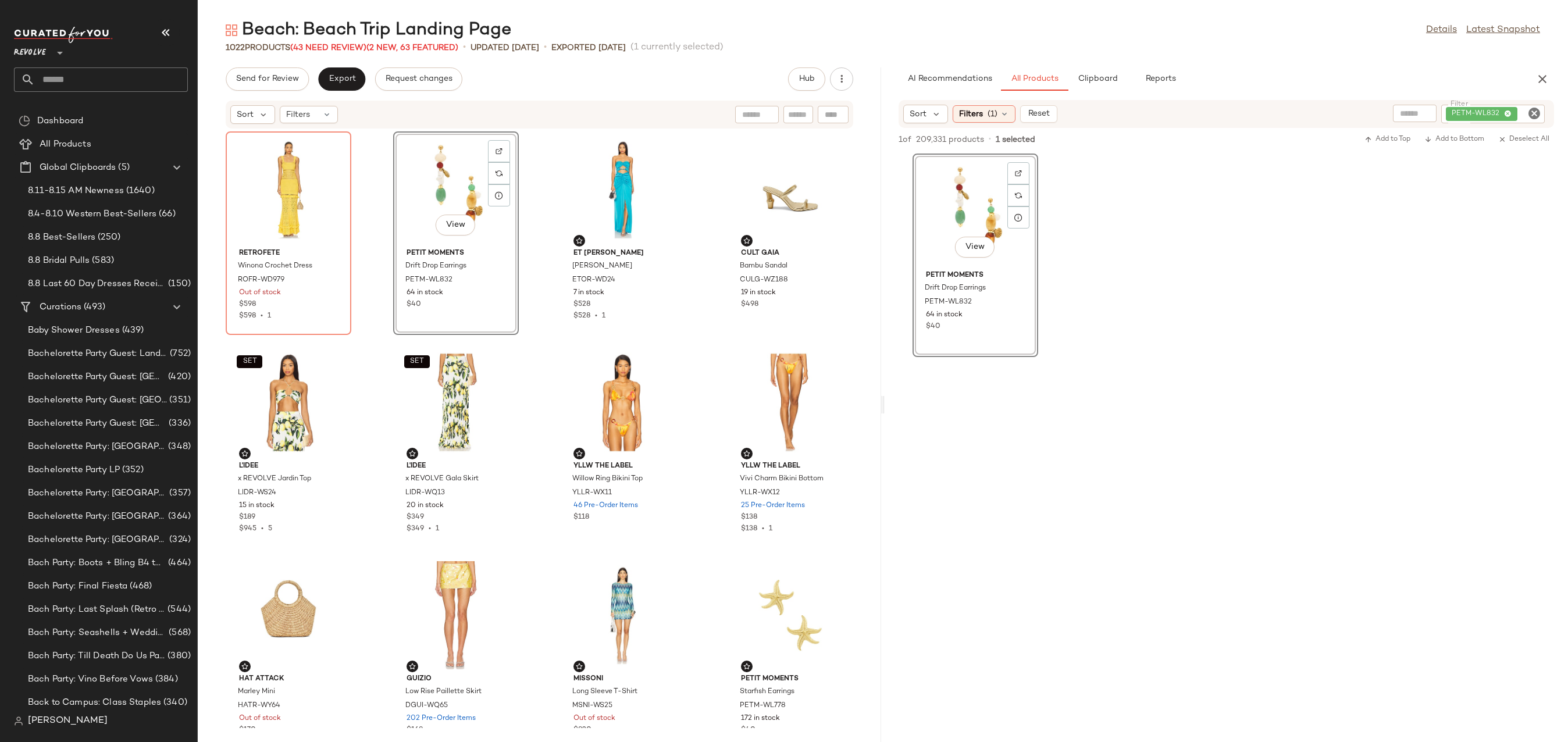
click at [1533, 113] on icon "Clear Filter" at bounding box center [1534, 113] width 14 height 14
paste input "**********"
type input "**********"
drag, startPoint x: 993, startPoint y: 219, endPoint x: 980, endPoint y: 219, distance: 13.0
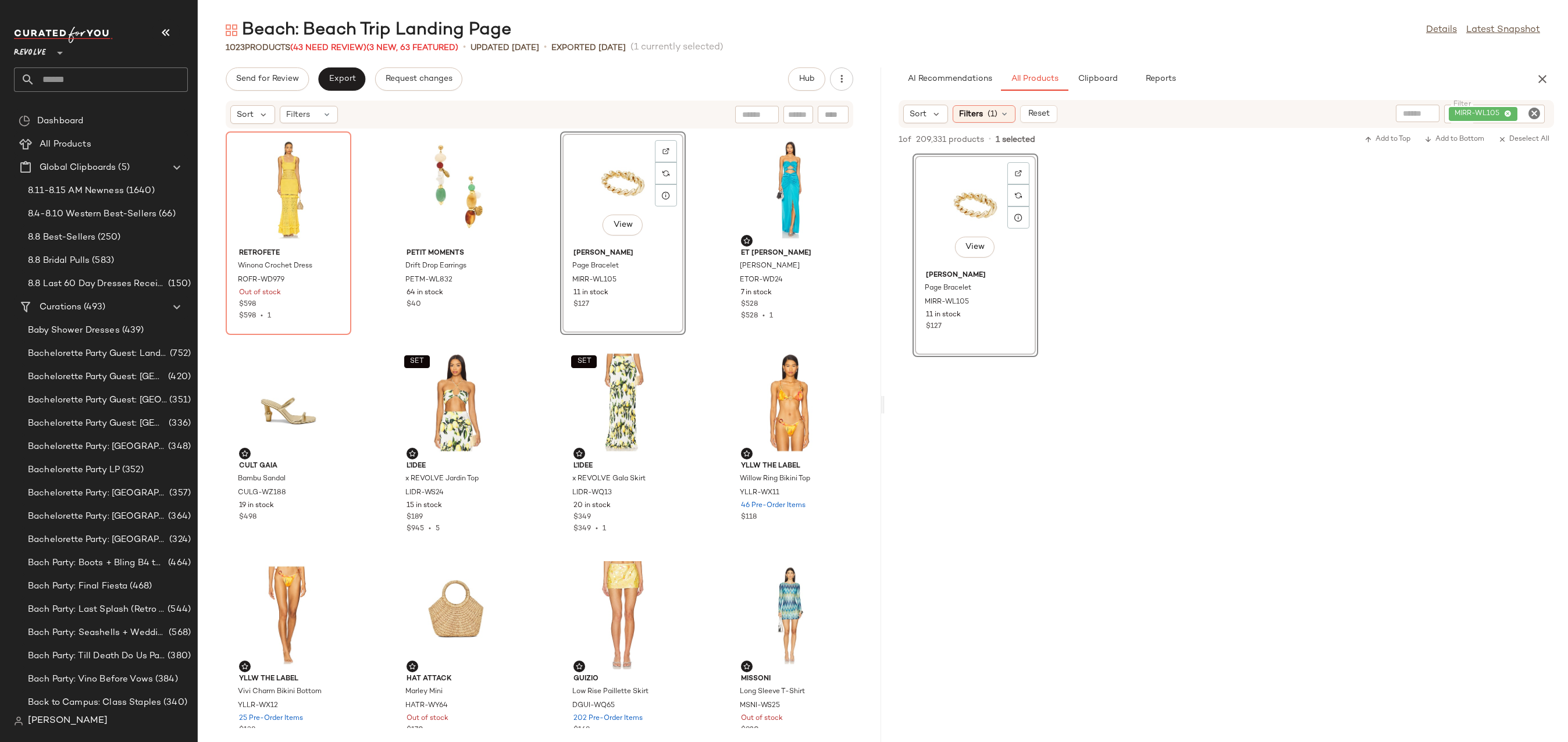
click at [1535, 114] on icon "Clear Filter" at bounding box center [1534, 113] width 14 height 14
paste input "**********"
type input "**********"
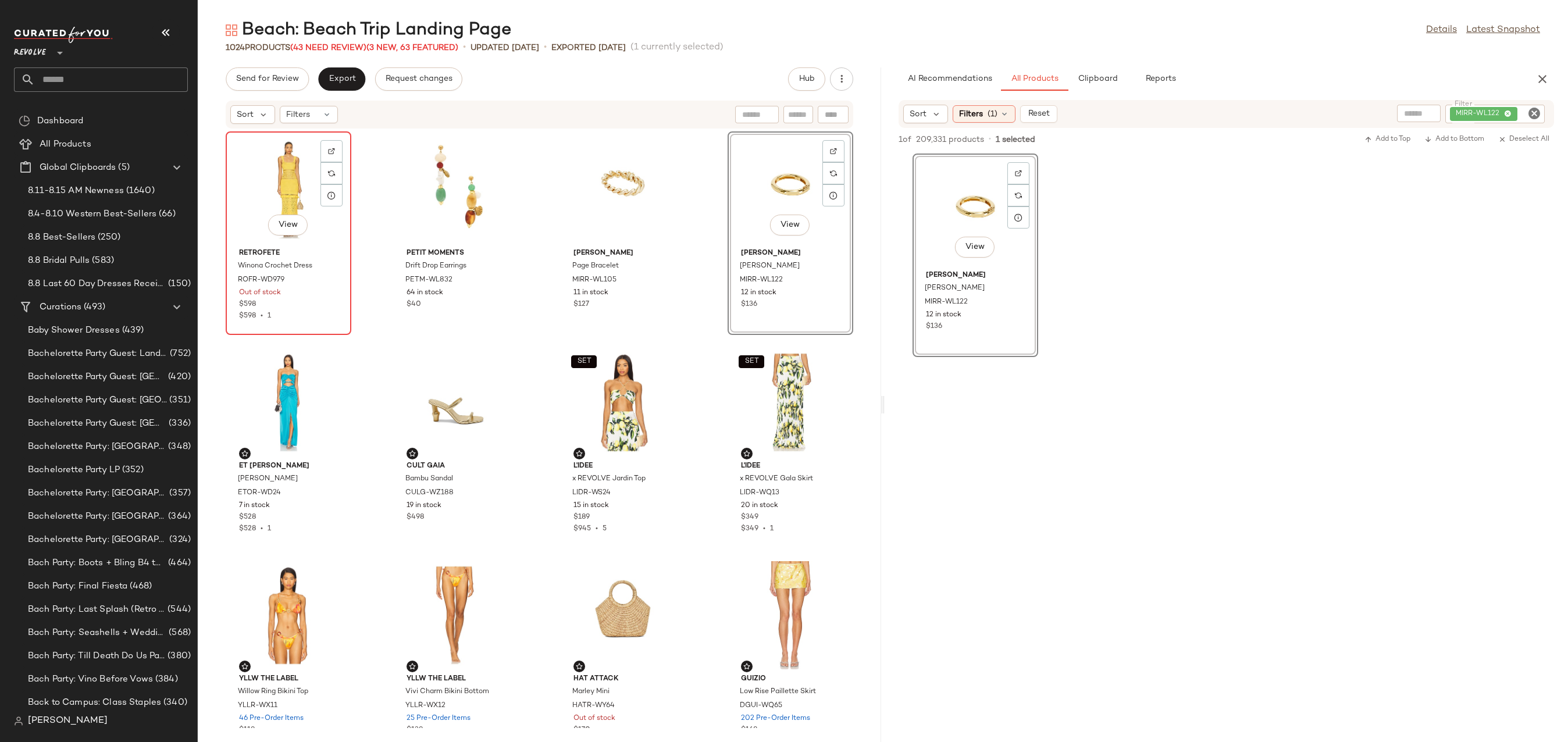
click at [282, 162] on div "View" at bounding box center [288, 189] width 118 height 108
click at [758, 185] on div "View" at bounding box center [790, 189] width 118 height 108
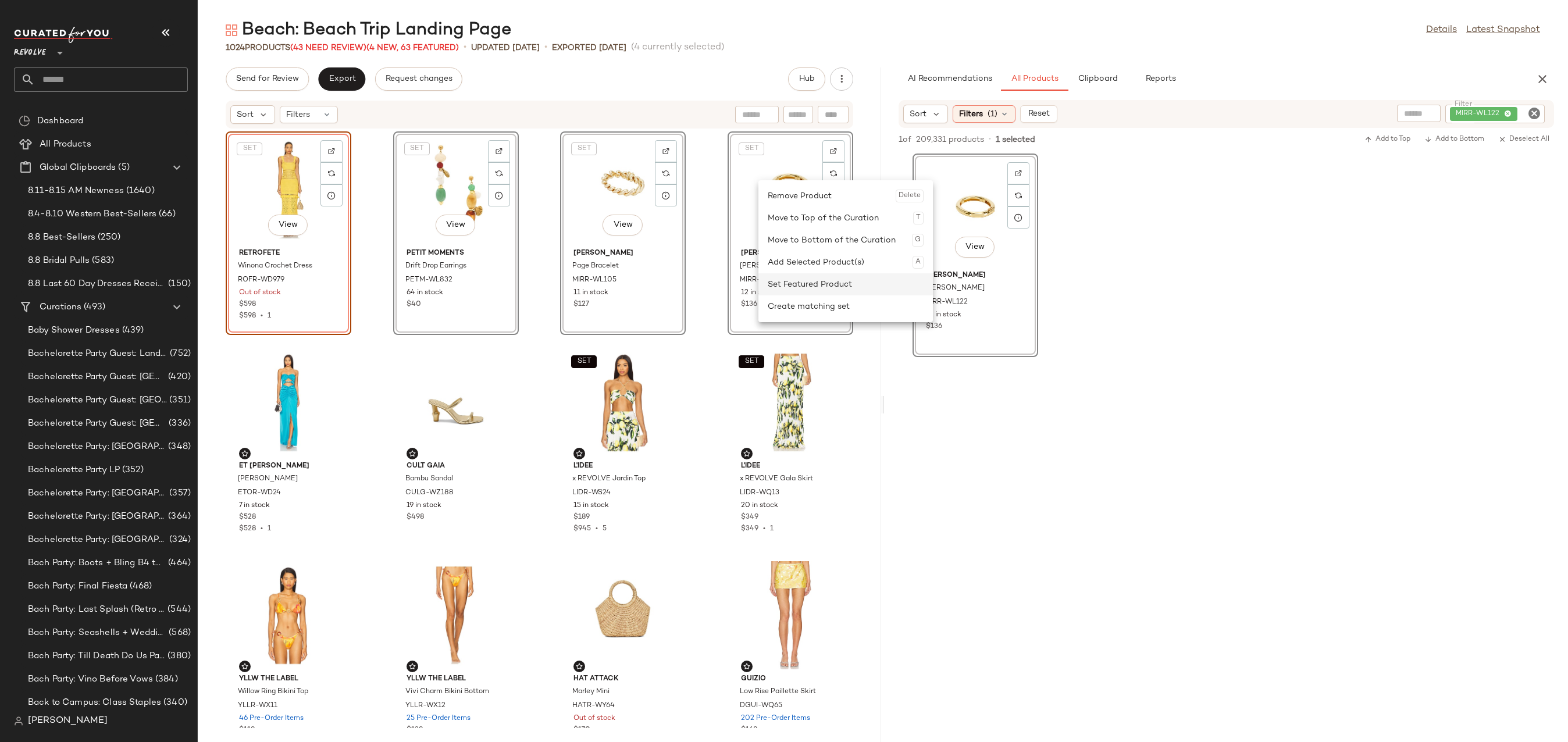
click at [795, 286] on div "Set Featured Product" at bounding box center [846, 284] width 156 height 22
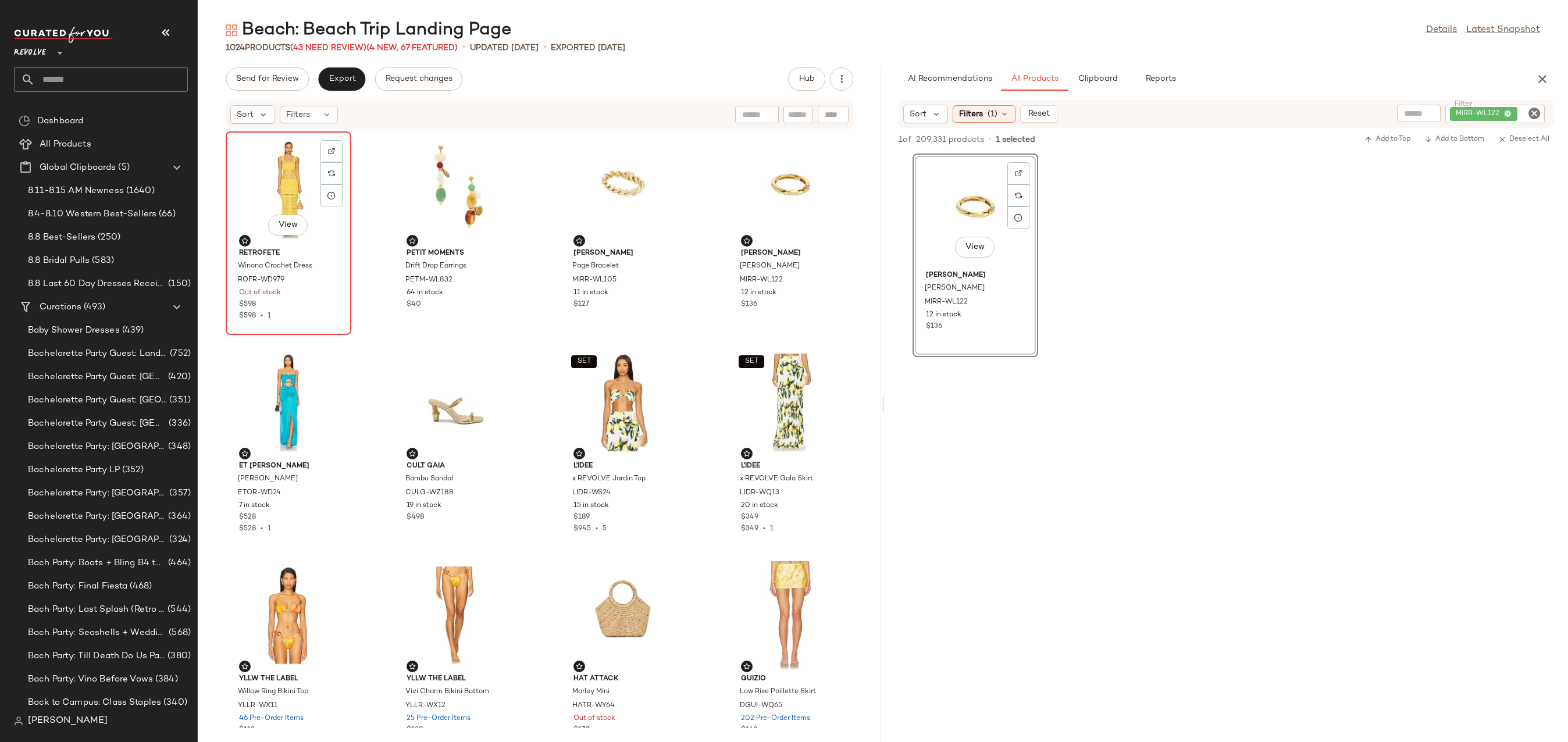
click at [307, 182] on div "View" at bounding box center [288, 189] width 118 height 108
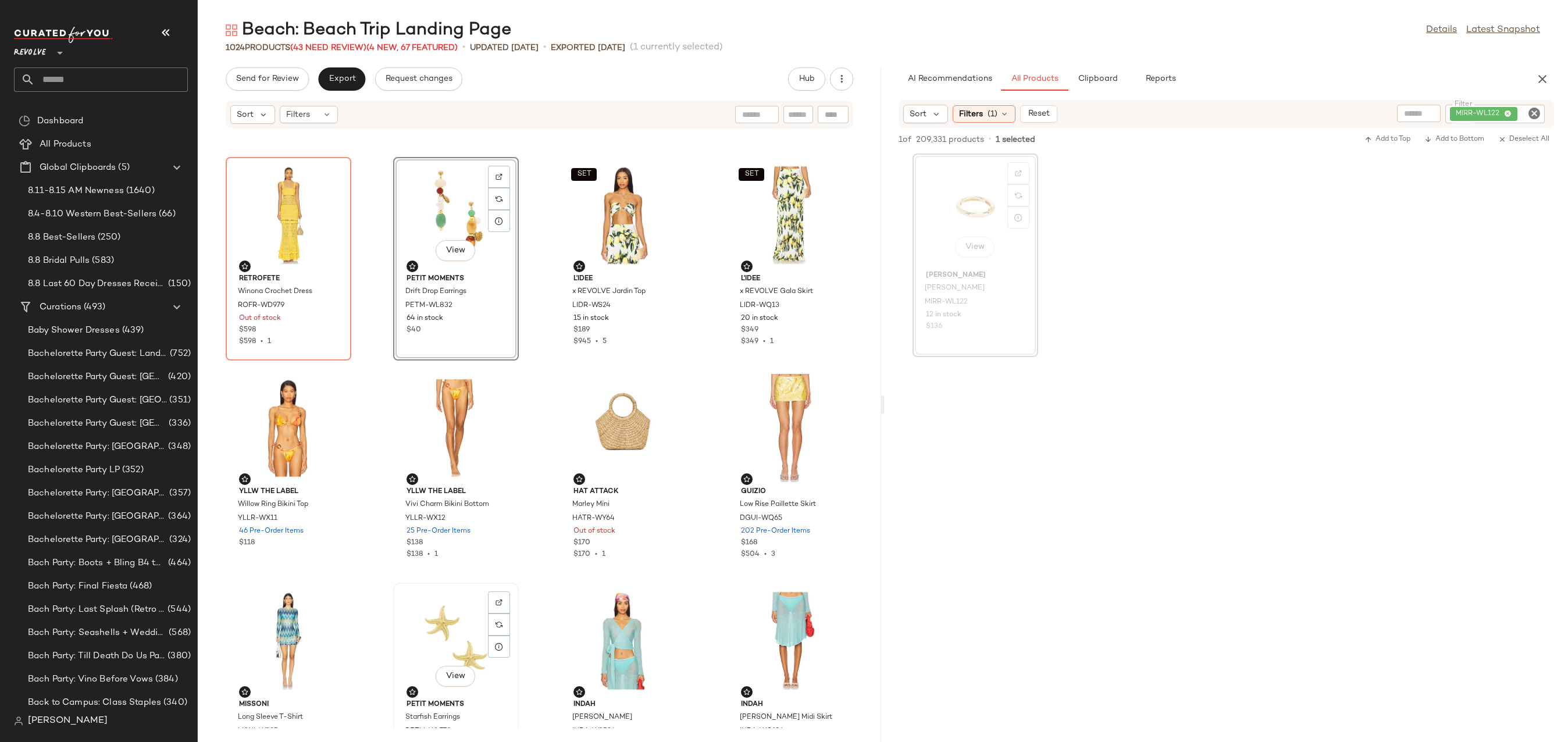
scroll to position [332, 0]
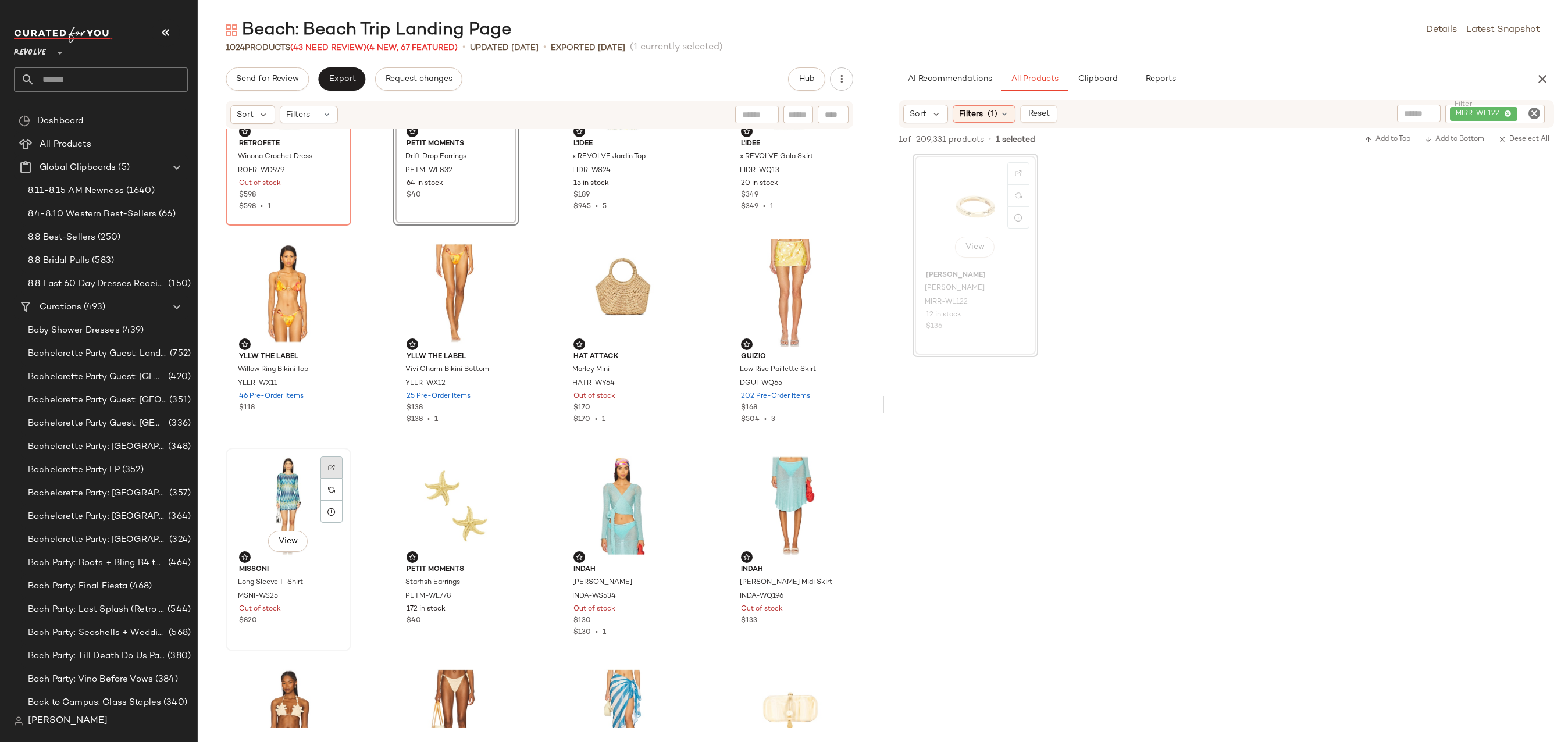
click at [327, 479] on div at bounding box center [332, 490] width 22 height 22
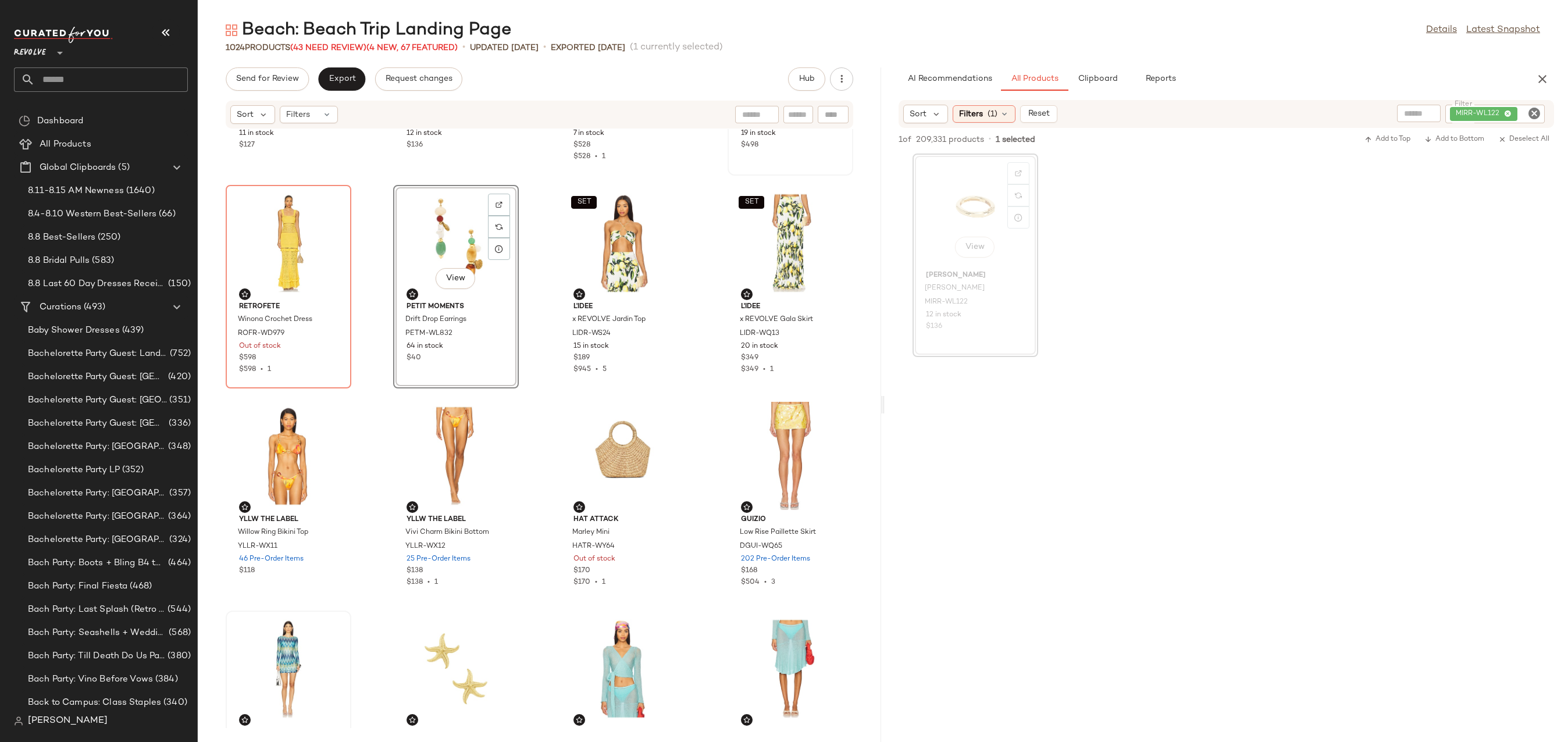
scroll to position [0, 0]
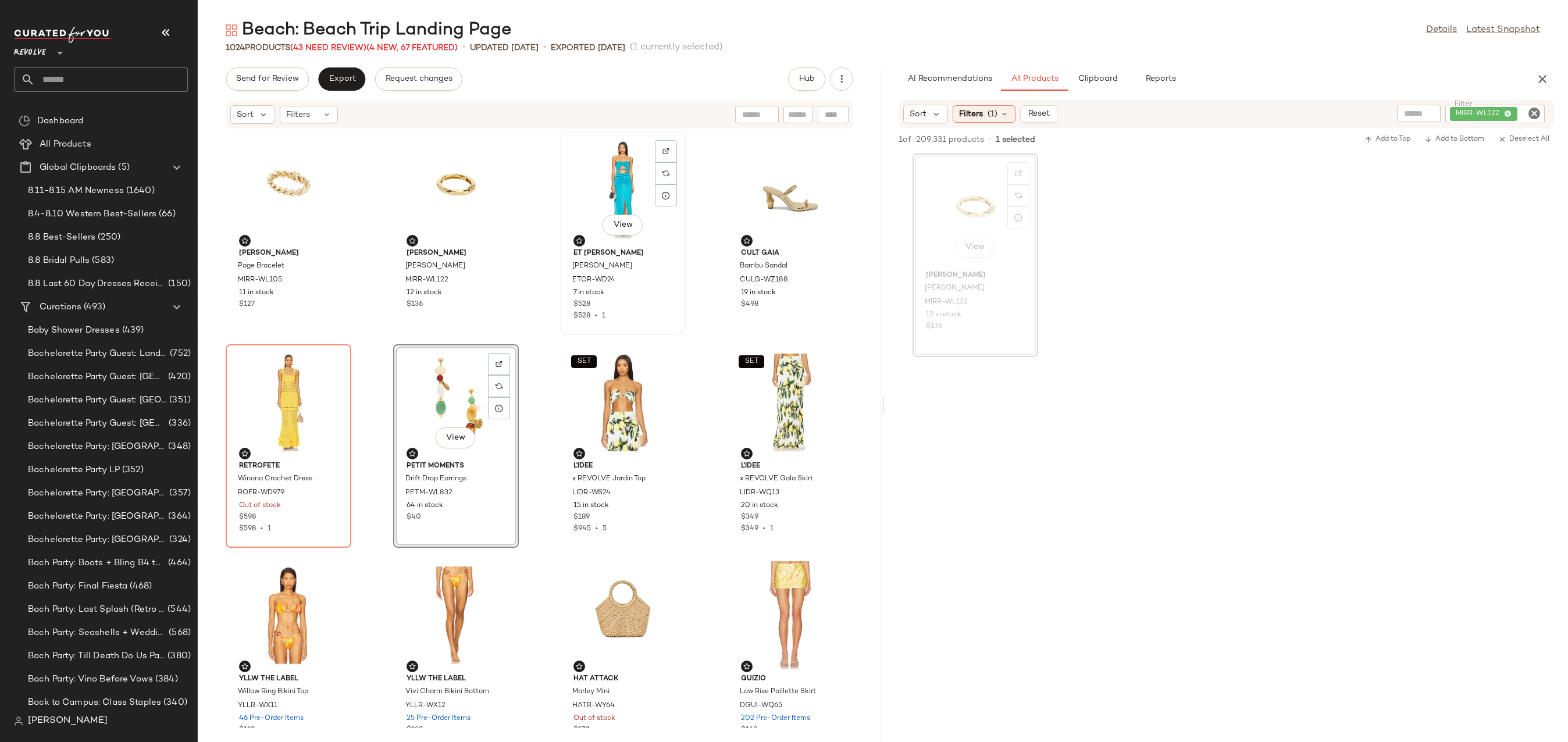
click at [637, 158] on div "View" at bounding box center [622, 189] width 118 height 108
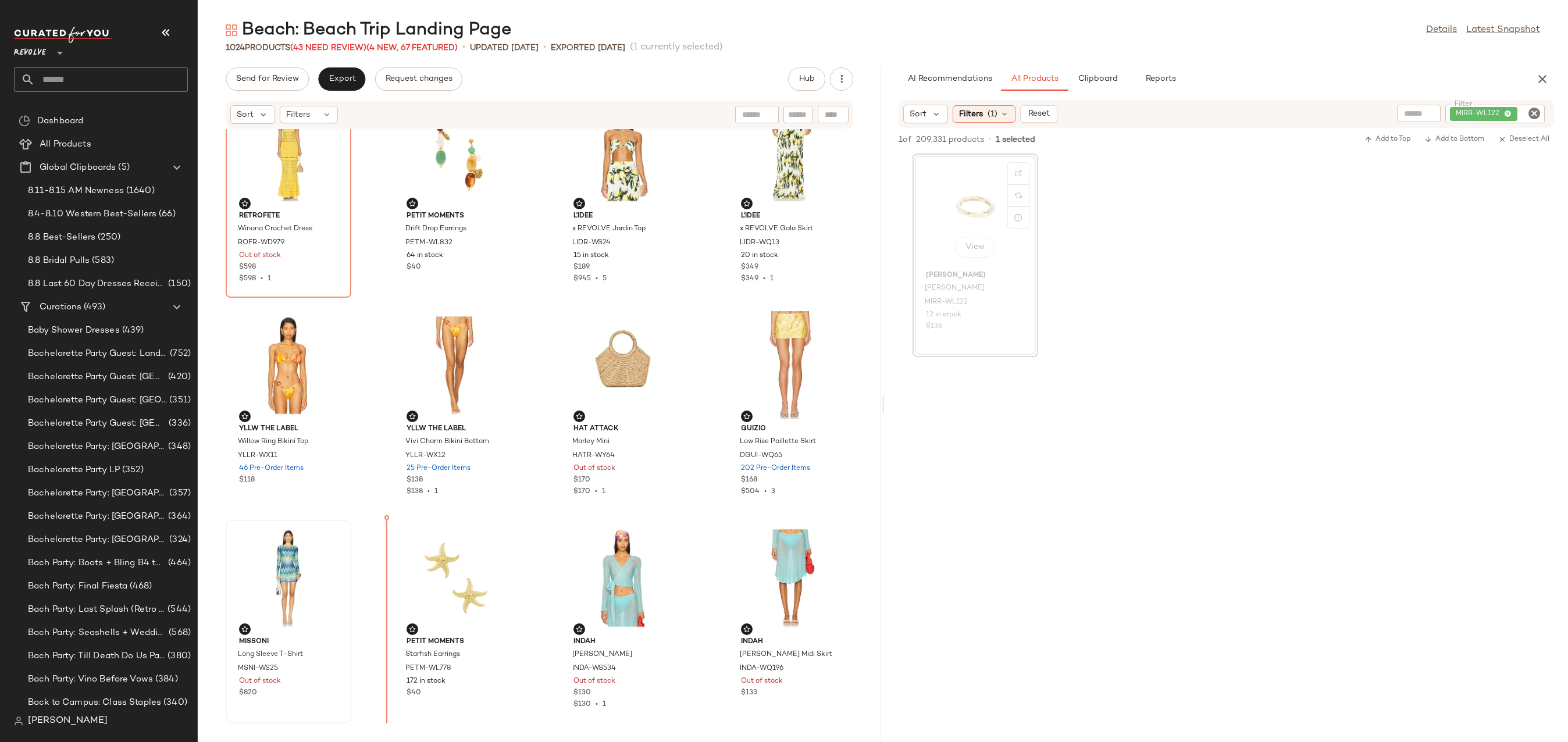
scroll to position [260, 0]
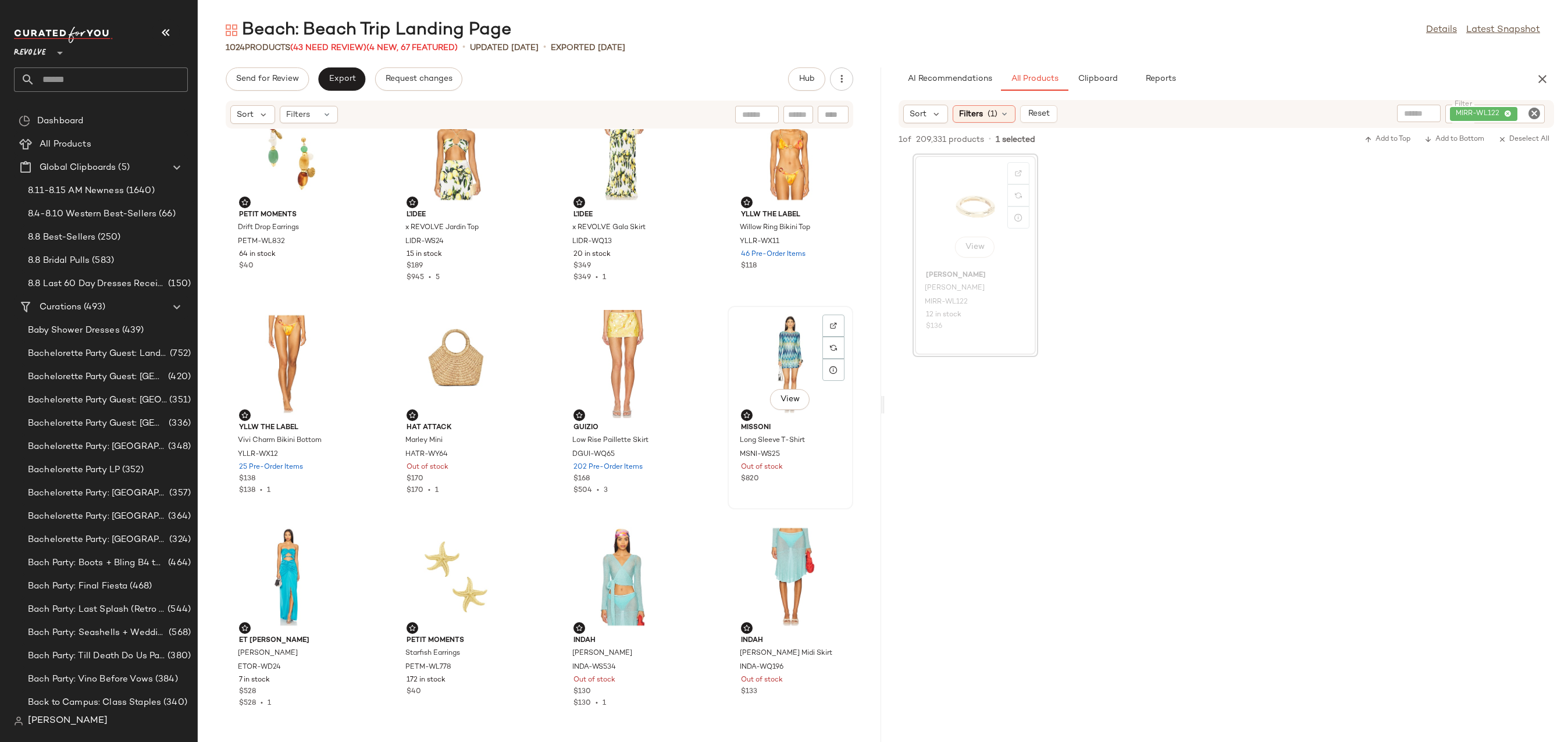
click at [757, 364] on div "View" at bounding box center [790, 364] width 118 height 108
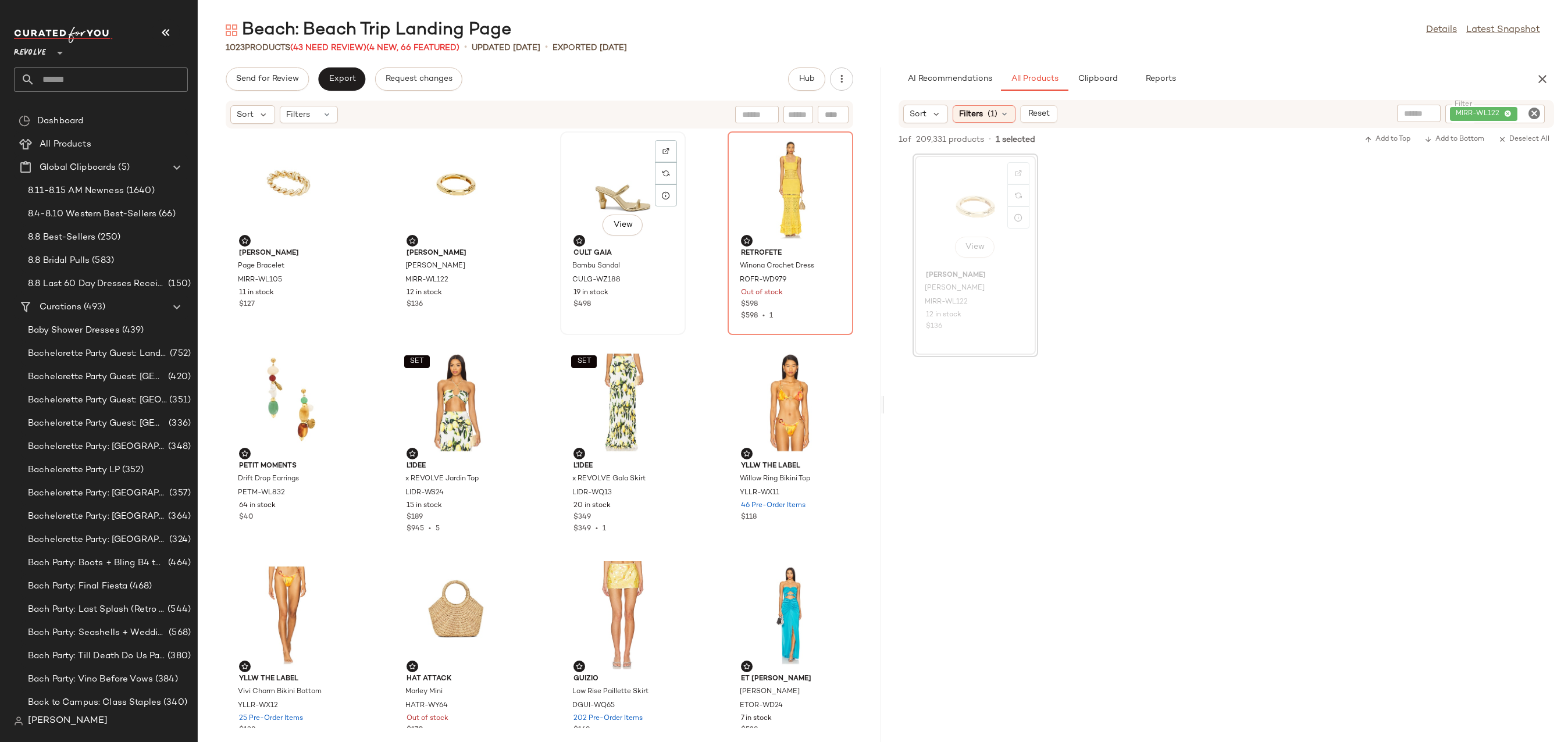
click at [583, 168] on div "View" at bounding box center [622, 189] width 118 height 108
click at [291, 185] on div "View" at bounding box center [288, 189] width 118 height 108
click at [624, 190] on div "View" at bounding box center [622, 189] width 118 height 108
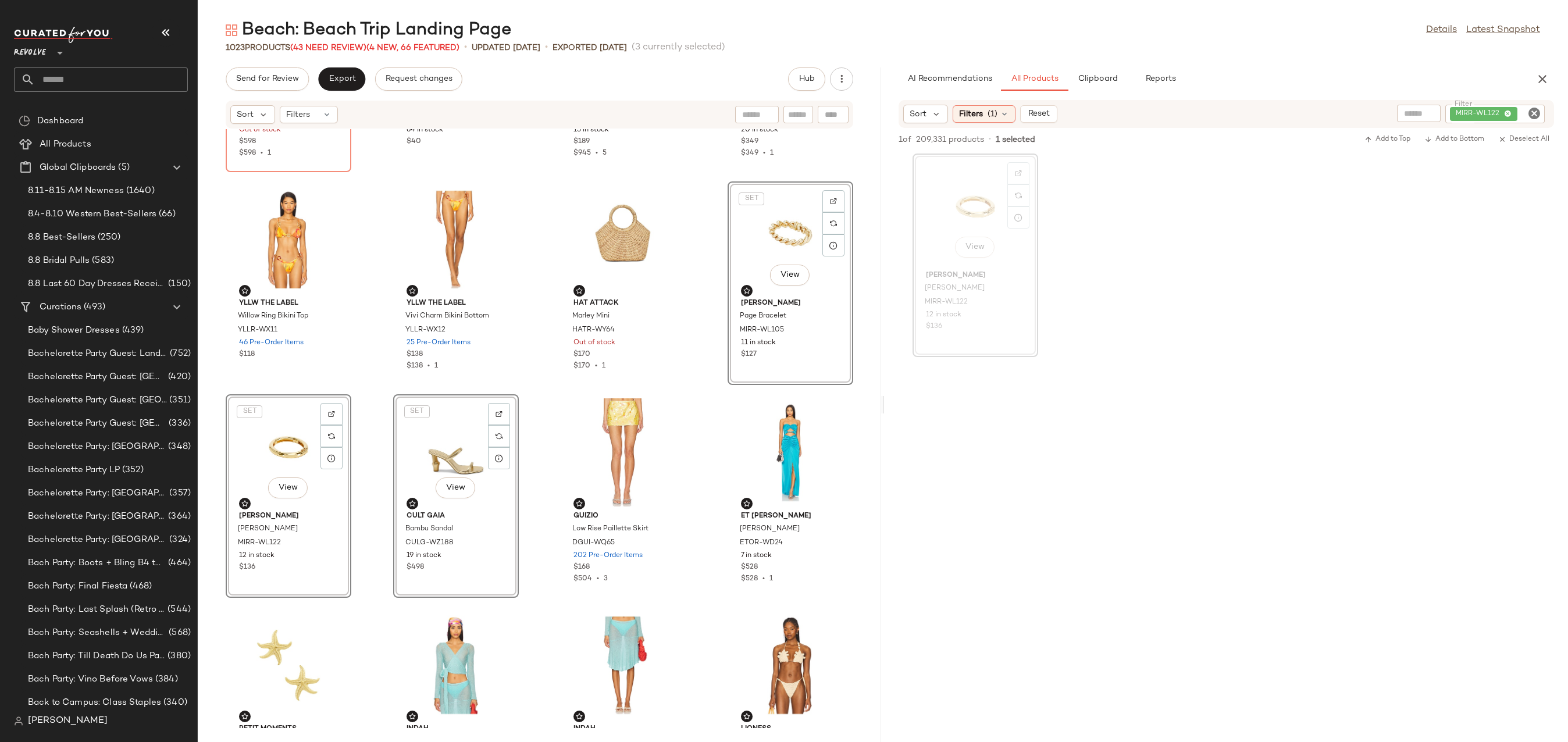
scroll to position [195, 0]
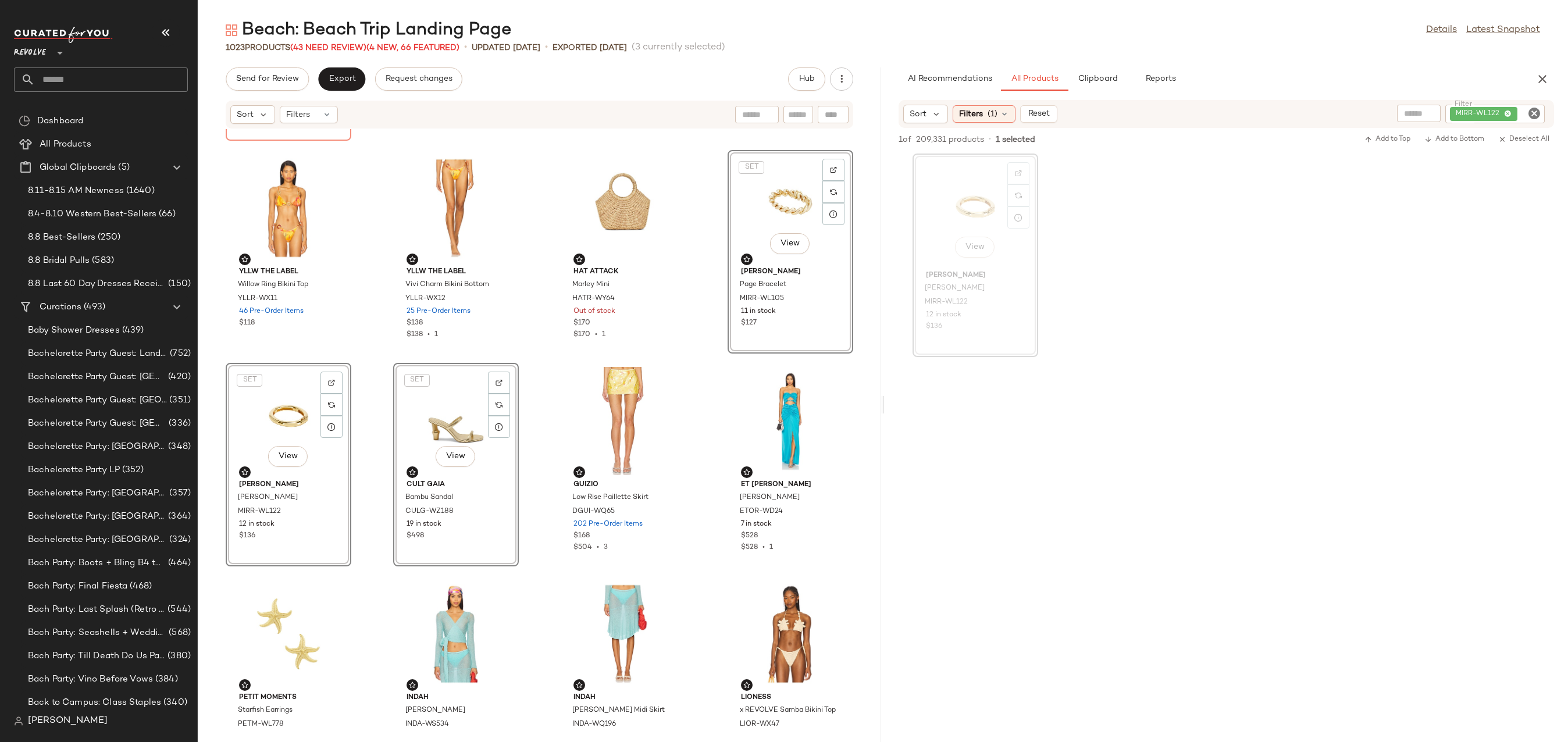
click at [745, 208] on div "SET View" at bounding box center [790, 208] width 118 height 108
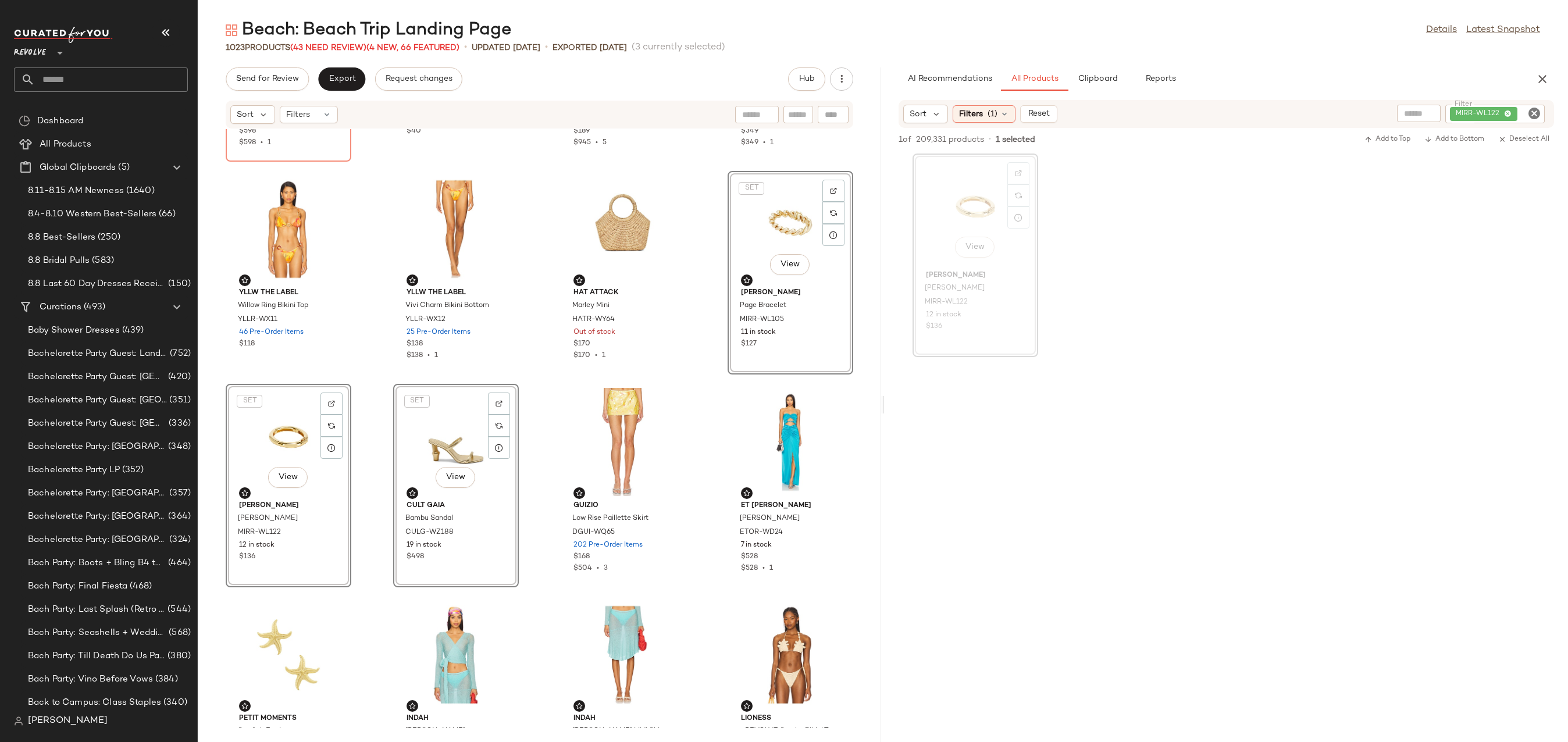
scroll to position [154, 0]
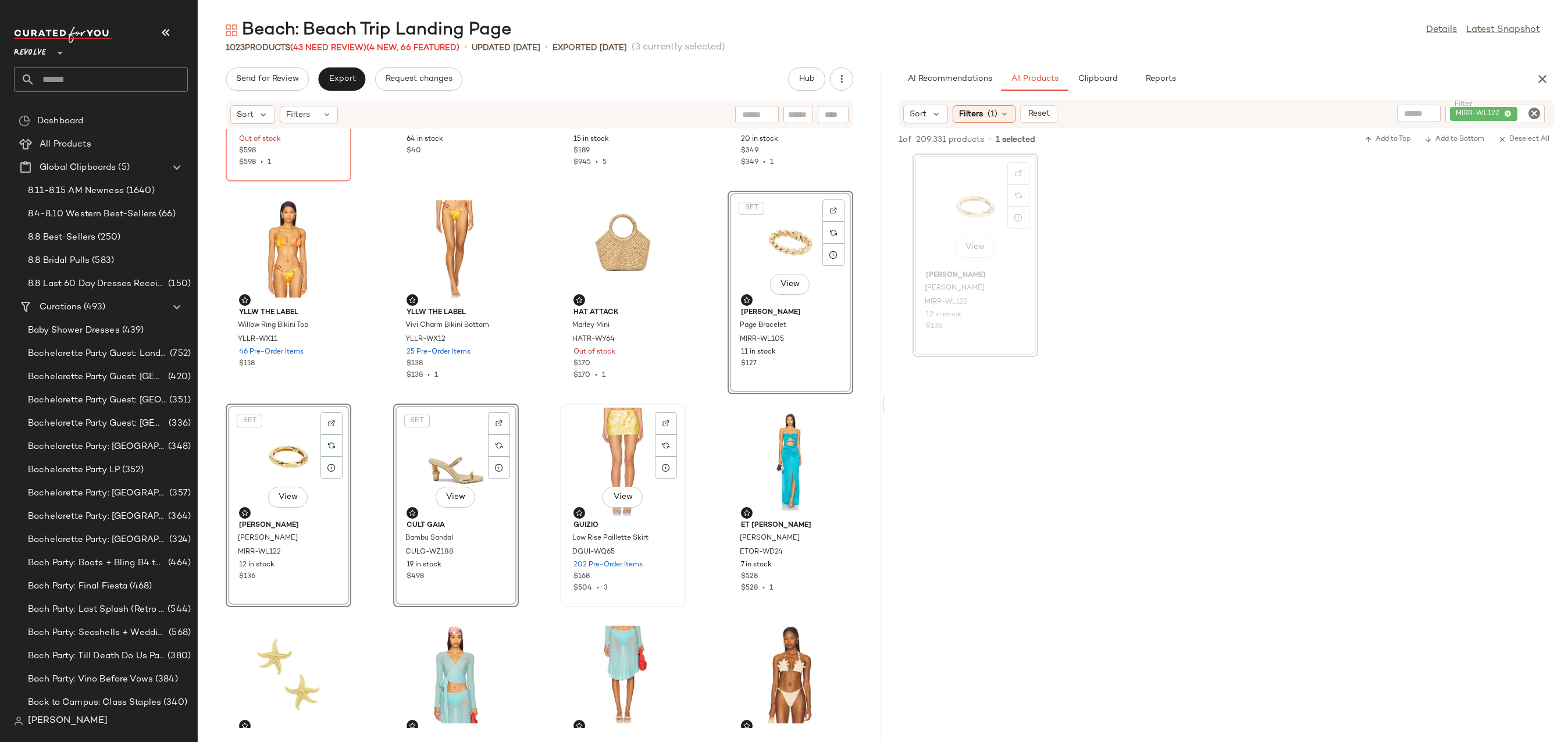
click at [617, 436] on div "View" at bounding box center [622, 461] width 118 height 108
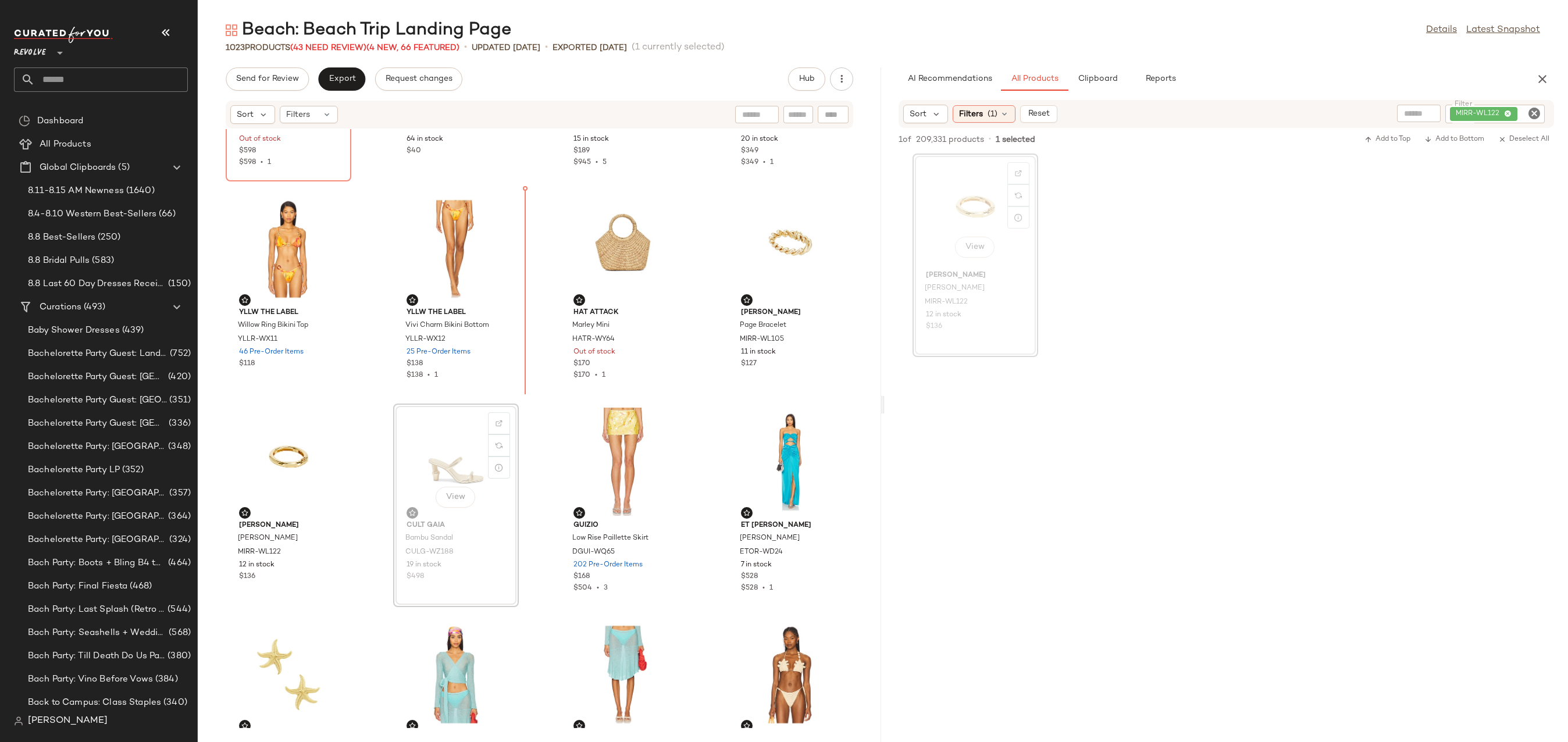
drag, startPoint x: 431, startPoint y: 470, endPoint x: 437, endPoint y: 460, distance: 11.7
click at [776, 253] on div "View" at bounding box center [790, 248] width 118 height 108
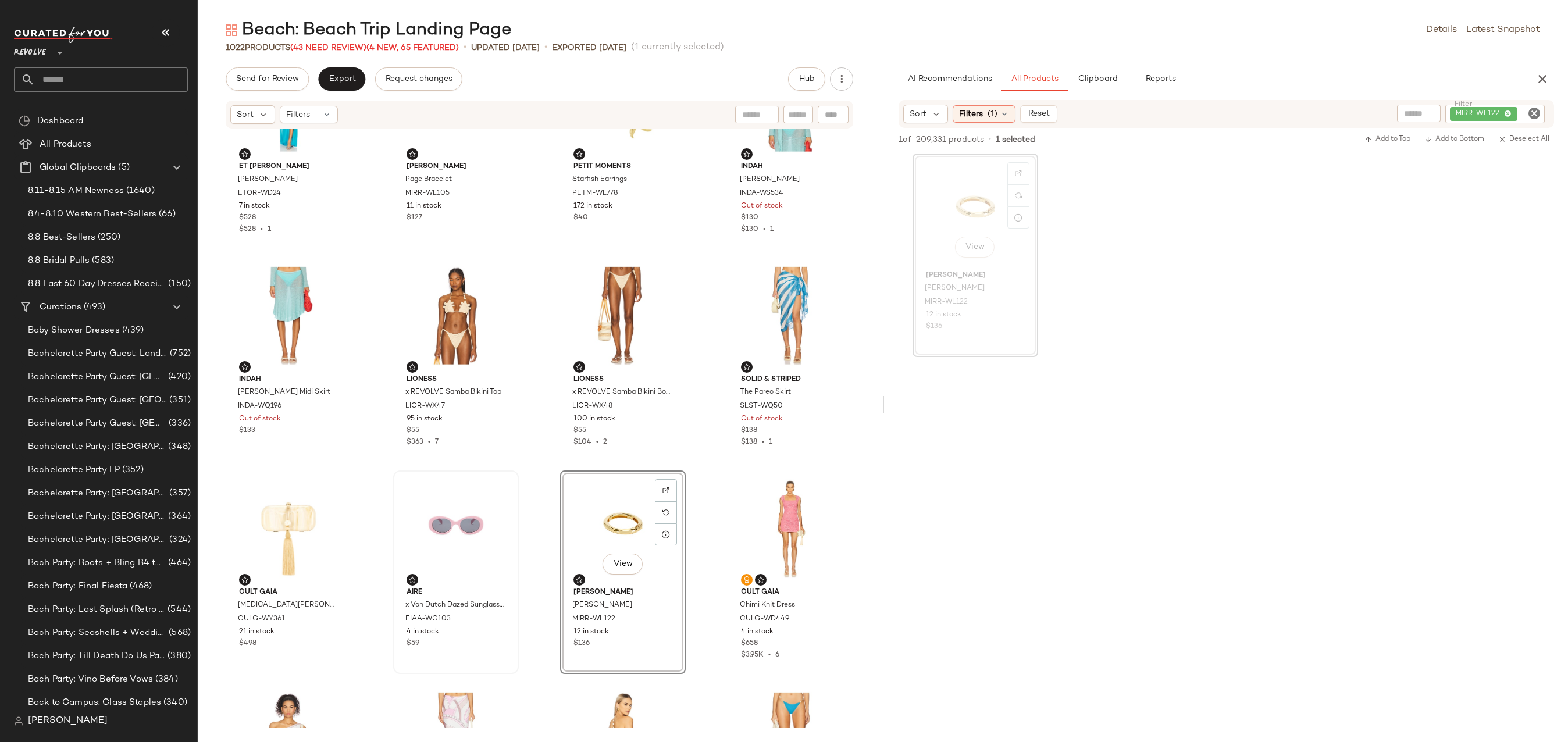
scroll to position [533, 0]
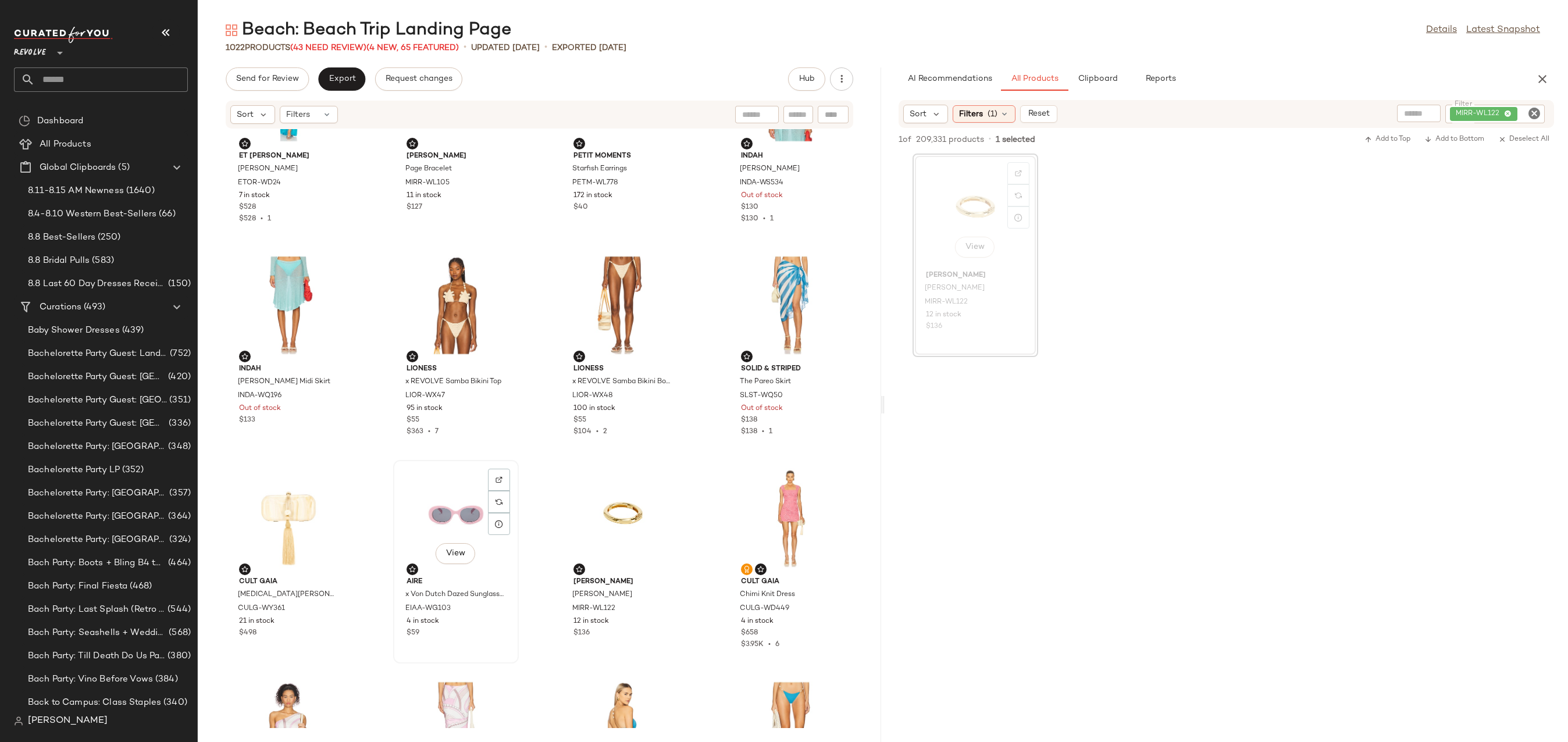
click at [437, 520] on div "View" at bounding box center [456, 518] width 118 height 108
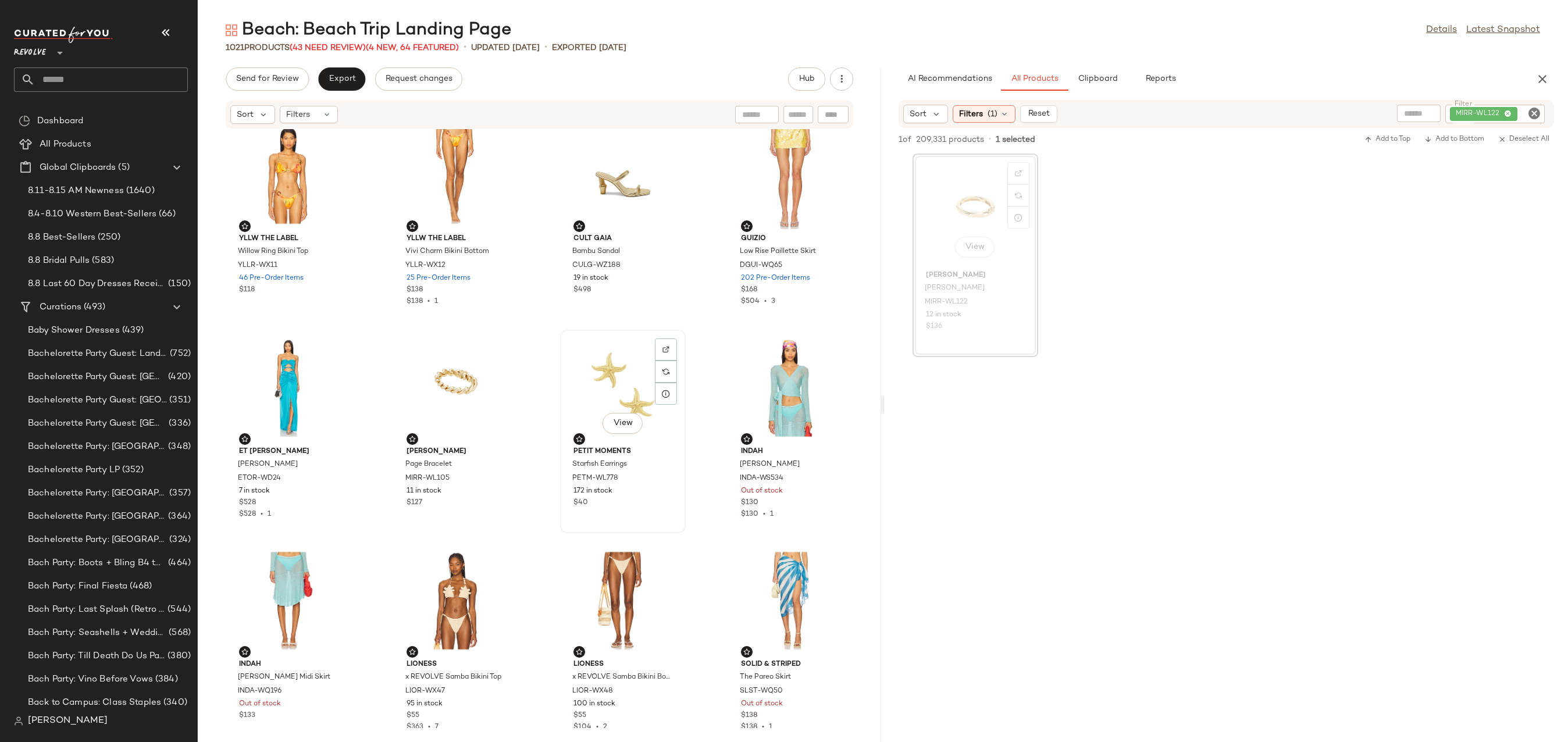
scroll to position [162, 0]
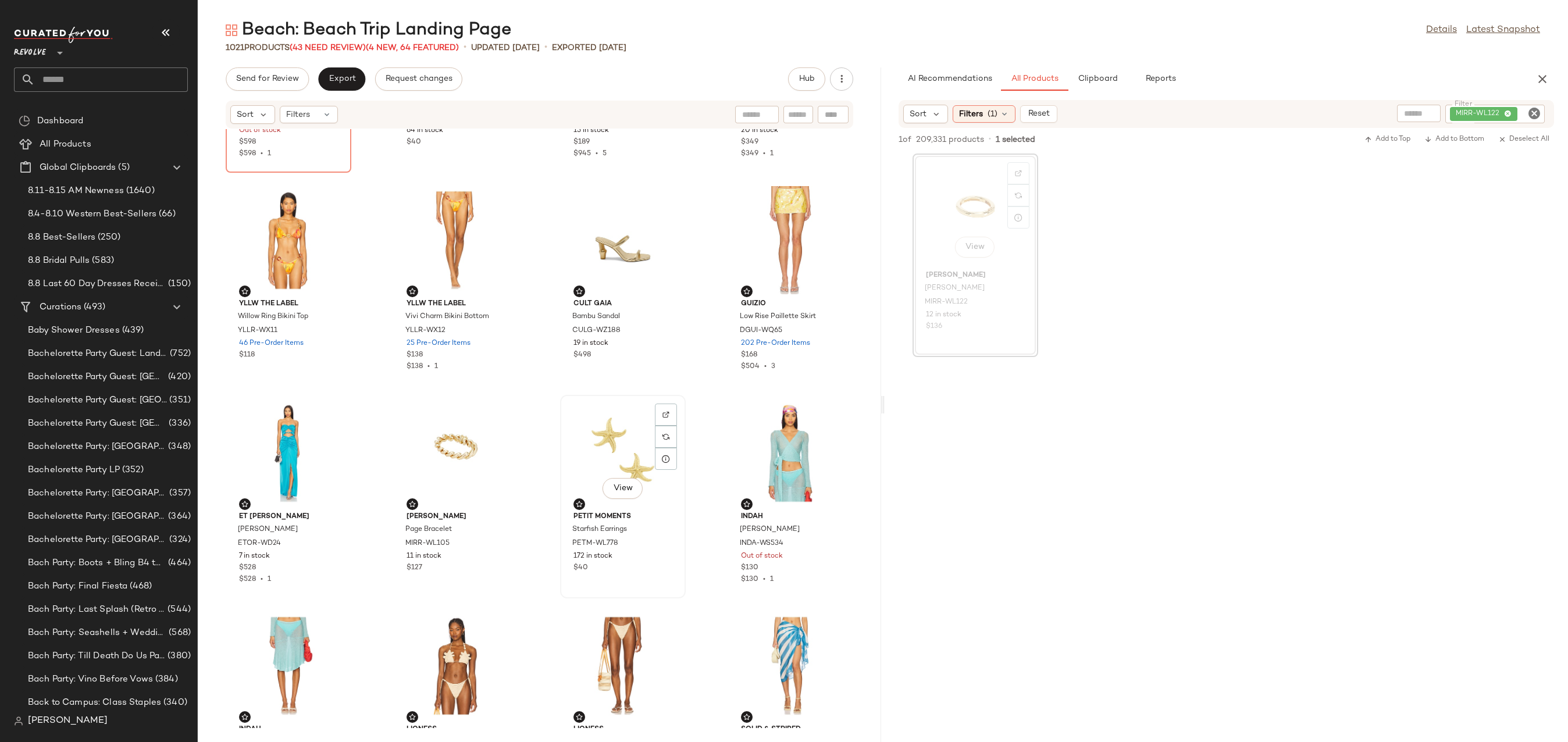
click at [583, 442] on div "View" at bounding box center [622, 453] width 118 height 108
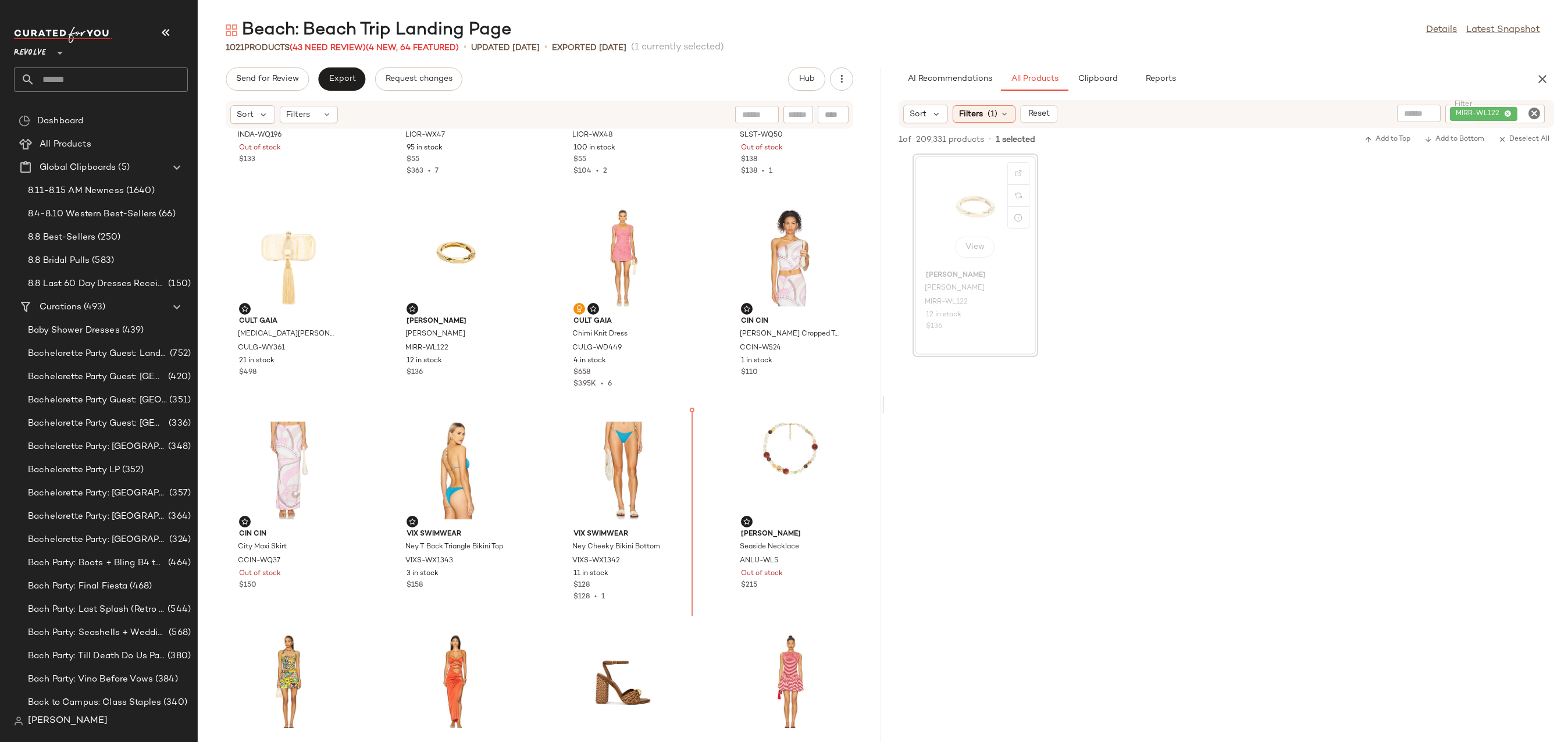
drag, startPoint x: 628, startPoint y: 265, endPoint x: 692, endPoint y: 513, distance: 256.1
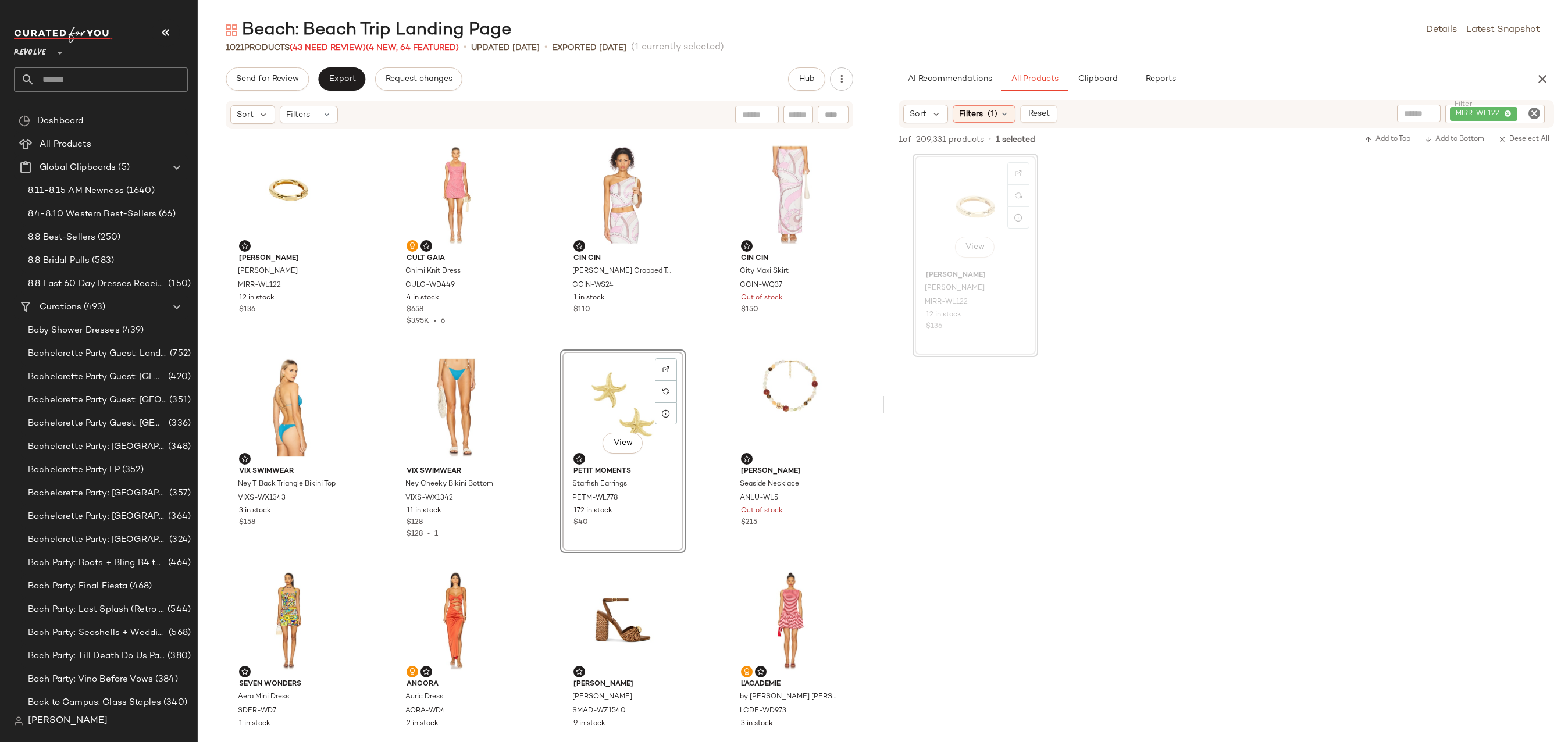
scroll to position [857, 0]
click at [781, 374] on div "View" at bounding box center [790, 407] width 118 height 108
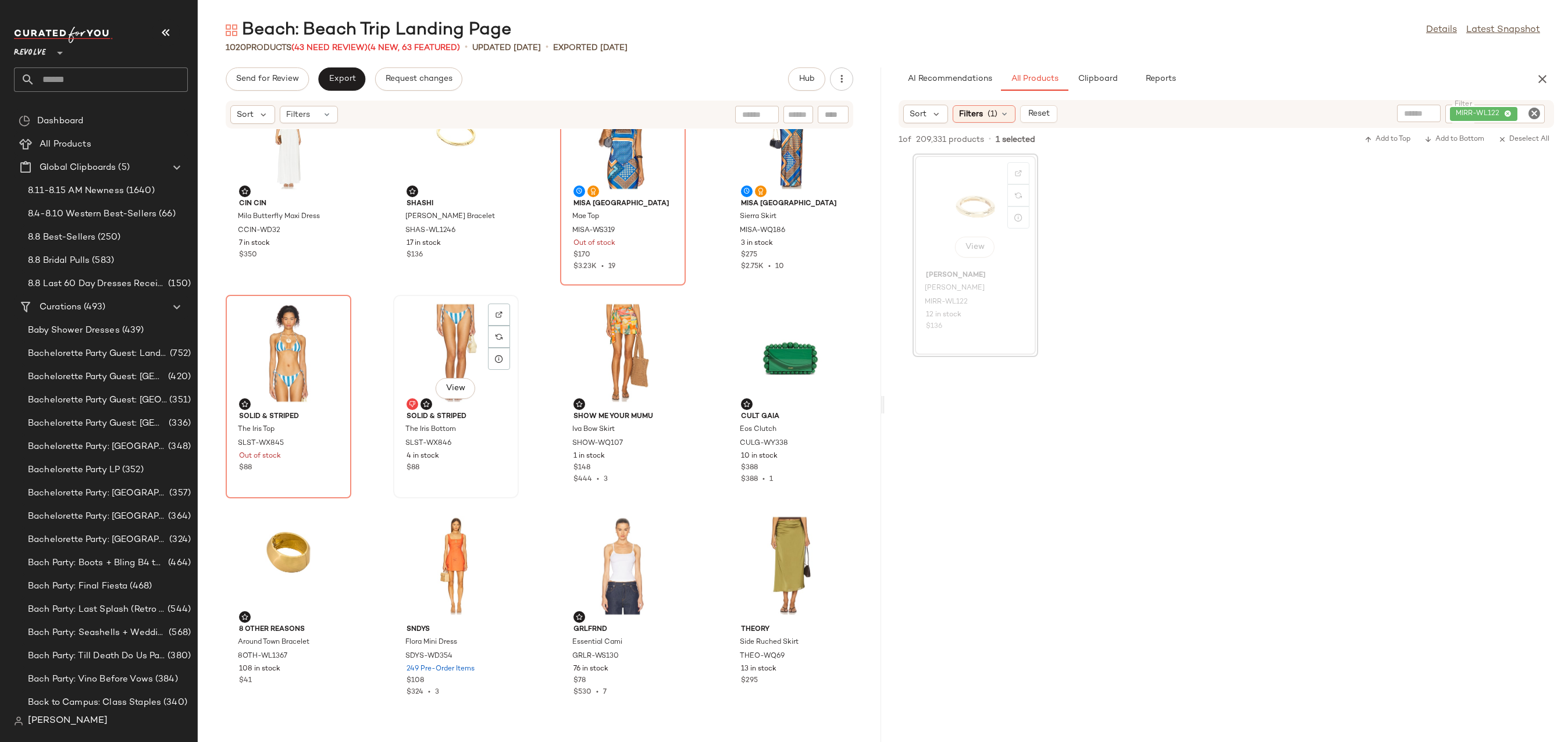
scroll to position [2143, 0]
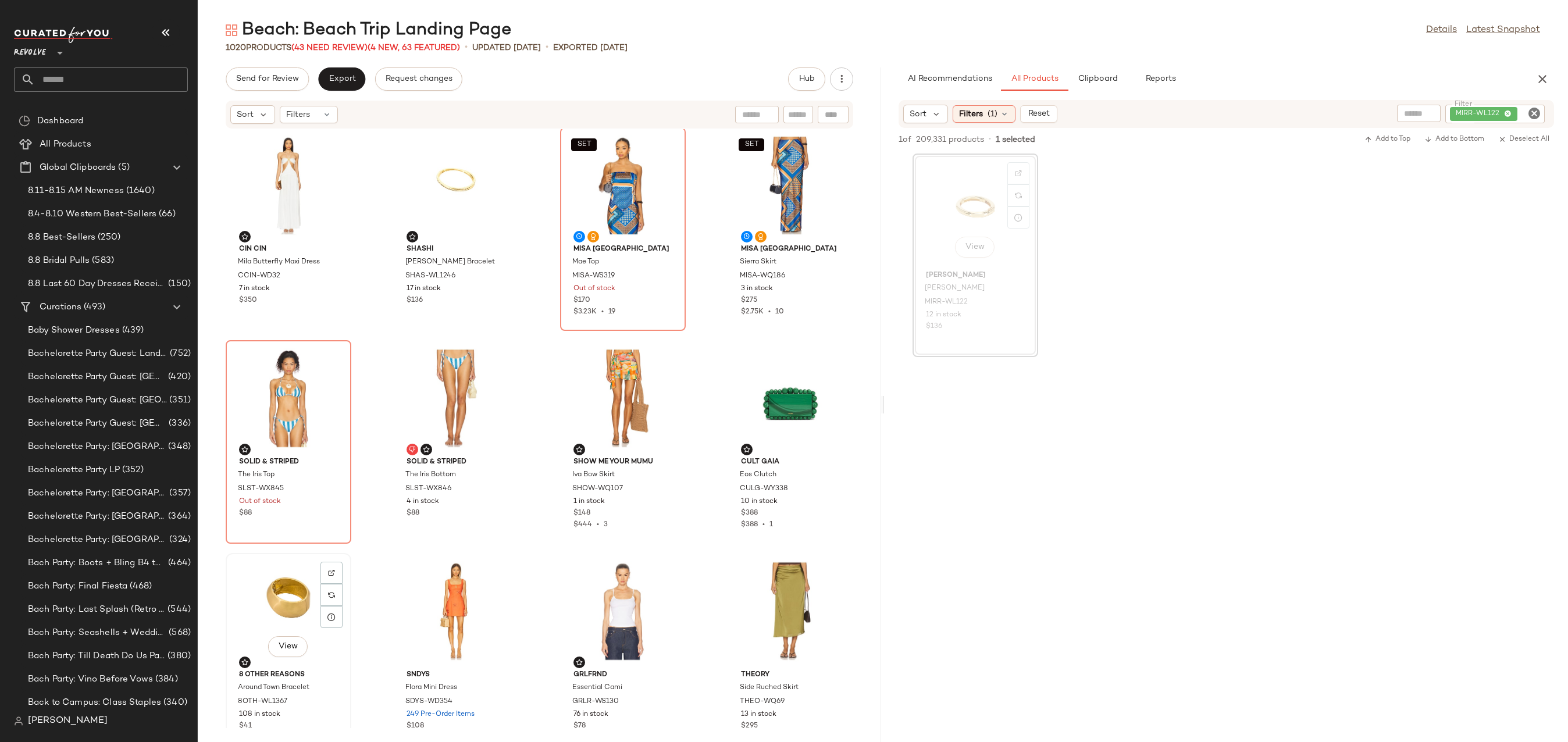
click at [287, 610] on div "View" at bounding box center [288, 611] width 118 height 108
click at [756, 401] on div "View" at bounding box center [790, 398] width 118 height 108
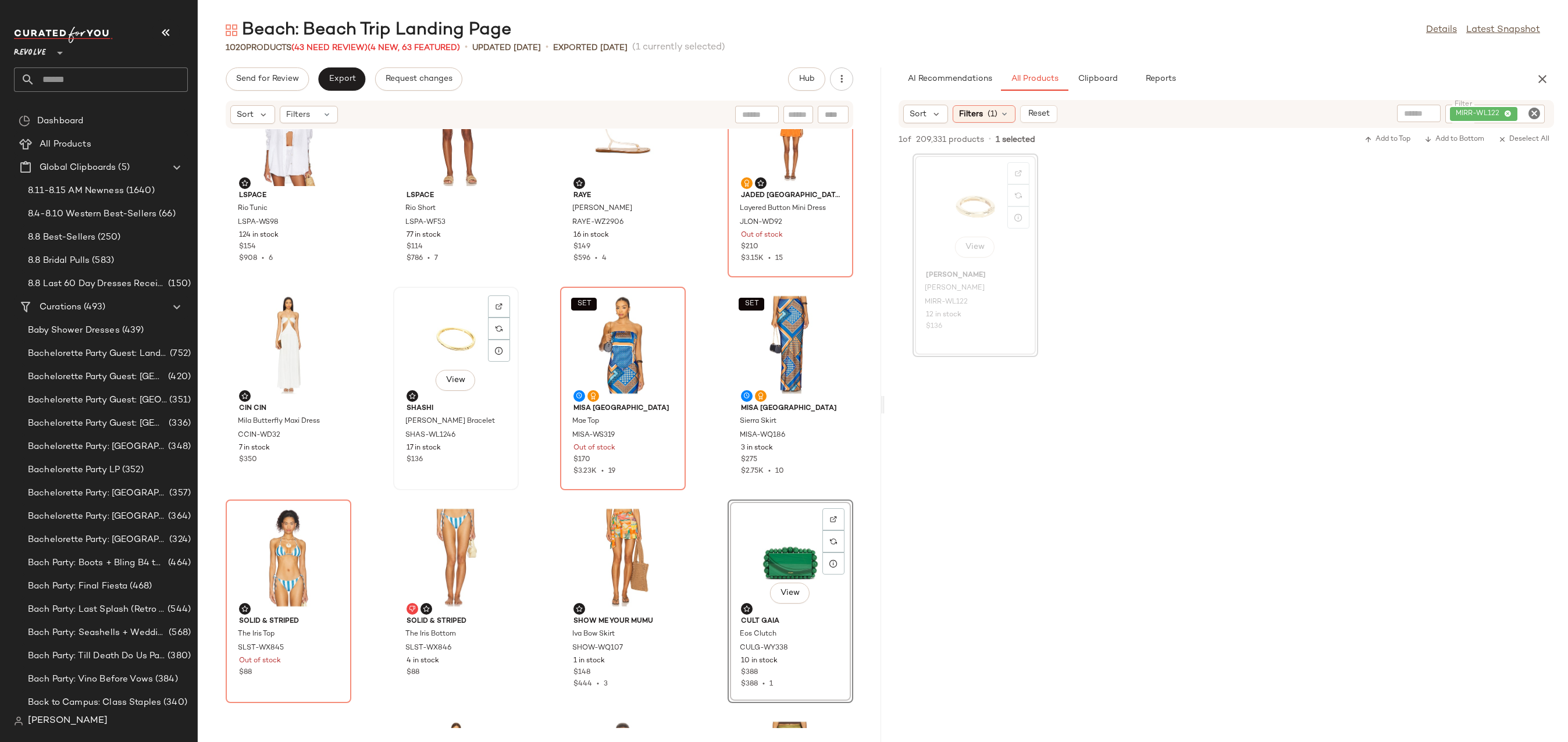
click at [420, 316] on div "View" at bounding box center [456, 345] width 118 height 108
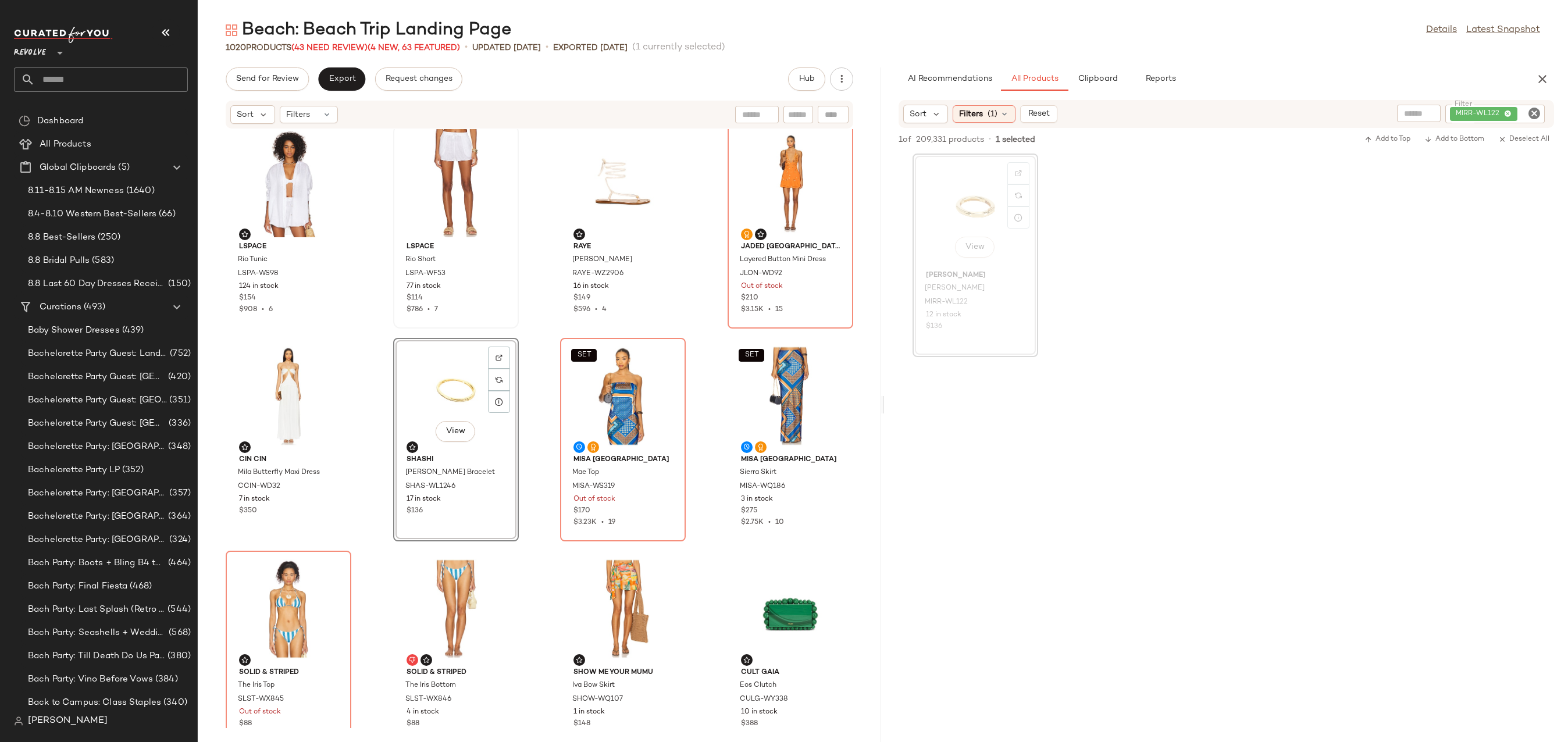
scroll to position [1897, 0]
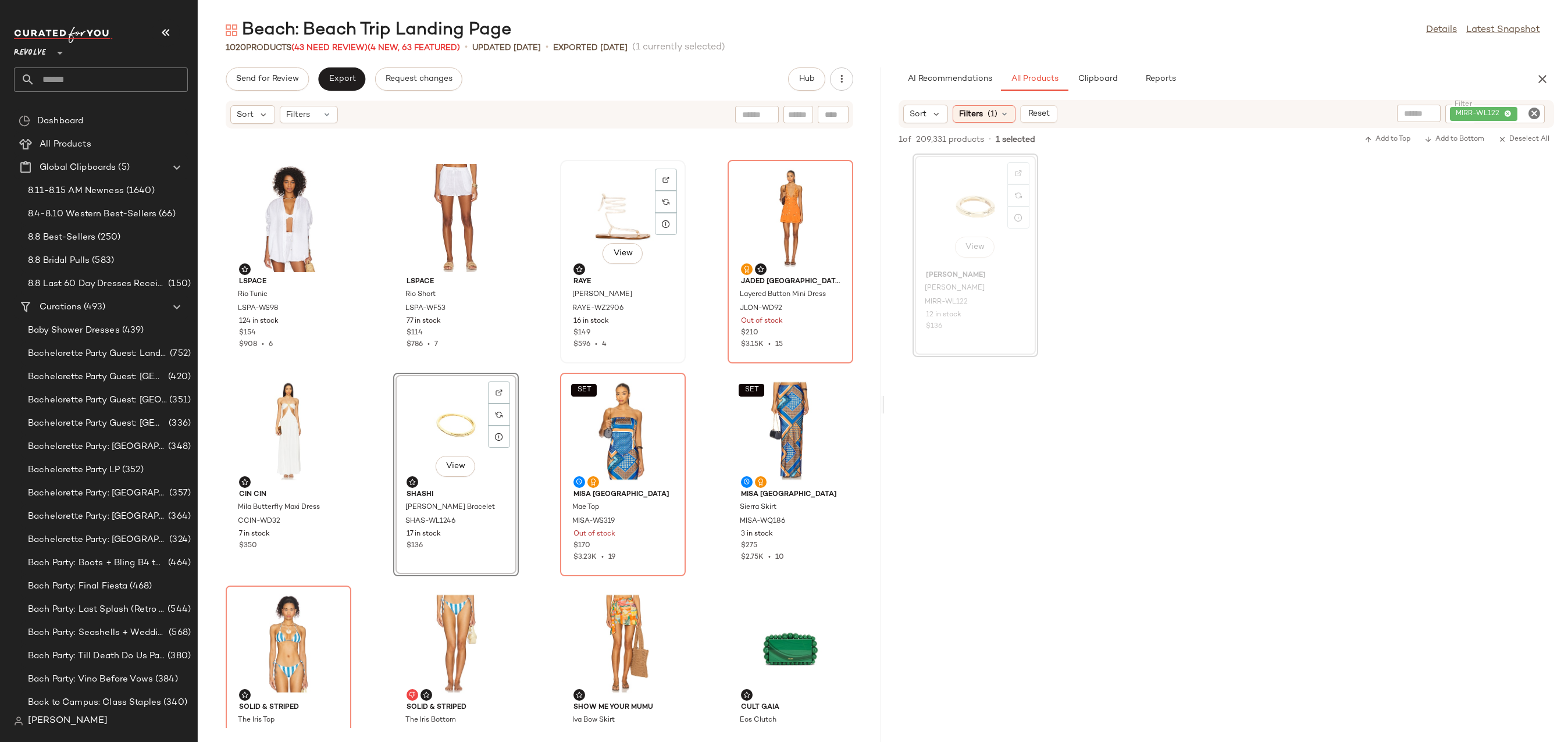
click at [564, 211] on div "View" at bounding box center [622, 218] width 118 height 108
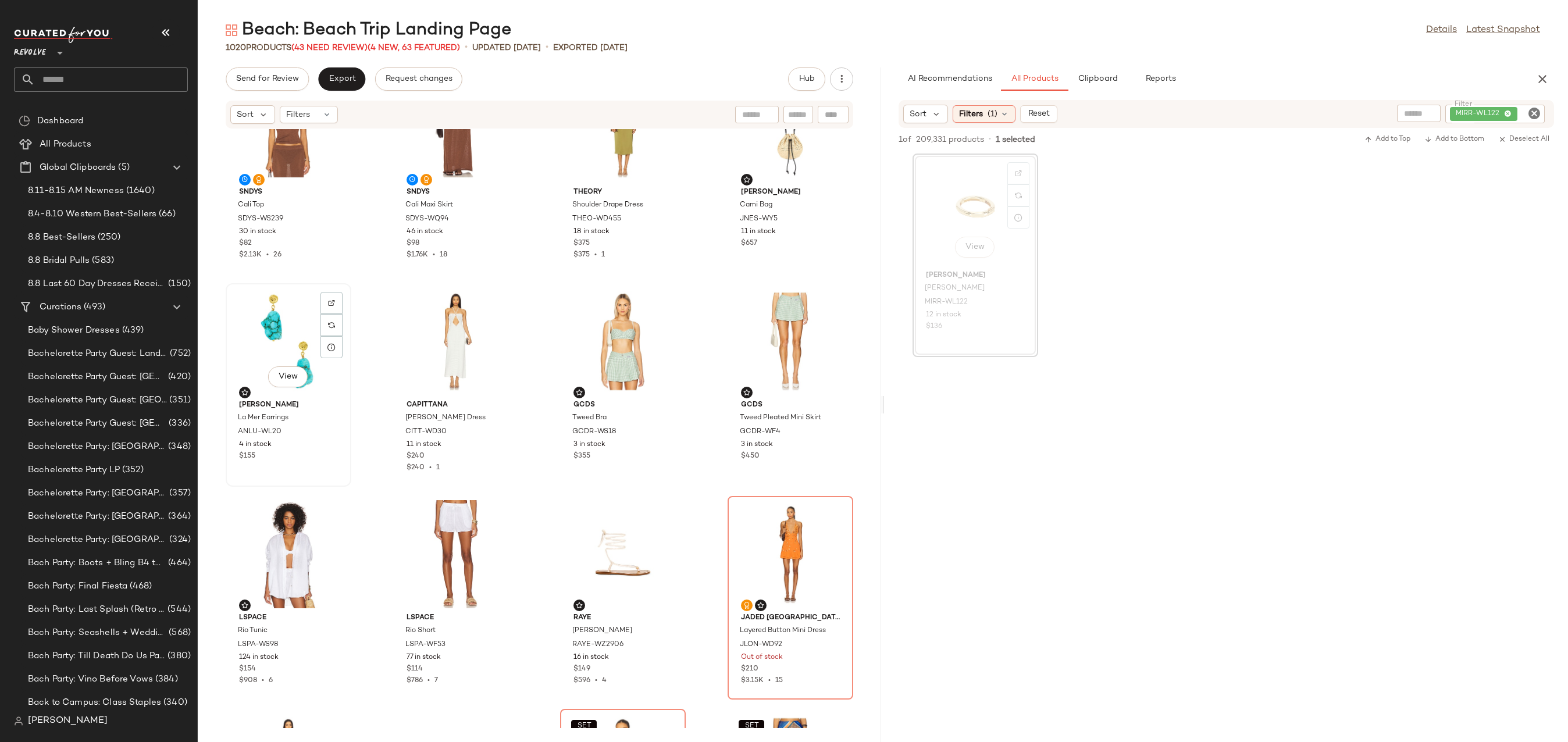
click at [313, 346] on div "View" at bounding box center [288, 341] width 118 height 108
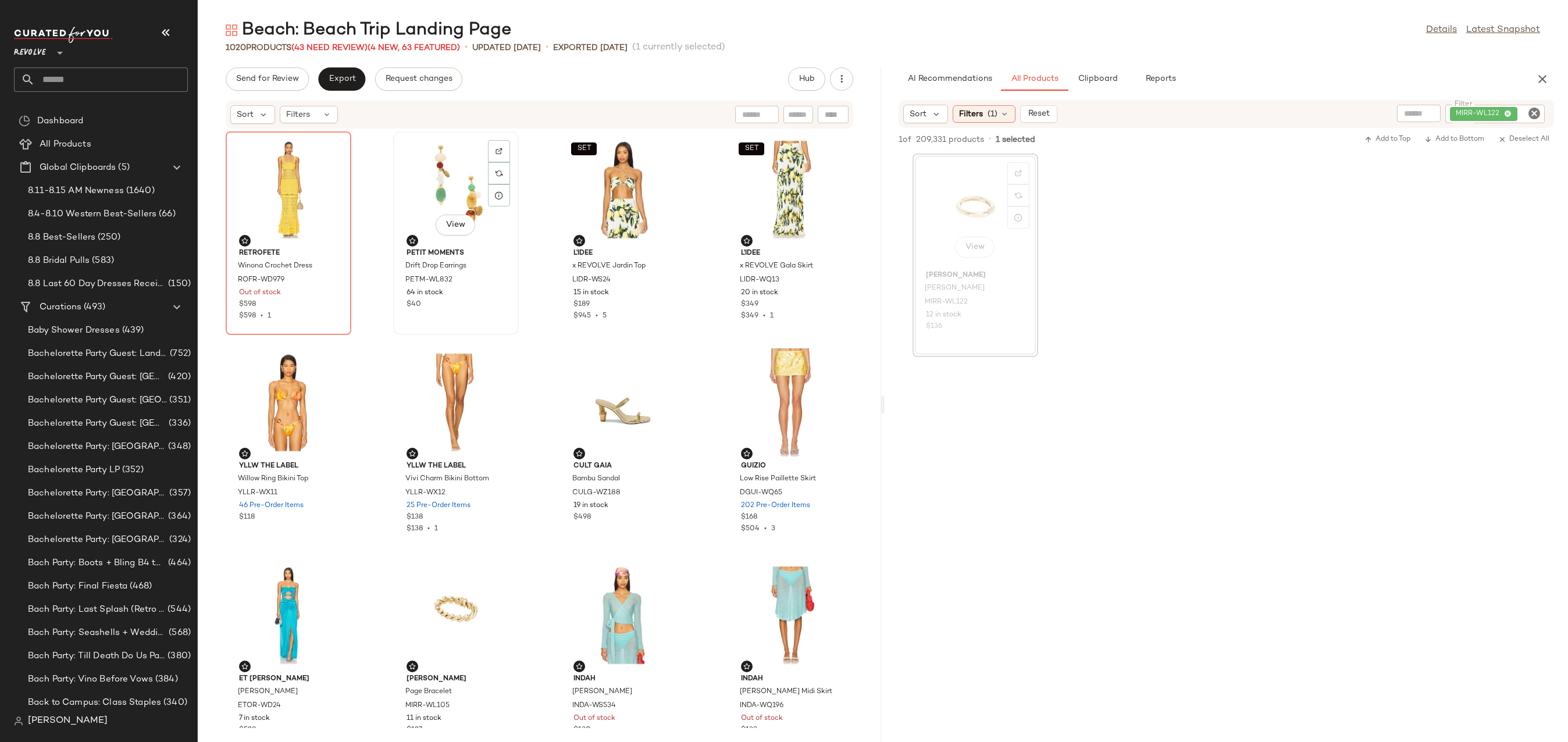
click at [431, 244] on div "petit moments Drift Drop Earrings PETM-WL832 64 in stock $40" at bounding box center [456, 277] width 118 height 68
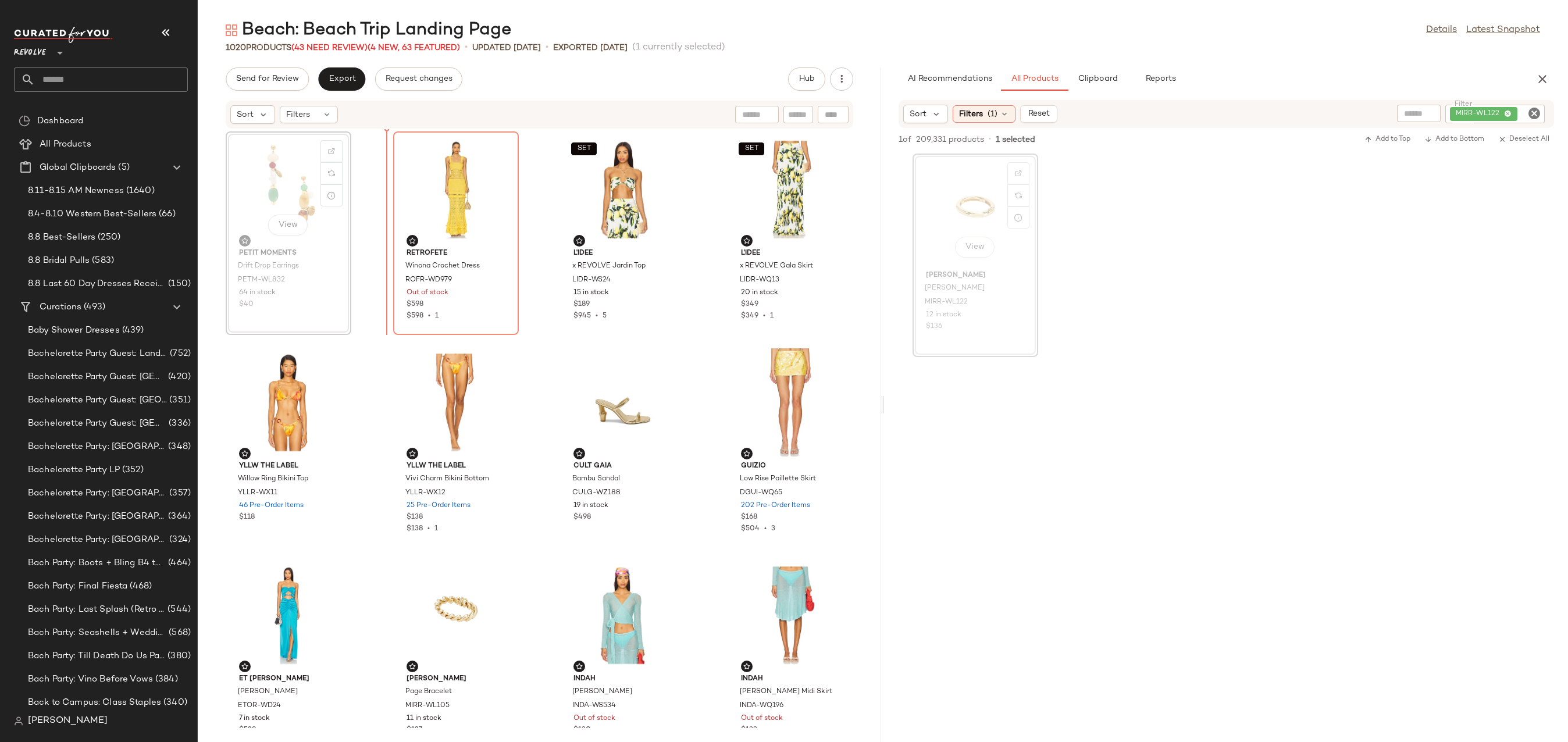
drag, startPoint x: 280, startPoint y: 182, endPoint x: 288, endPoint y: 181, distance: 8.1
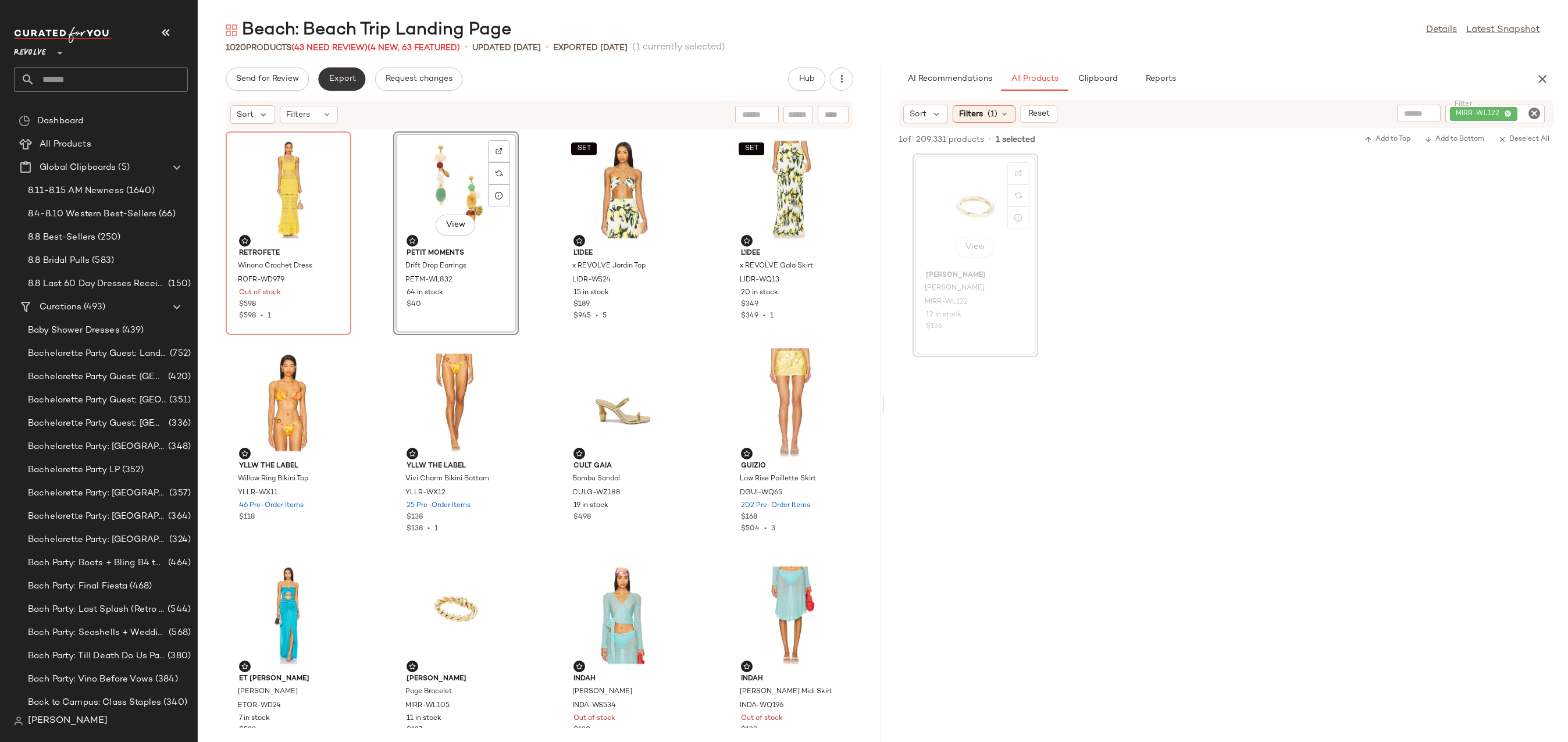
click at [345, 77] on span "Export" at bounding box center [342, 79] width 28 height 9
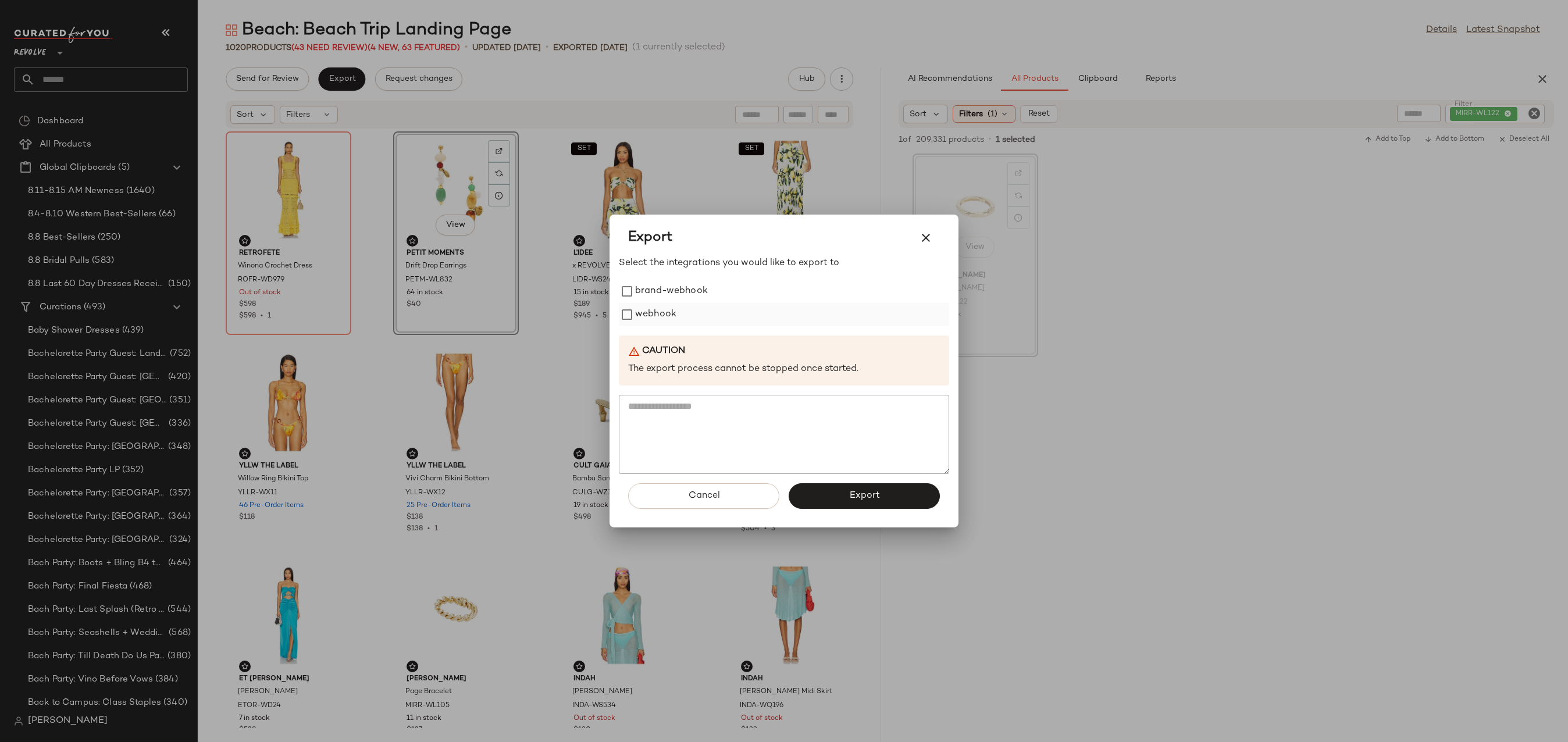
click at [645, 313] on label "webhook" at bounding box center [656, 314] width 42 height 23
click at [858, 491] on span "Export" at bounding box center [863, 496] width 31 height 11
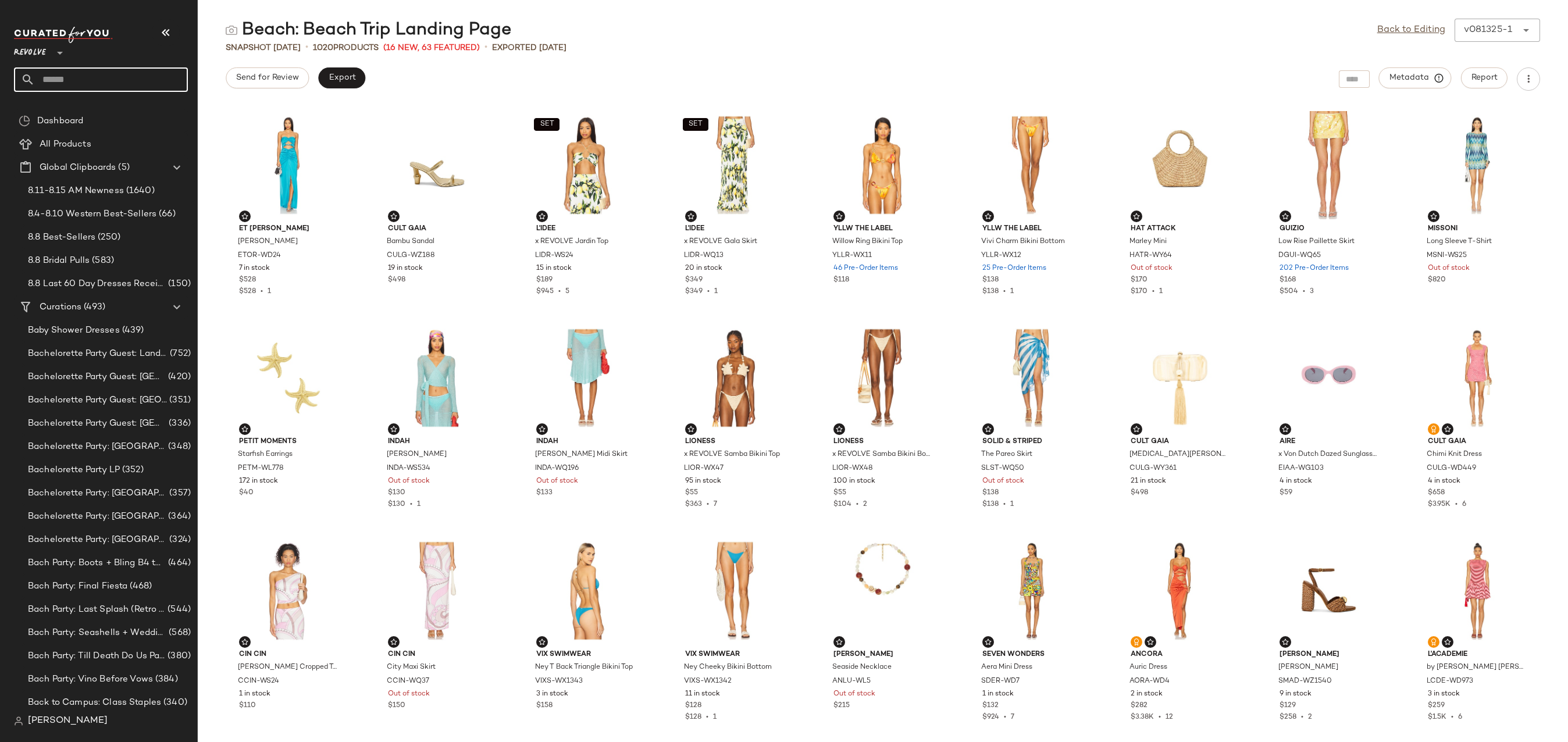
click at [76, 74] on input "text" at bounding box center [111, 80] width 153 height 24
type input "**********"
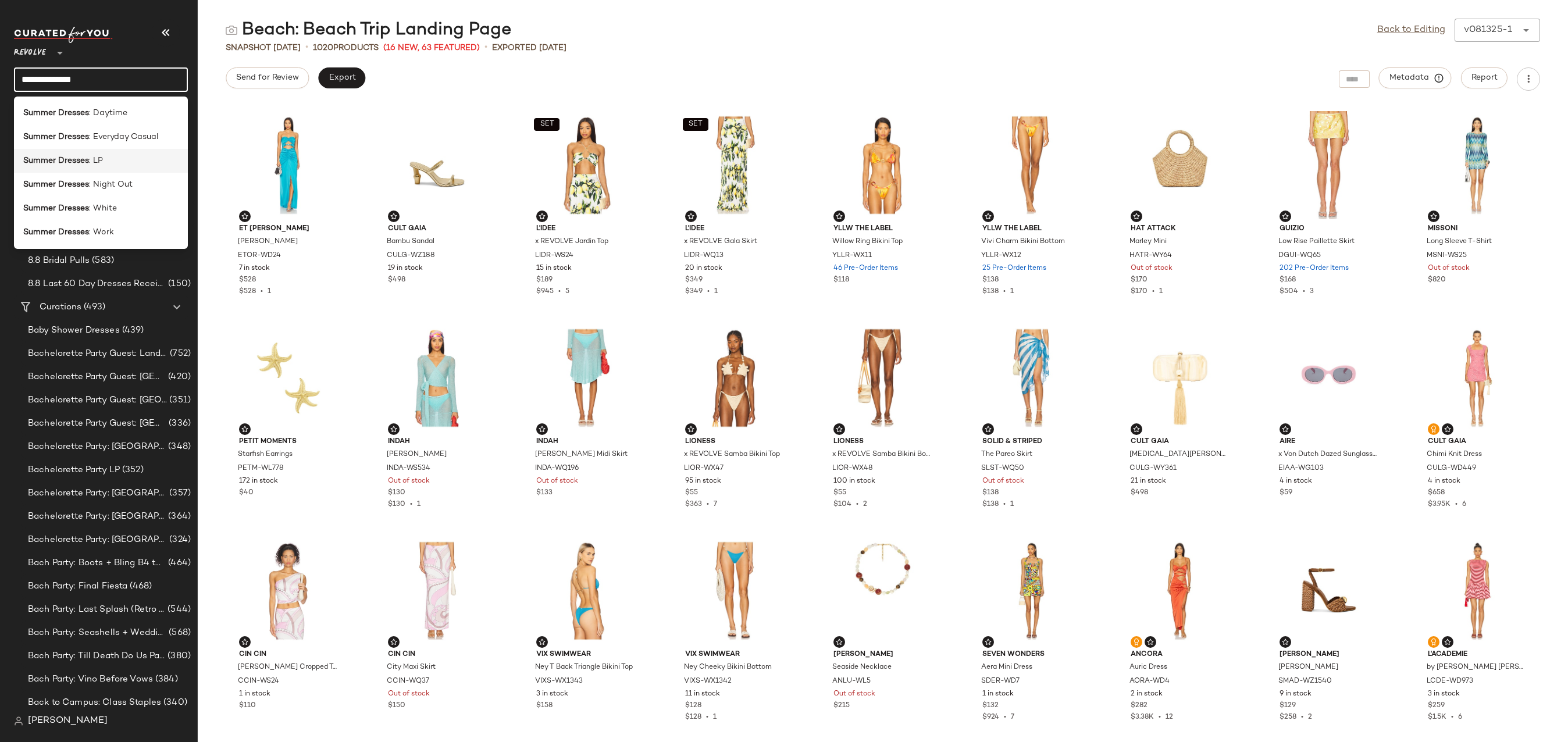
click at [125, 162] on div "Summer Dresses : LP" at bounding box center [101, 160] width 156 height 12
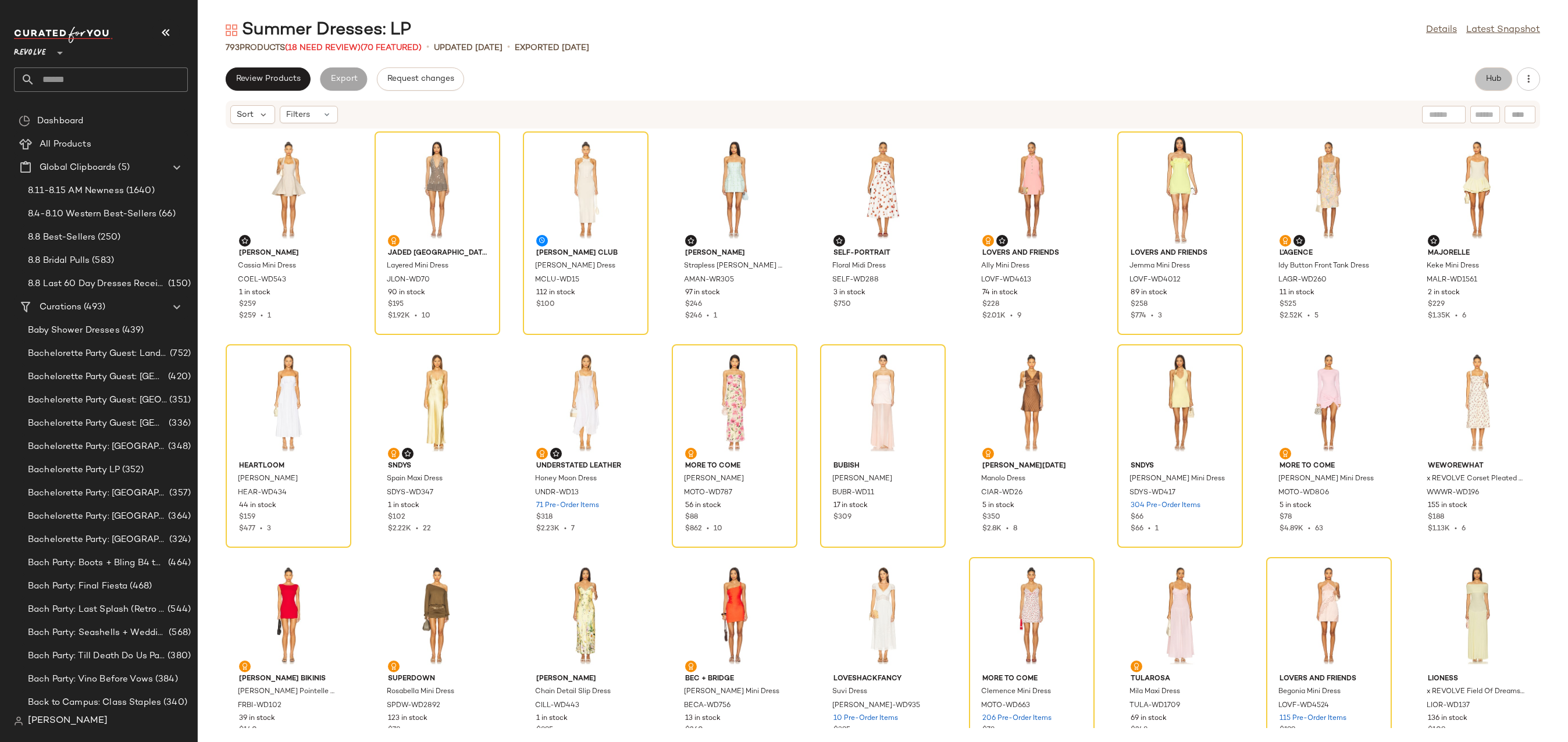
click at [1500, 71] on button "Hub" at bounding box center [1494, 79] width 37 height 23
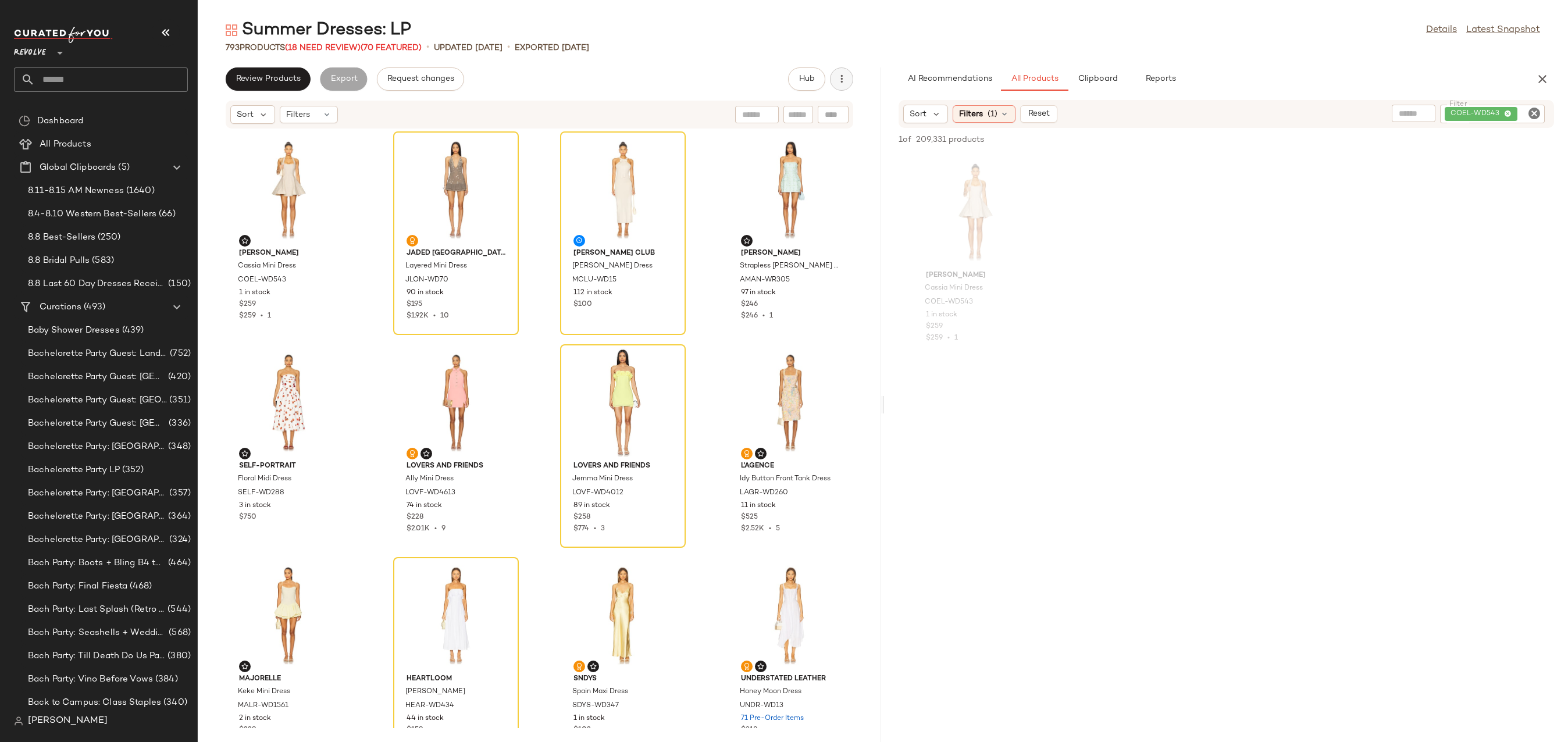
click at [850, 81] on button "button" at bounding box center [841, 79] width 23 height 23
click at [805, 169] on span "Clear Suggested Products" at bounding box center [789, 168] width 109 height 12
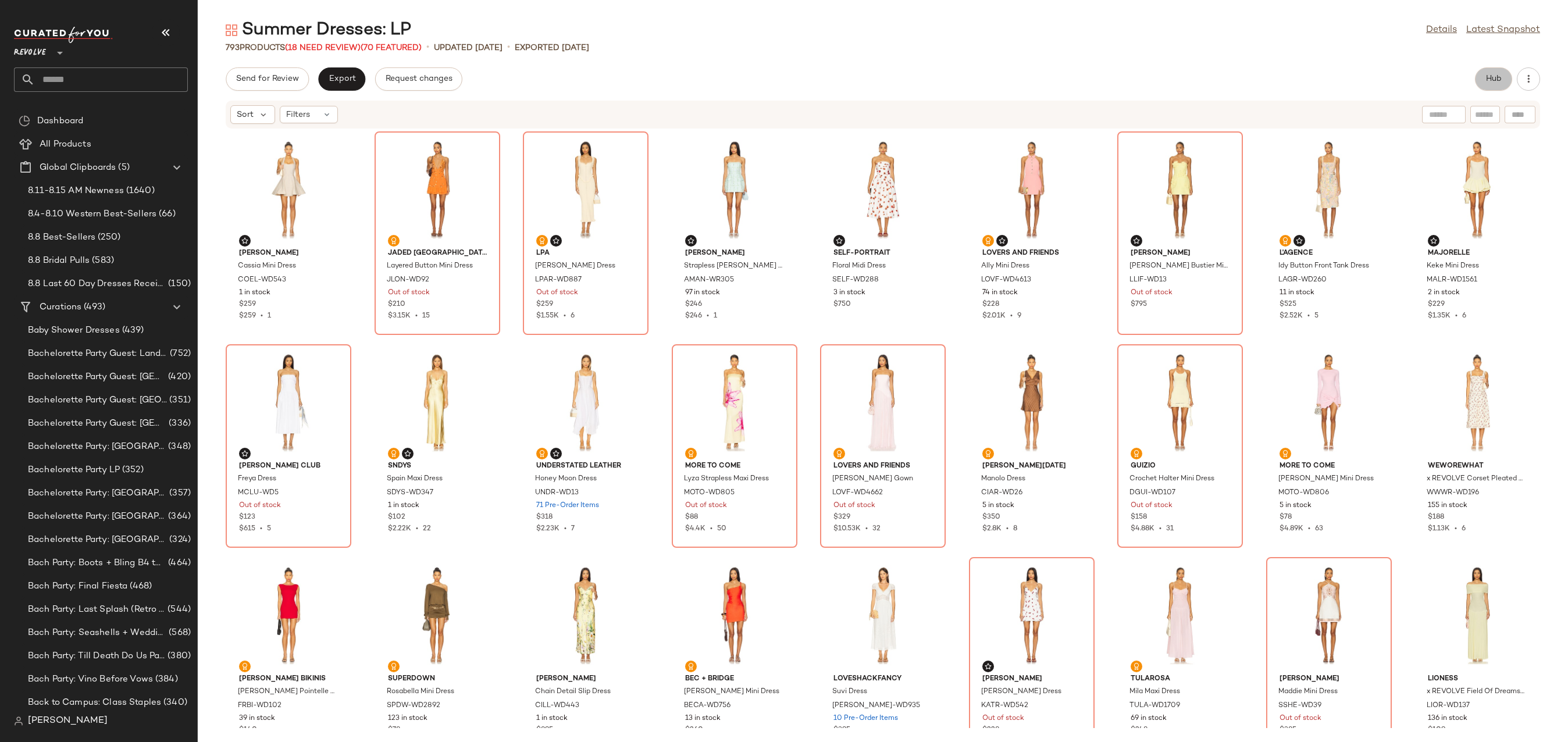
click at [1500, 70] on button "Hub" at bounding box center [1494, 79] width 37 height 23
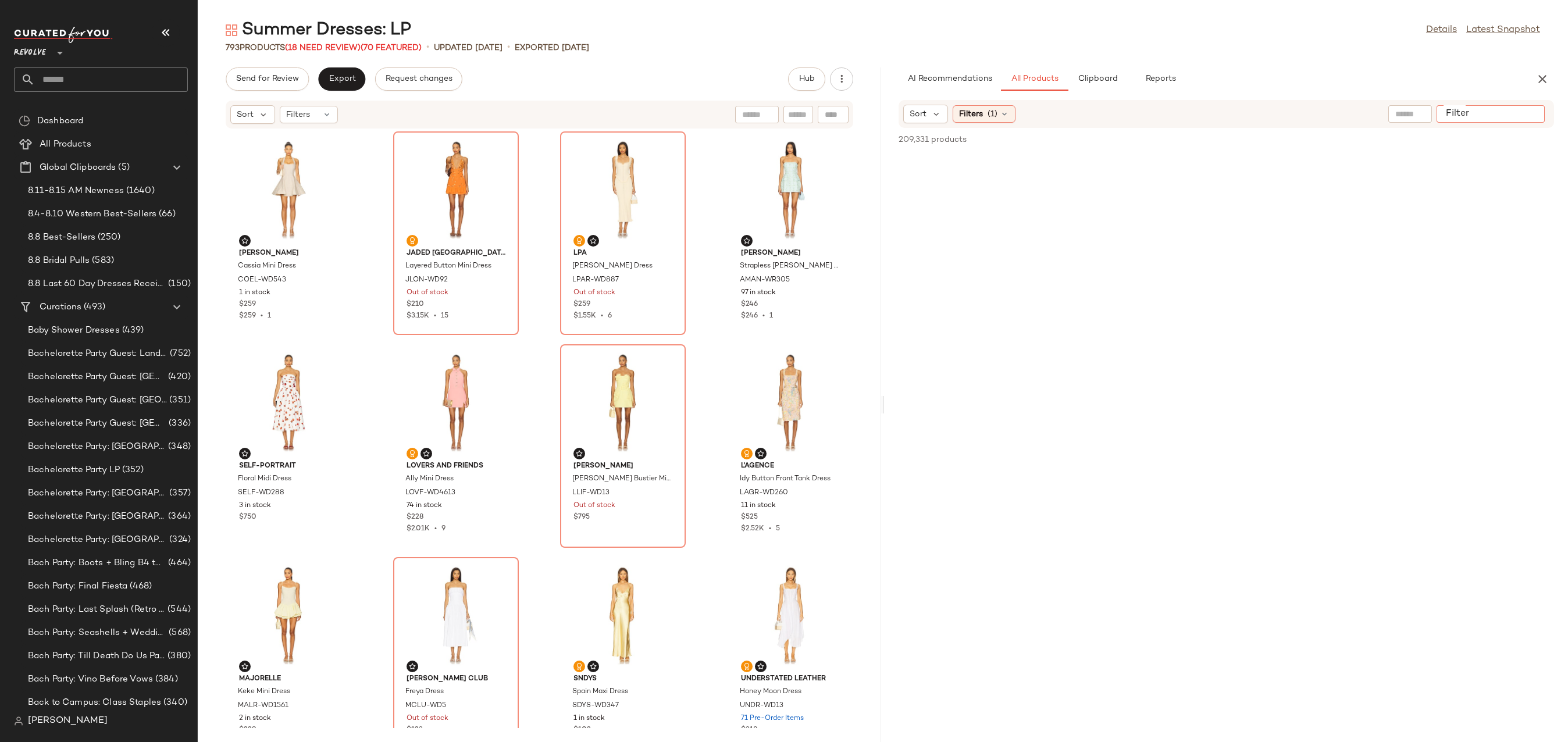
click at [1527, 112] on input "Filter" at bounding box center [1490, 114] width 99 height 12
paste input "**********"
type input "**********"
click at [1537, 101] on div "Sort Filters (1) Reset Filter COEL-WD543 FORL-WD1396 Filter" at bounding box center [1226, 114] width 656 height 28
click at [1536, 110] on icon "Clear Filter" at bounding box center [1534, 113] width 14 height 14
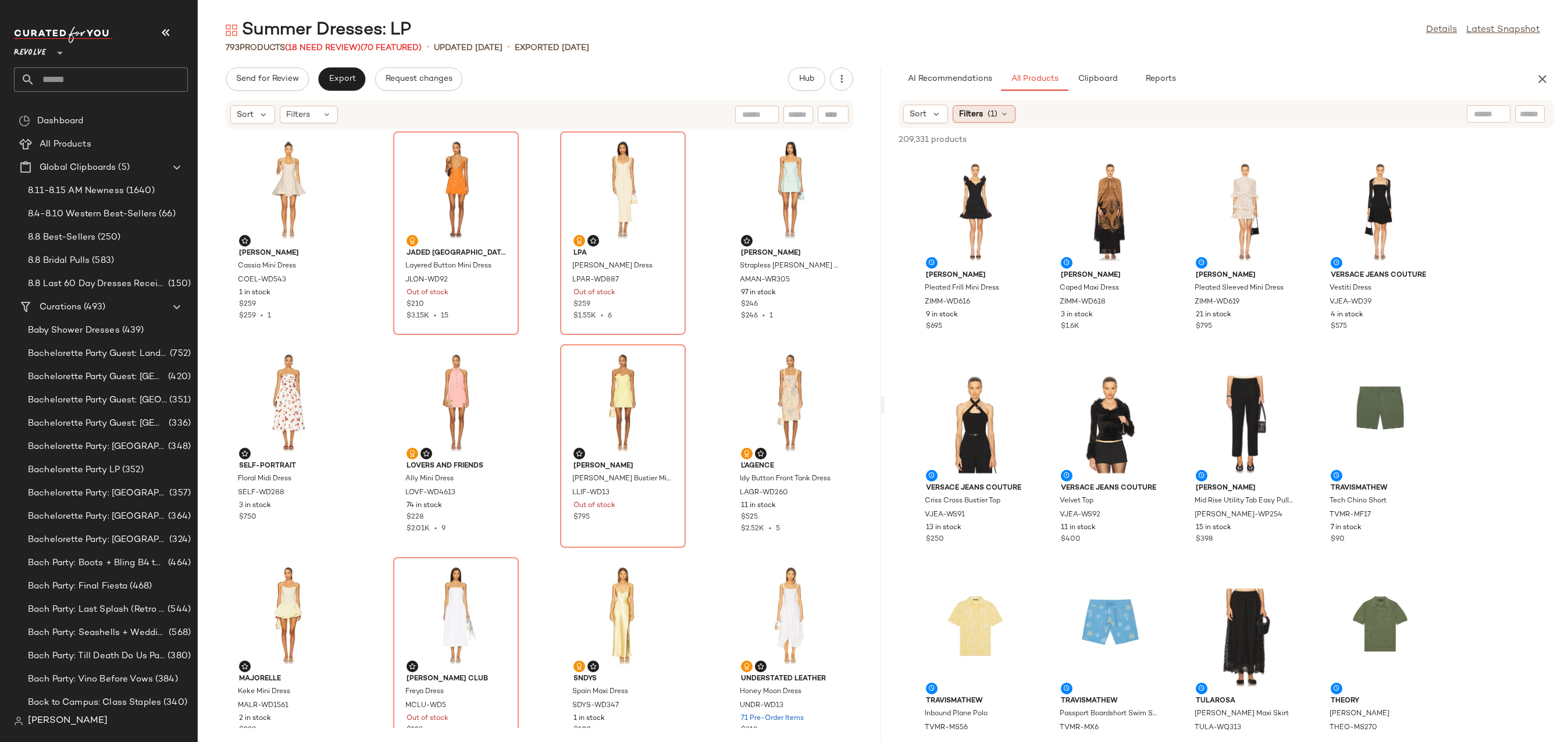
click at [1005, 117] on icon at bounding box center [1005, 114] width 9 height 9
click at [1216, 56] on div "Summer Dresses: LP Details Latest Snapshot 793 Products (18 Need Review) (70 Fe…" at bounding box center [884, 380] width 1371 height 723
click at [994, 117] on span "(1)" at bounding box center [992, 114] width 10 height 12
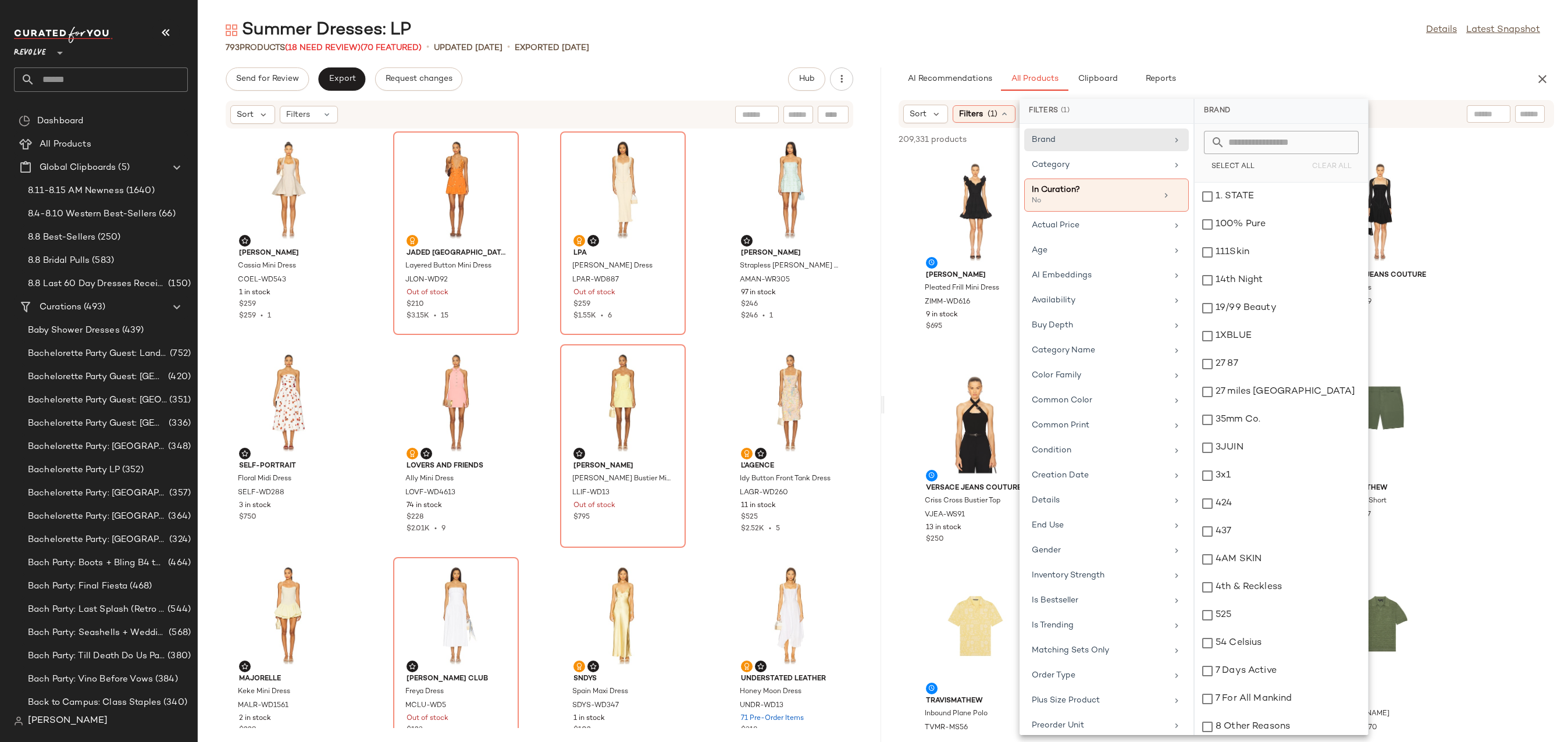
click at [1286, 76] on div "AI Recommendations All Products Clipboard Reports" at bounding box center [1208, 79] width 619 height 23
click at [1533, 108] on input "text" at bounding box center [1530, 114] width 20 height 12
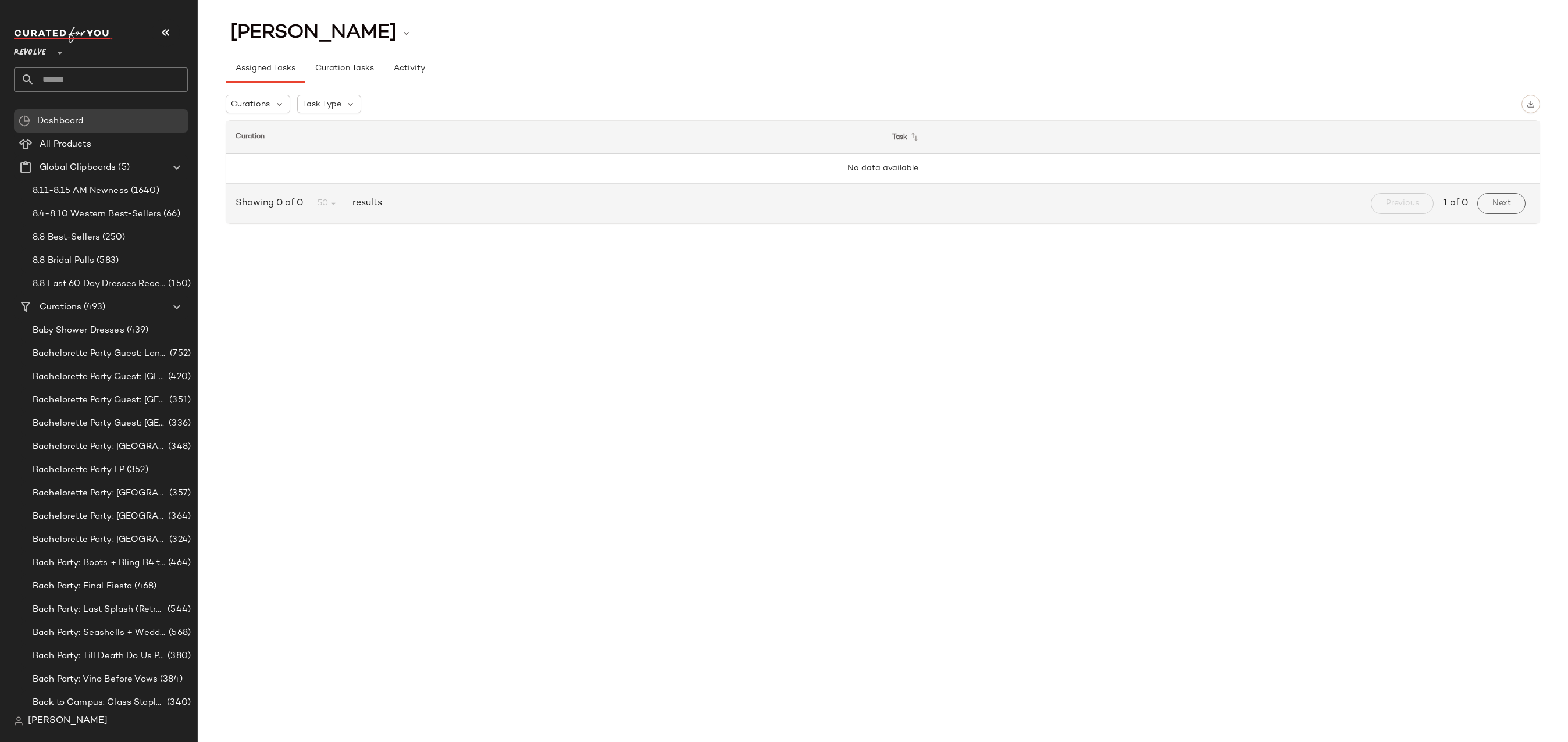
click at [128, 80] on input "text" at bounding box center [111, 80] width 153 height 24
type input "**********"
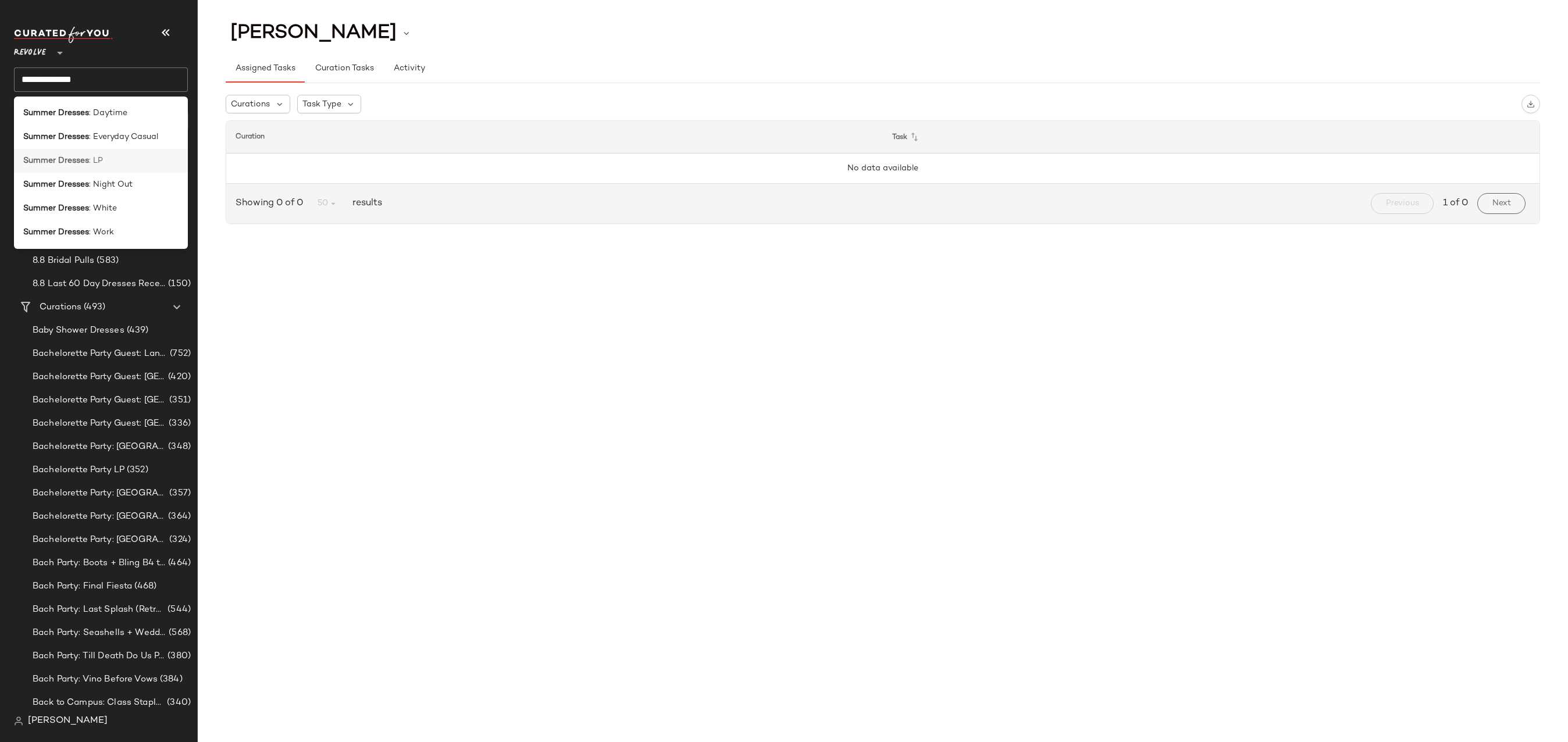
click at [122, 166] on div "Summer Dresses : LP" at bounding box center [101, 160] width 156 height 12
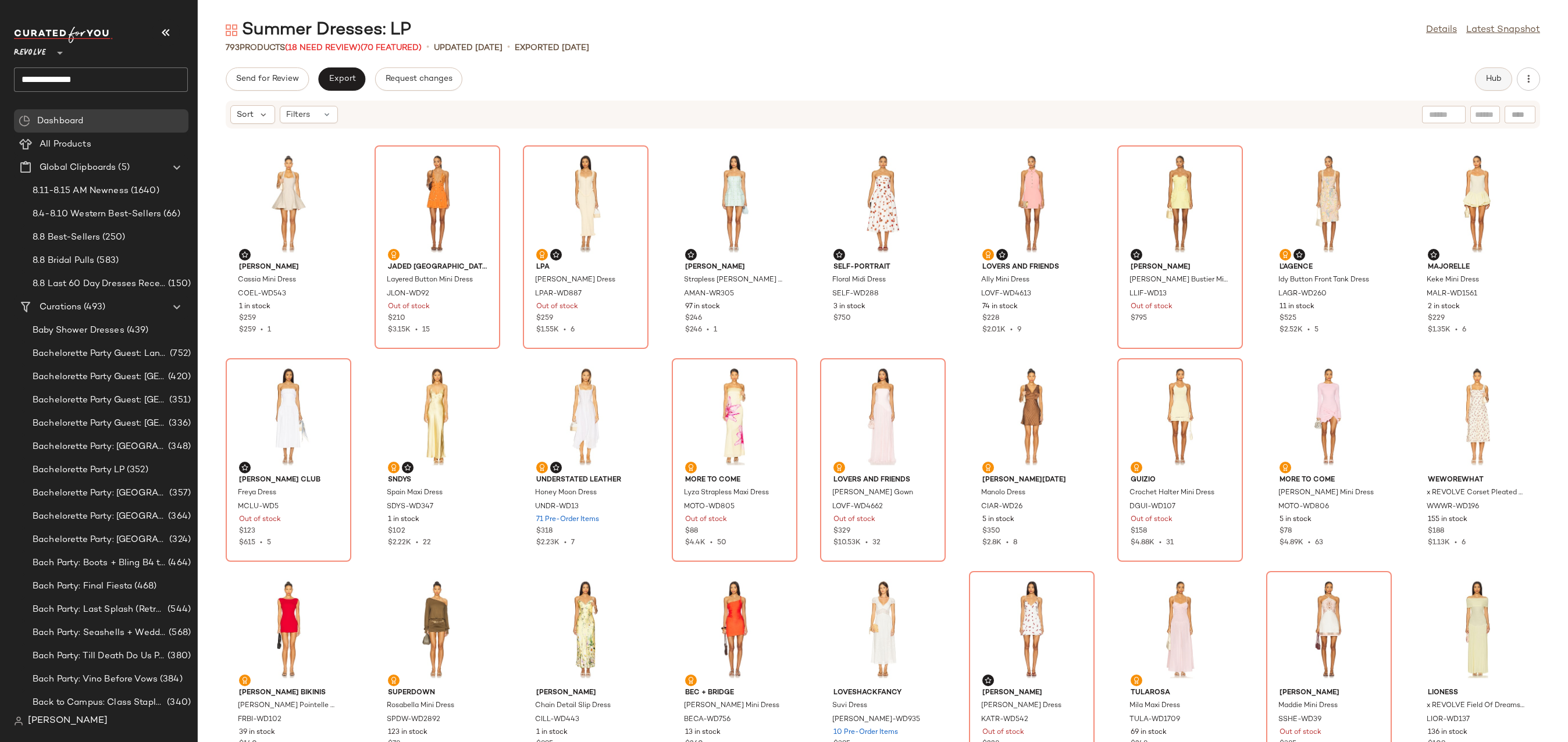
click at [1484, 80] on button "Hub" at bounding box center [1494, 79] width 37 height 23
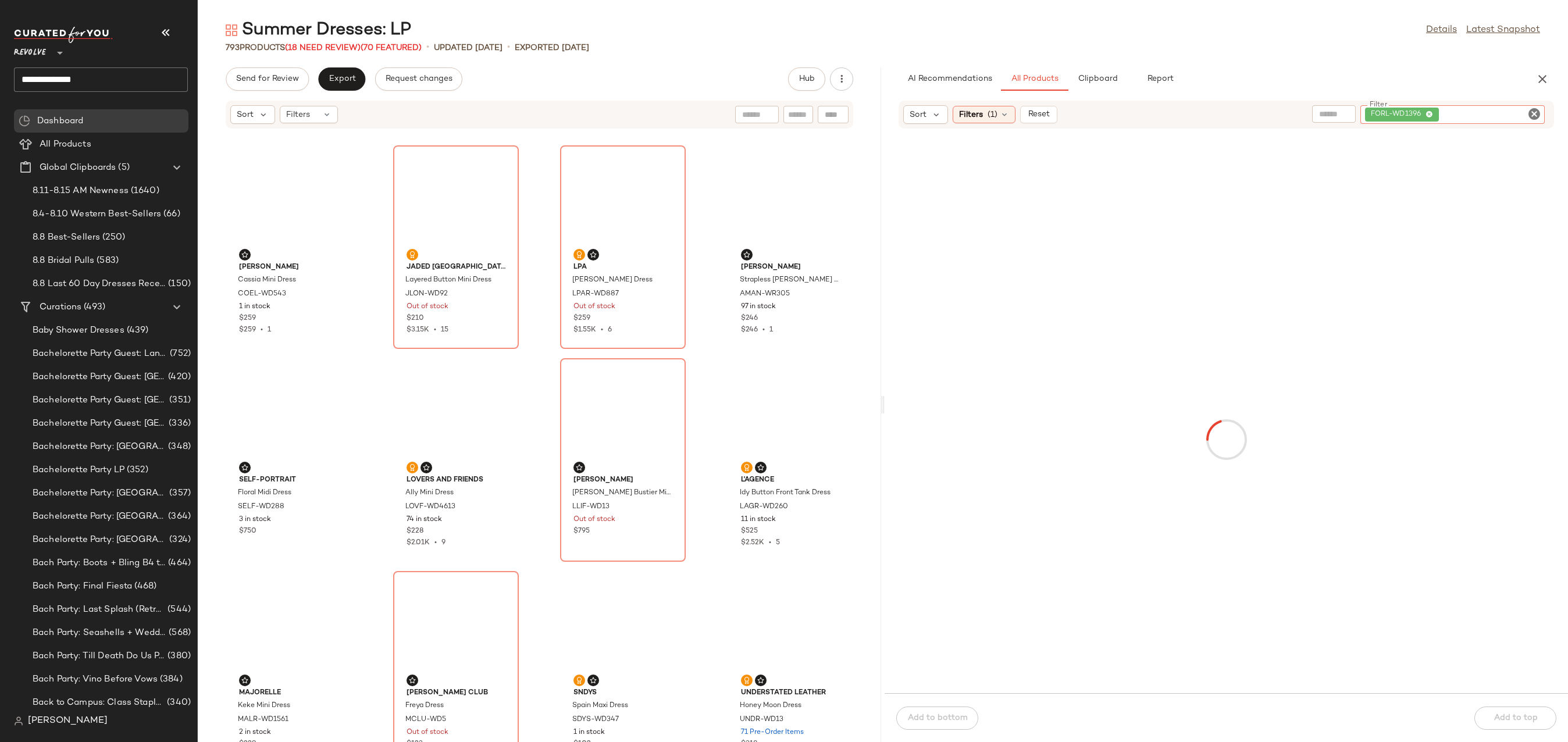
click at [1528, 115] on div "Filter FORL-WD1396 Filter" at bounding box center [1452, 115] width 184 height 19
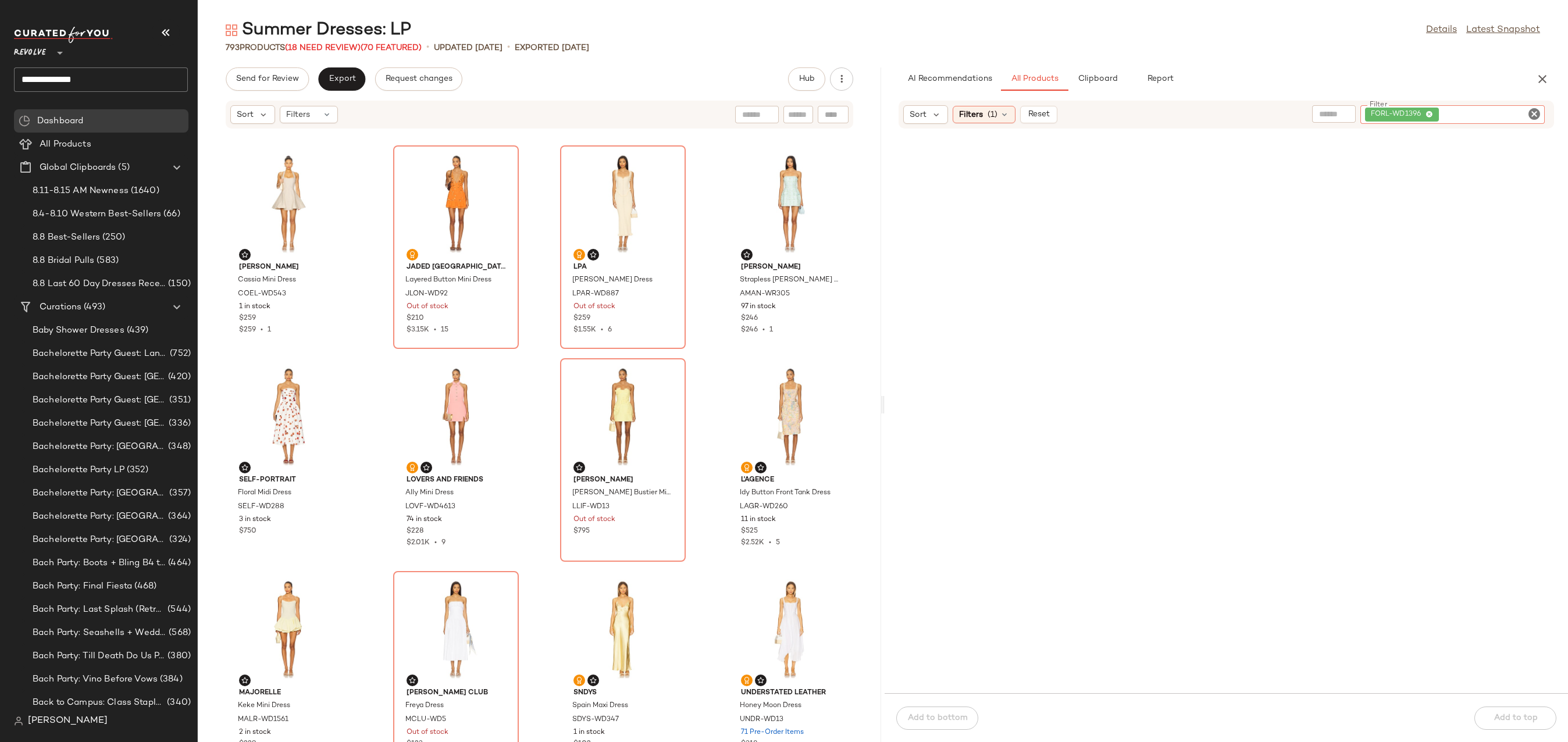
click at [1528, 115] on icon "Clear Filter" at bounding box center [1534, 114] width 14 height 14
click at [991, 119] on span "(1)" at bounding box center [992, 114] width 10 height 12
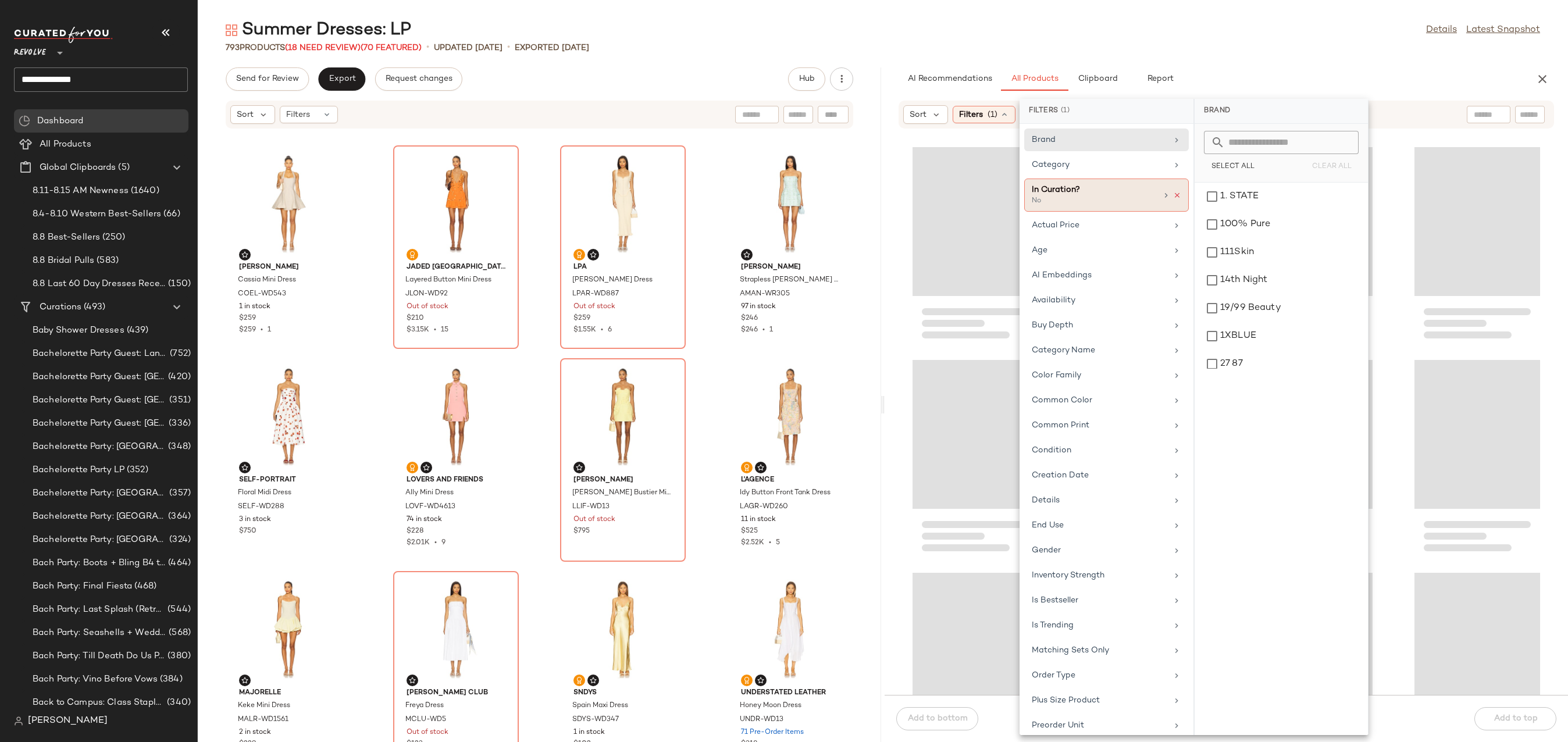
click at [1175, 195] on icon at bounding box center [1177, 195] width 8 height 8
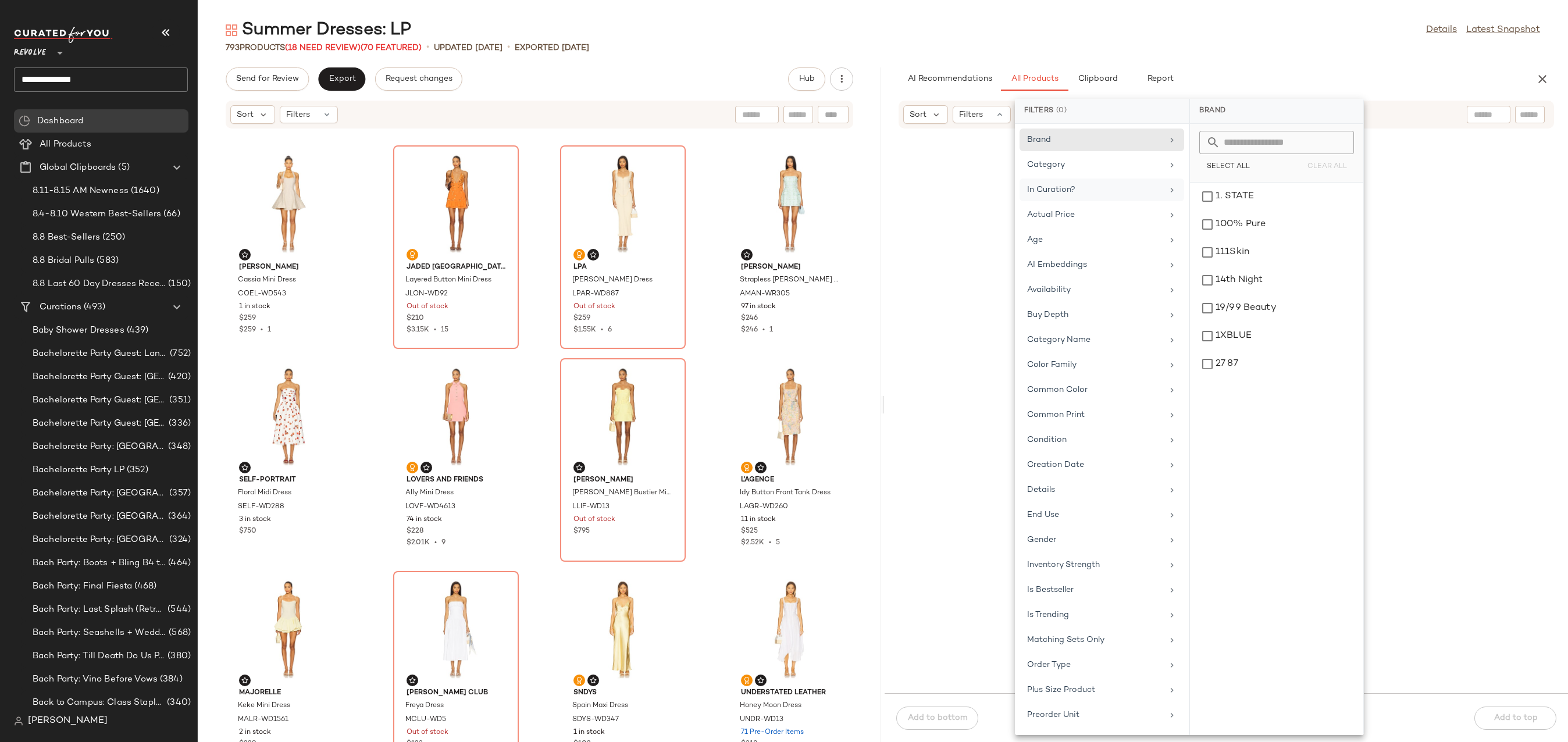
click at [1337, 46] on div "793 Products (18 Need Review) (70 Featured) • updated [DATE] • Exported [DATE]" at bounding box center [884, 47] width 1371 height 12
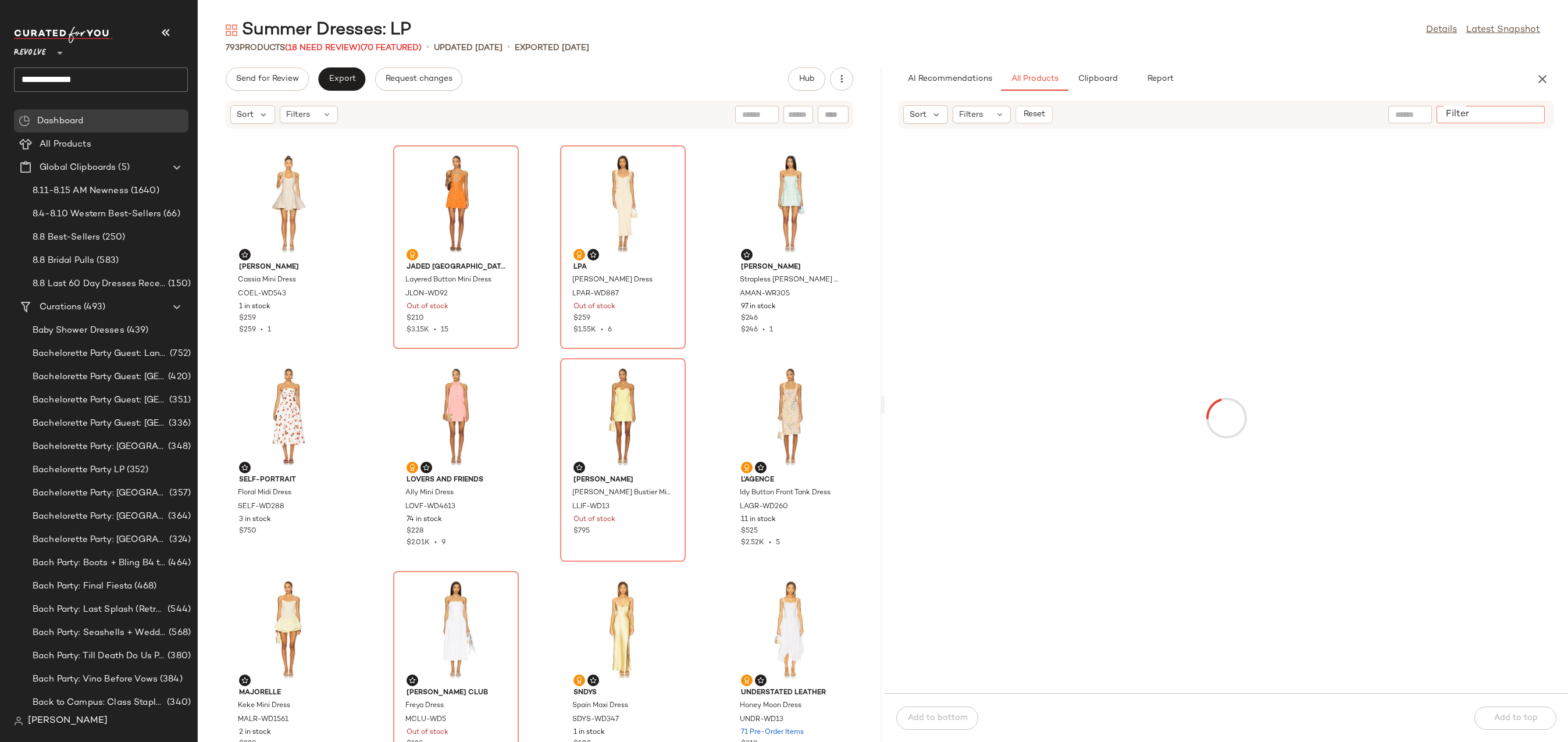
click at [1542, 116] on div at bounding box center [1490, 114] width 108 height 18
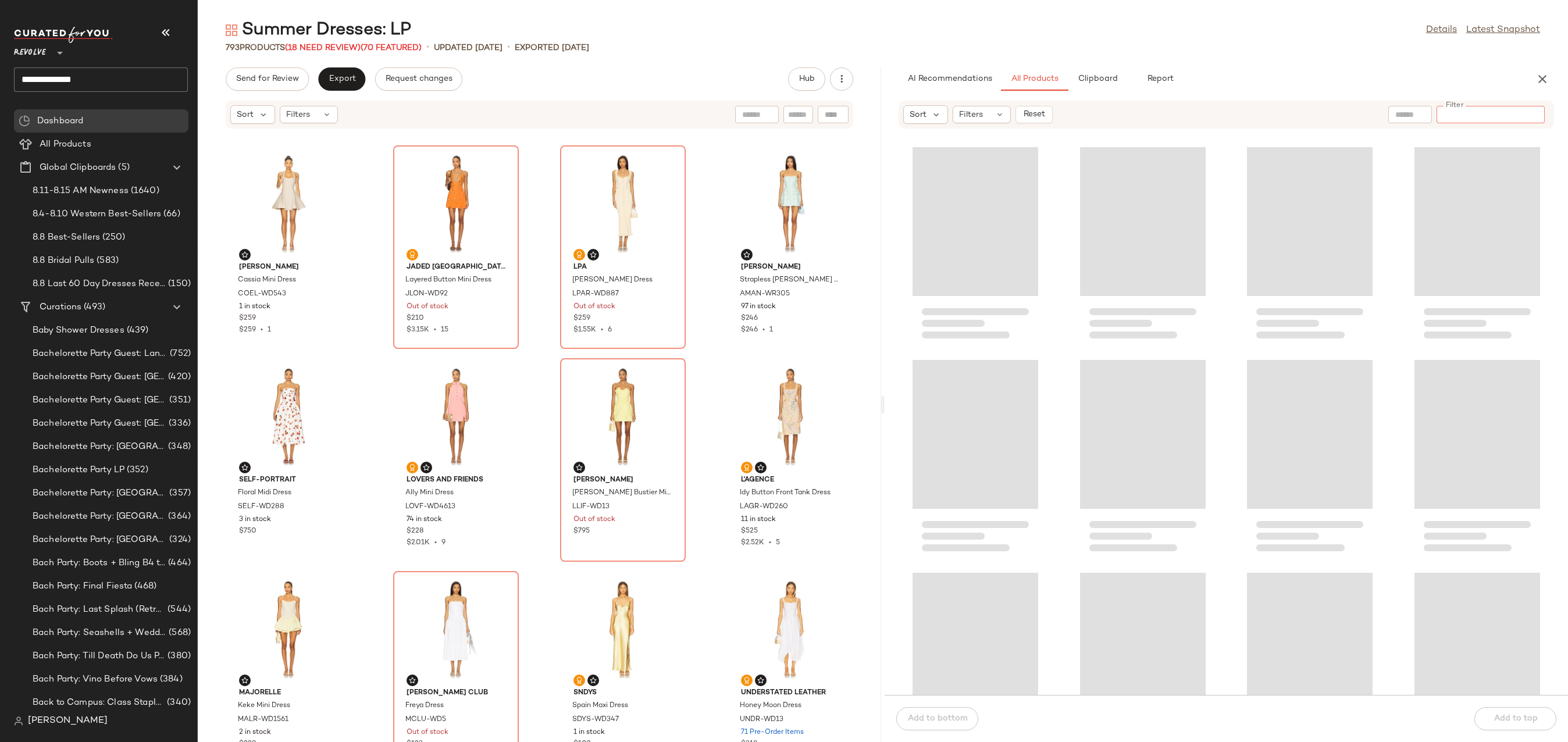
paste input "**********"
type input "**********"
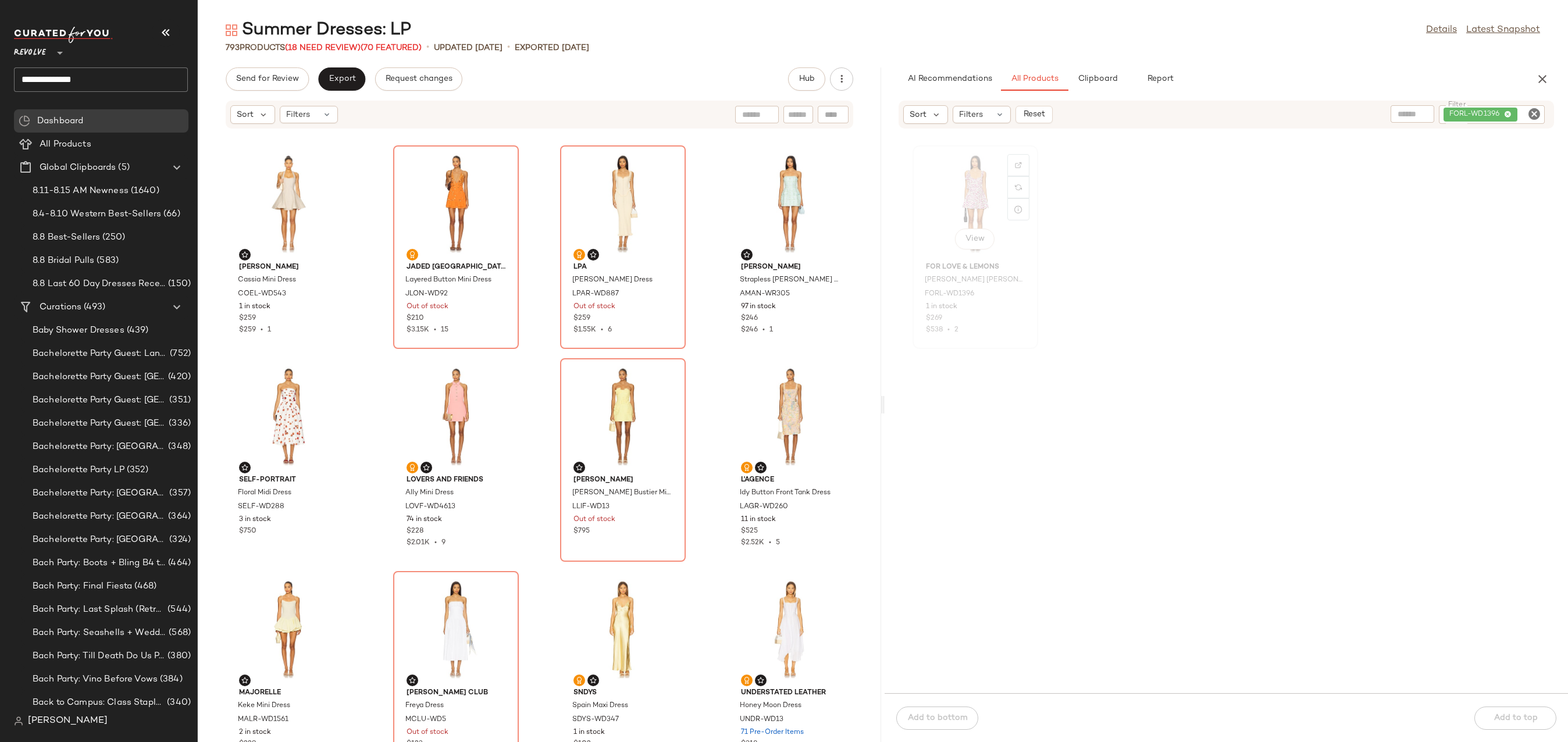
click at [962, 221] on div "View" at bounding box center [975, 203] width 118 height 108
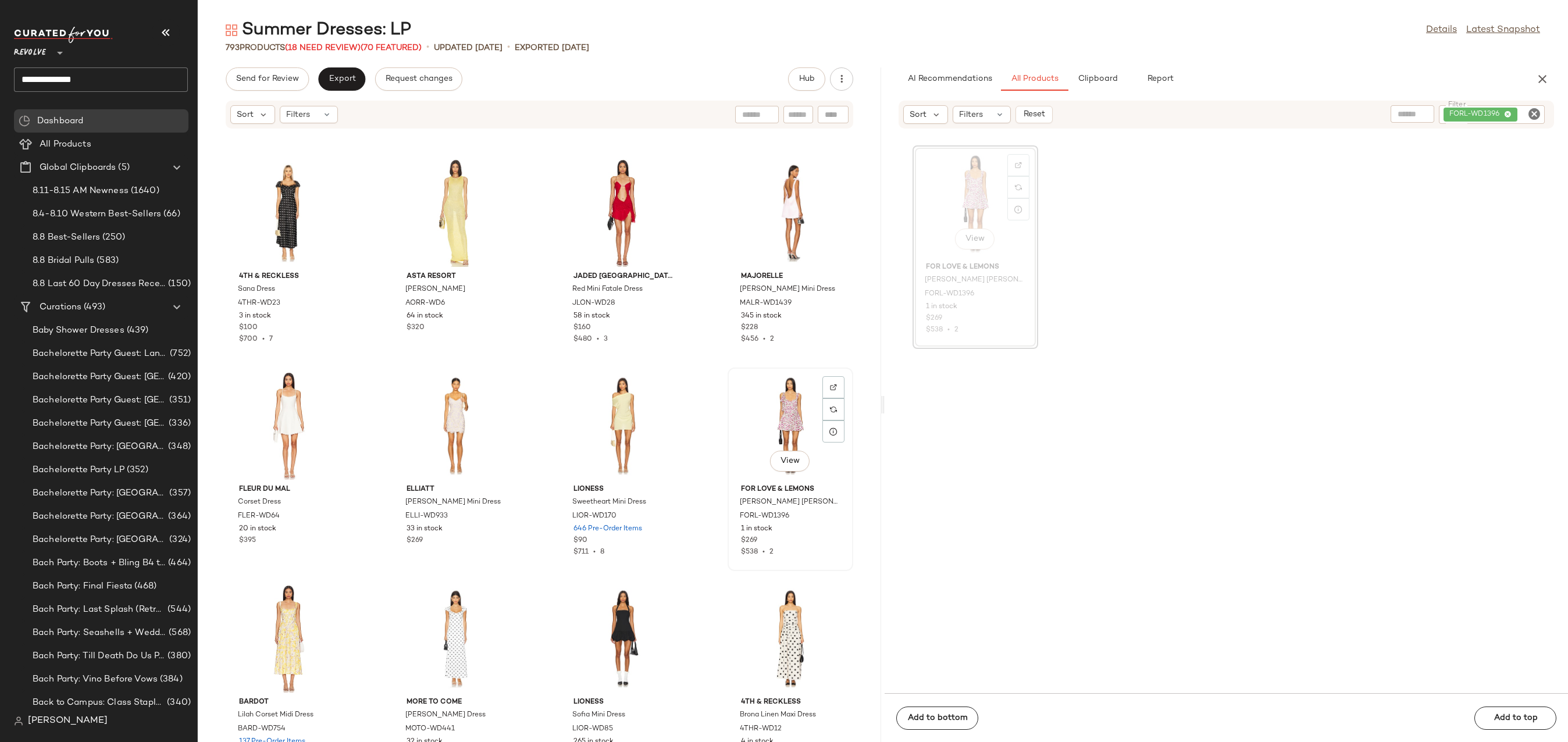
click at [767, 405] on div "View" at bounding box center [790, 425] width 118 height 108
click at [768, 393] on div "View" at bounding box center [790, 425] width 118 height 108
click at [780, 406] on div "View" at bounding box center [790, 425] width 118 height 108
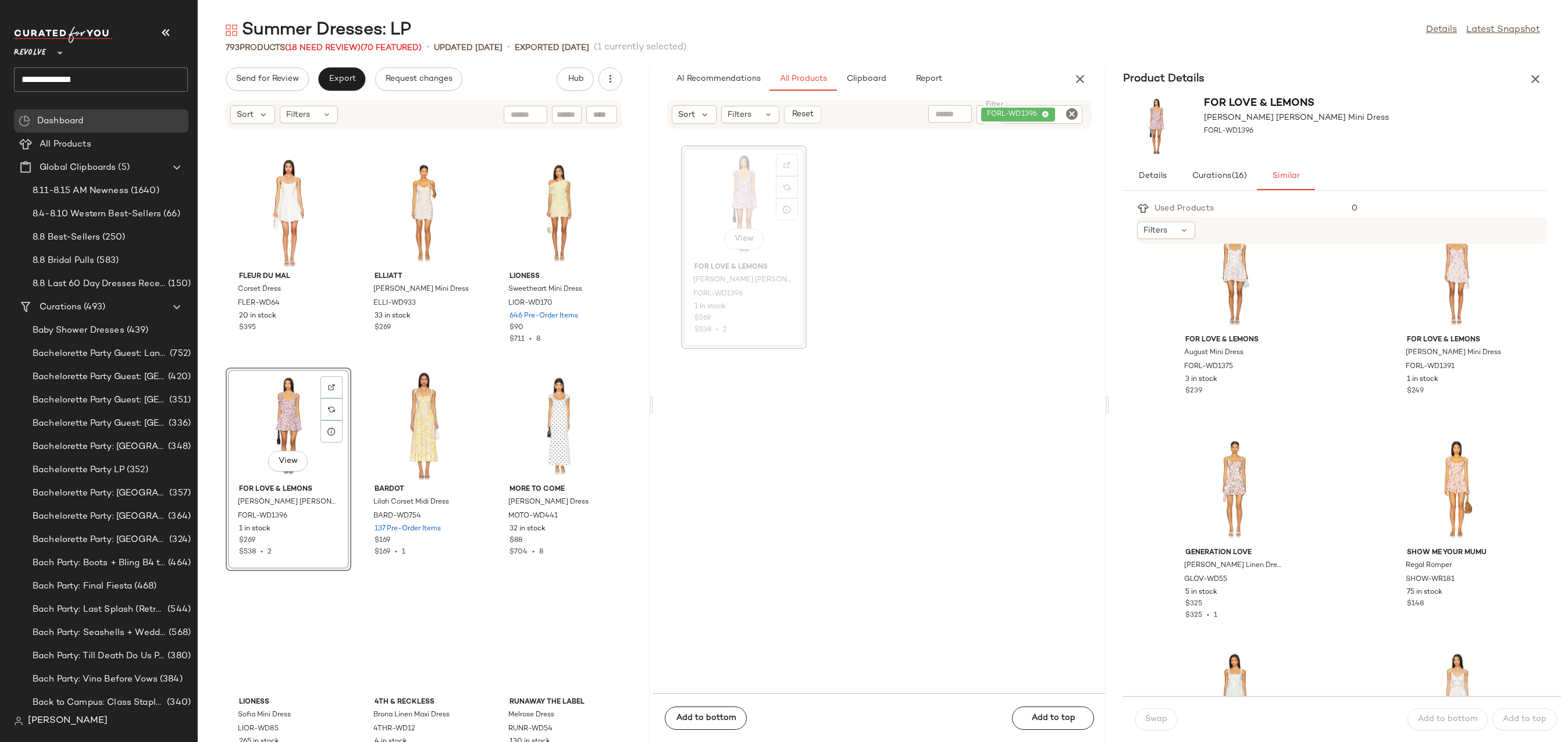
scroll to position [670, 0]
click at [1436, 310] on button "View" at bounding box center [1456, 315] width 40 height 21
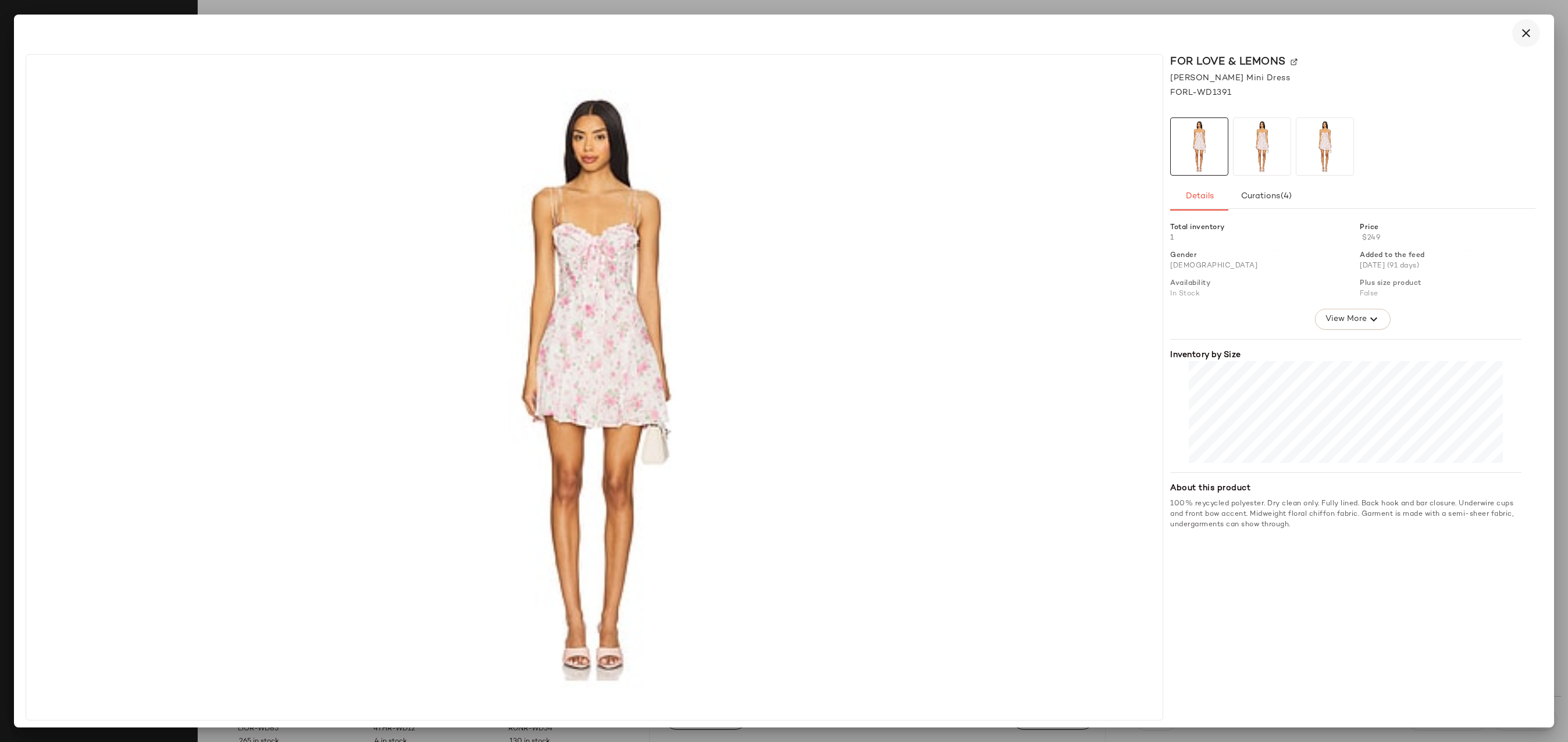
click at [1525, 31] on icon "button" at bounding box center [1525, 32] width 14 height 14
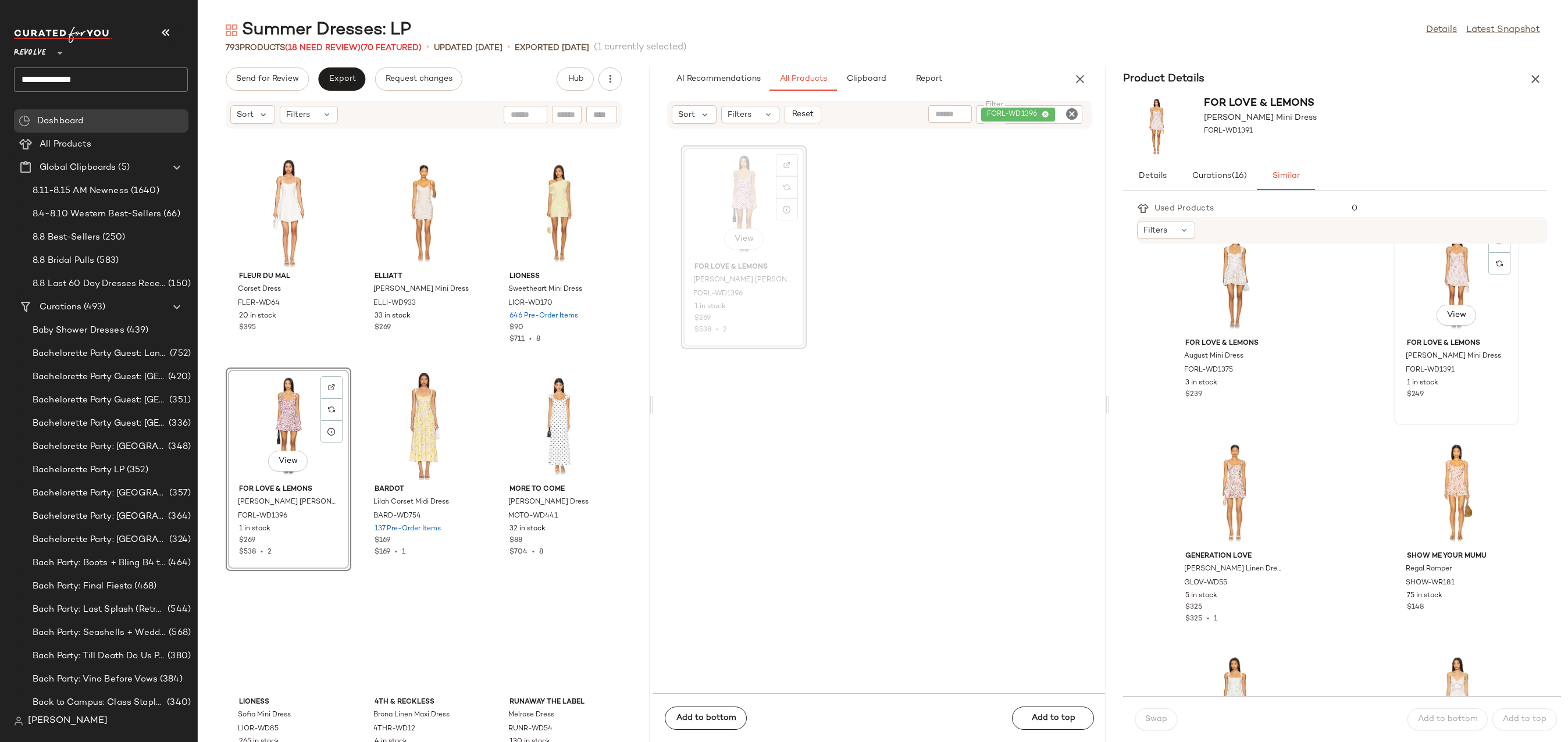
click at [1455, 245] on div "View" at bounding box center [1456, 280] width 118 height 108
click at [1161, 716] on span "Swap" at bounding box center [1156, 720] width 22 height 9
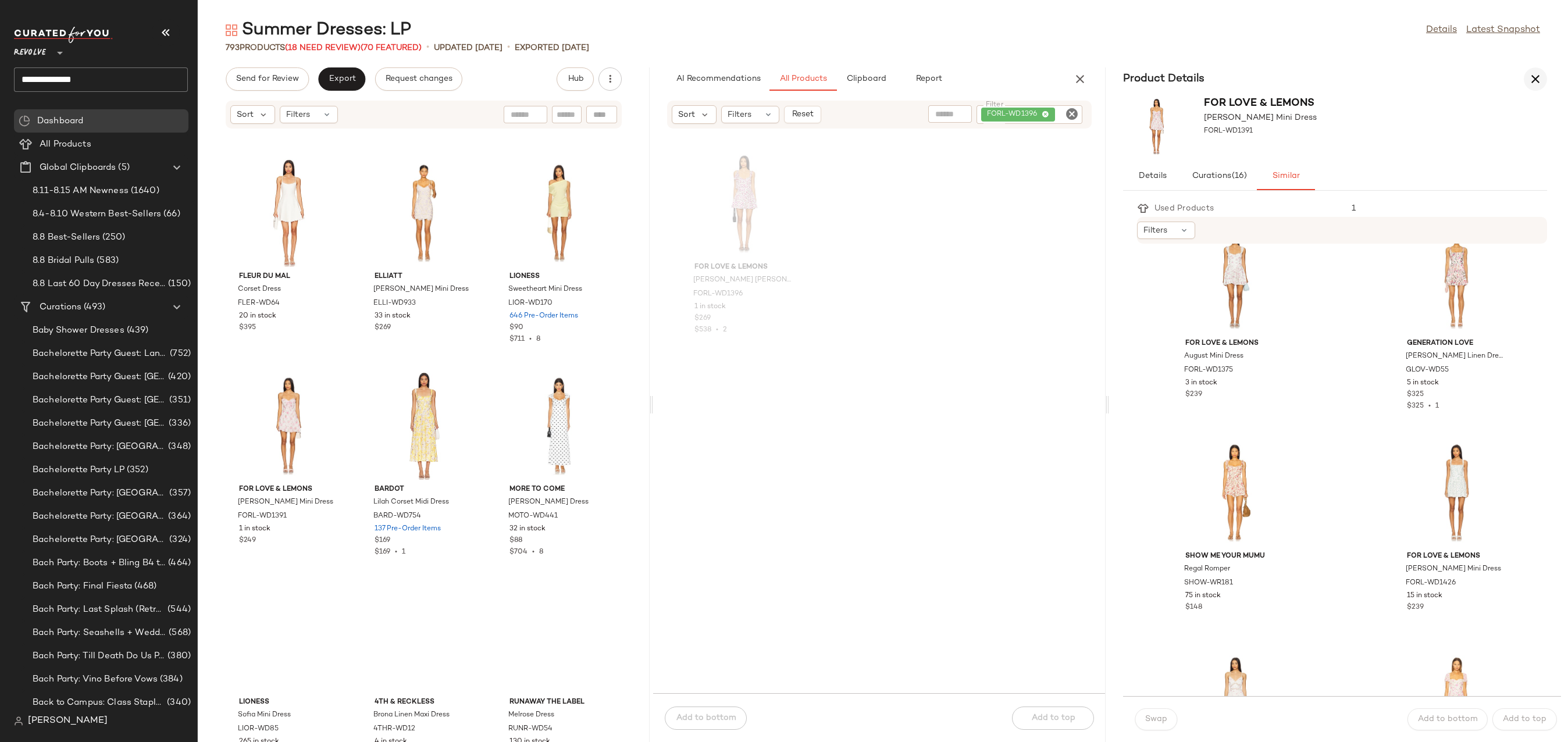
click at [1531, 88] on button "button" at bounding box center [1535, 79] width 23 height 23
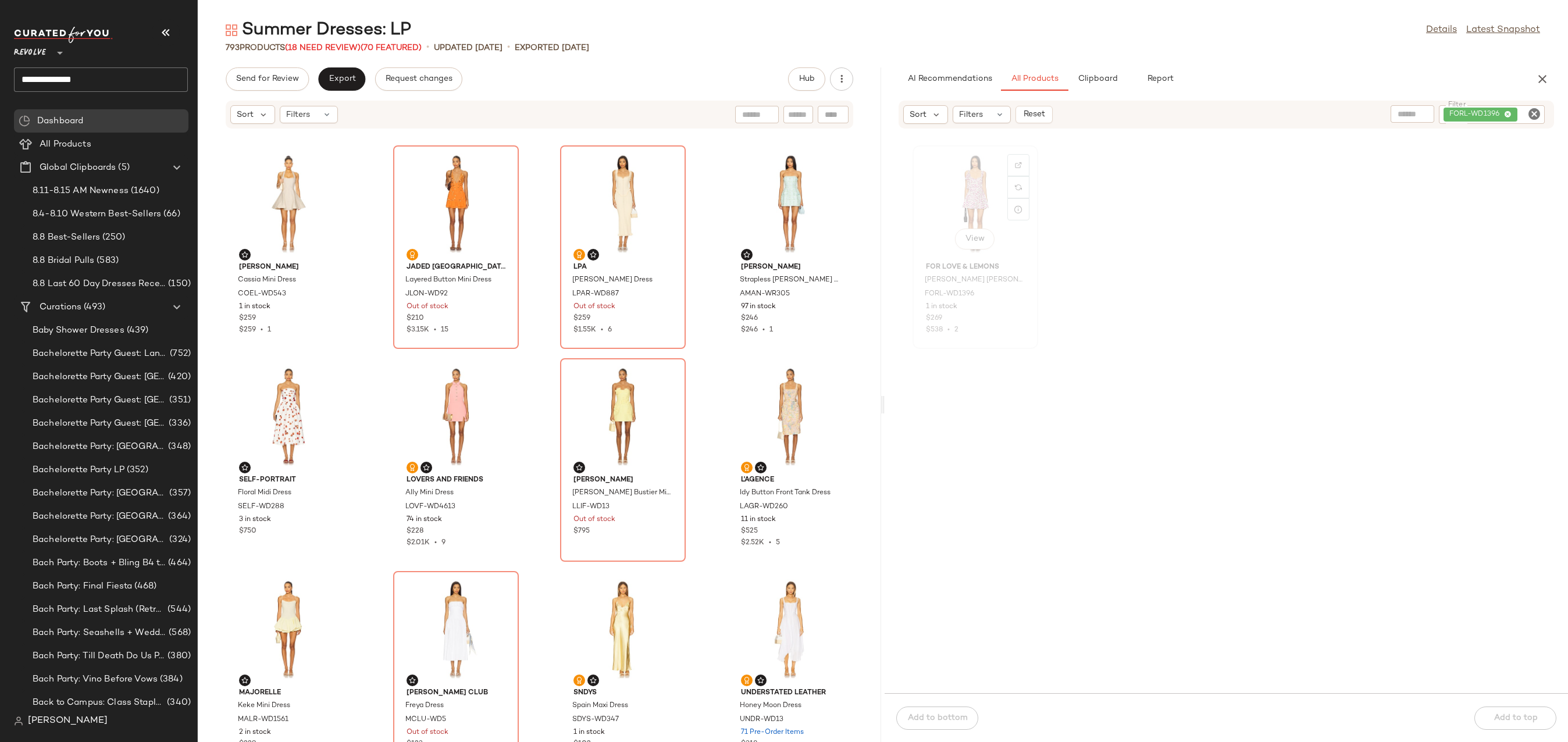
click at [951, 166] on div "View" at bounding box center [975, 203] width 118 height 108
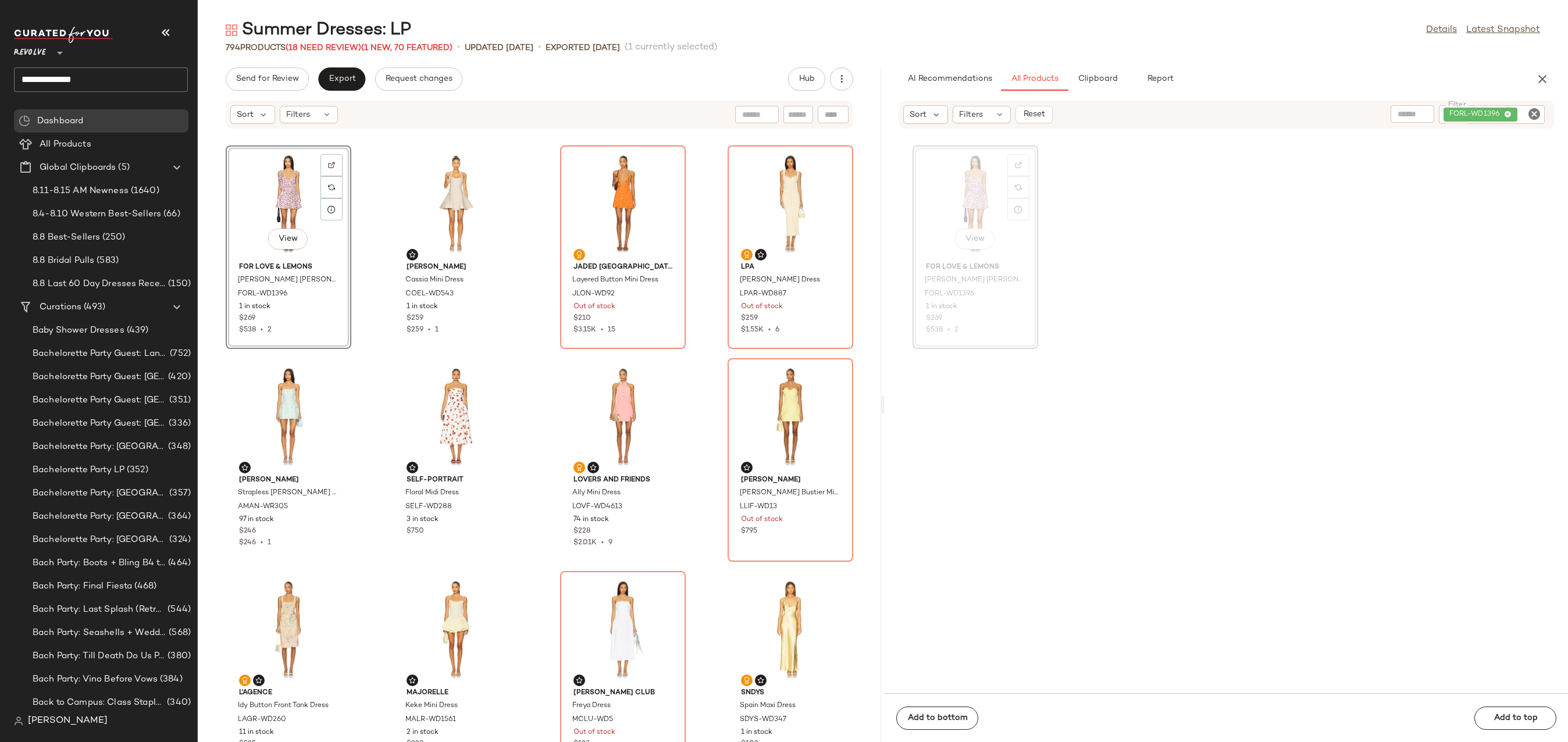
click at [270, 178] on div "View" at bounding box center [288, 203] width 118 height 108
click at [295, 316] on div "Set Featured Product" at bounding box center [356, 321] width 156 height 22
click at [332, 90] on button "Export" at bounding box center [342, 79] width 47 height 23
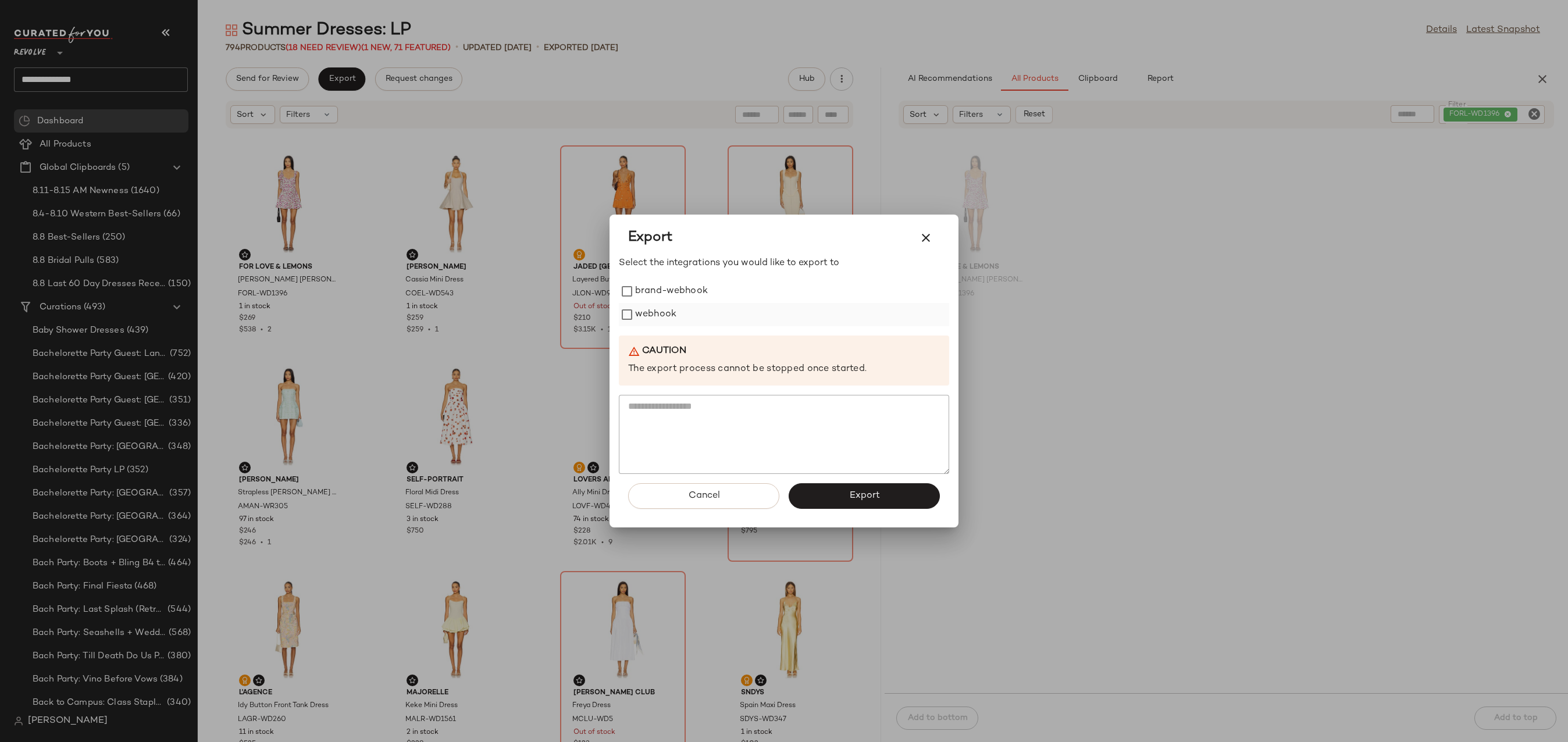
click at [642, 314] on label "webhook" at bounding box center [656, 314] width 42 height 23
click at [826, 495] on button "Export" at bounding box center [864, 497] width 151 height 26
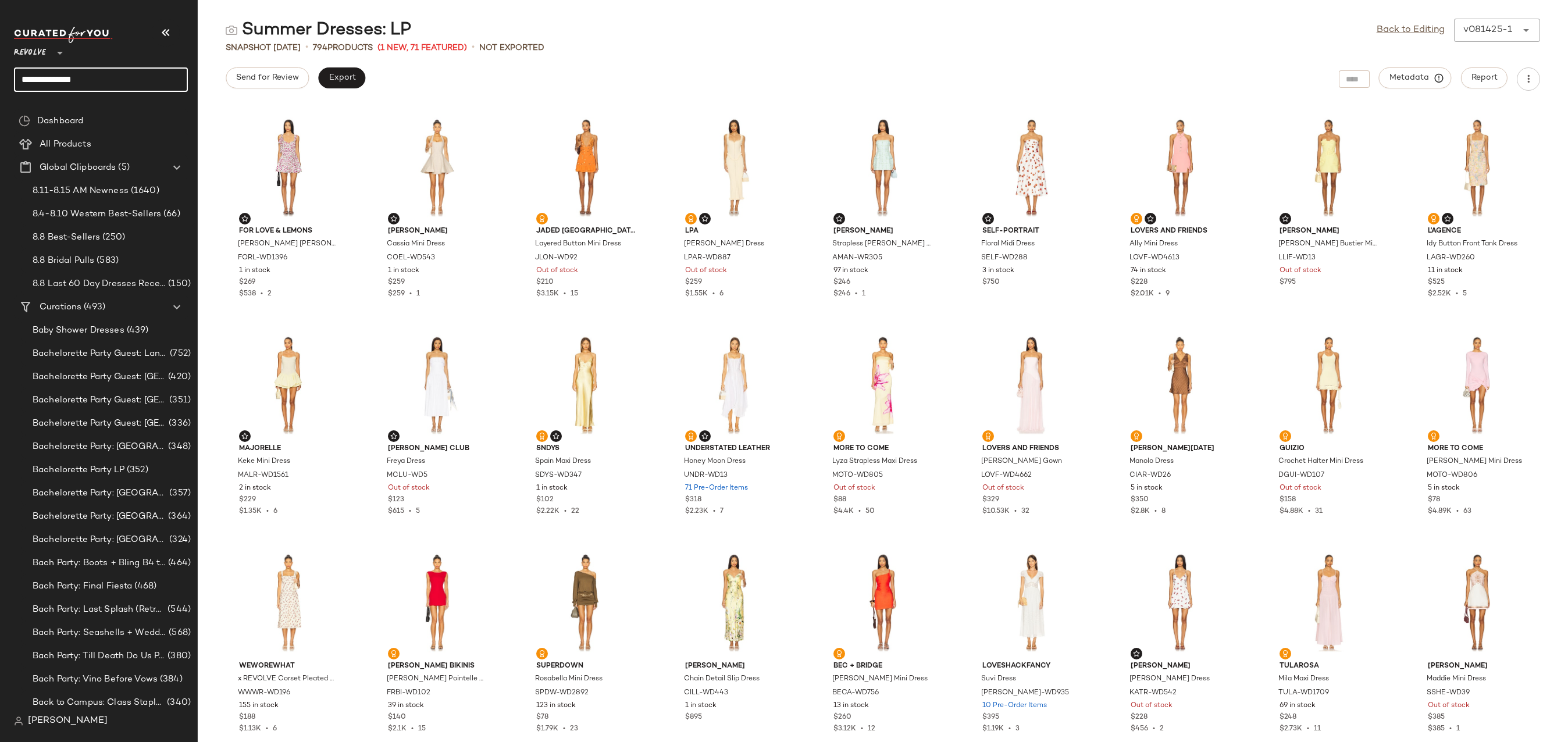
click at [148, 78] on input "**********" at bounding box center [101, 80] width 174 height 24
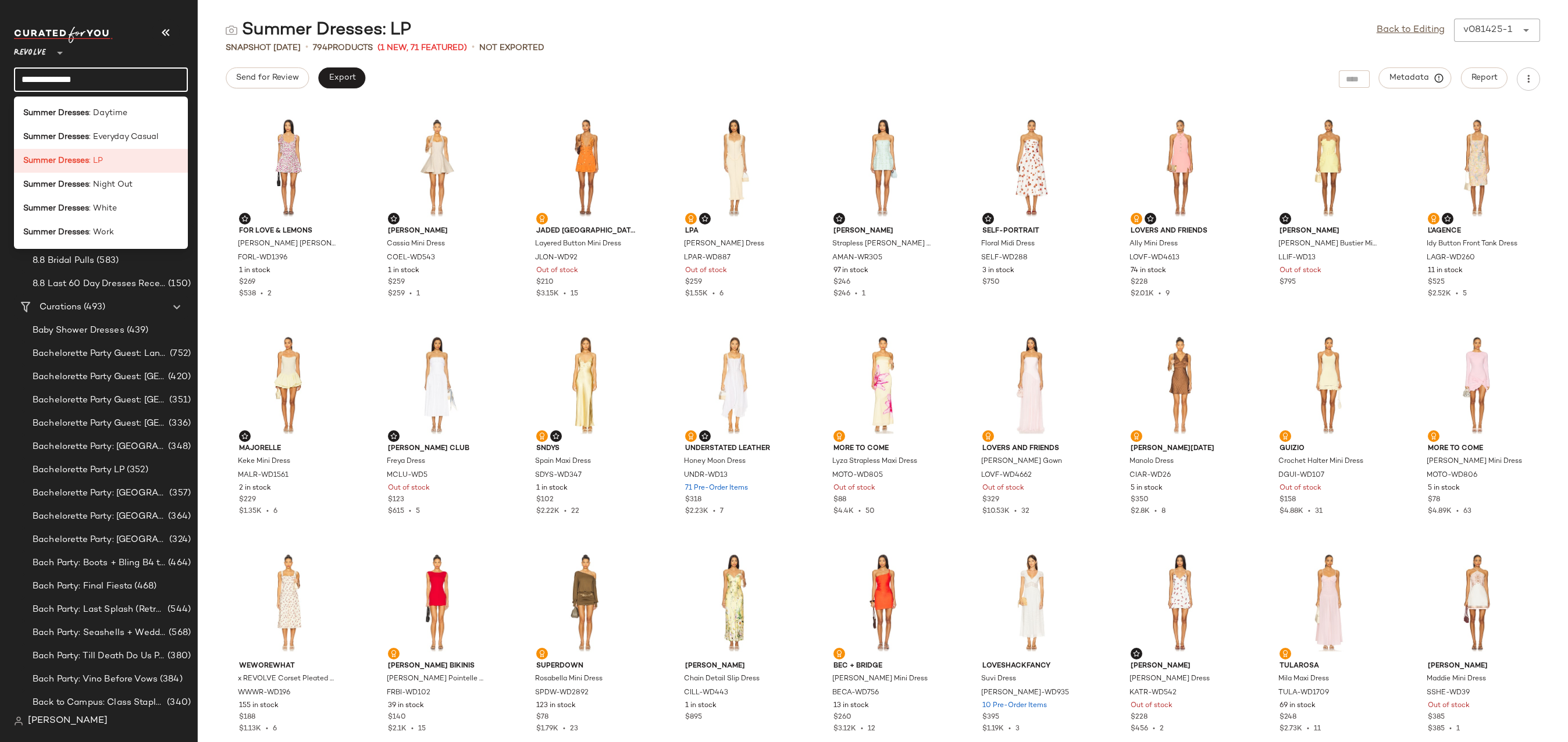
click at [148, 78] on input "**********" at bounding box center [101, 80] width 174 height 24
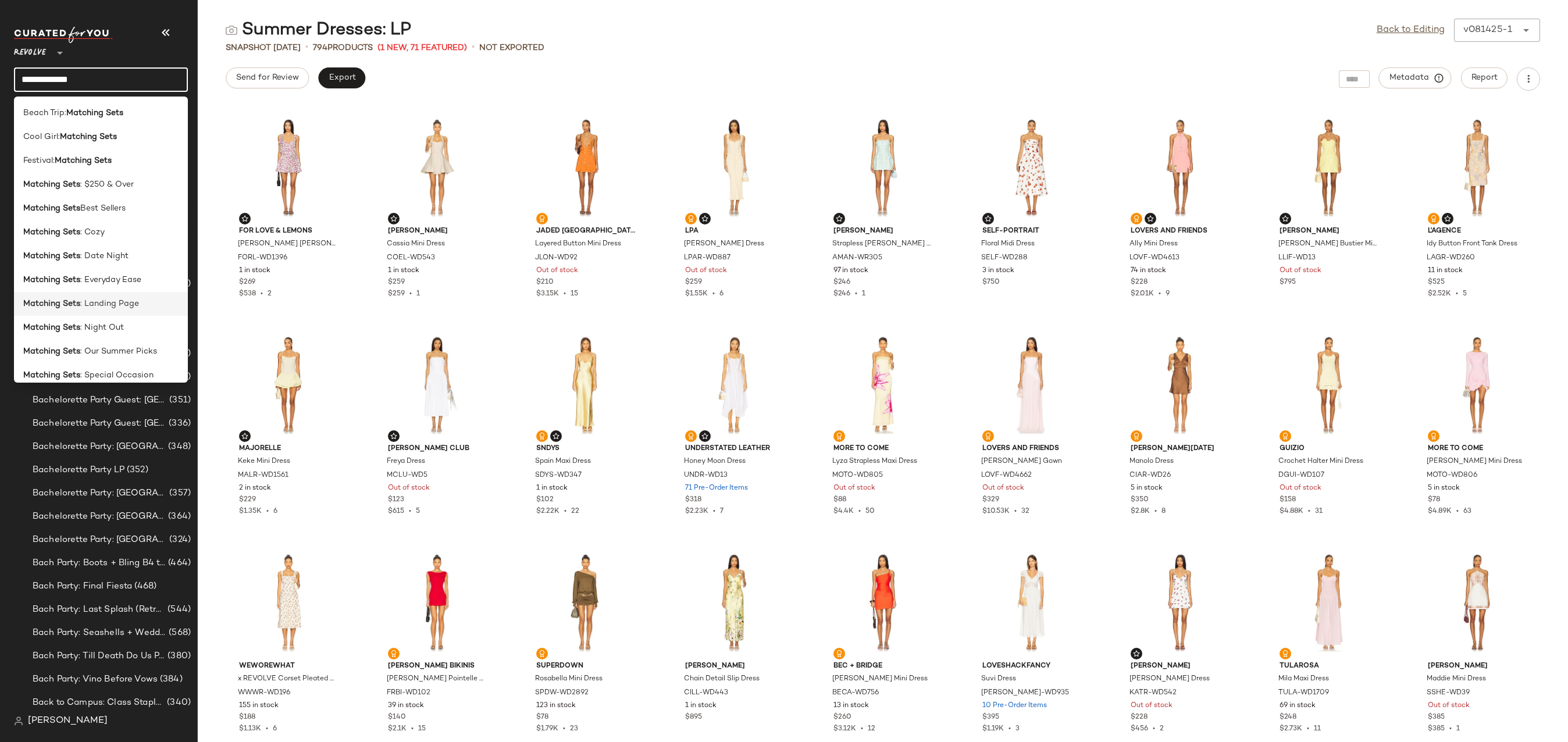
type input "**********"
click at [144, 305] on div "Matching Sets : Landing Page" at bounding box center [101, 304] width 156 height 12
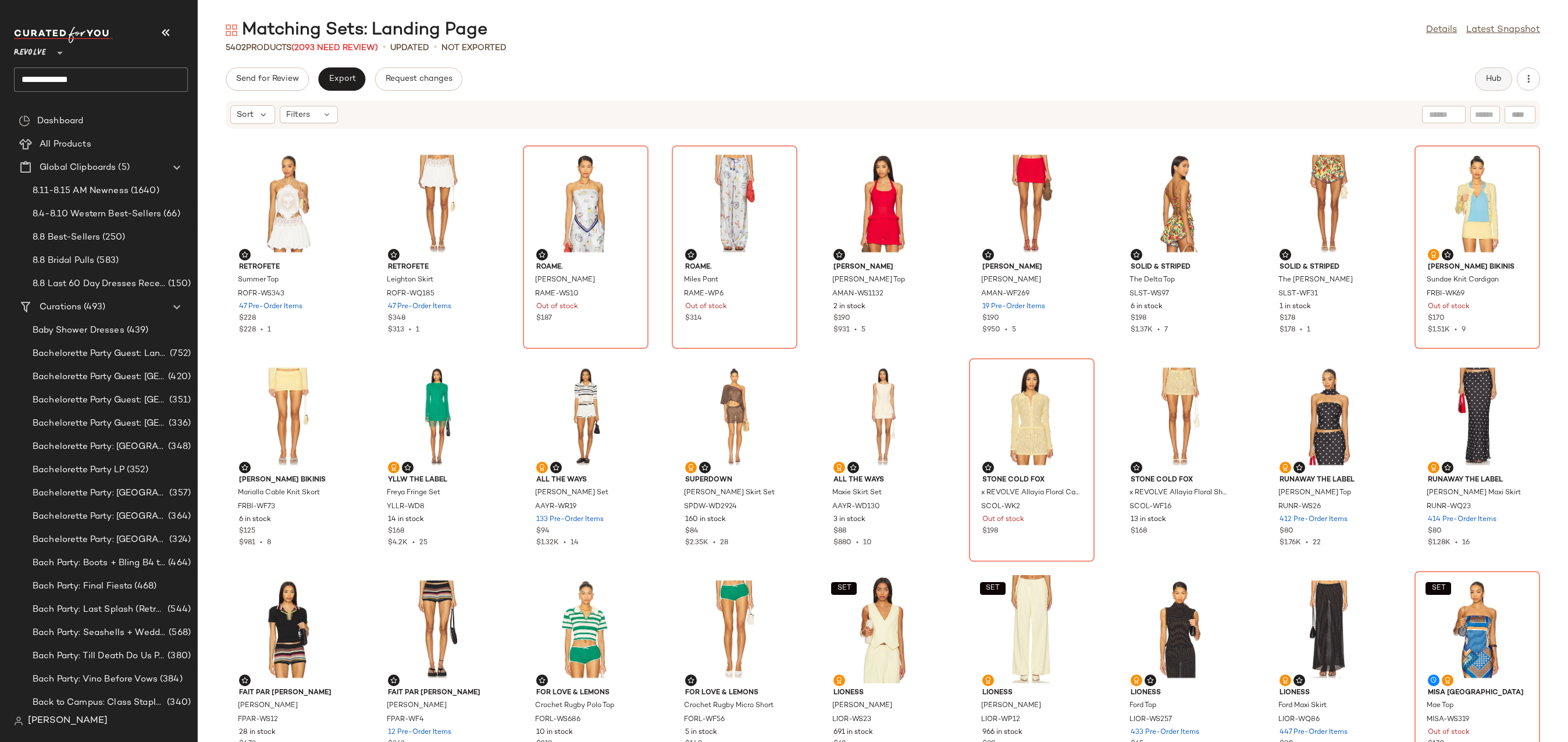
click at [1485, 82] on button "Hub" at bounding box center [1494, 79] width 37 height 23
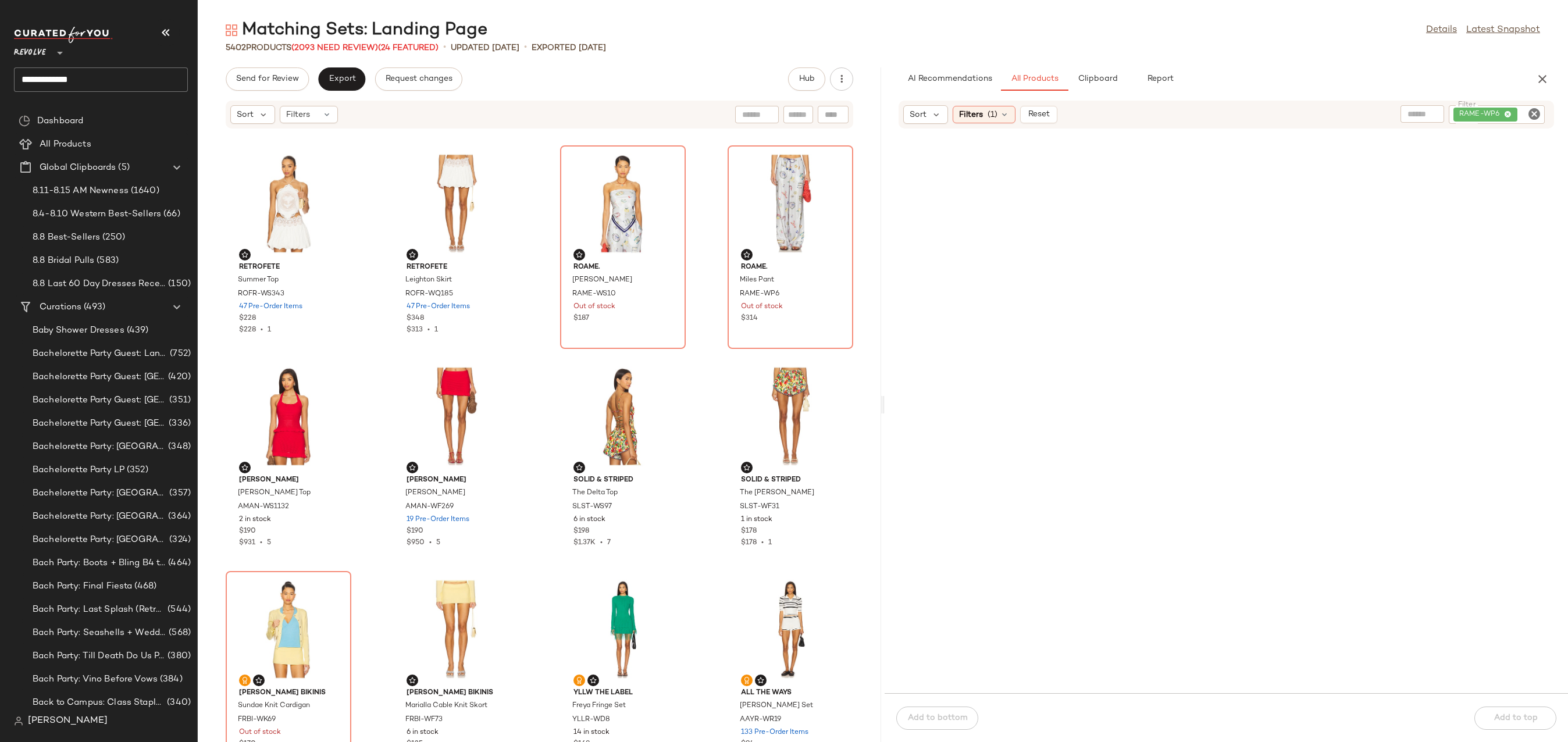
click at [1527, 117] on icon "Clear Filter" at bounding box center [1534, 114] width 14 height 14
paste input "**********"
type input "**********"
click at [1005, 113] on icon at bounding box center [1005, 115] width 9 height 9
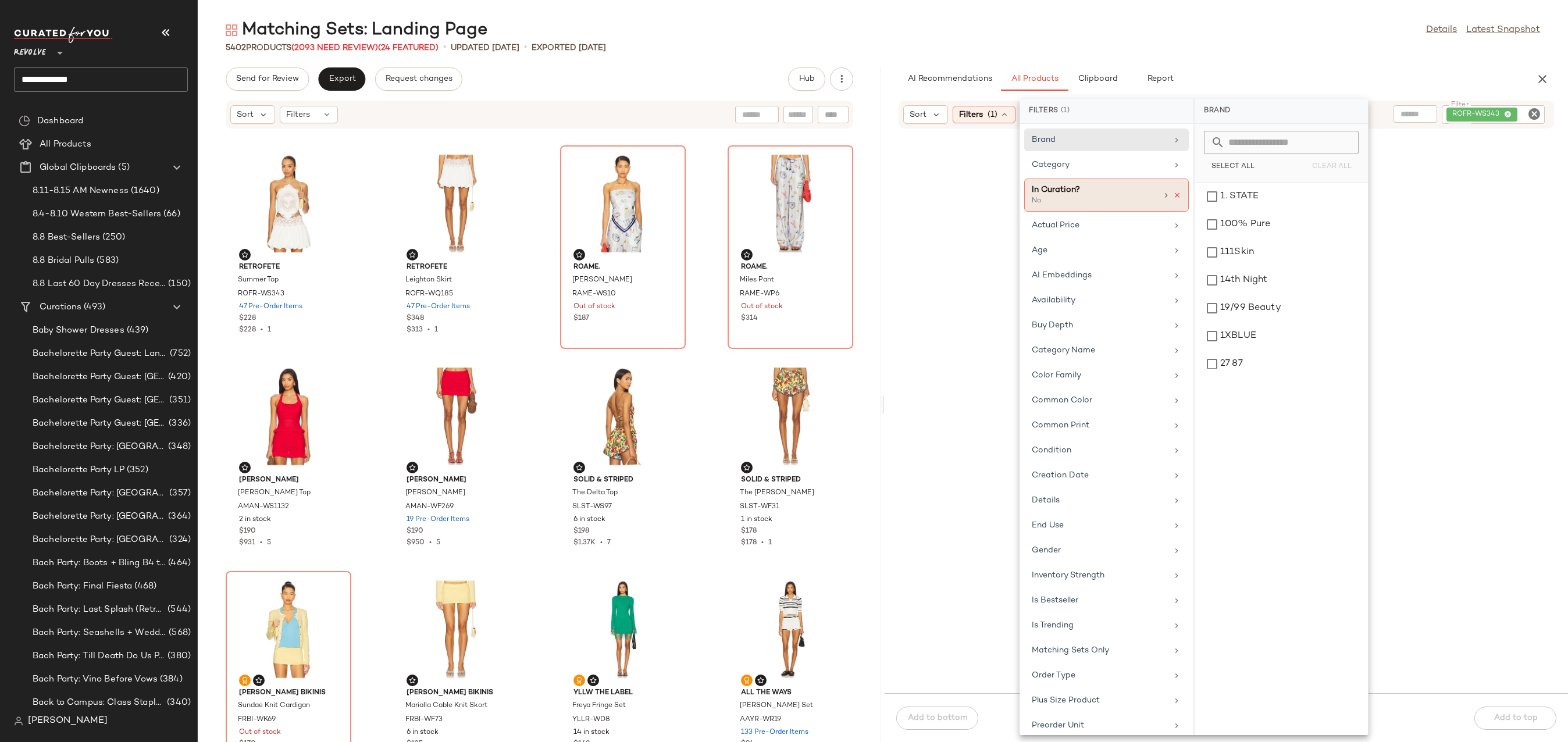
click at [1176, 195] on icon at bounding box center [1177, 195] width 8 height 8
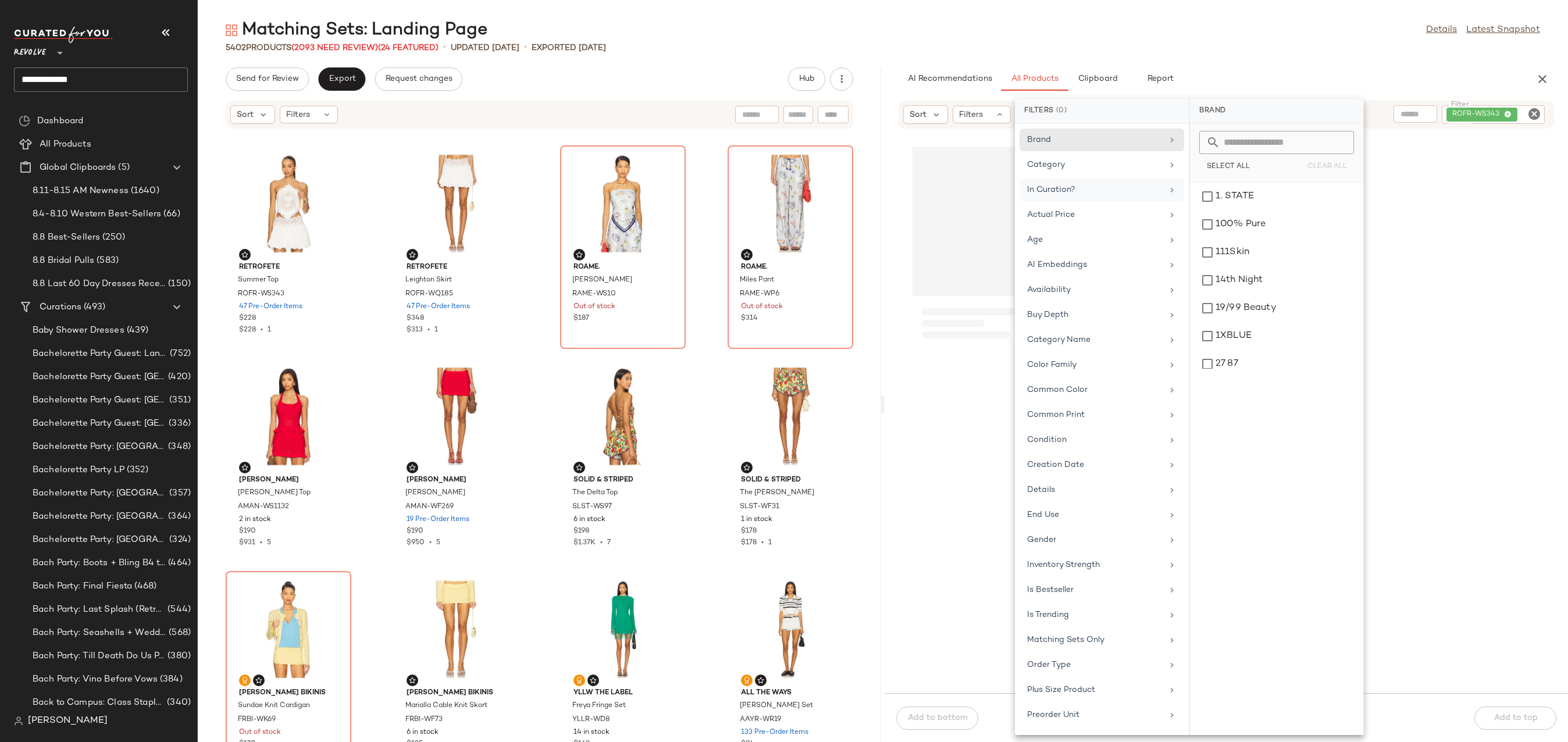
click at [1203, 57] on div "Matching Sets: Landing Page Details Latest Snapshot 5402 Products (2093 Need Re…" at bounding box center [884, 380] width 1371 height 723
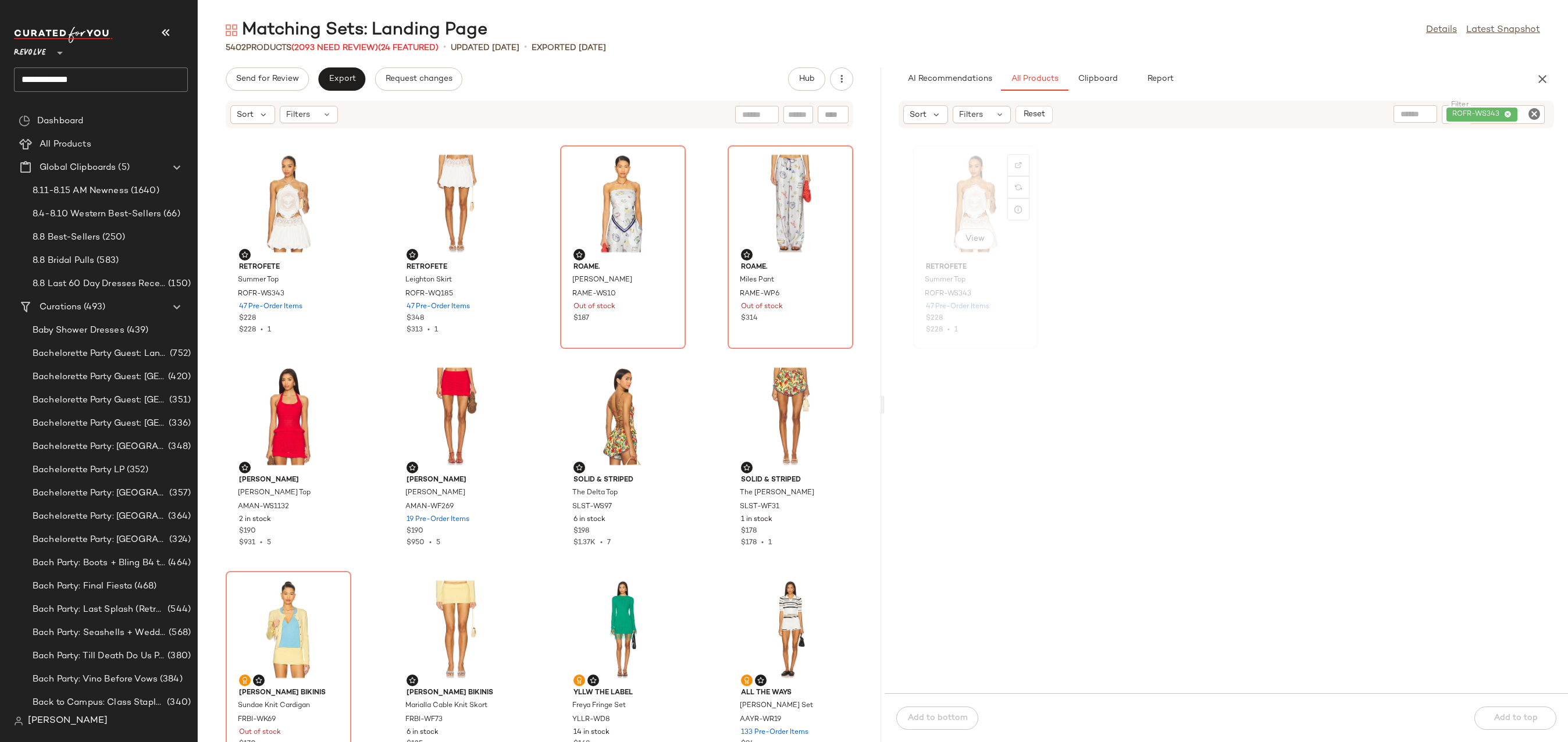
click at [959, 197] on div "View" at bounding box center [975, 203] width 118 height 108
click at [440, 171] on div "View" at bounding box center [456, 203] width 118 height 108
click at [94, 69] on input "**********" at bounding box center [101, 80] width 174 height 24
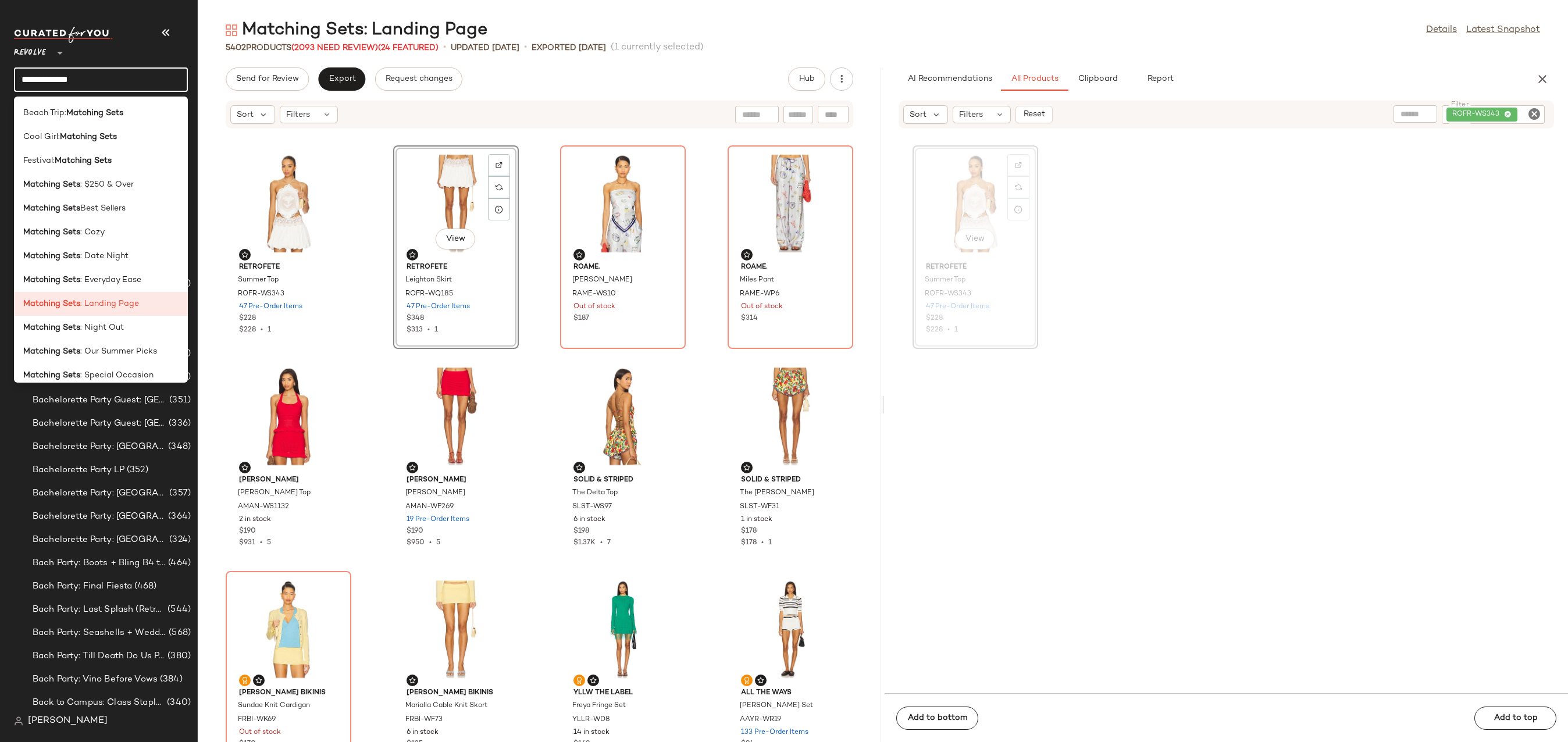
click at [94, 69] on input "**********" at bounding box center [101, 80] width 174 height 24
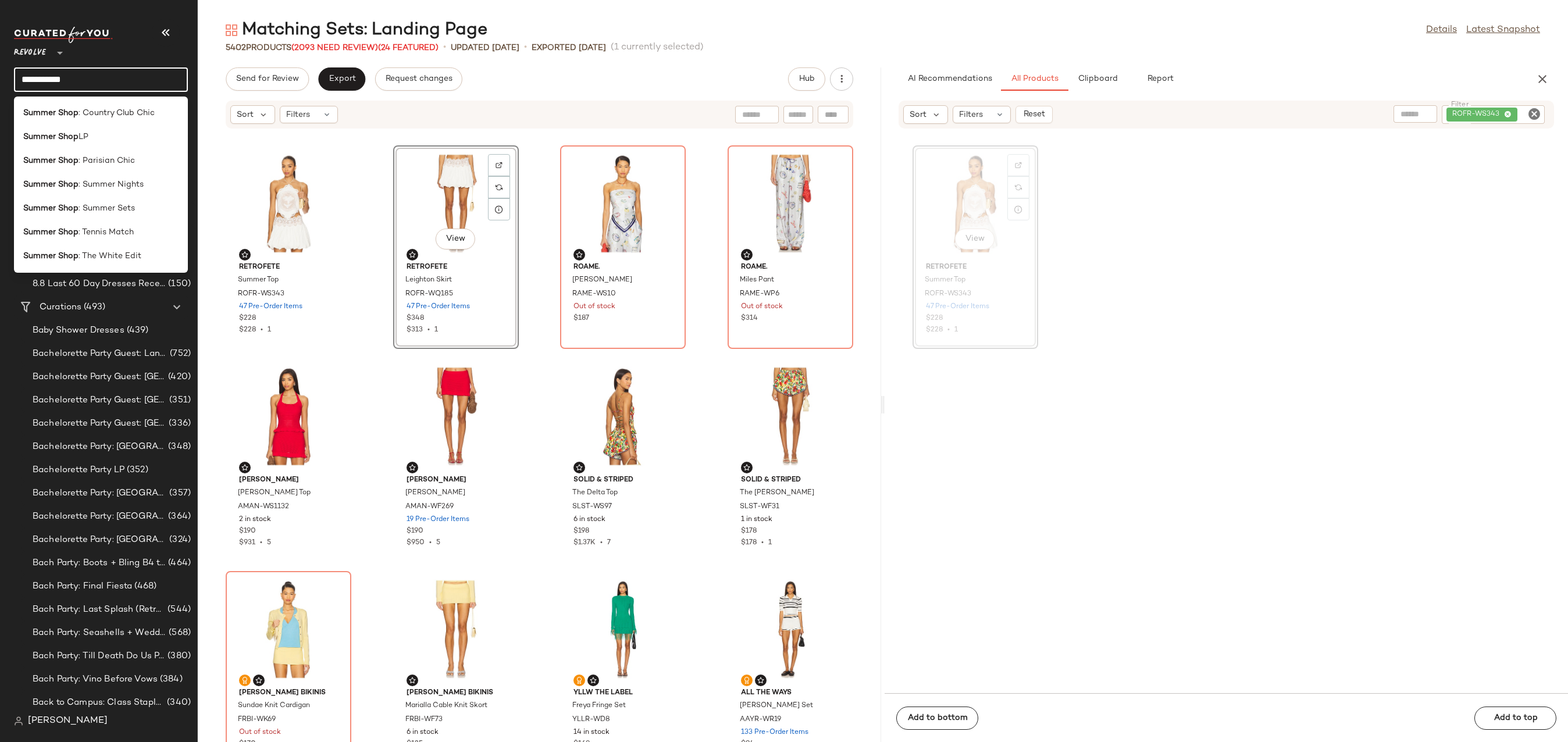
click at [106, 71] on input "**********" at bounding box center [101, 80] width 174 height 24
click at [106, 75] on input "**********" at bounding box center [101, 80] width 174 height 24
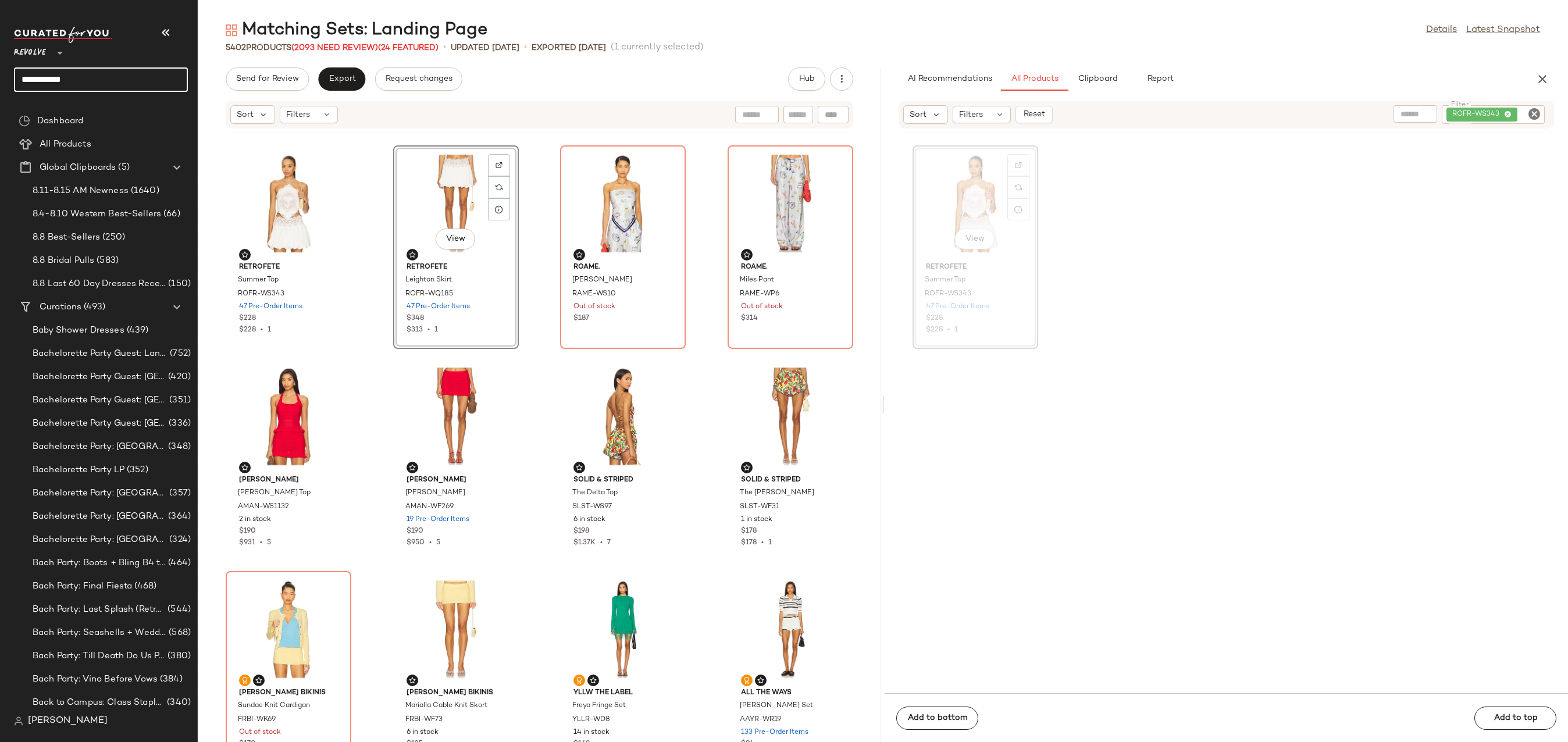
click at [106, 75] on input "**********" at bounding box center [101, 80] width 174 height 24
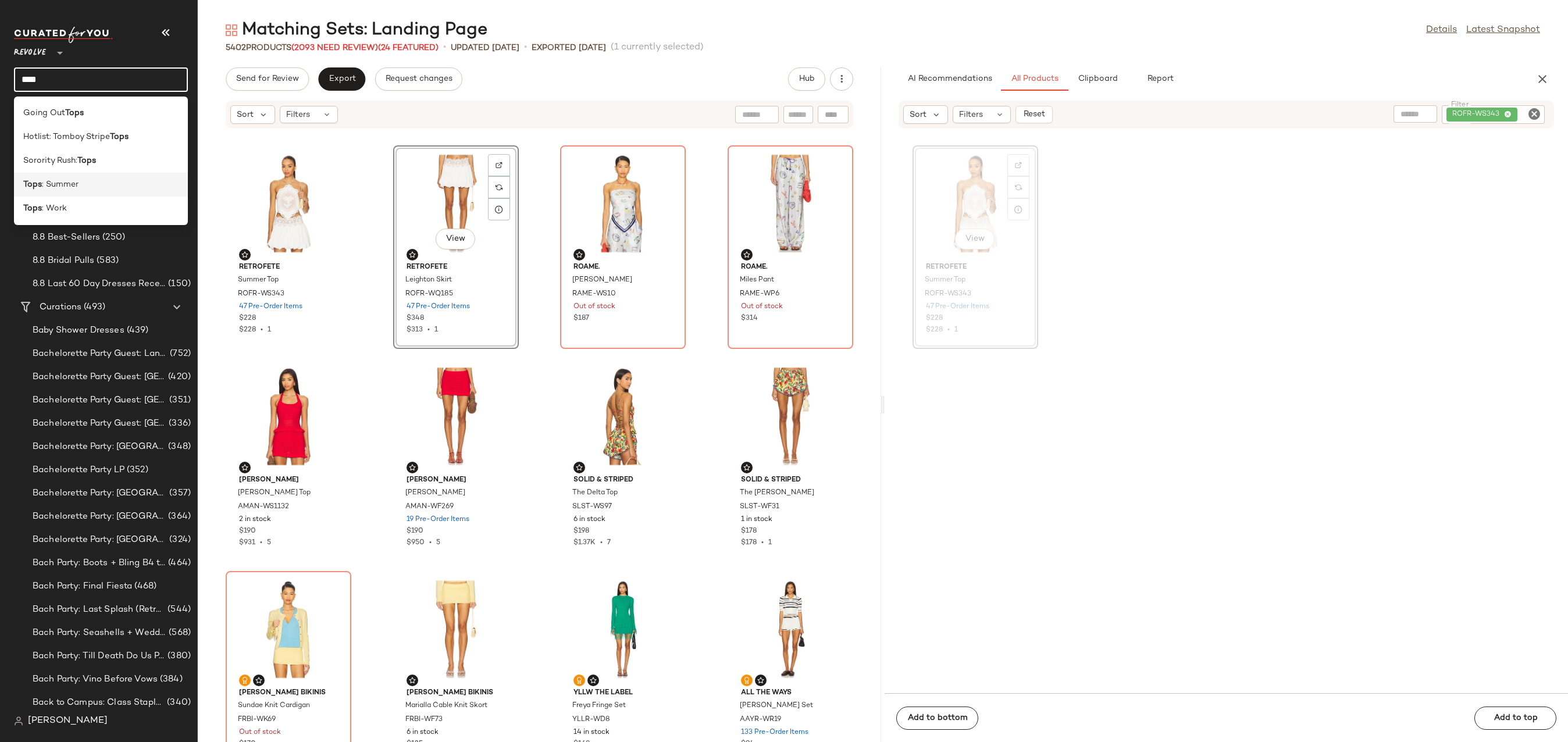
click at [127, 173] on div "Tops : Summer" at bounding box center [101, 185] width 174 height 24
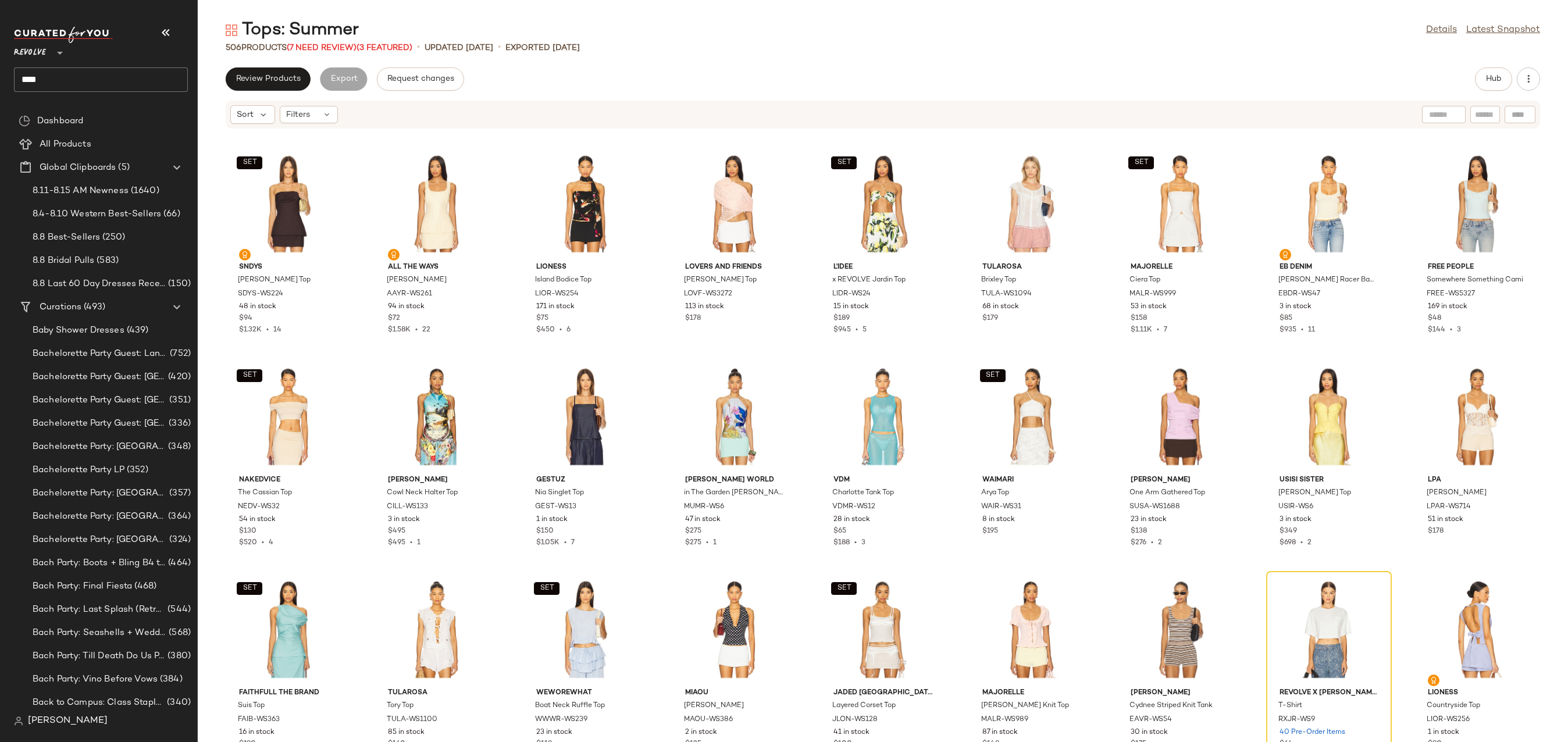
click at [98, 88] on input "****" at bounding box center [101, 80] width 174 height 24
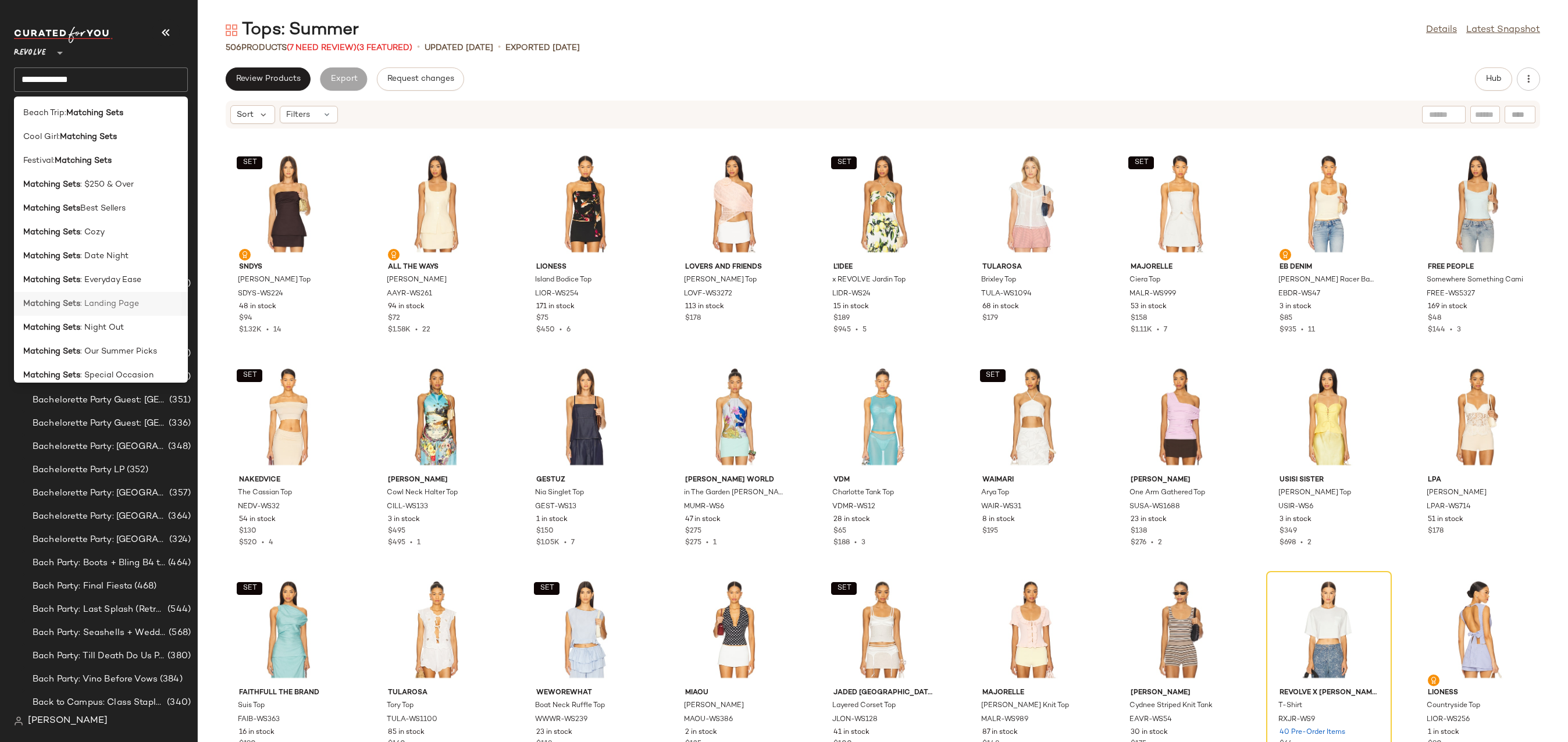
click at [112, 301] on span ": Landing Page" at bounding box center [109, 304] width 58 height 12
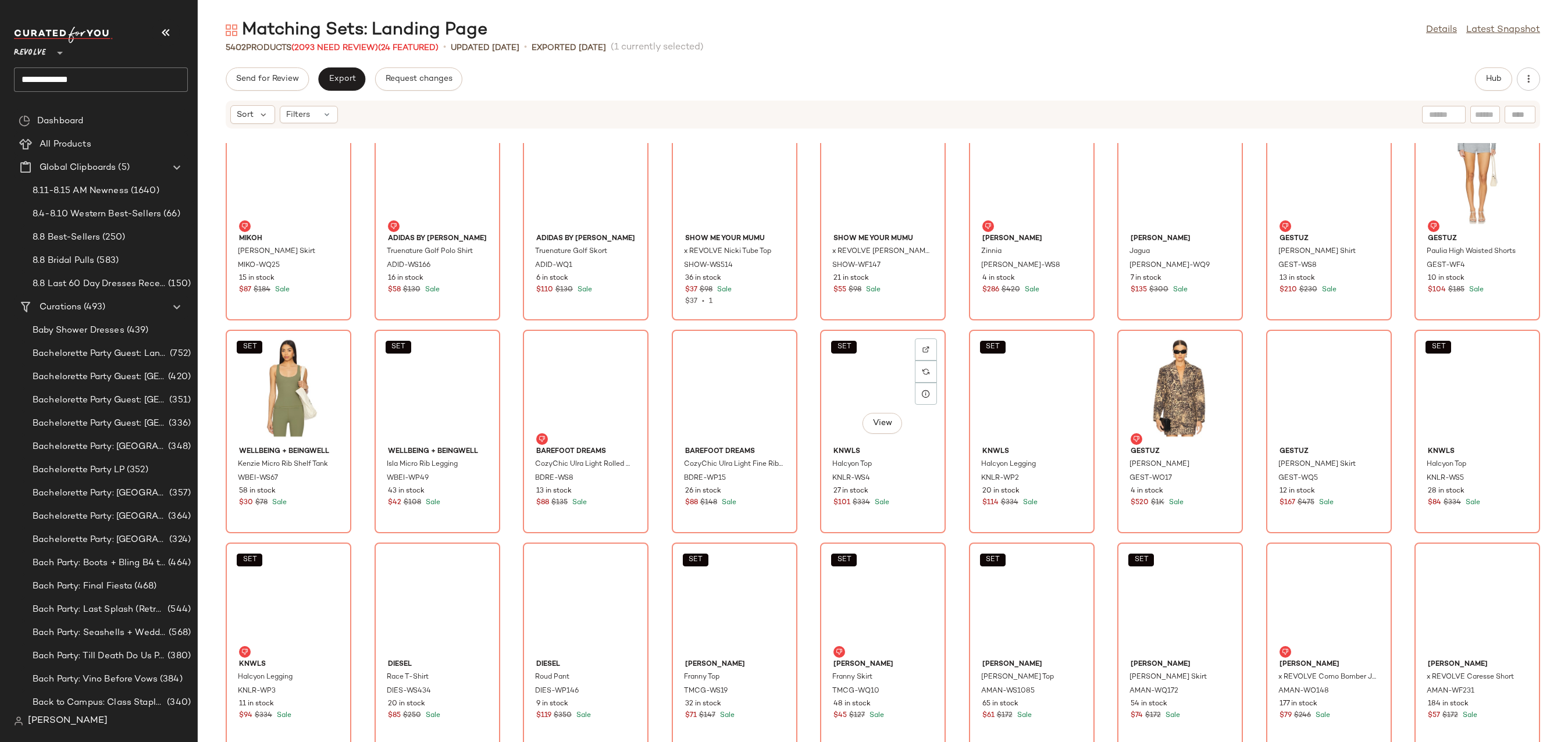
scroll to position [101177, 0]
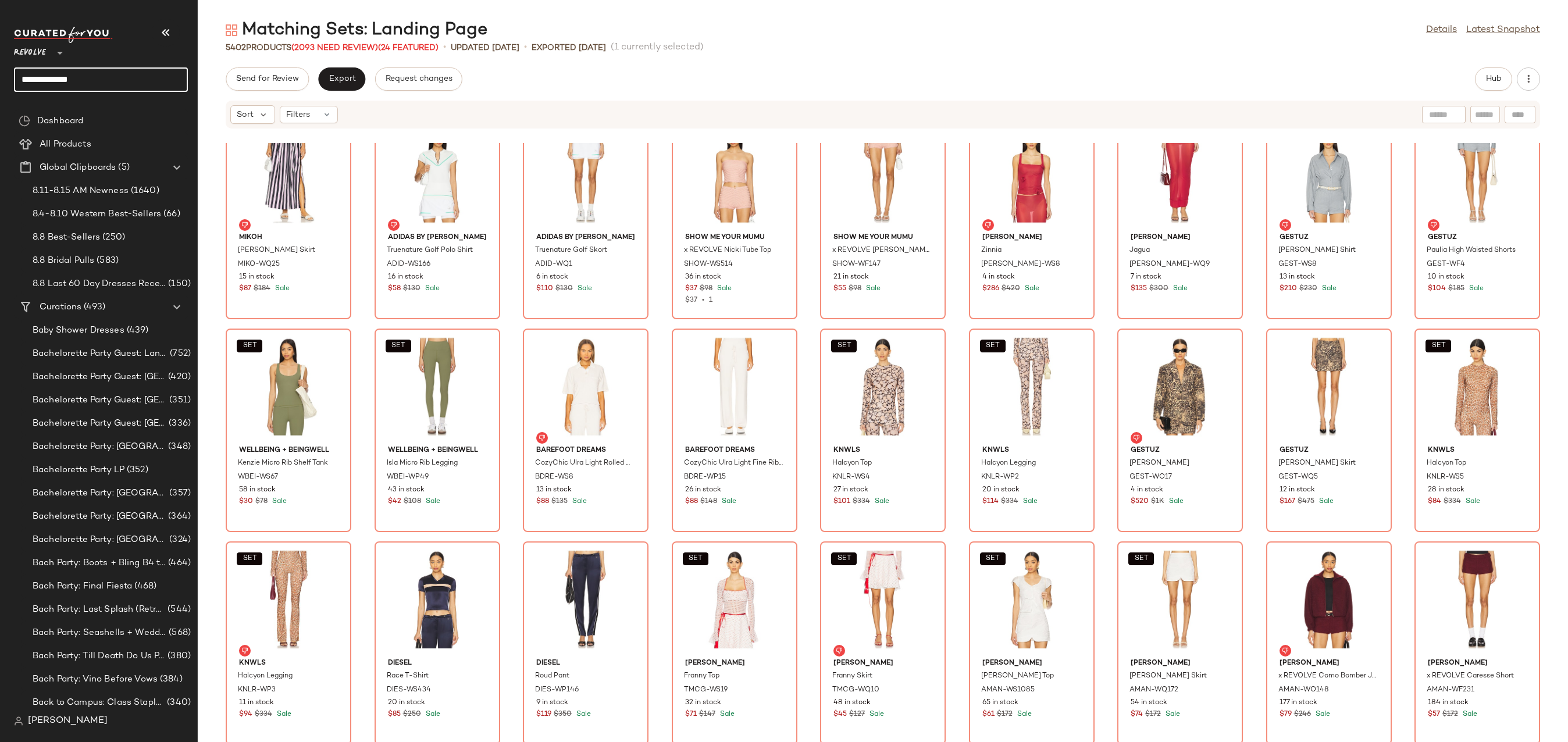
click at [104, 74] on input "**********" at bounding box center [101, 80] width 174 height 24
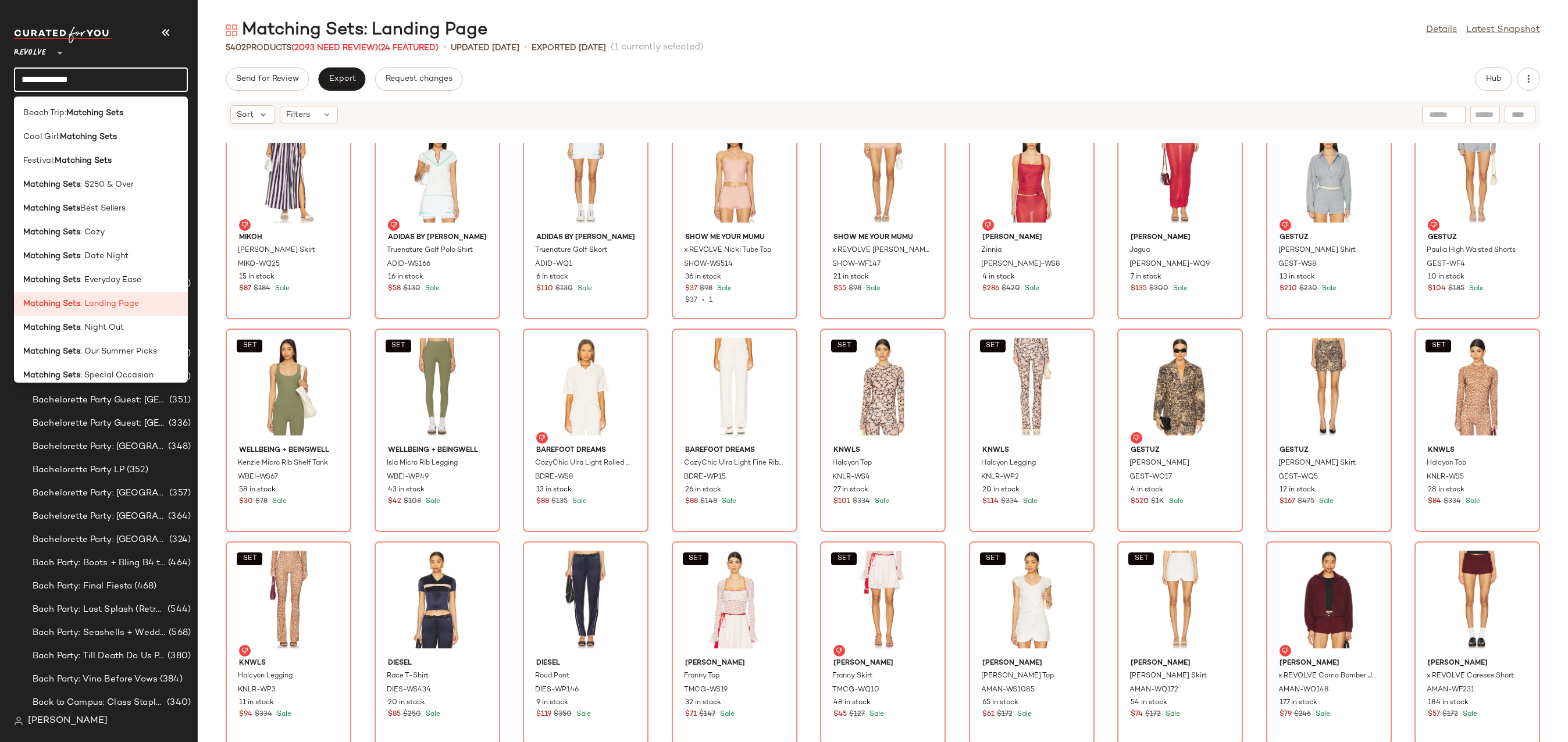
click at [104, 74] on input "**********" at bounding box center [101, 80] width 174 height 24
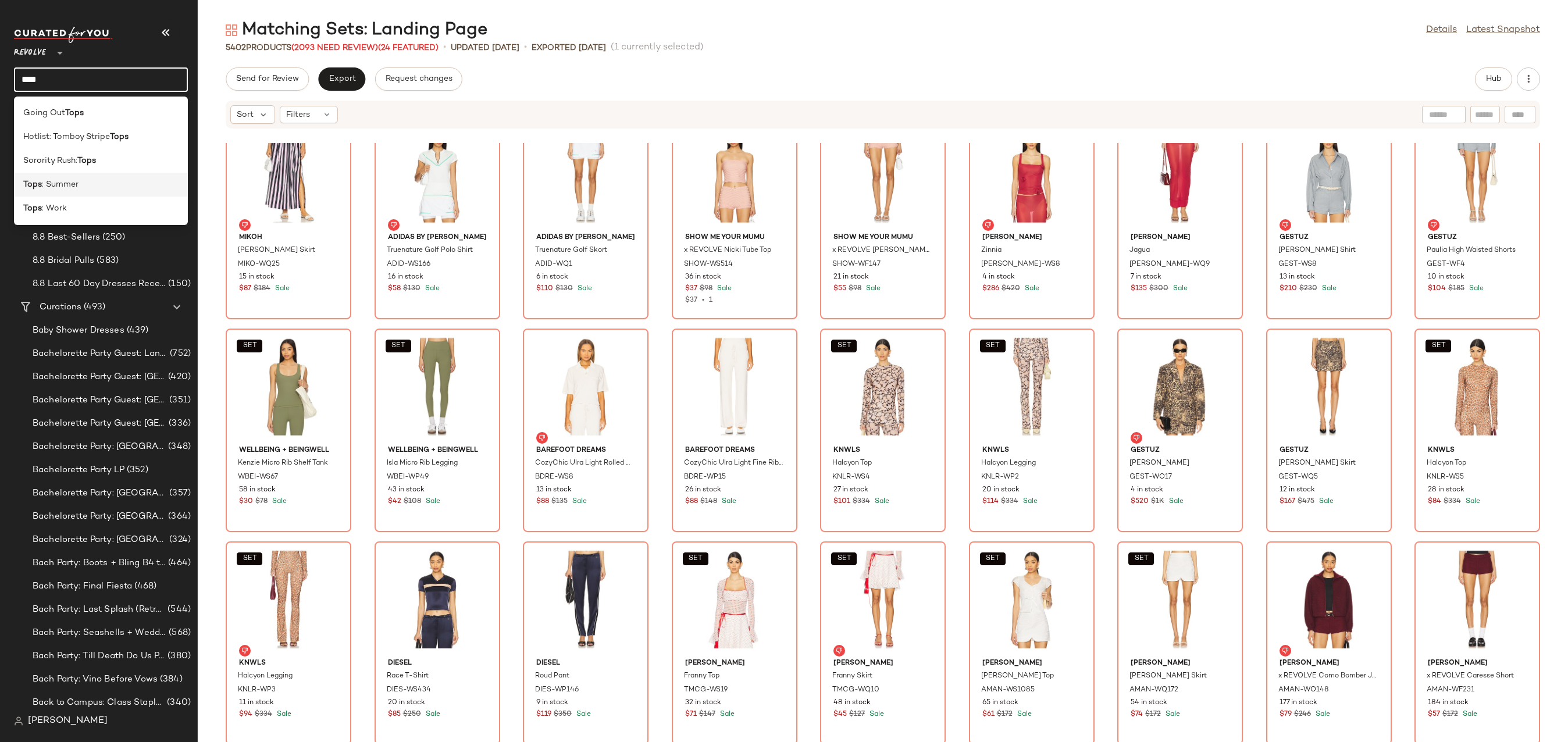
click at [92, 189] on div "Tops : Summer" at bounding box center [101, 184] width 156 height 12
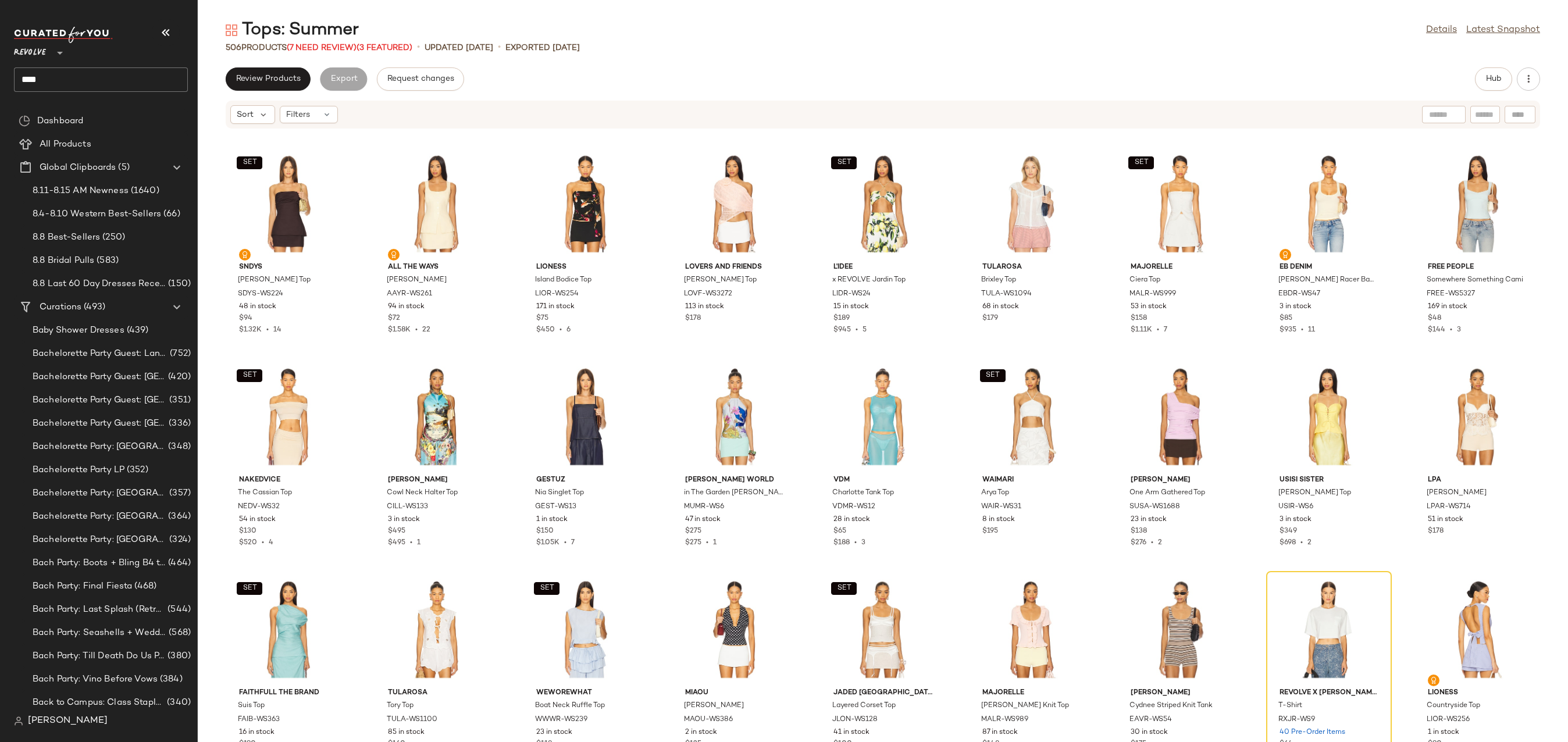
click at [62, 85] on input "****" at bounding box center [101, 80] width 174 height 24
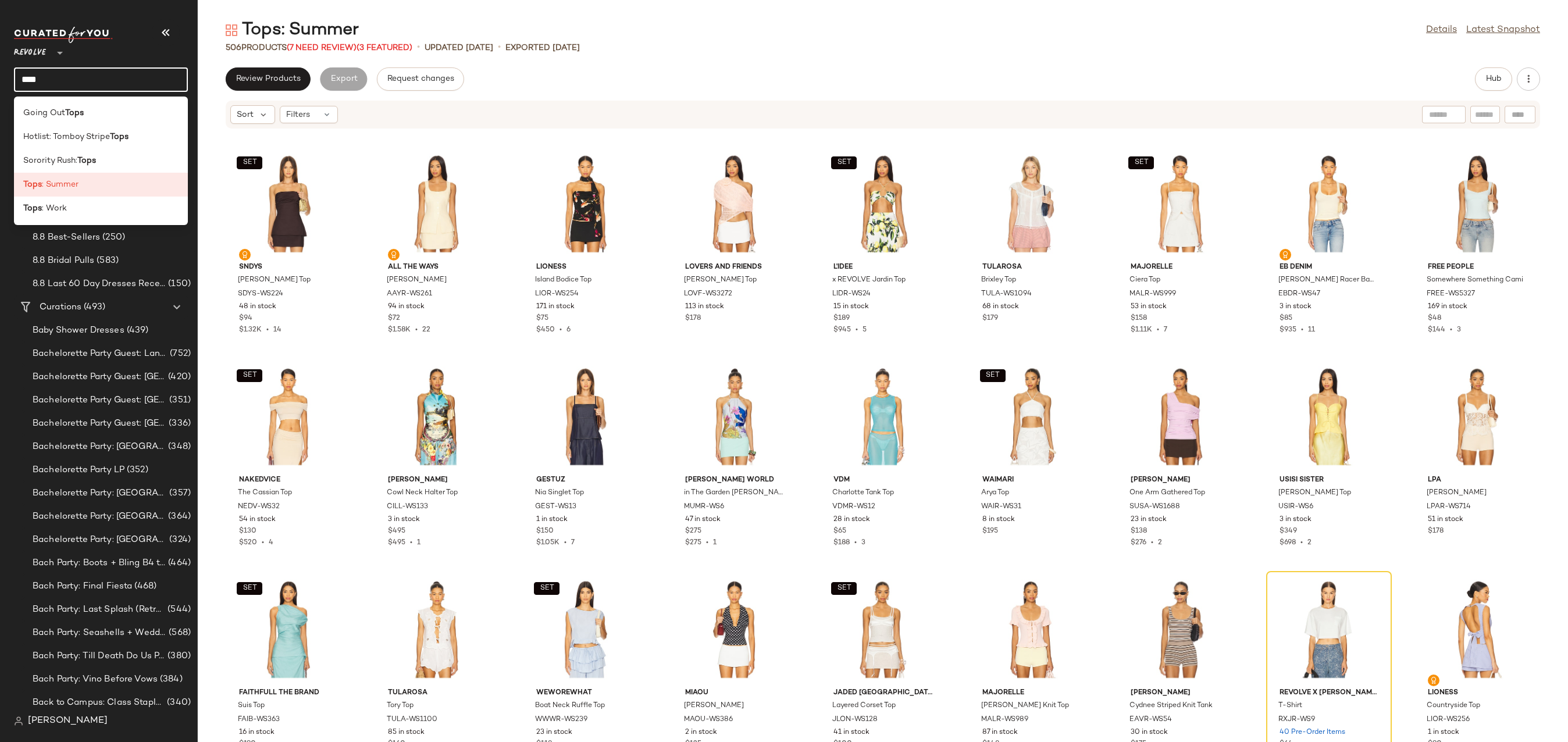
click at [62, 85] on input "****" at bounding box center [101, 80] width 174 height 24
type input "*****"
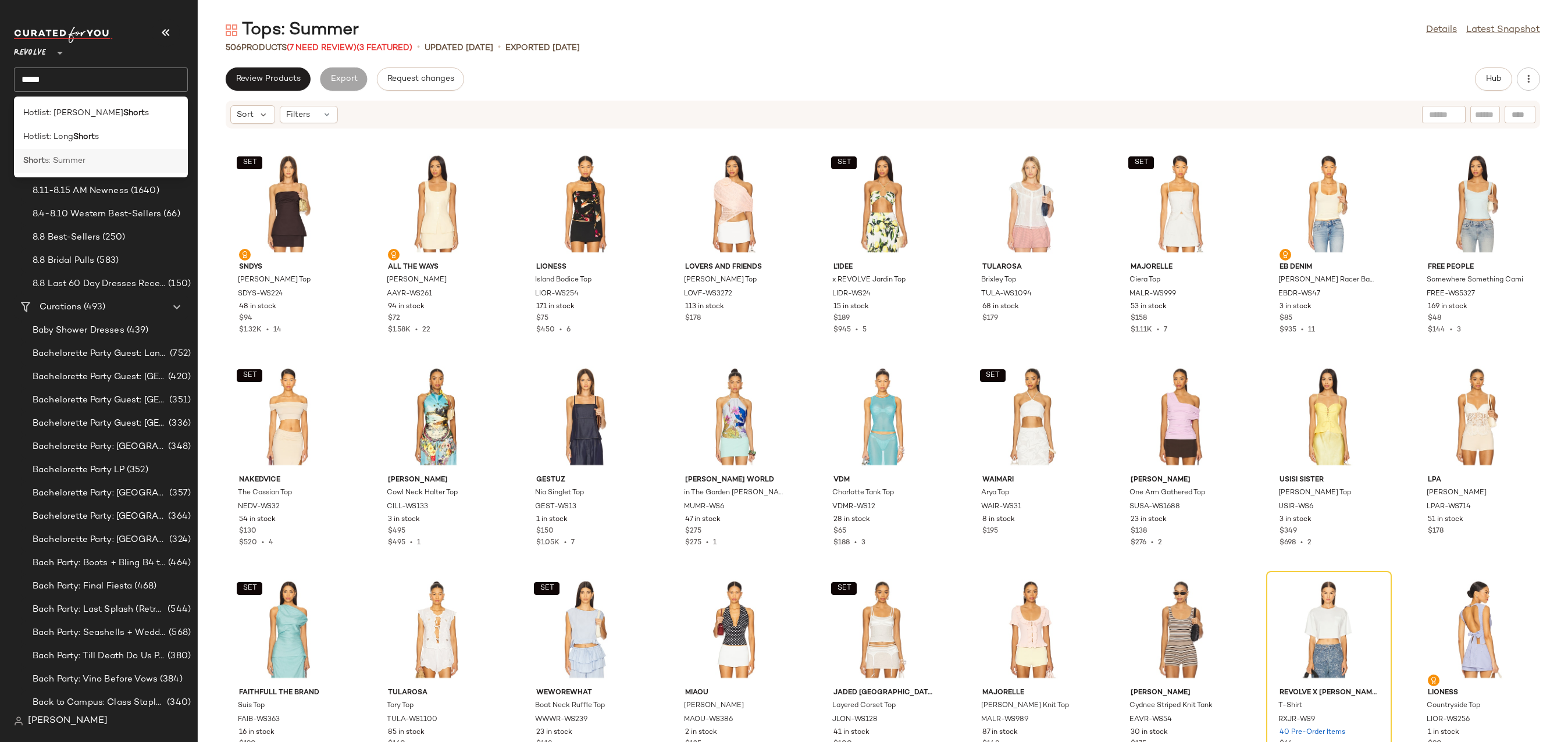
click at [62, 163] on span "s: Summer" at bounding box center [65, 160] width 41 height 12
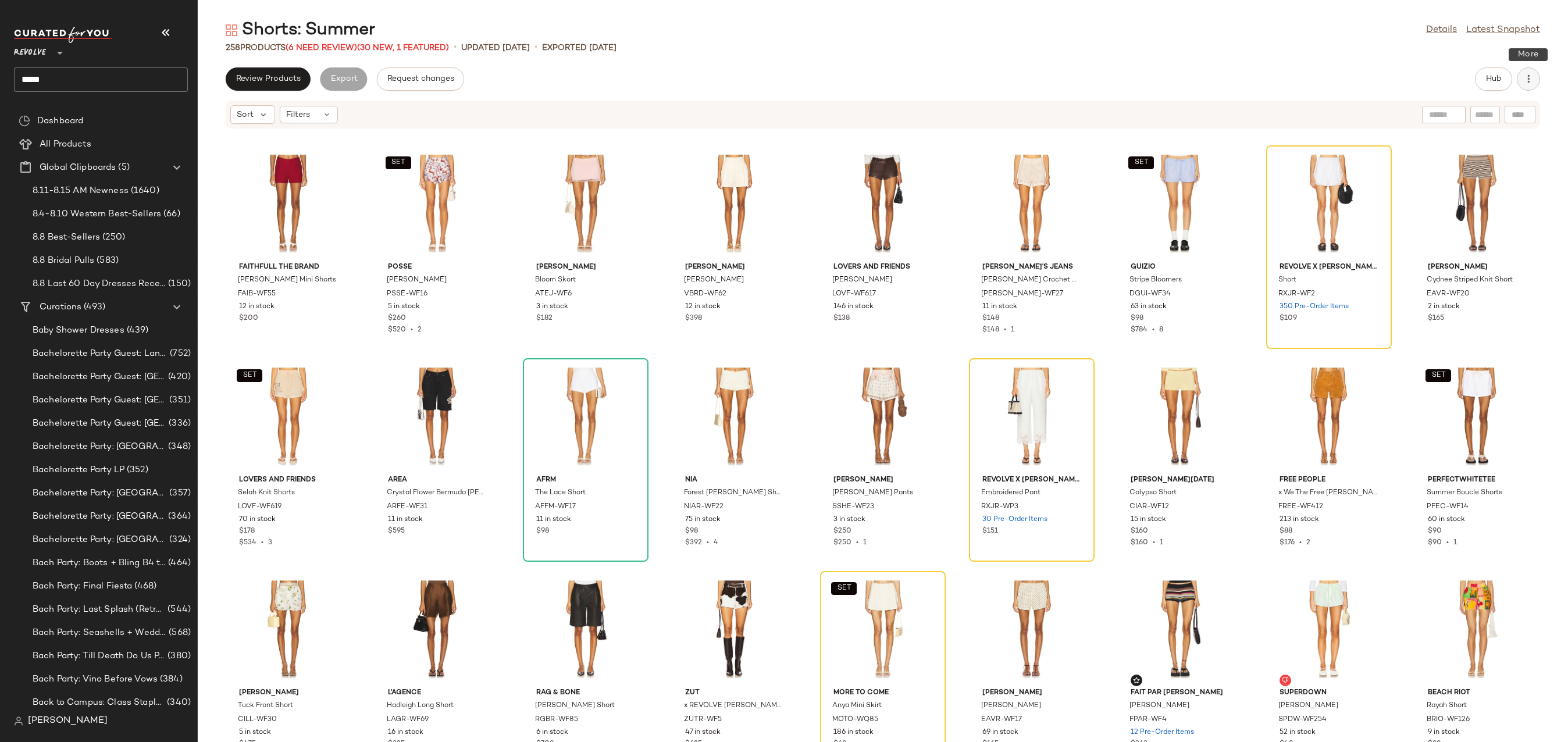
click at [1521, 81] on button "button" at bounding box center [1528, 79] width 23 height 23
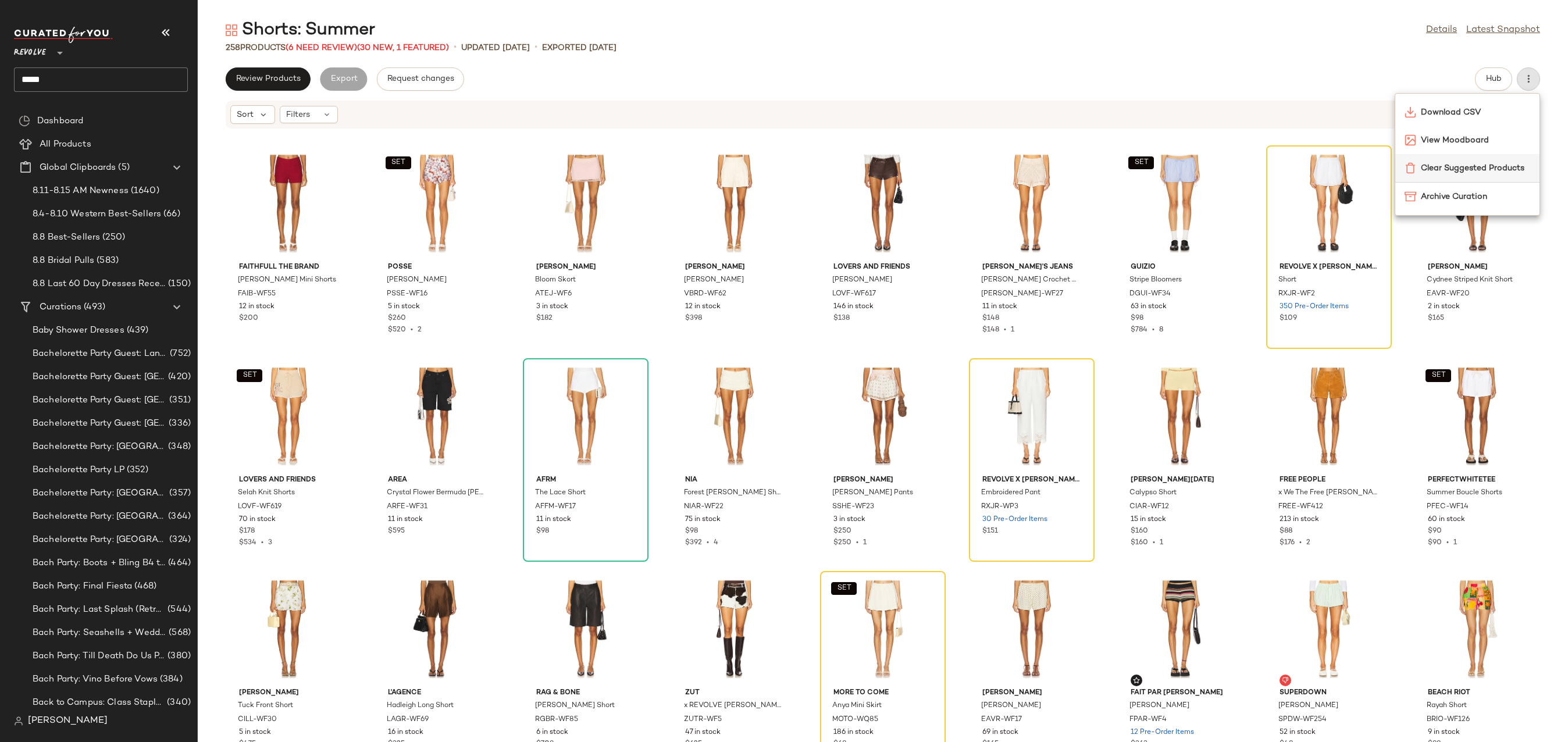
click at [1454, 171] on span "Clear Suggested Products" at bounding box center [1475, 168] width 109 height 12
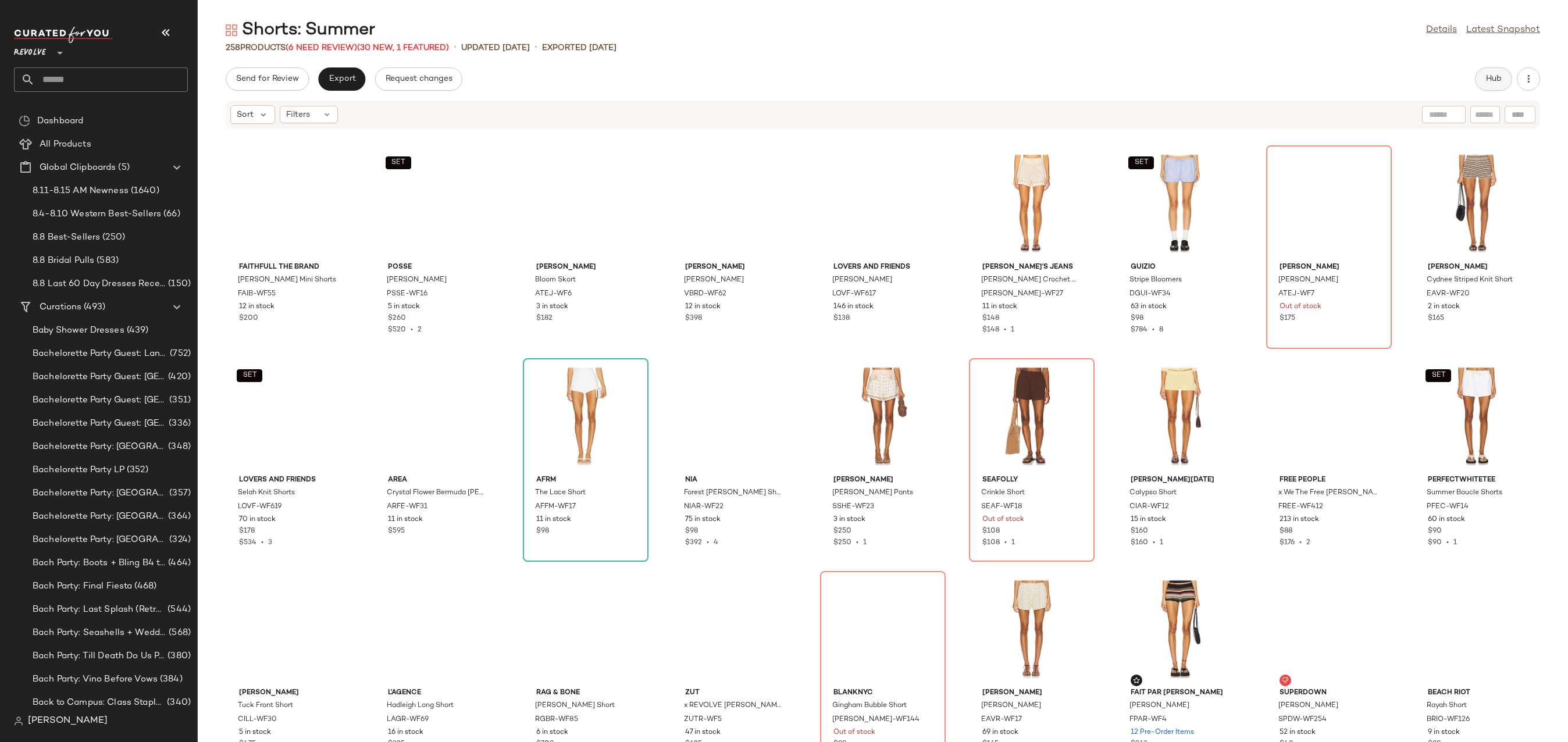
click at [1486, 79] on span "Hub" at bounding box center [1494, 79] width 17 height 9
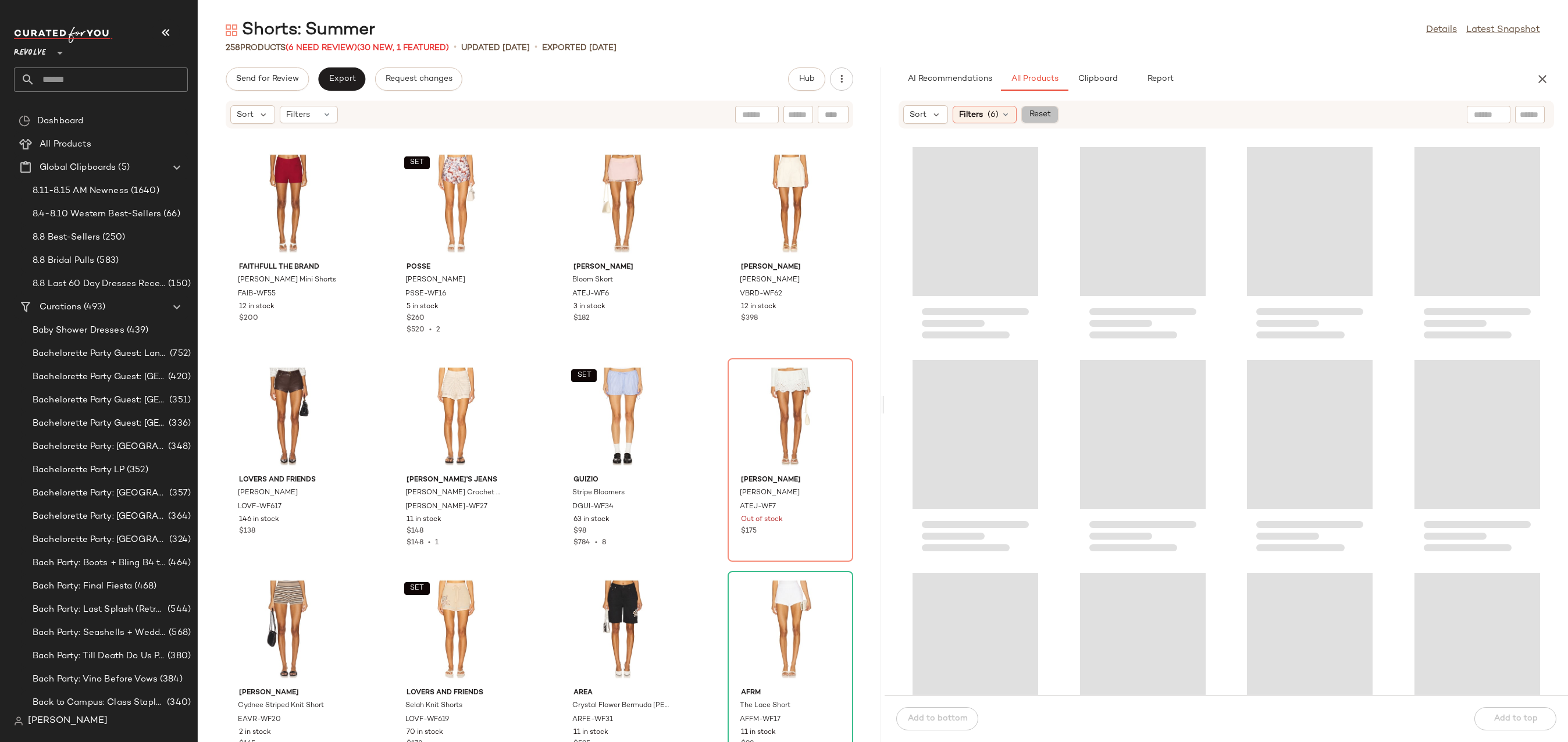
click at [1033, 114] on span "Reset" at bounding box center [1039, 115] width 22 height 9
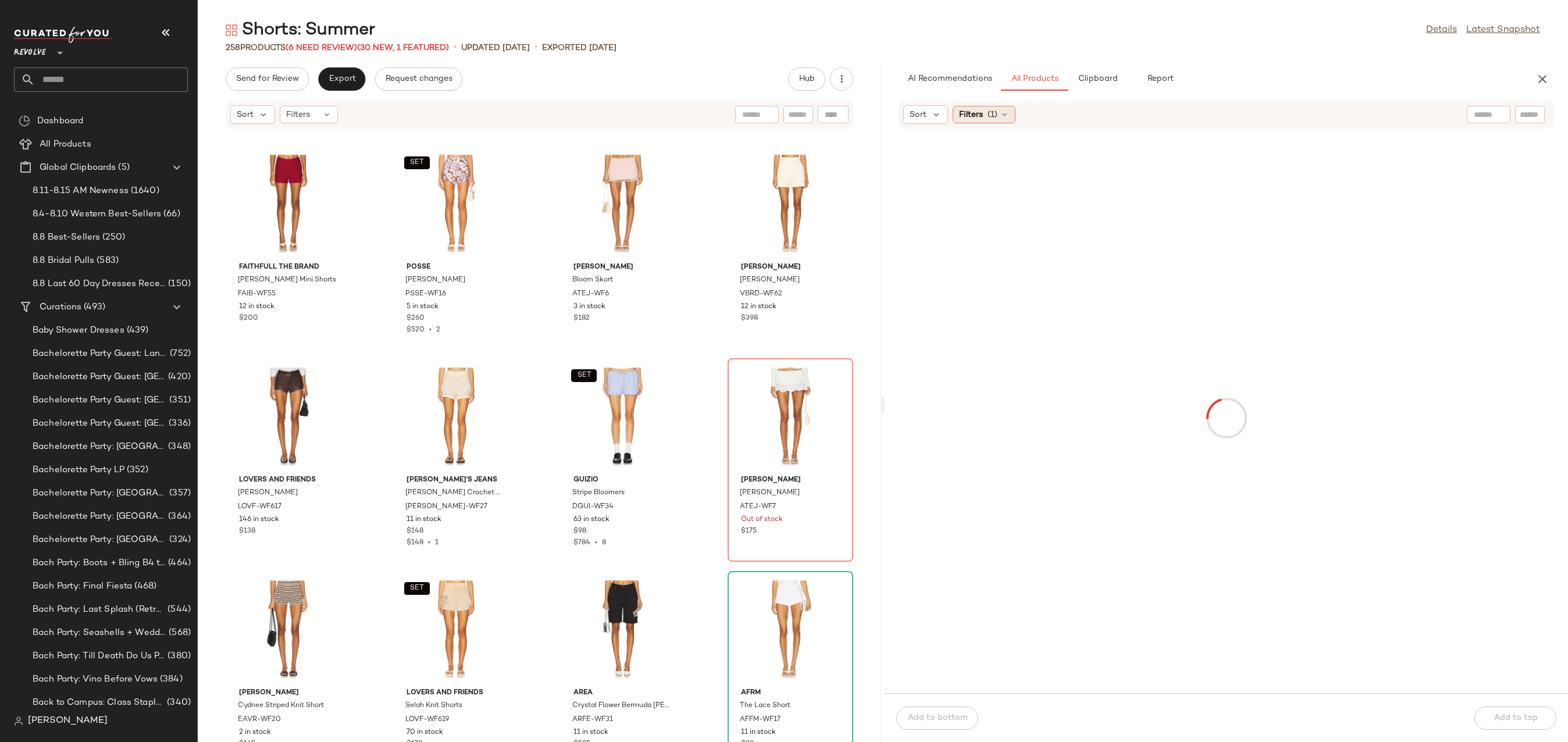
click at [1005, 112] on icon at bounding box center [1005, 115] width 9 height 9
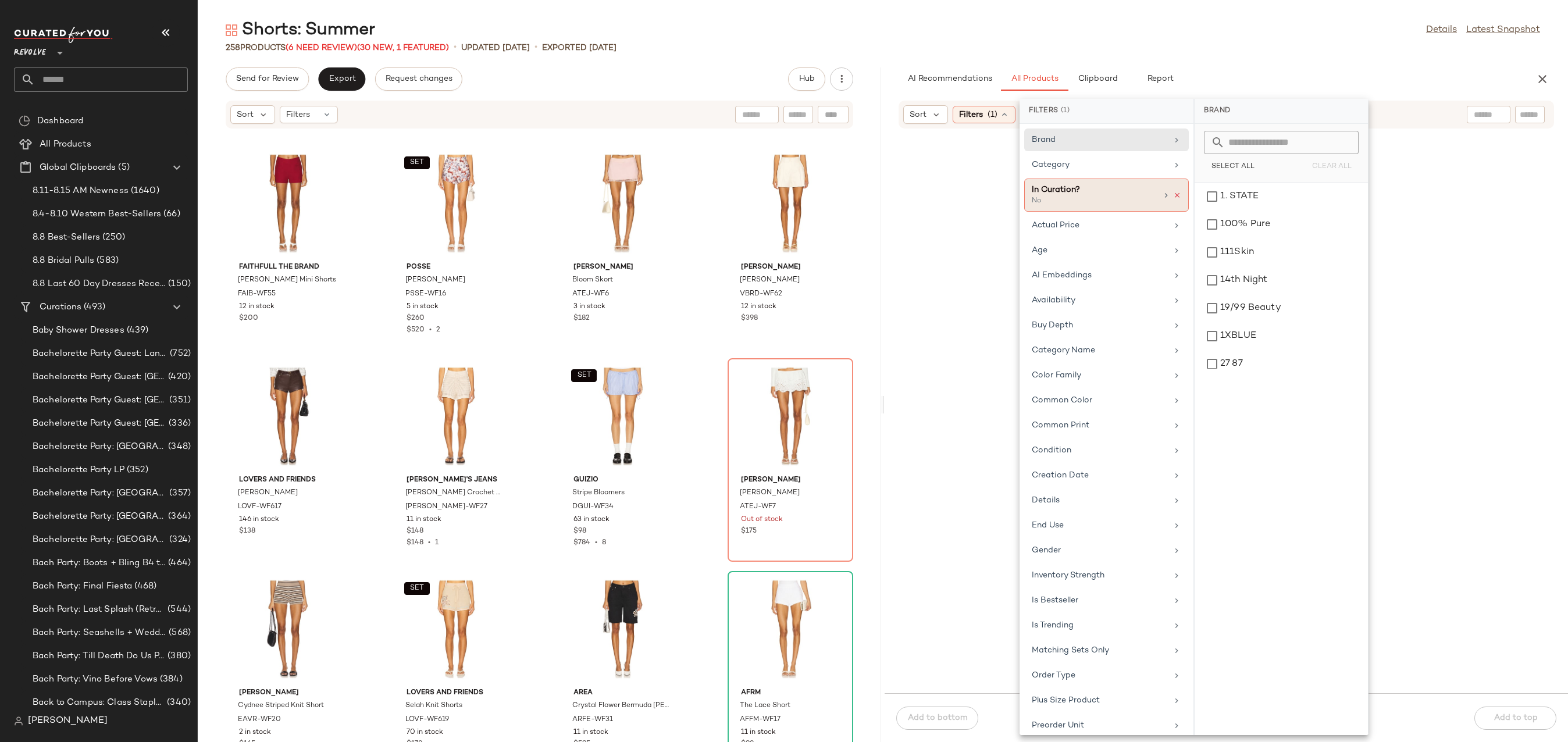
click at [1176, 195] on icon at bounding box center [1177, 195] width 8 height 8
click at [1266, 33] on div "Shorts: Summer Details Latest Snapshot" at bounding box center [884, 30] width 1371 height 23
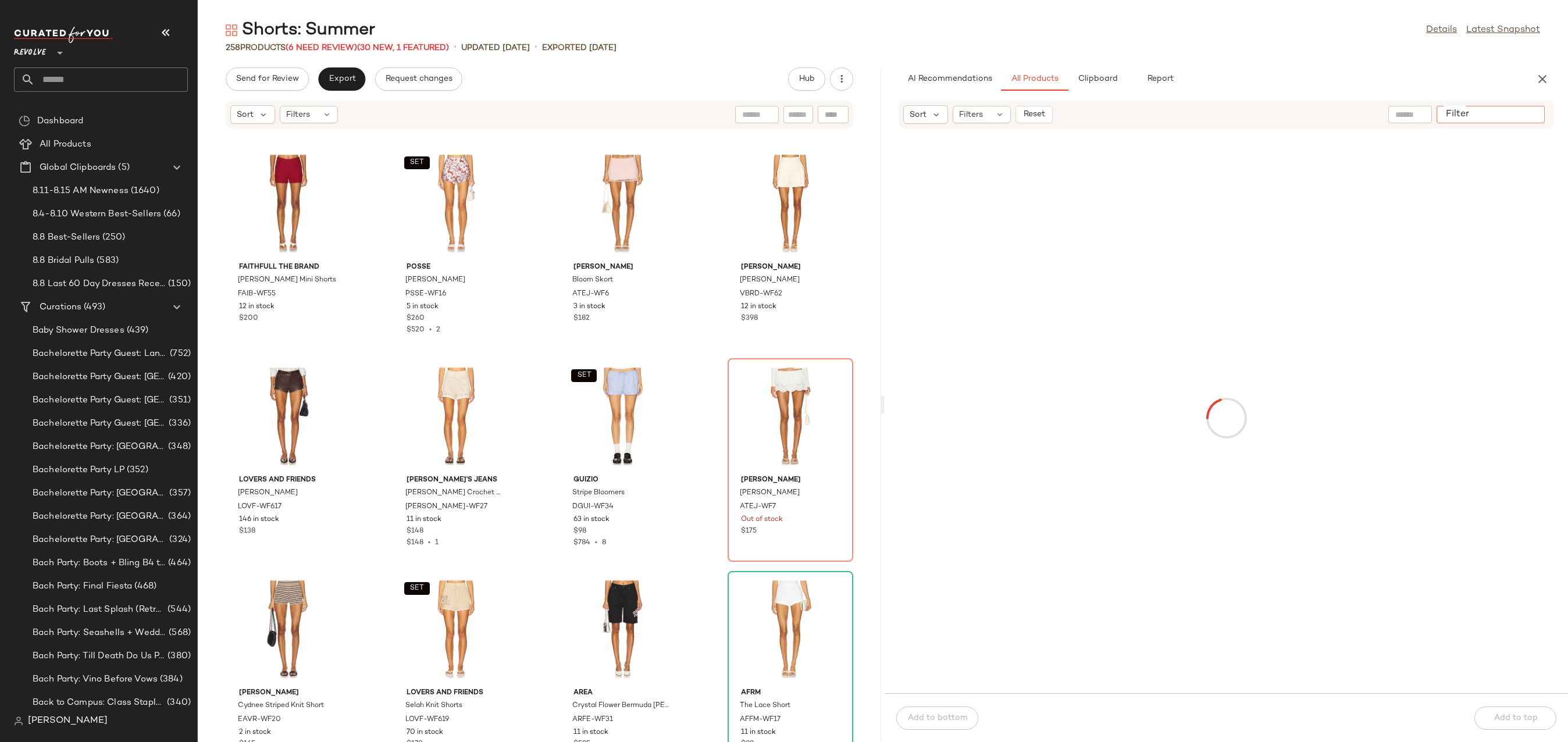
click at [1537, 113] on input "Filter" at bounding box center [1490, 114] width 99 height 12
paste input "*********"
type input "*********"
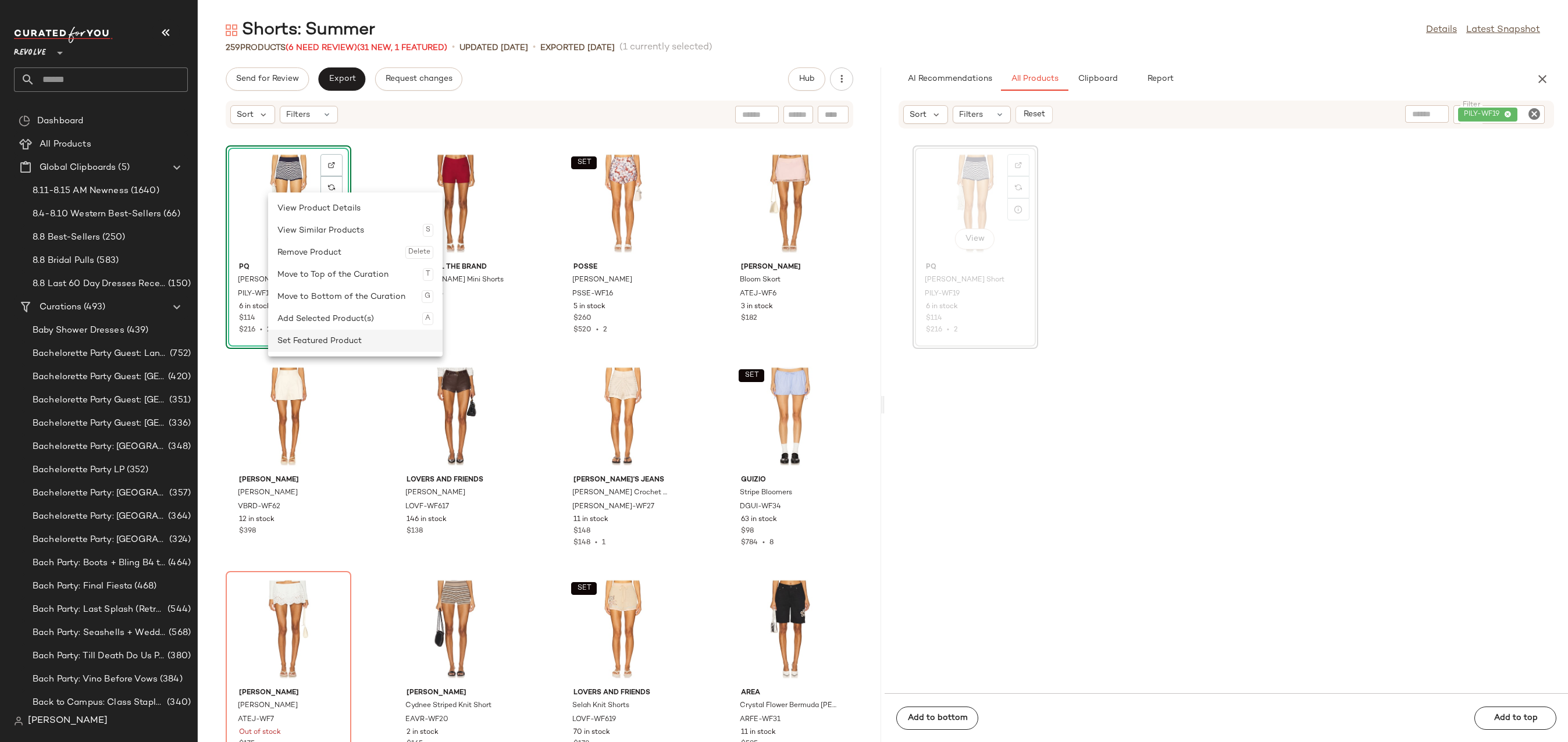
click at [319, 338] on div "Set Featured Product" at bounding box center [356, 341] width 156 height 22
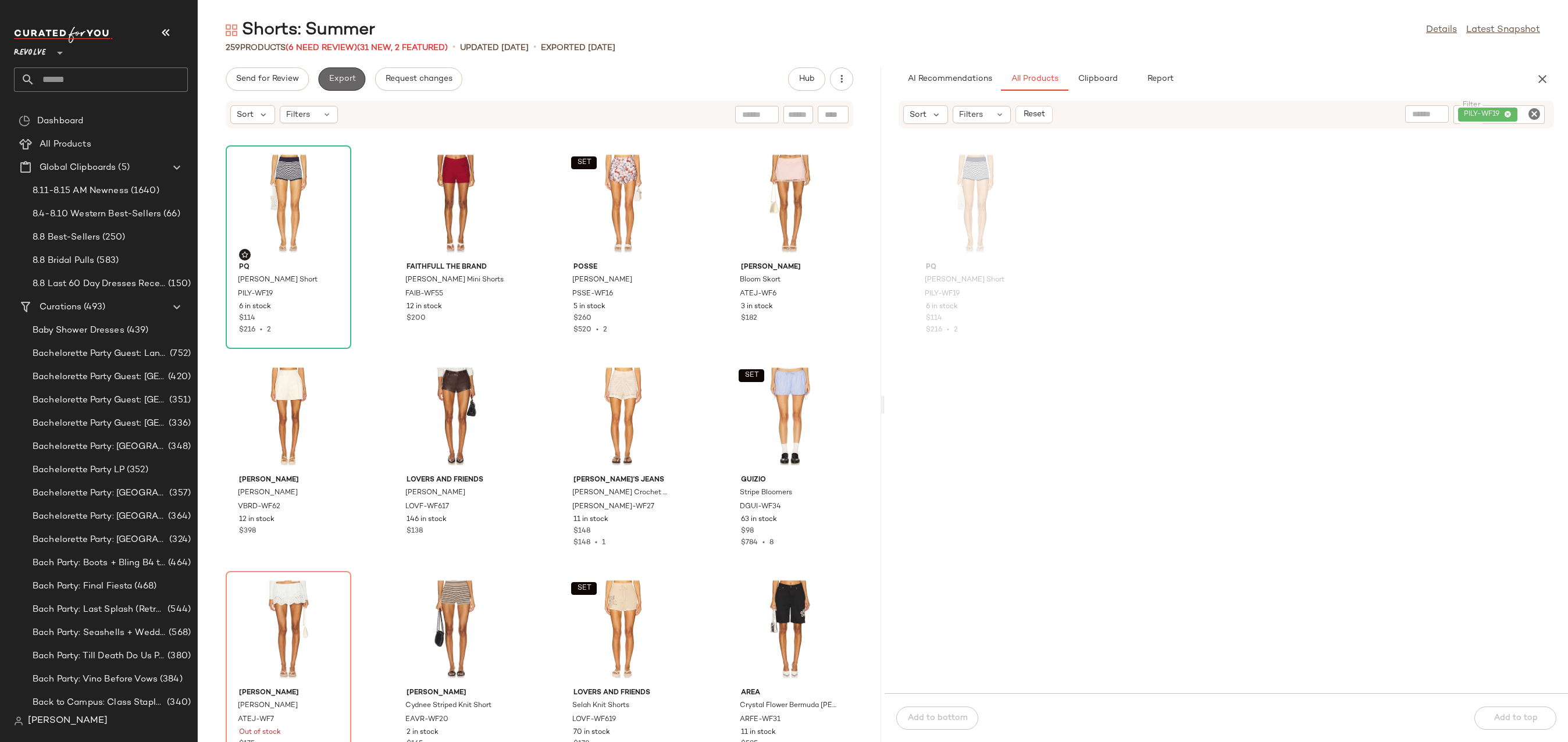
click at [332, 82] on span "Export" at bounding box center [342, 79] width 28 height 9
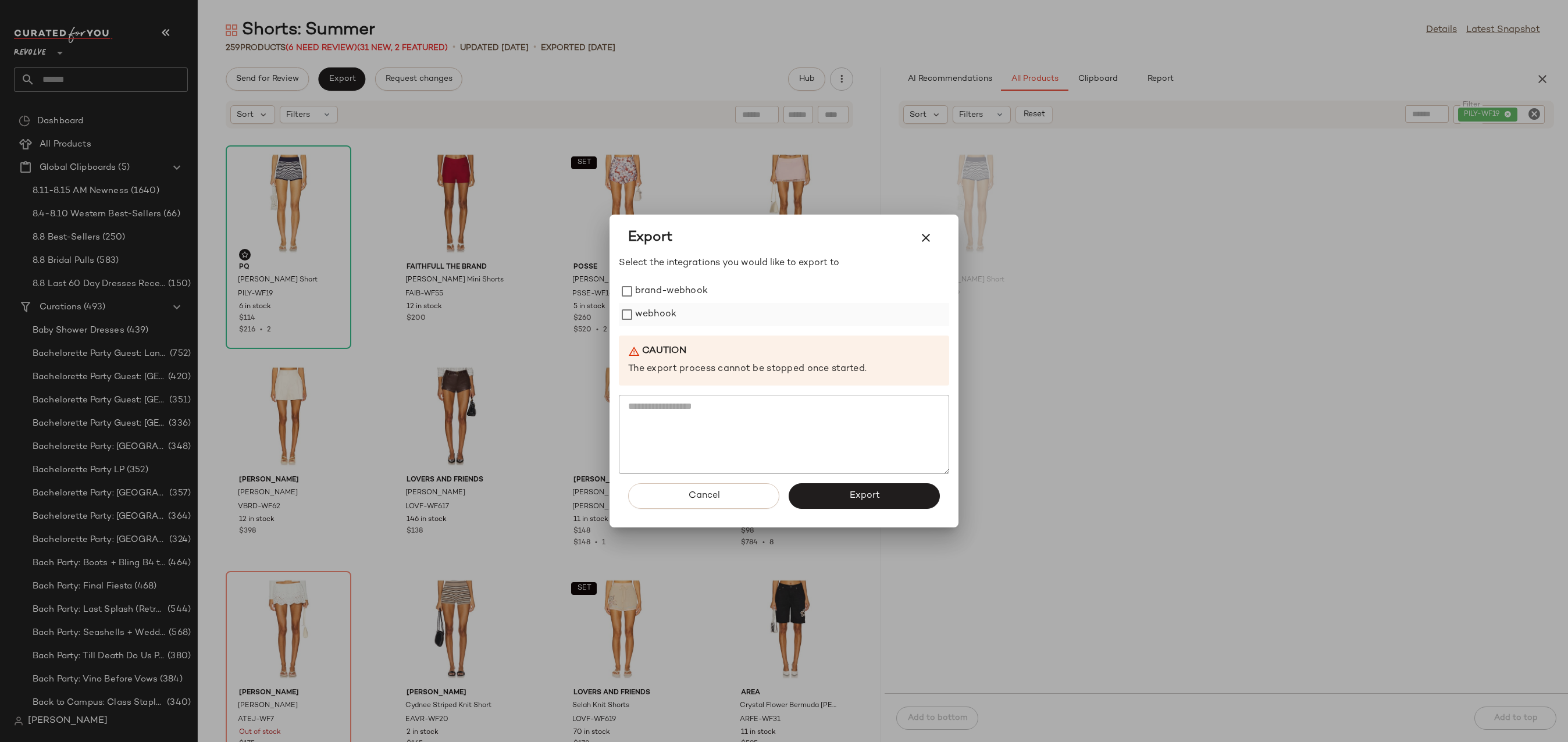
click at [648, 319] on label "webhook" at bounding box center [656, 314] width 42 height 23
click at [838, 487] on button "Export" at bounding box center [864, 497] width 151 height 26
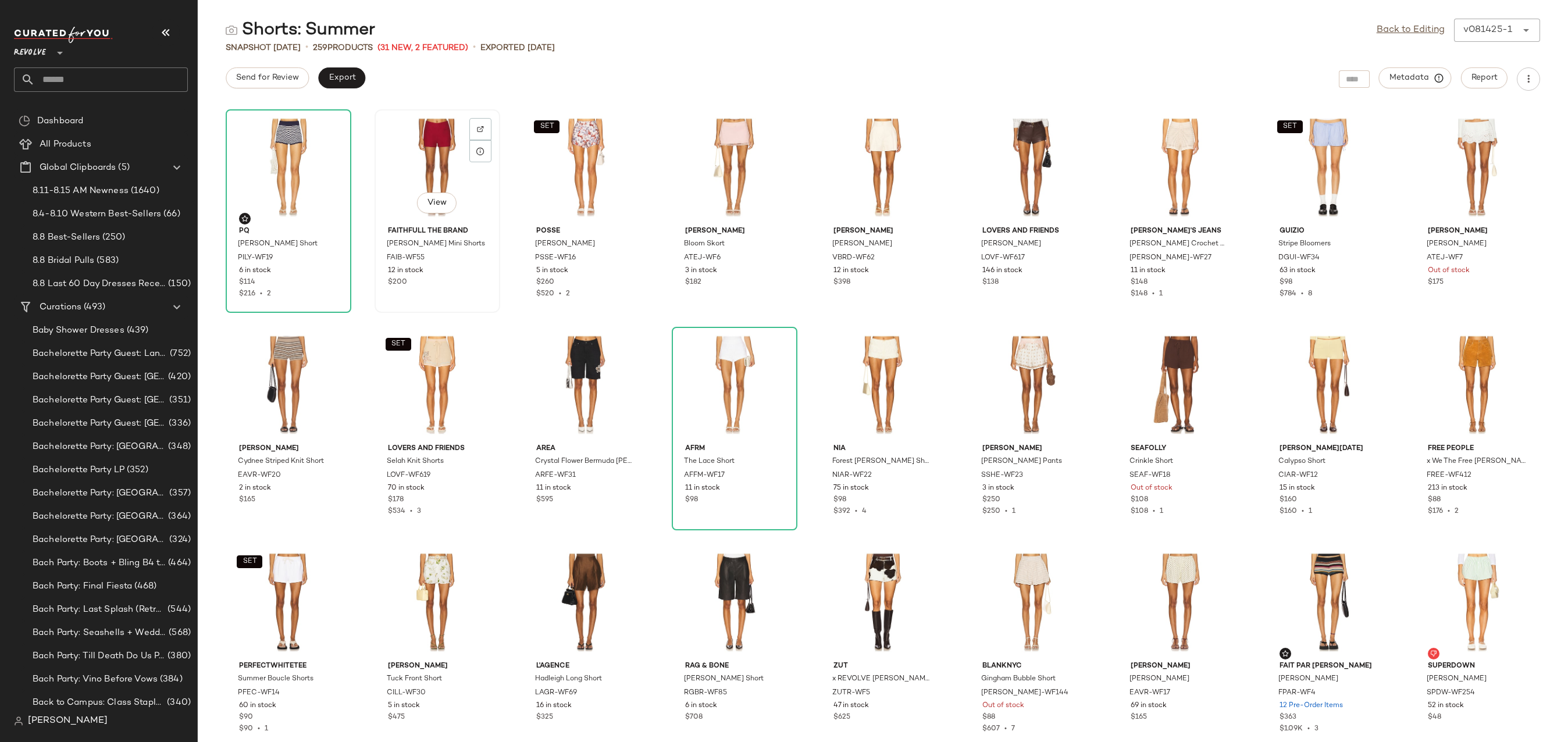
click at [414, 179] on div "View" at bounding box center [437, 167] width 118 height 108
click at [1425, 29] on link "Back to Editing" at bounding box center [1410, 30] width 68 height 14
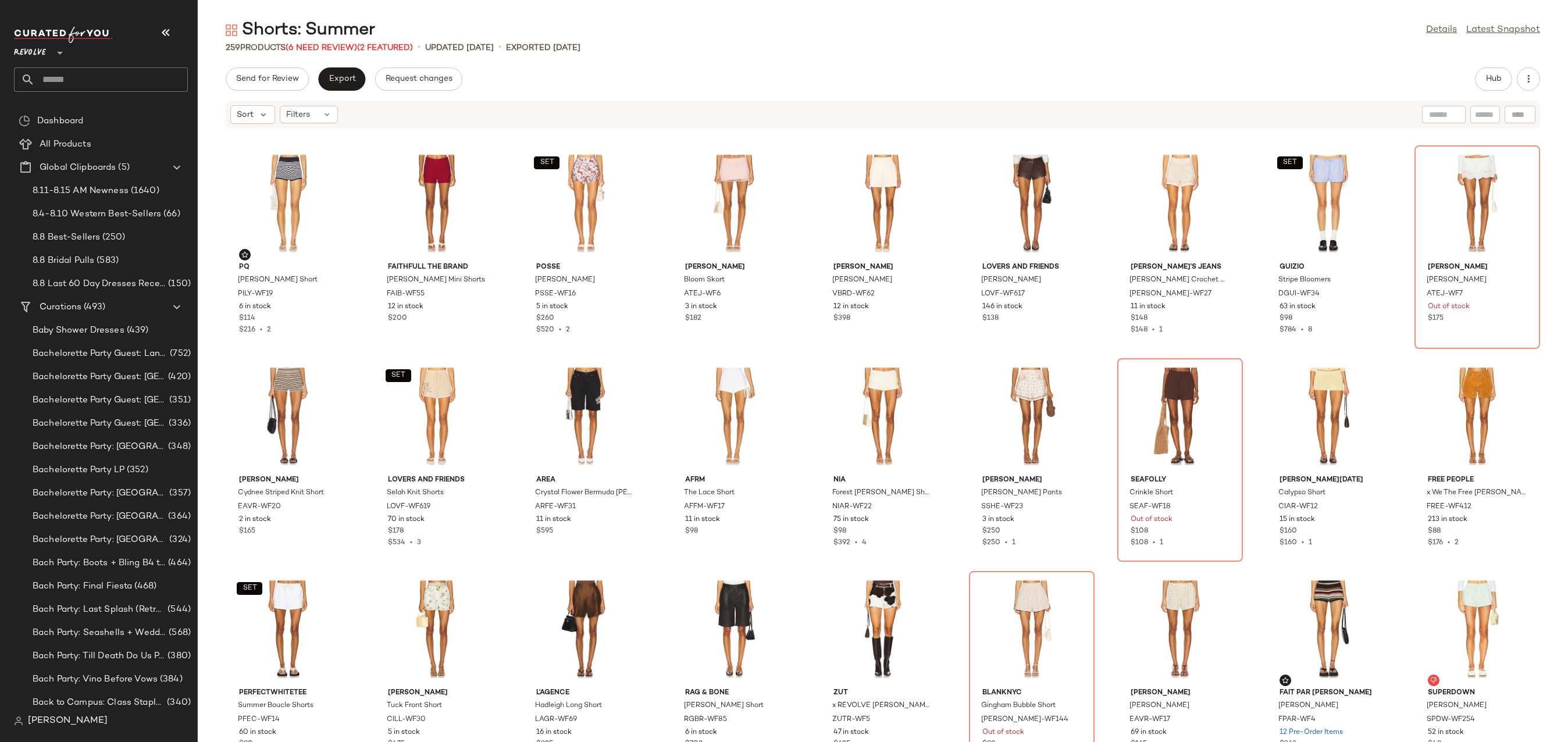
click at [56, 88] on input "text" at bounding box center [111, 80] width 153 height 24
click at [254, 22] on div "Shorts: Summer" at bounding box center [300, 30] width 149 height 23
click at [92, 84] on input "text" at bounding box center [111, 80] width 153 height 24
click at [257, 16] on main "Shorts: Summer Details Latest Snapshot 259 Products (6 Need Review) (2 Featured…" at bounding box center [784, 371] width 1568 height 742
click at [299, 30] on div "Shorts: Summer" at bounding box center [300, 30] width 149 height 23
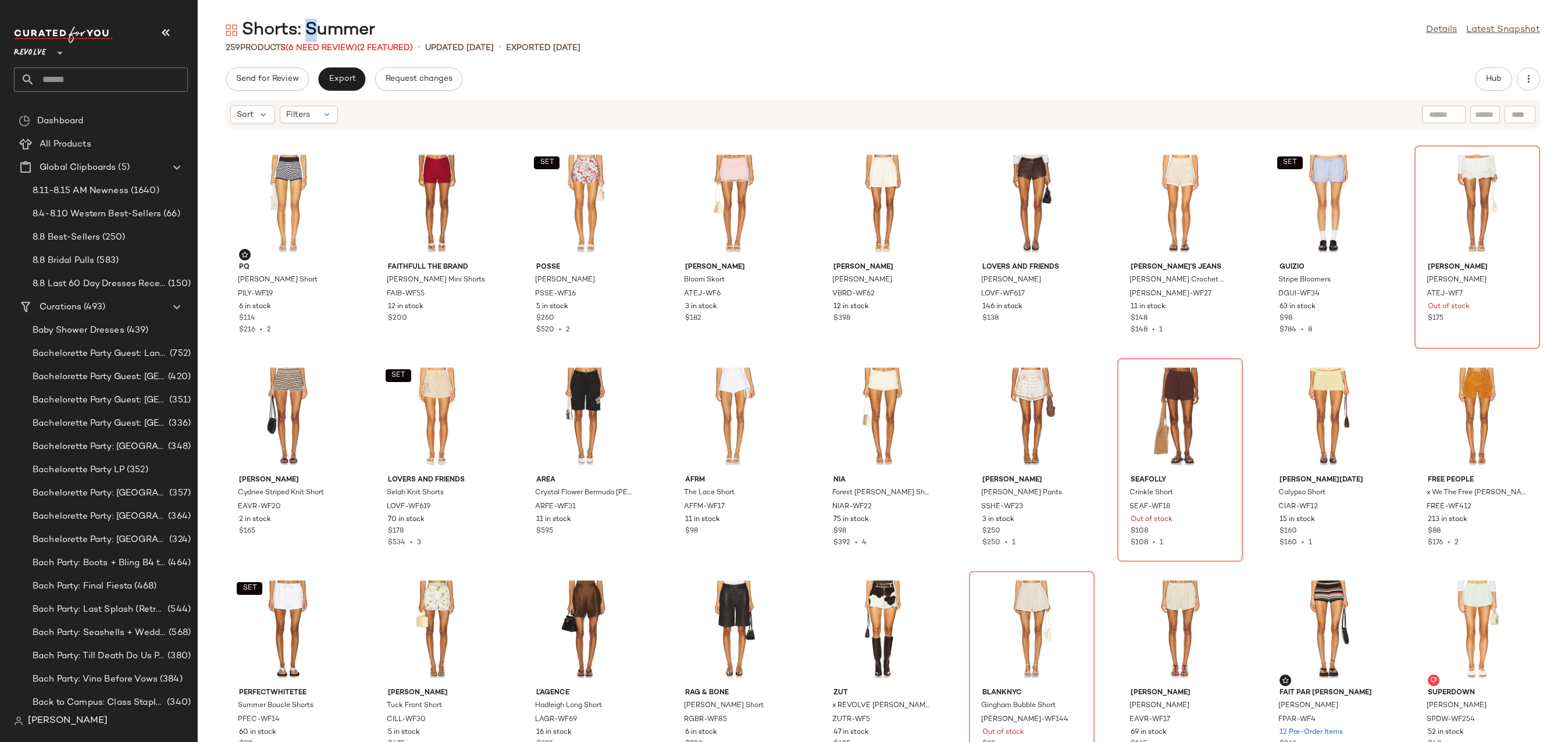
click at [299, 30] on div "Shorts: Summer" at bounding box center [300, 30] width 149 height 23
